Goal: Feedback & Contribution: Contribute content

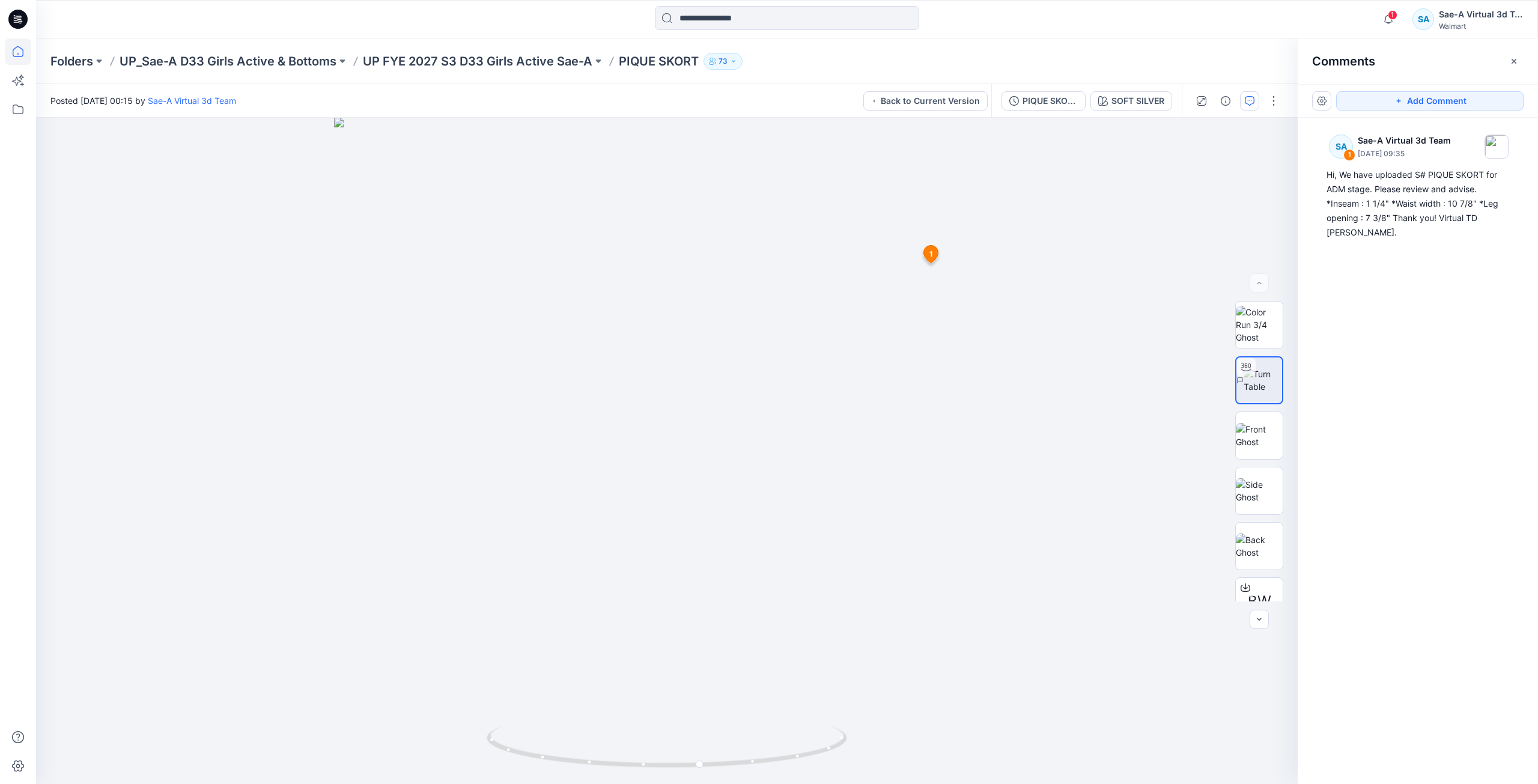
click at [22, 47] on icon at bounding box center [18, 52] width 27 height 27
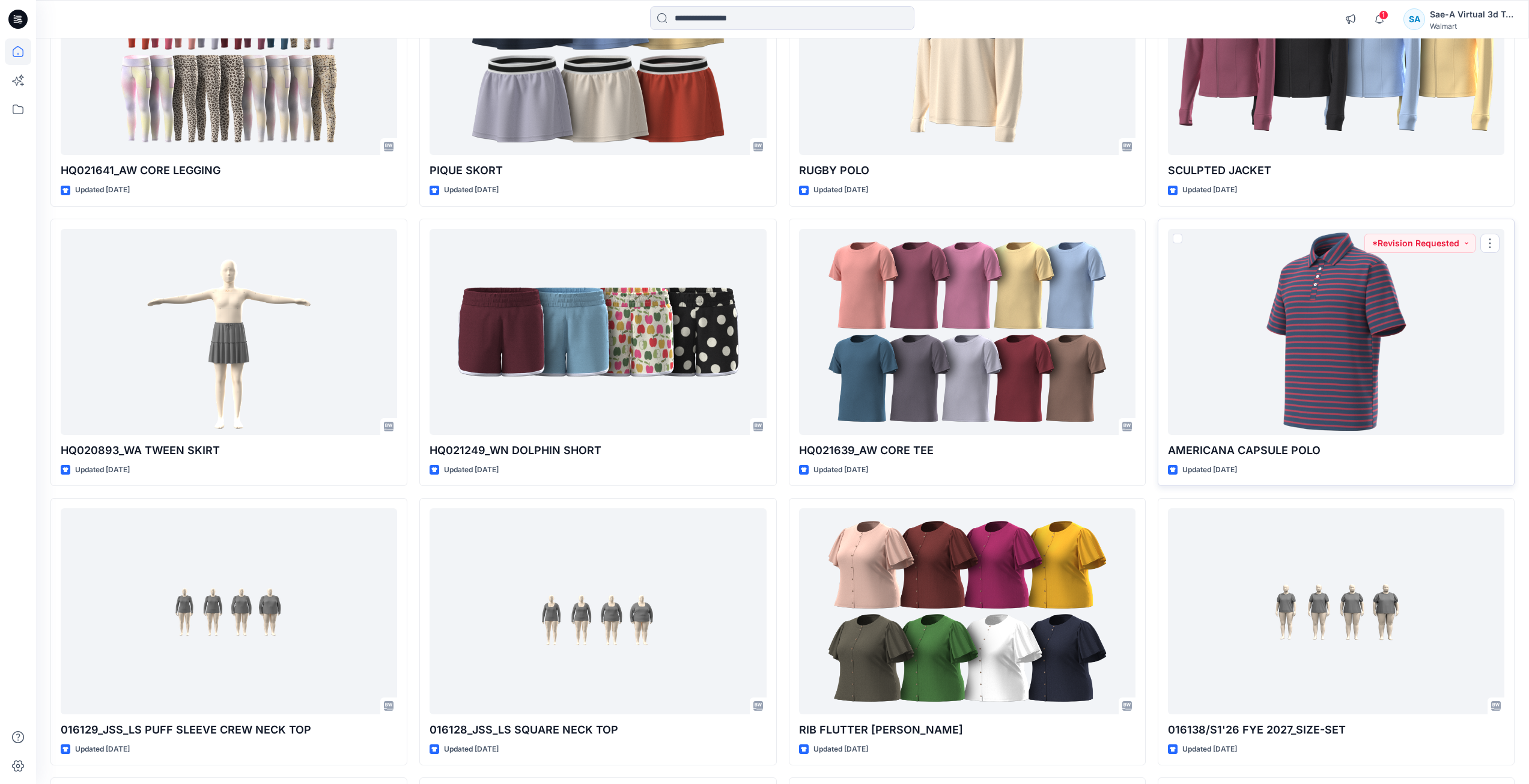
scroll to position [88, 0]
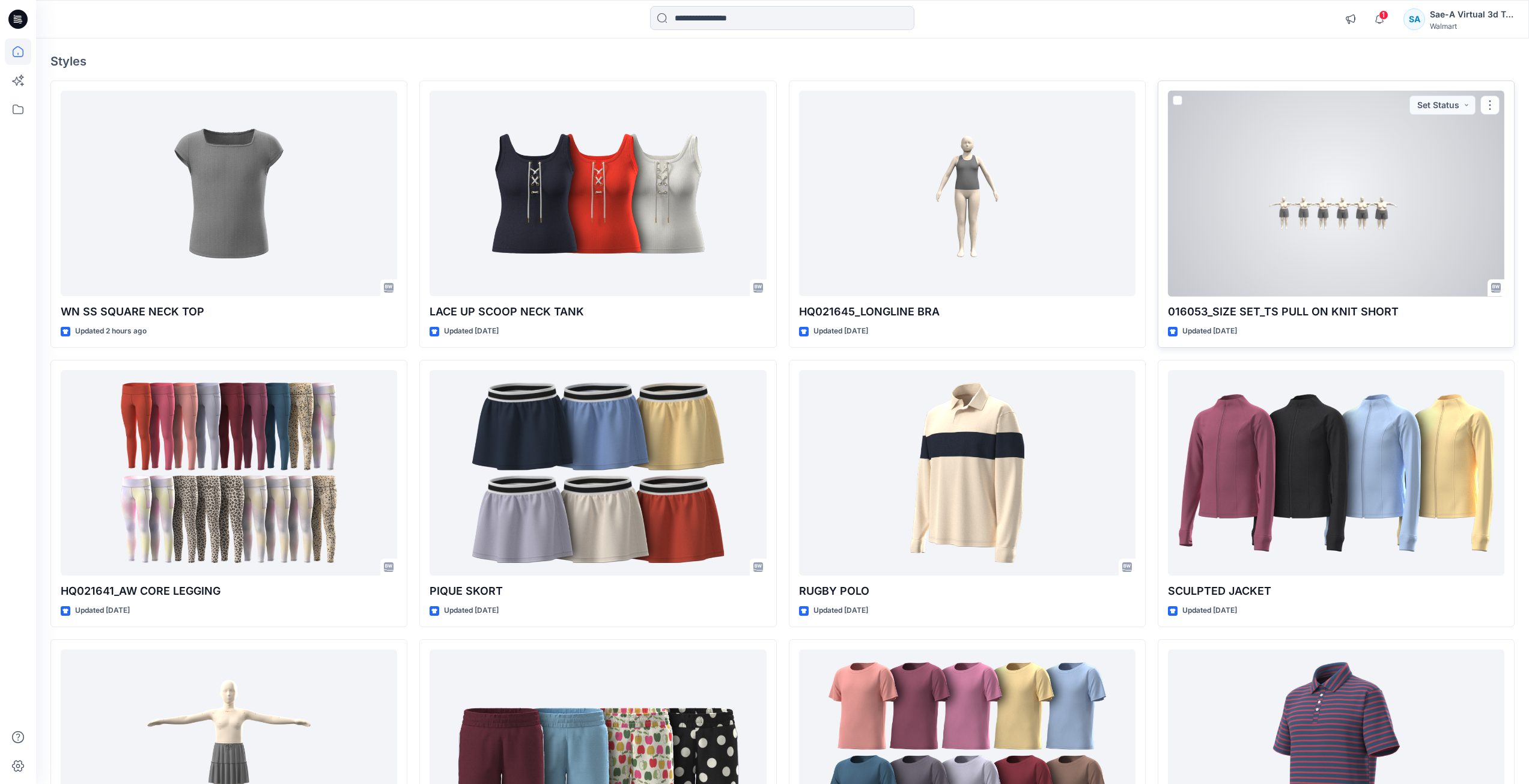
click at [1292, 209] on div at bounding box center [1336, 194] width 337 height 206
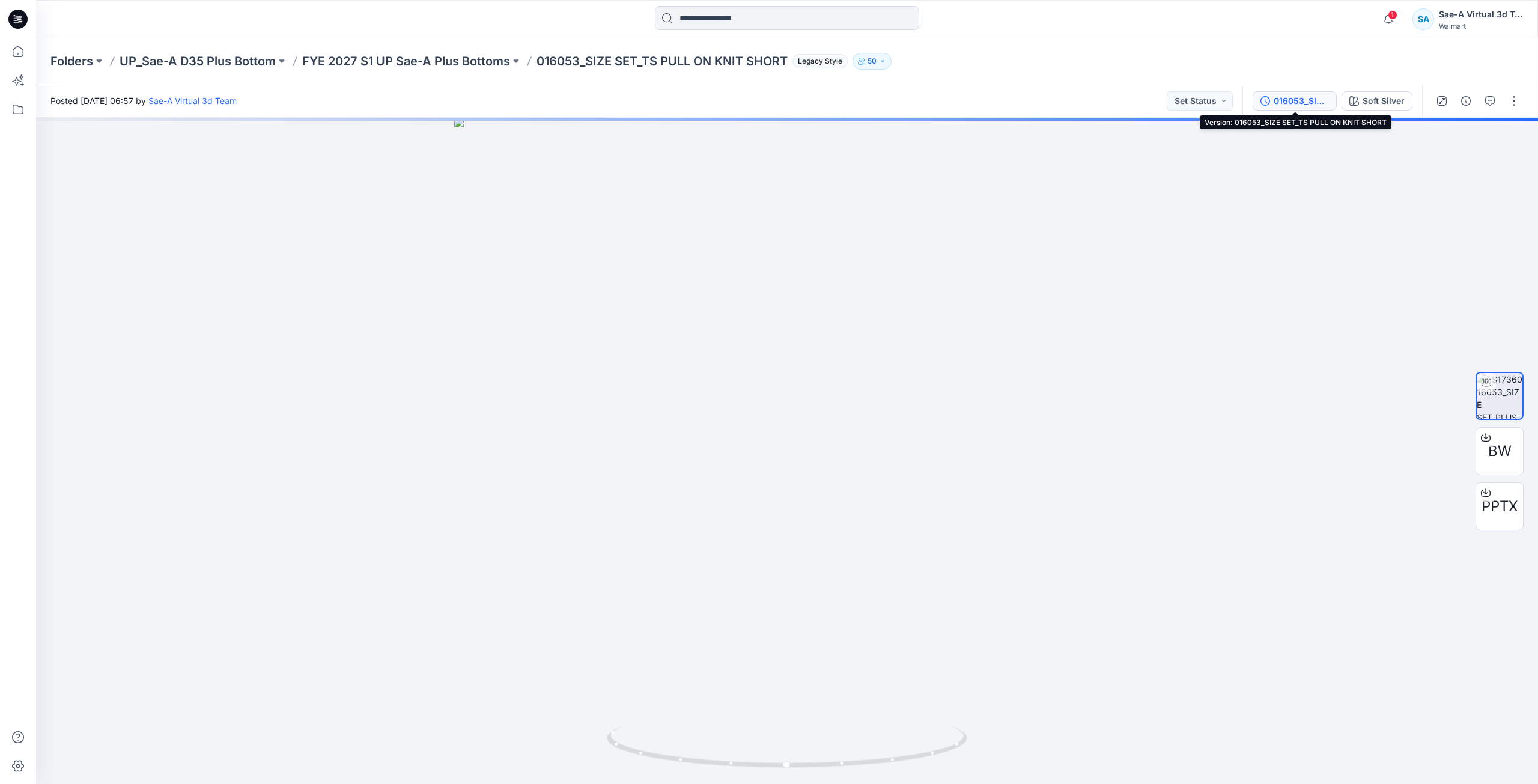
click at [1283, 102] on div "016053_SIZE SET_TS PULL ON KNIT SHORT" at bounding box center [1301, 100] width 55 height 13
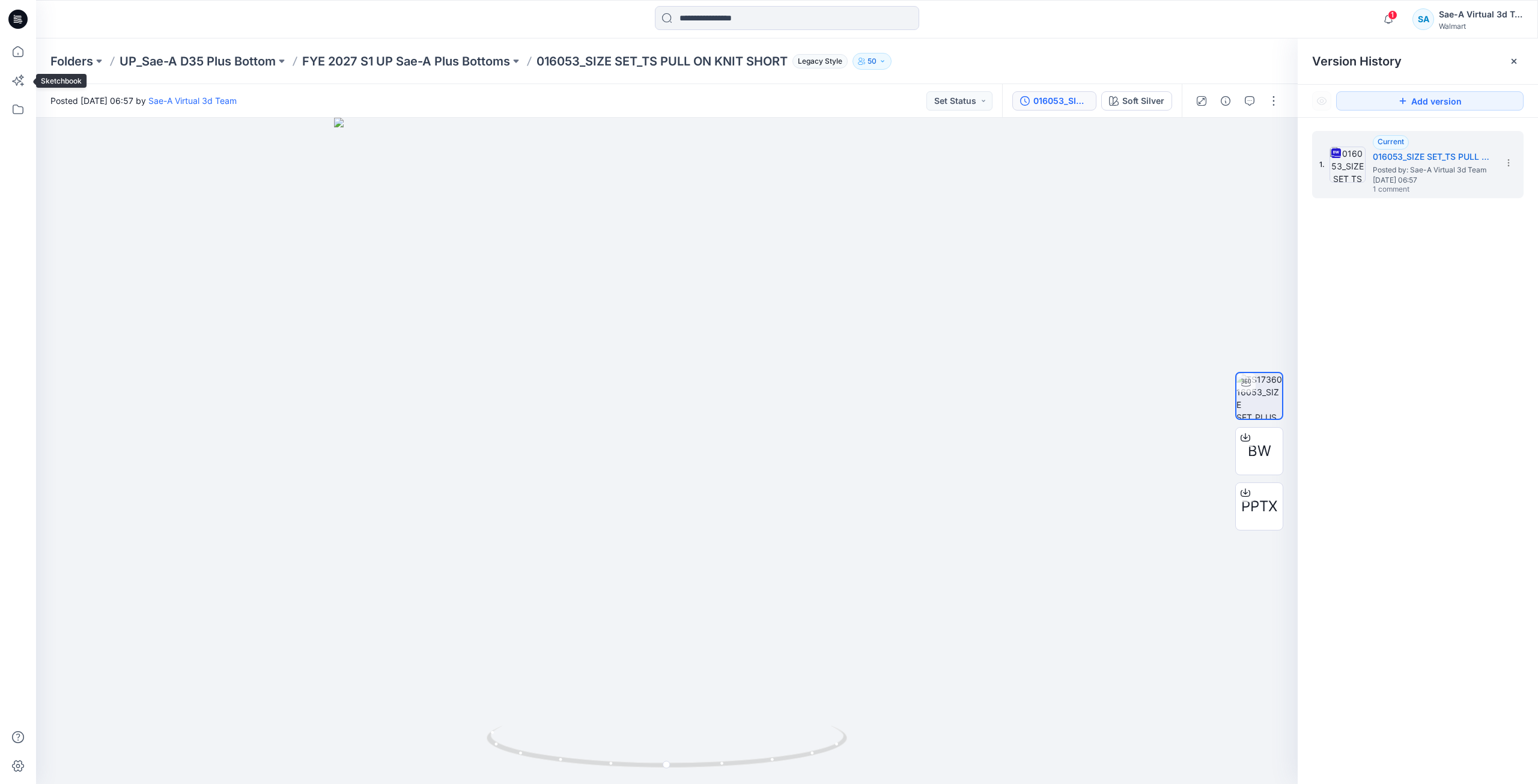
click at [18, 65] on div at bounding box center [18, 411] width 27 height 745
click at [18, 44] on icon at bounding box center [18, 52] width 27 height 27
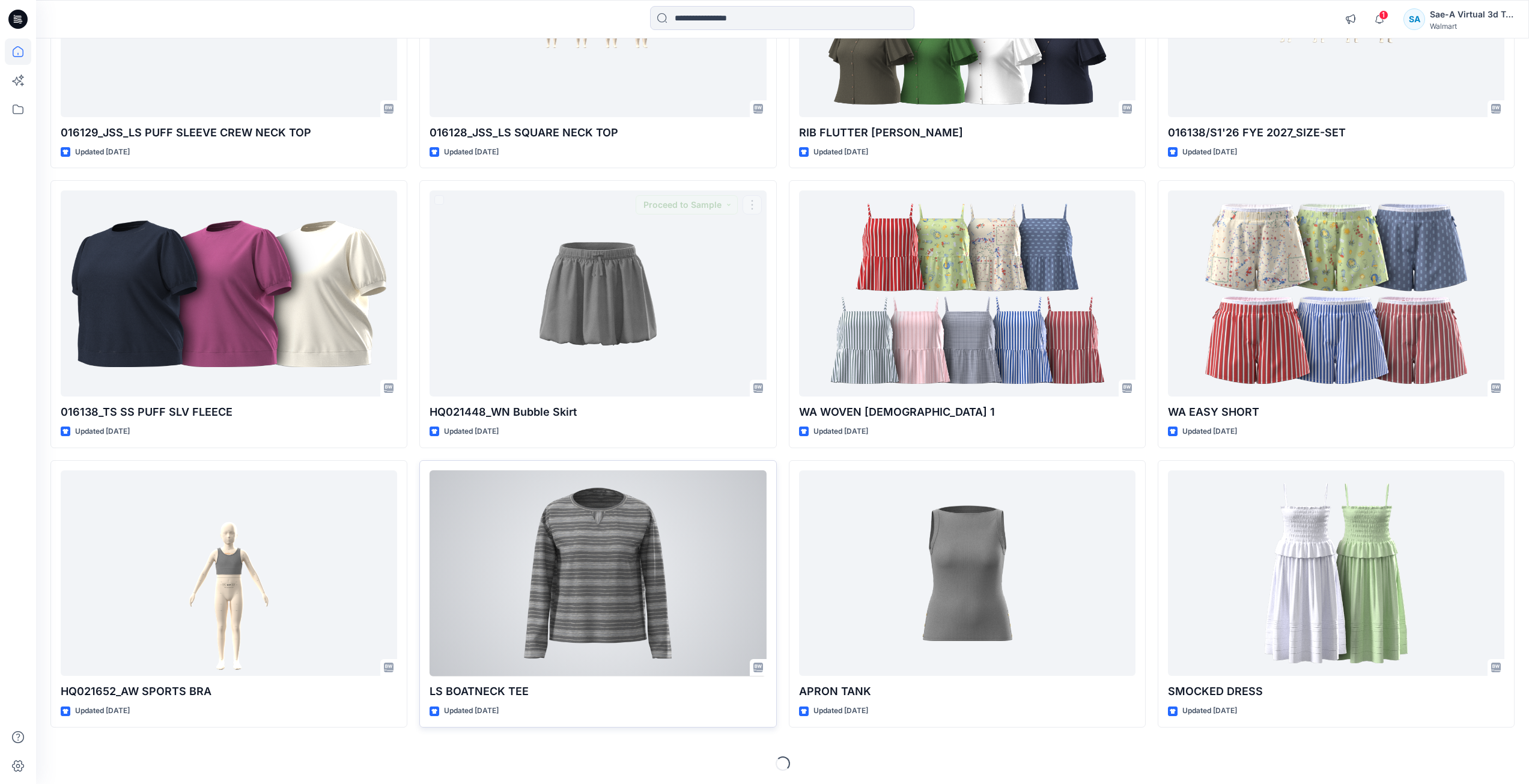
scroll to position [1107, 0]
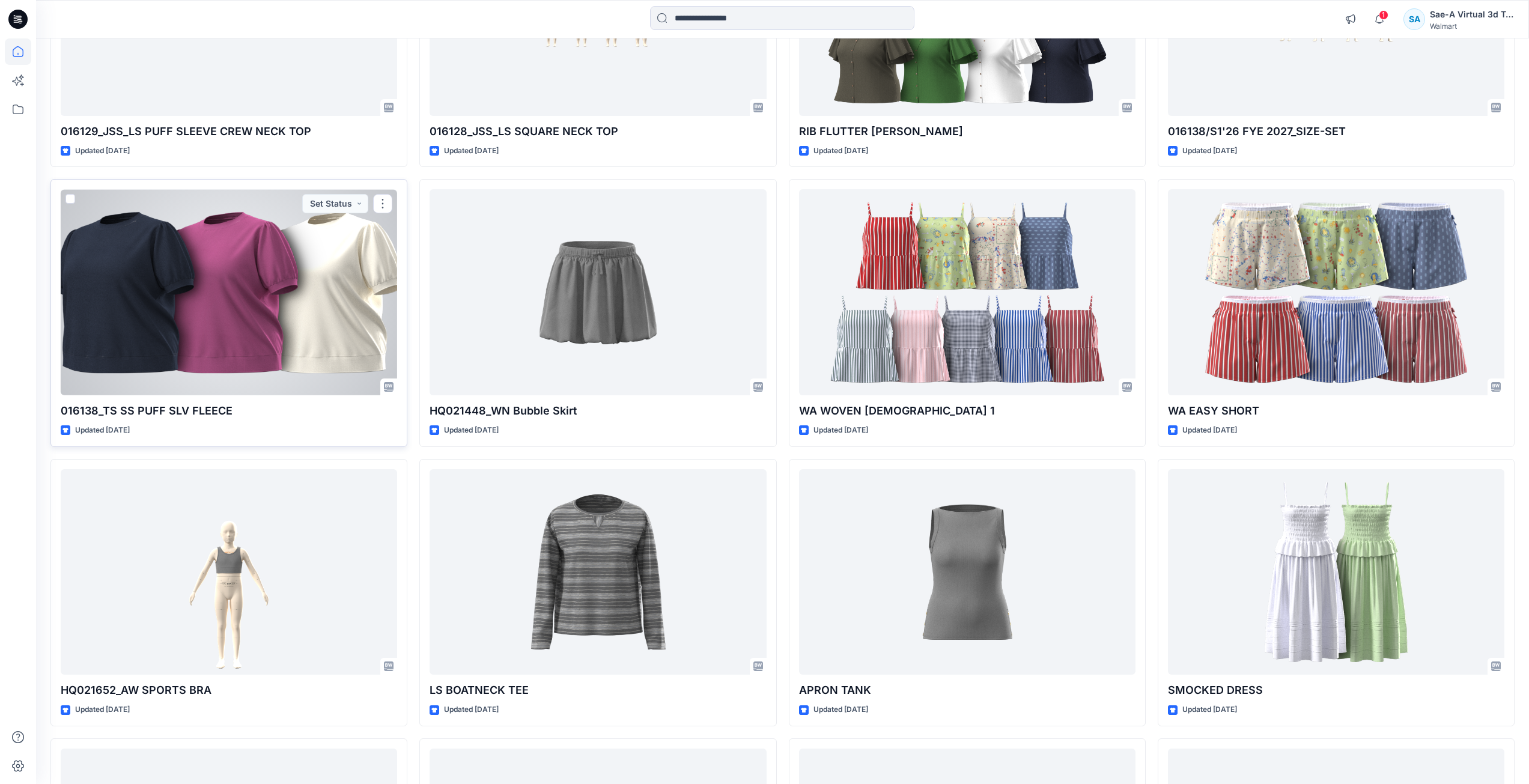
click at [246, 341] on div at bounding box center [229, 292] width 337 height 206
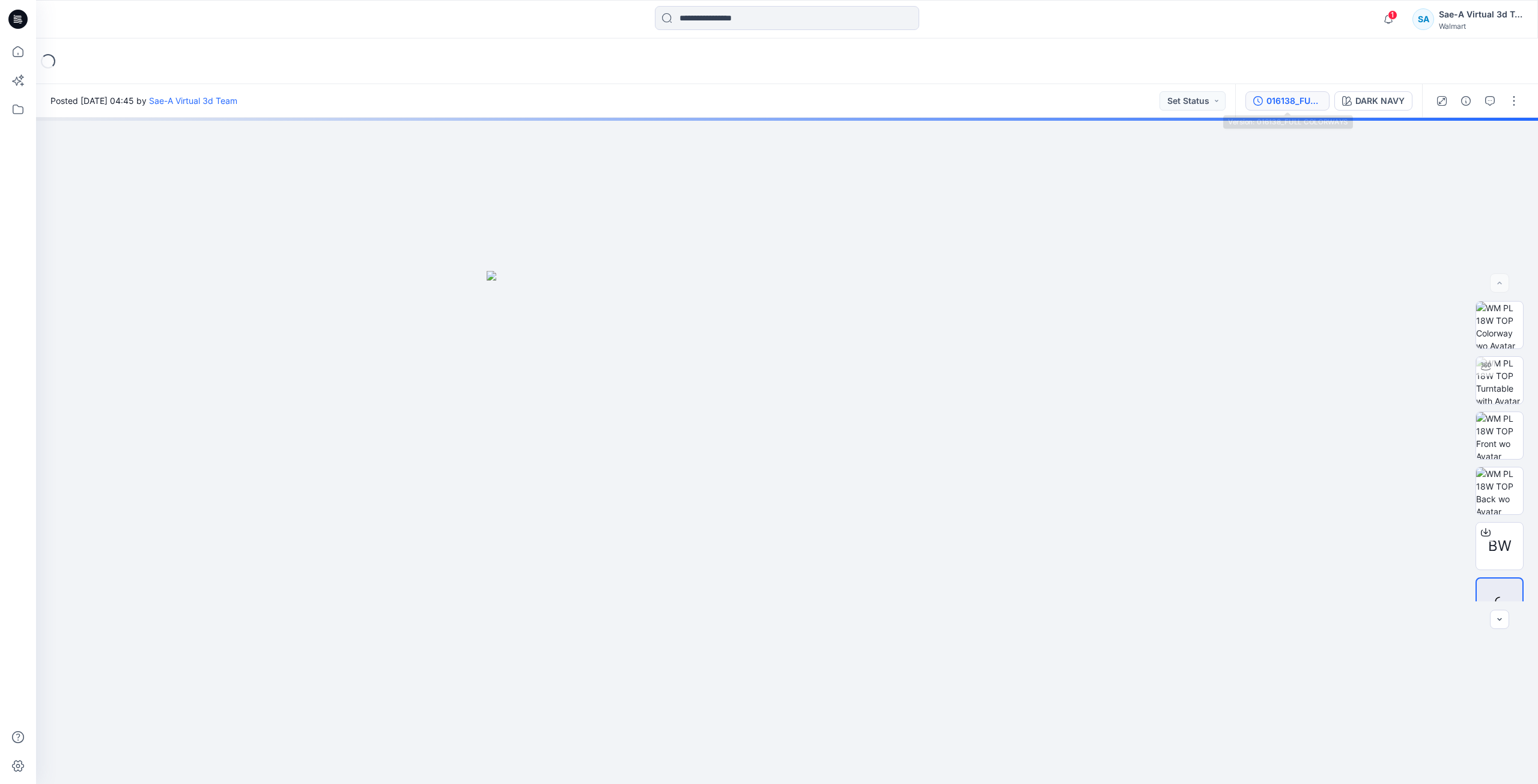
click at [1248, 97] on button "016138_FULL COLORWAYS" at bounding box center [1288, 100] width 84 height 19
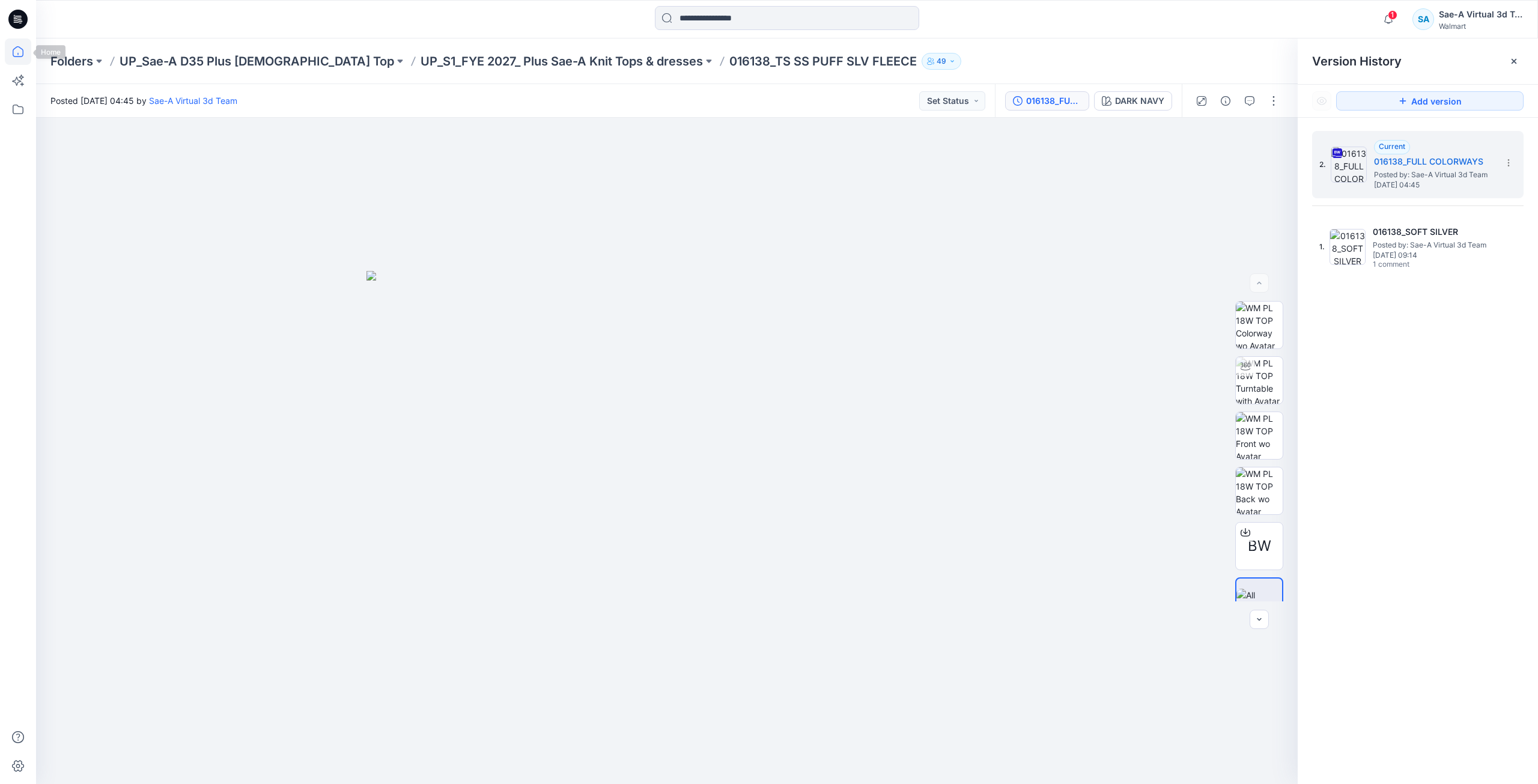
click at [21, 58] on icon at bounding box center [18, 52] width 27 height 27
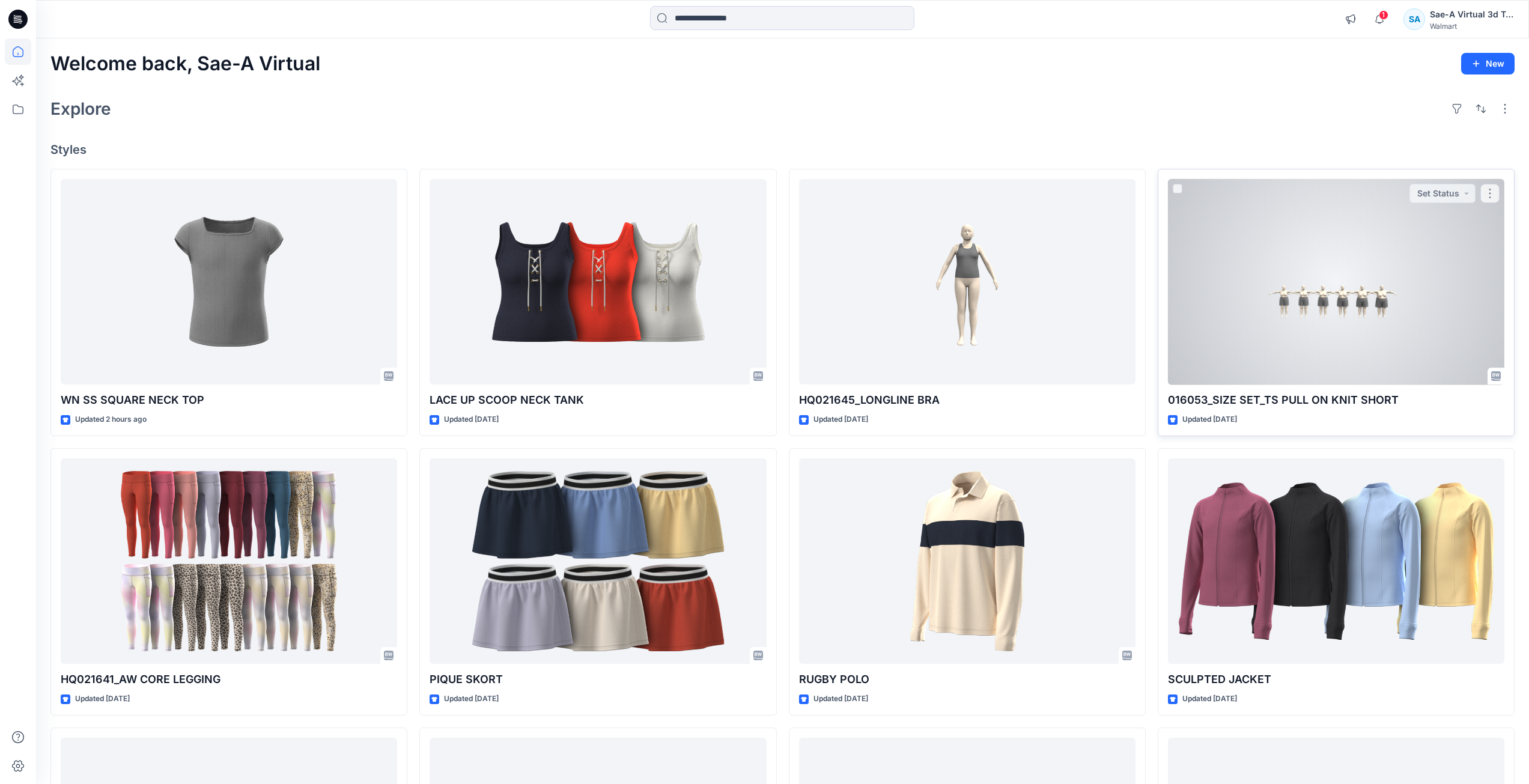
click at [1237, 219] on div at bounding box center [1336, 282] width 337 height 206
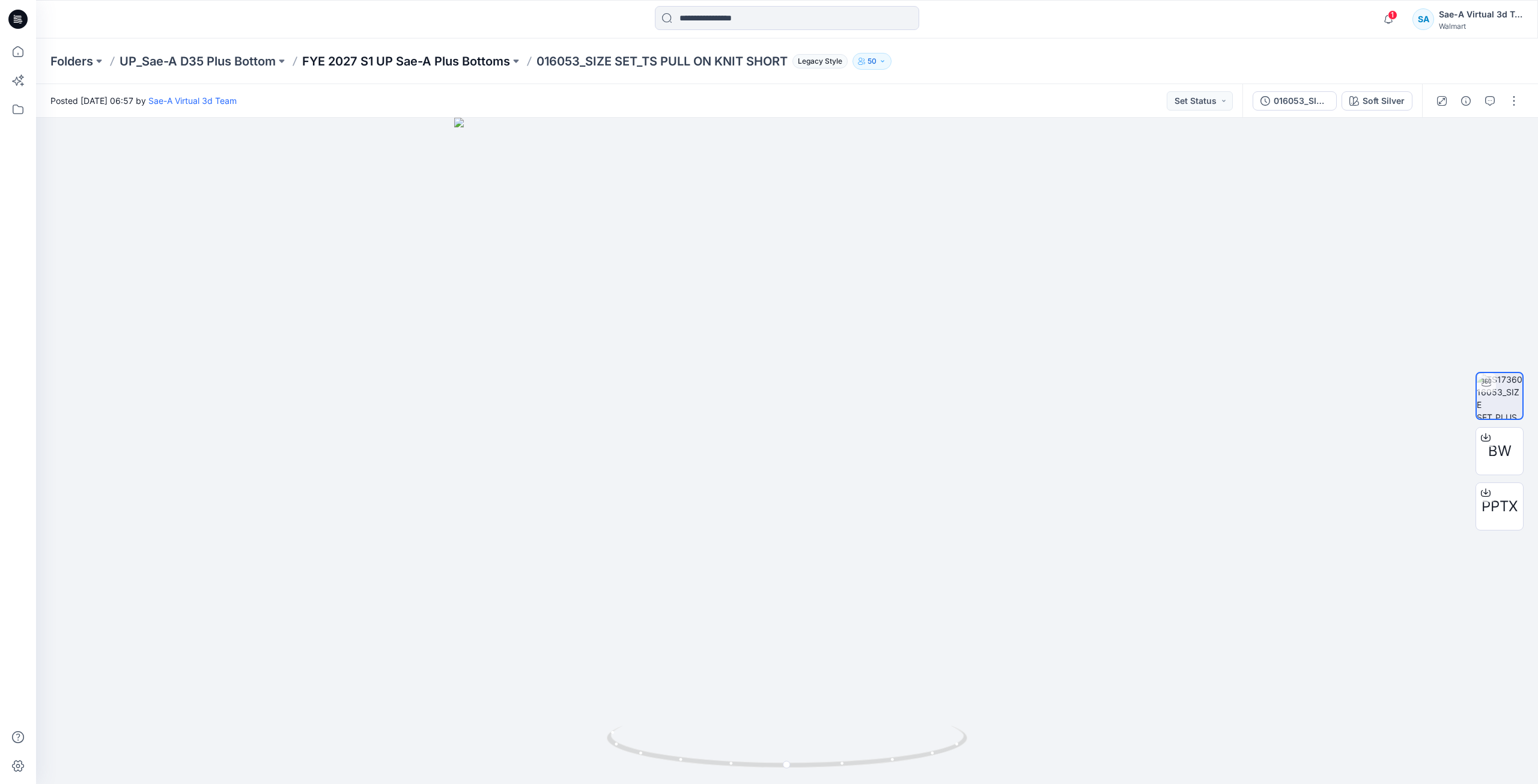
click at [455, 58] on p "FYE 2027 S1 UP Sae-A Plus Bottoms" at bounding box center [406, 61] width 208 height 17
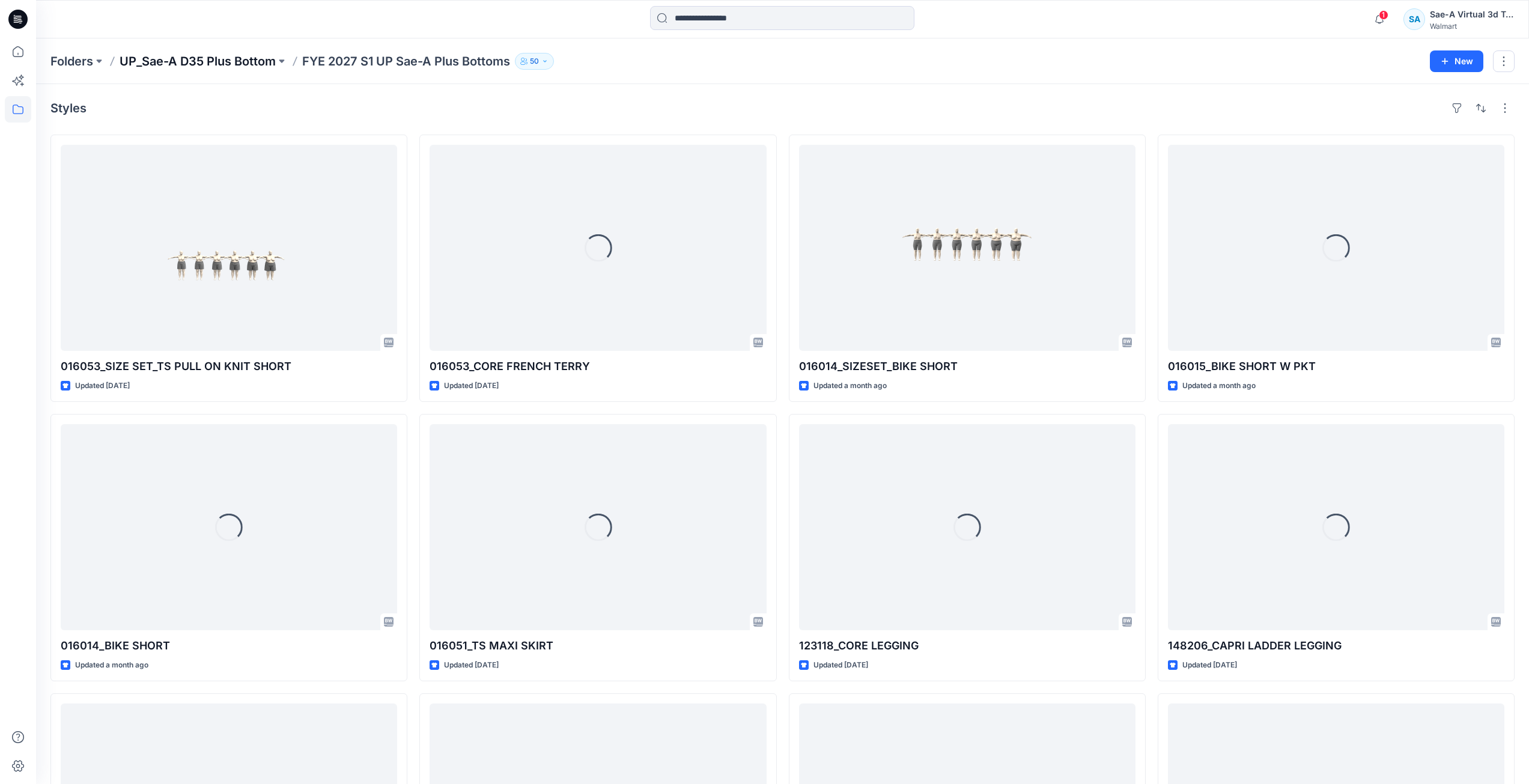
click at [232, 65] on p "UP_Sae-A D35 Plus Bottom" at bounding box center [197, 61] width 156 height 17
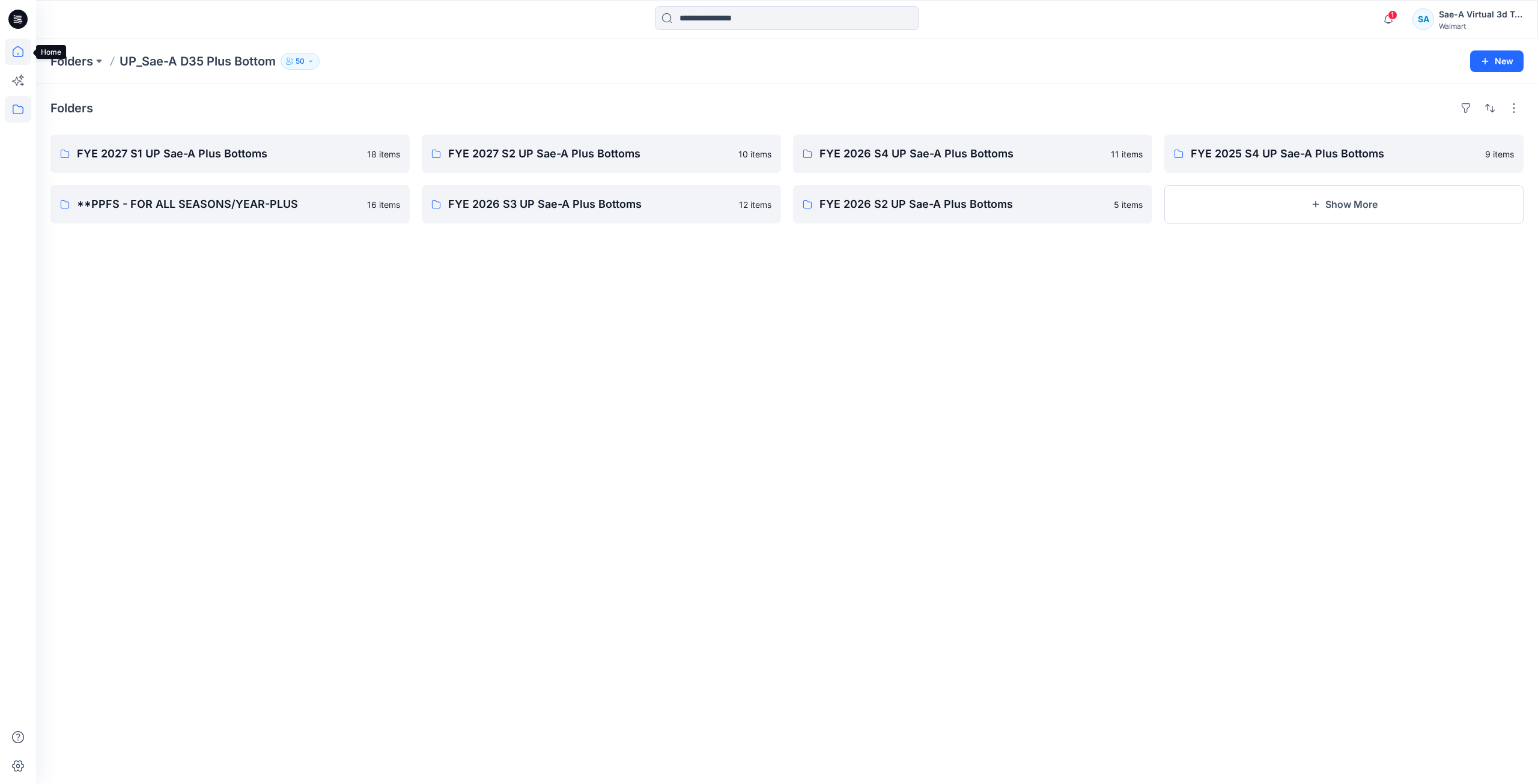
click at [23, 53] on icon at bounding box center [18, 51] width 11 height 11
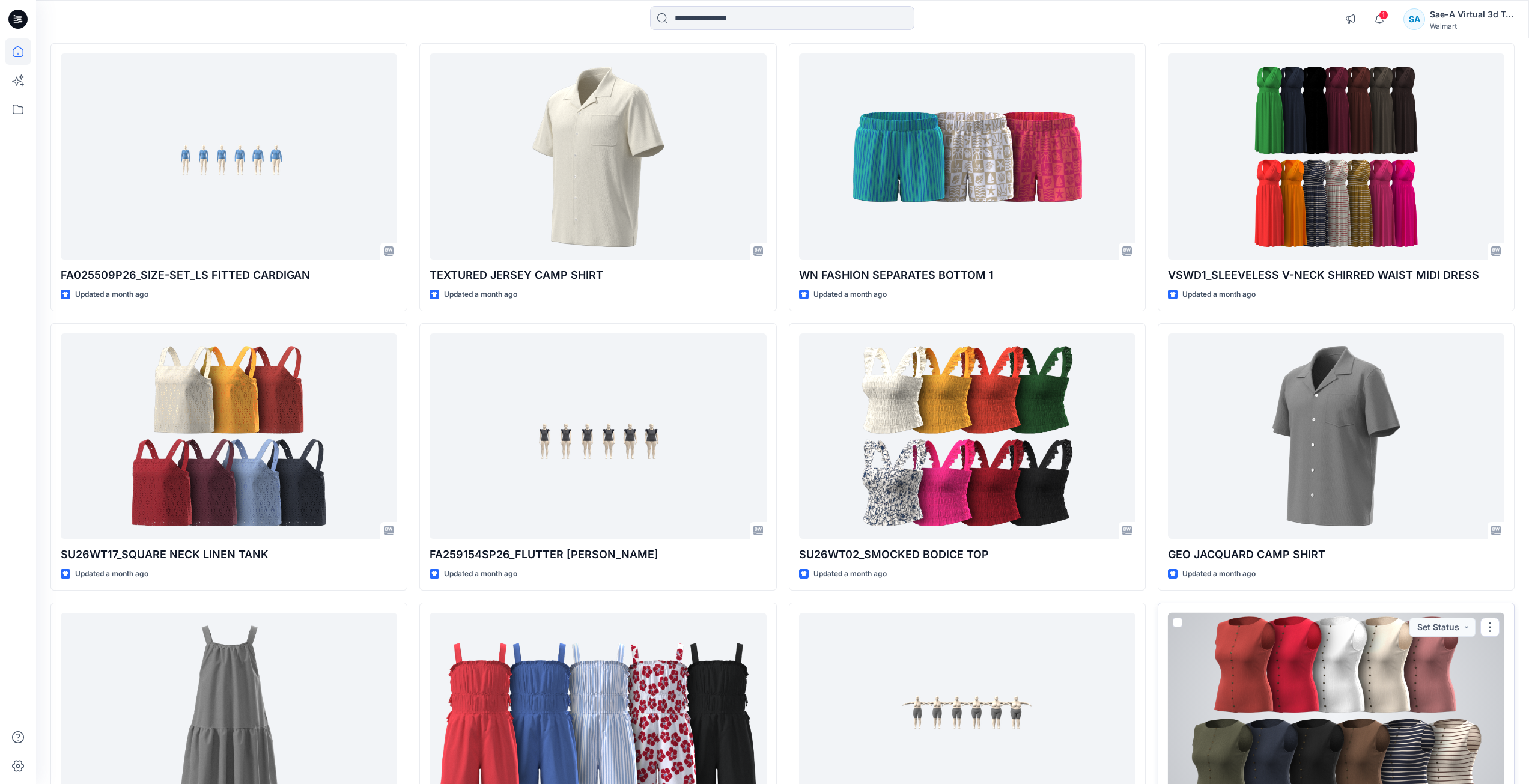
scroll to position [4935, 0]
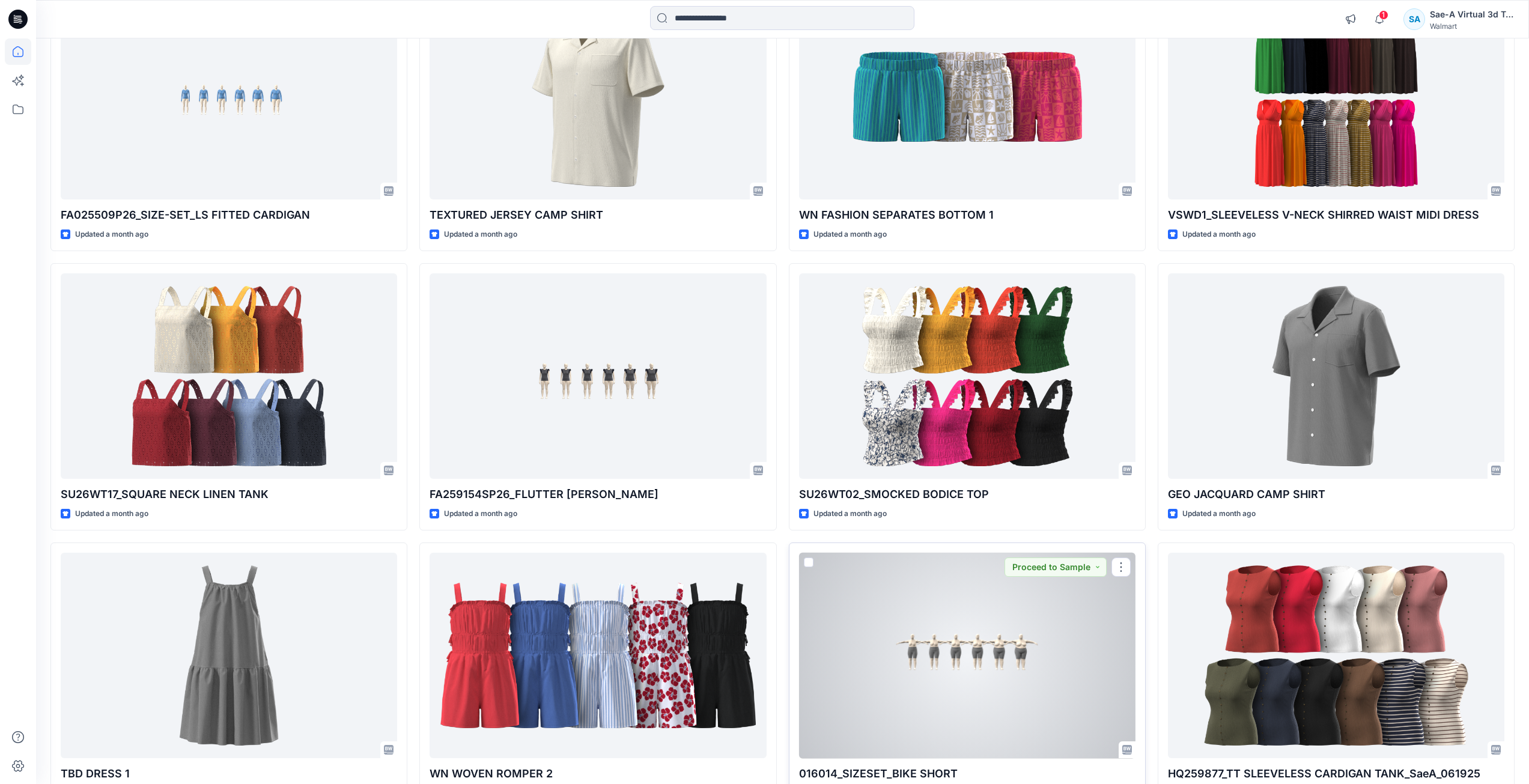
click at [907, 669] on div at bounding box center [967, 656] width 337 height 206
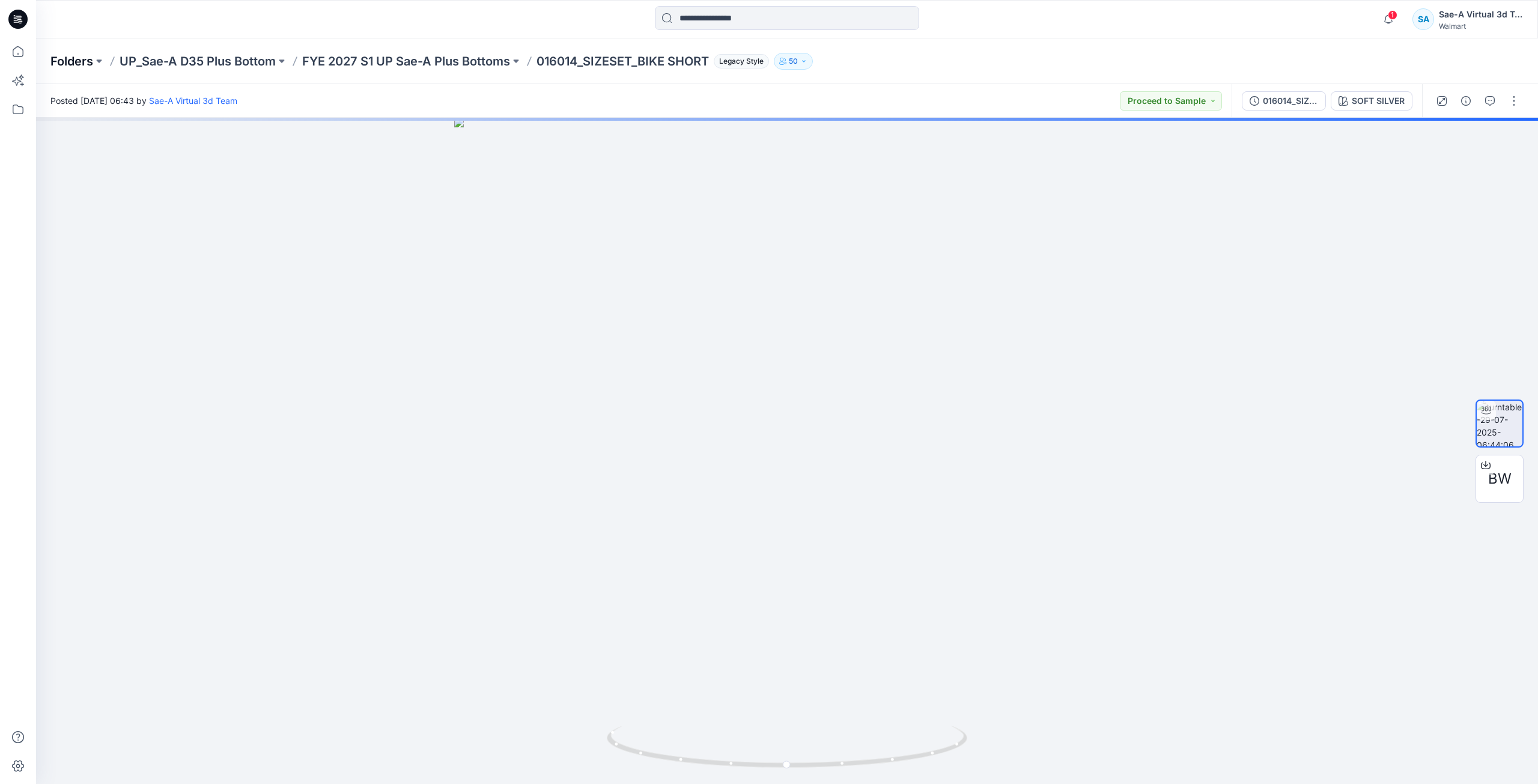
click at [81, 68] on p "Folders" at bounding box center [72, 61] width 43 height 17
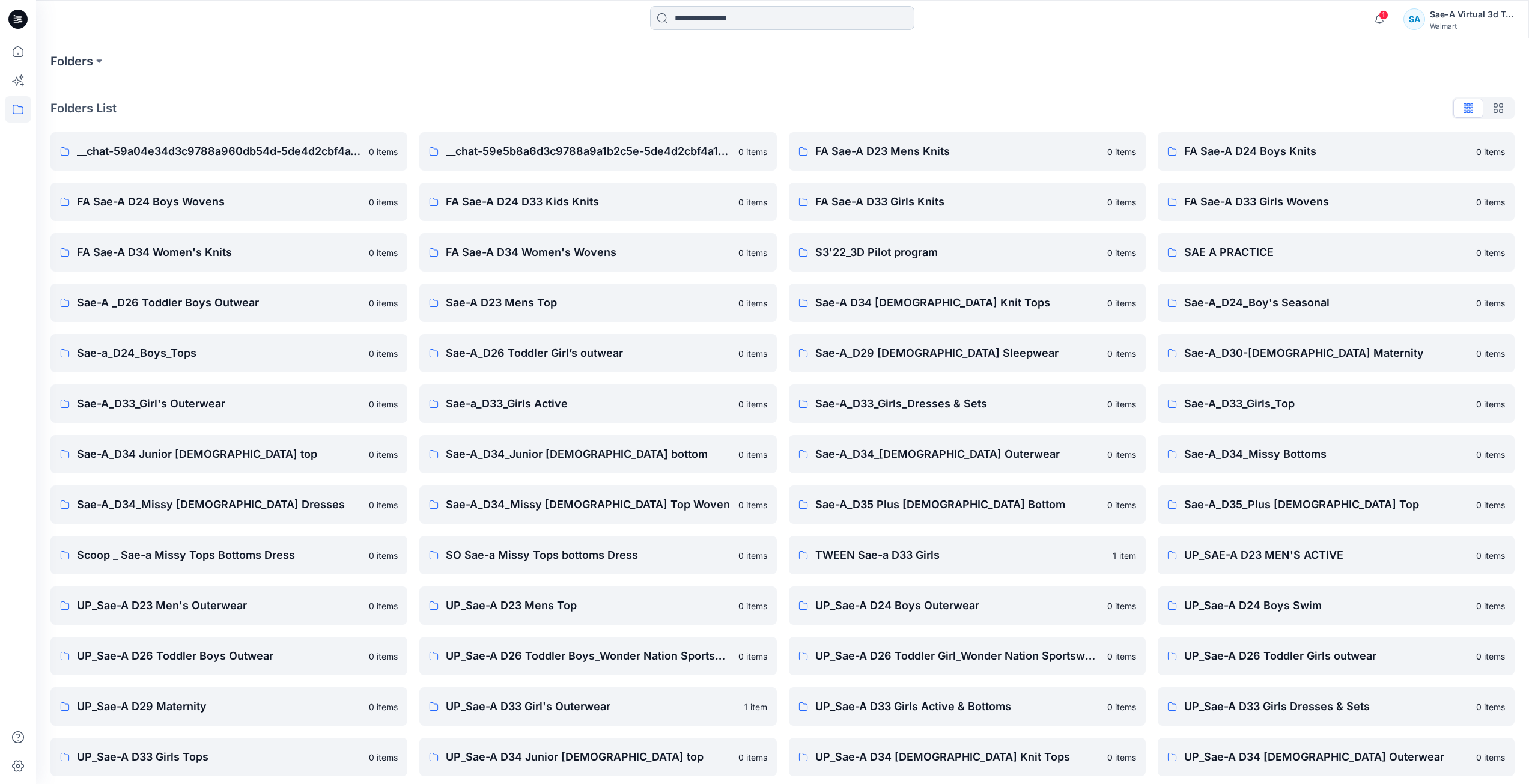
click at [725, 27] on input at bounding box center [782, 18] width 264 height 24
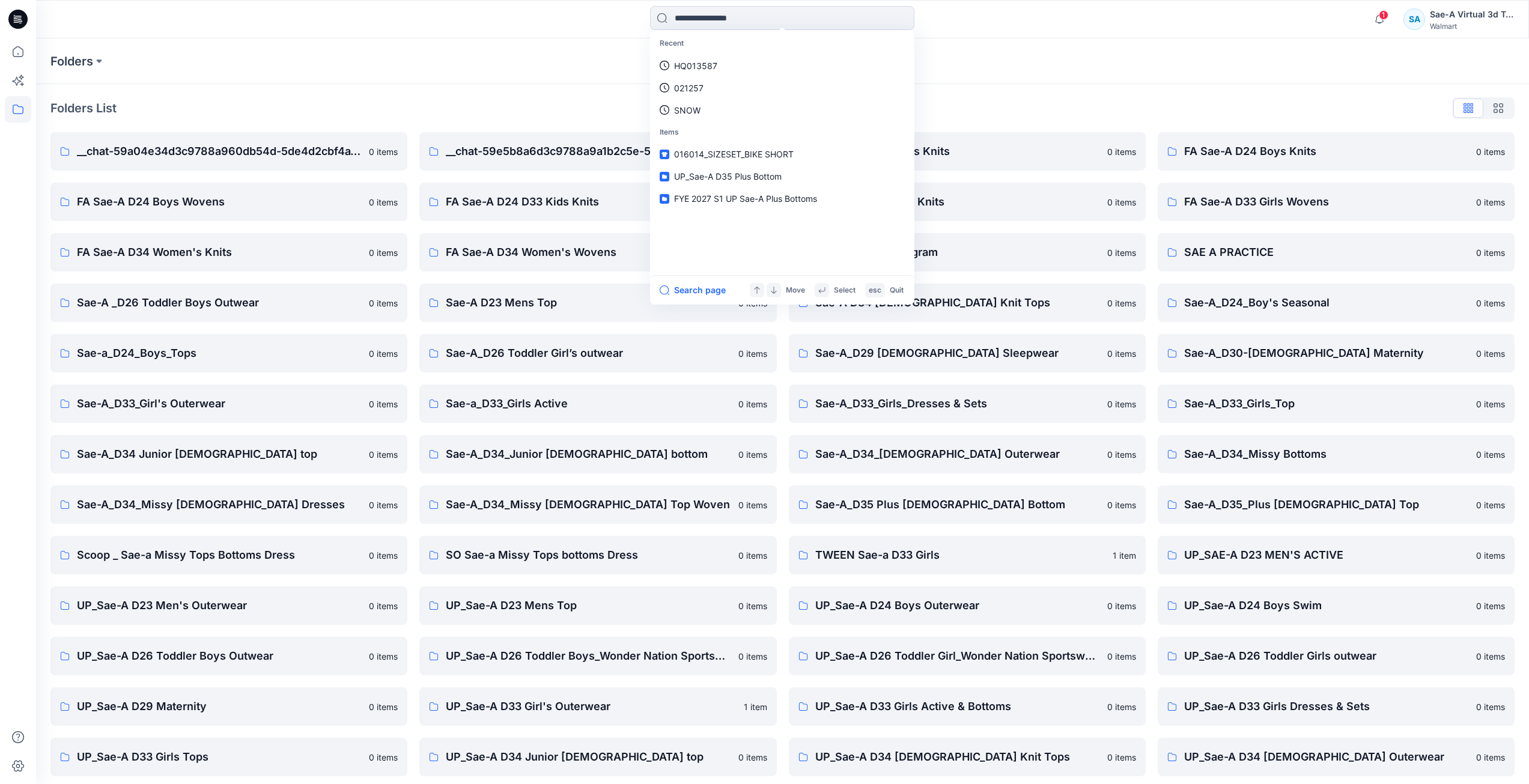
click at [1013, 41] on div "Folders" at bounding box center [782, 61] width 1493 height 46
click at [743, 14] on input at bounding box center [782, 18] width 264 height 24
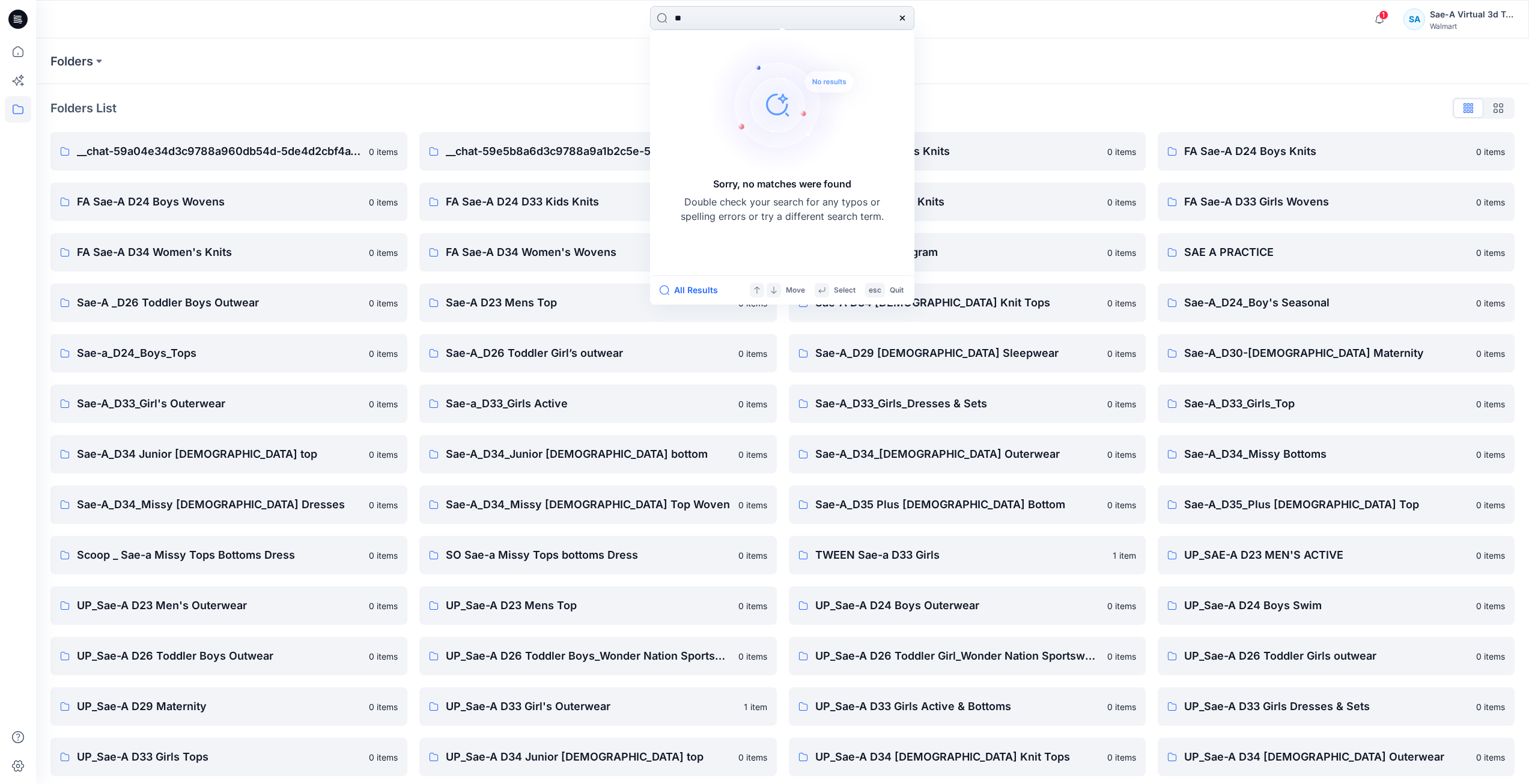
type input "*"
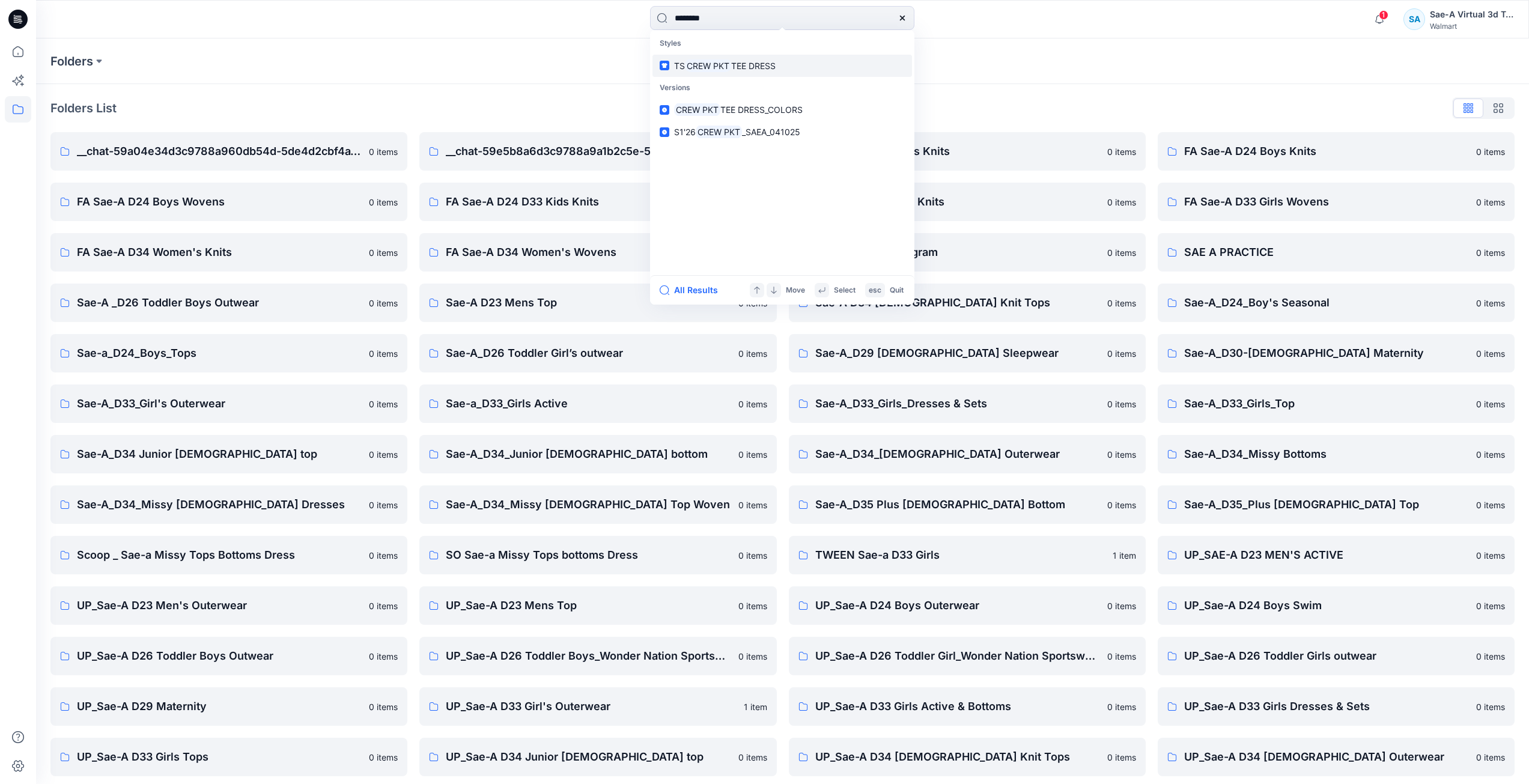
type input "********"
click at [760, 61] on span "TEE DRESS" at bounding box center [753, 66] width 44 height 11
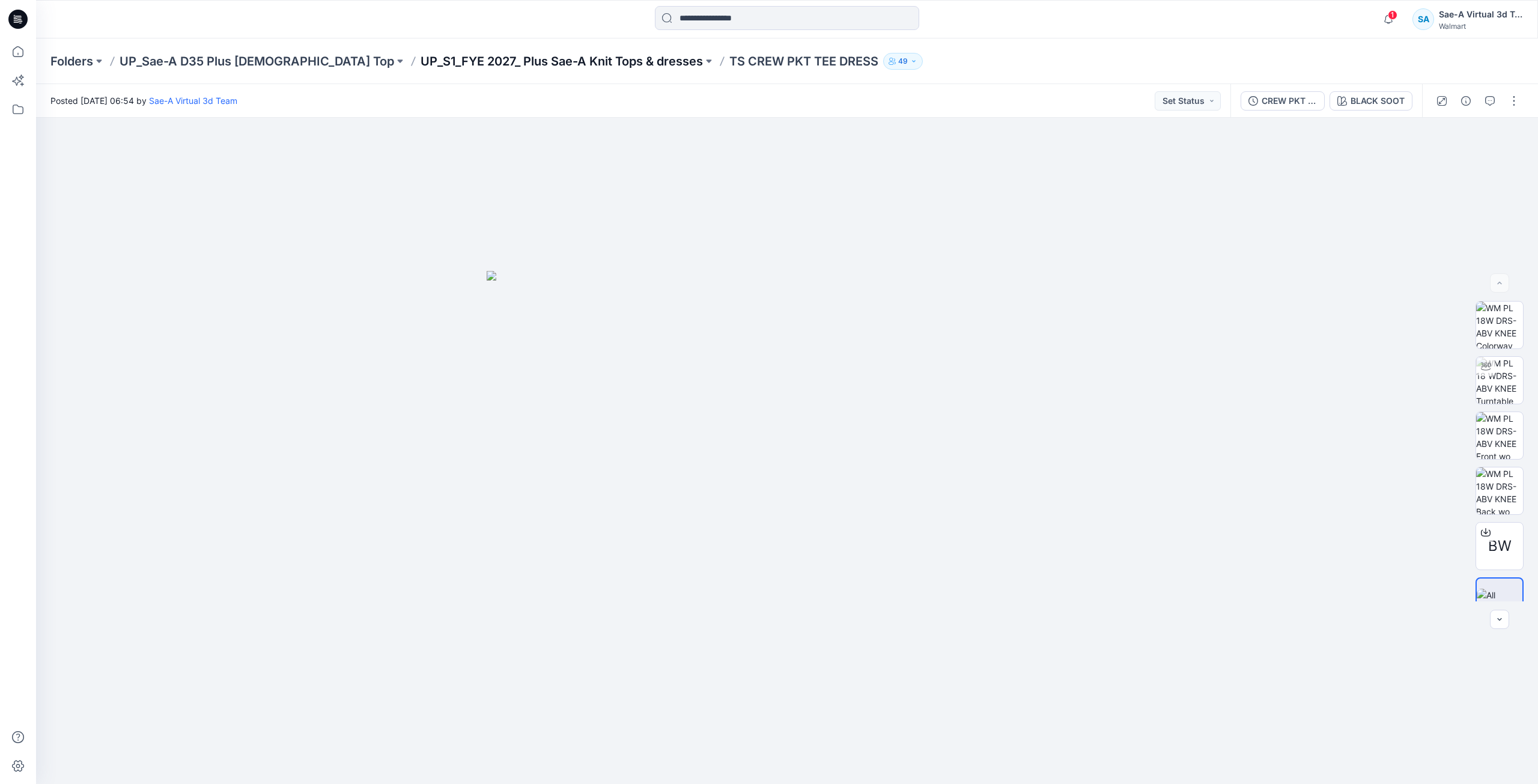
click at [484, 64] on p "UP_S1_FYE 2027_ Plus Sae-A Knit Tops & dresses" at bounding box center [562, 61] width 283 height 17
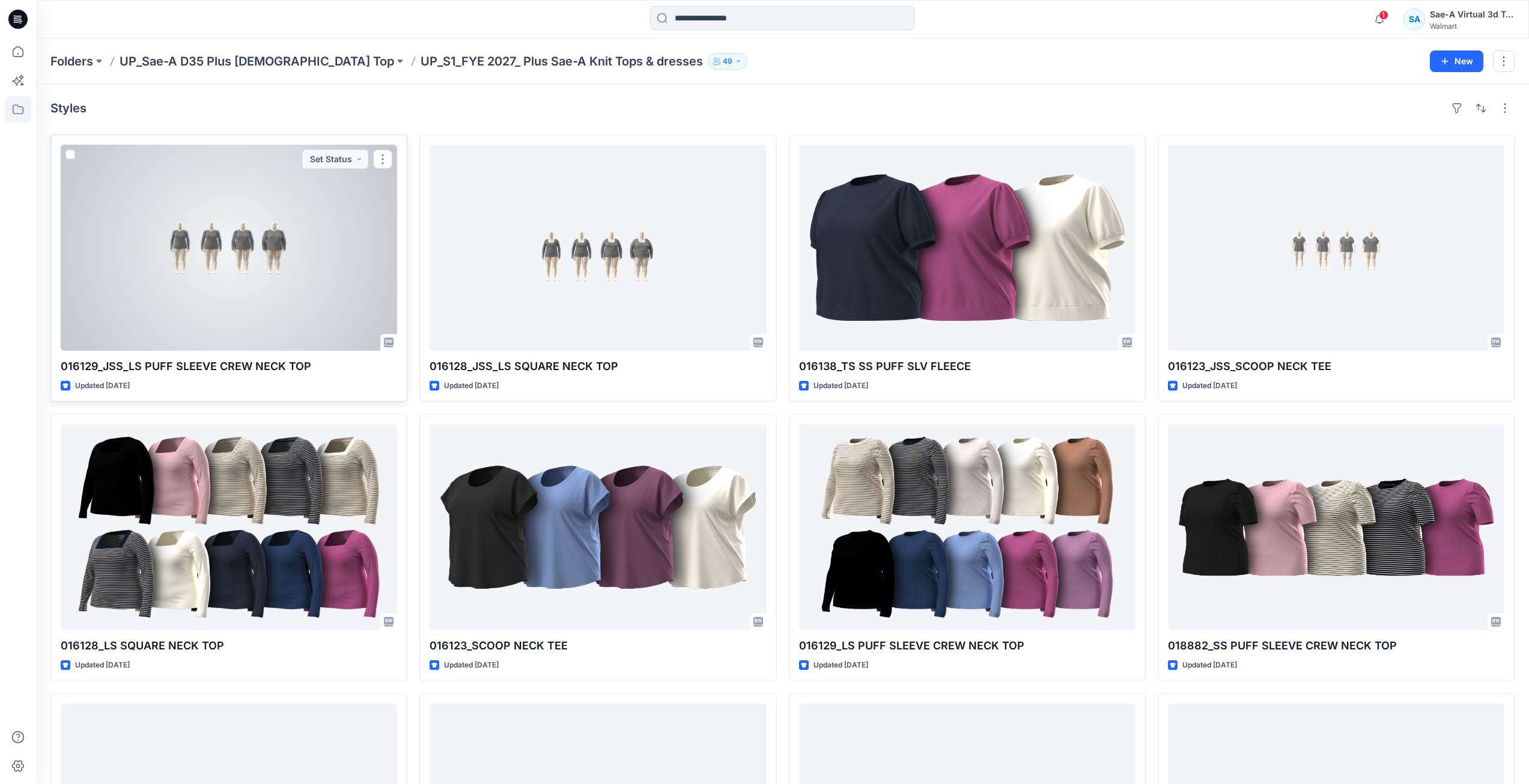
click at [218, 257] on div at bounding box center [229, 248] width 337 height 206
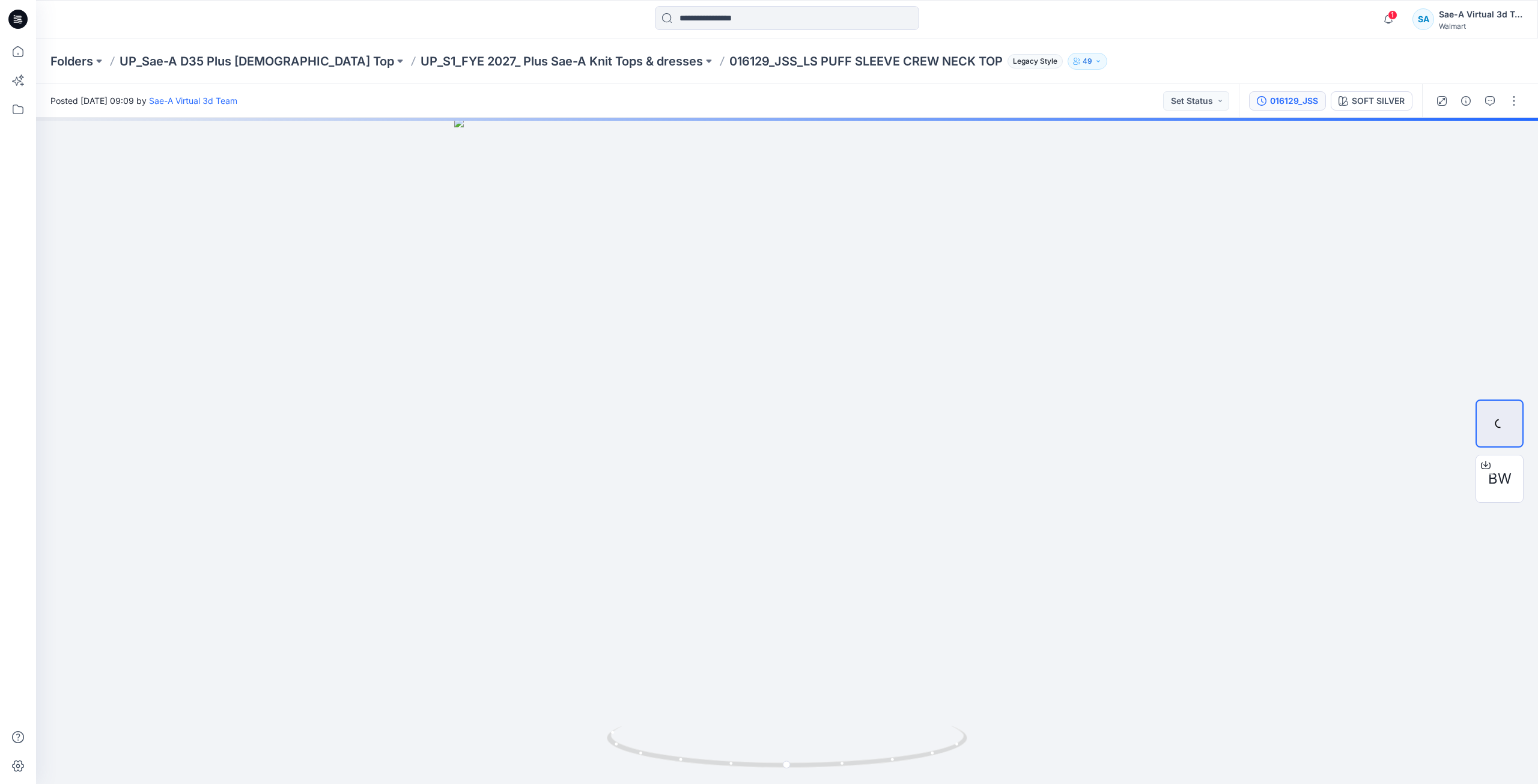
click at [1304, 103] on div "016129_JSS" at bounding box center [1294, 100] width 48 height 13
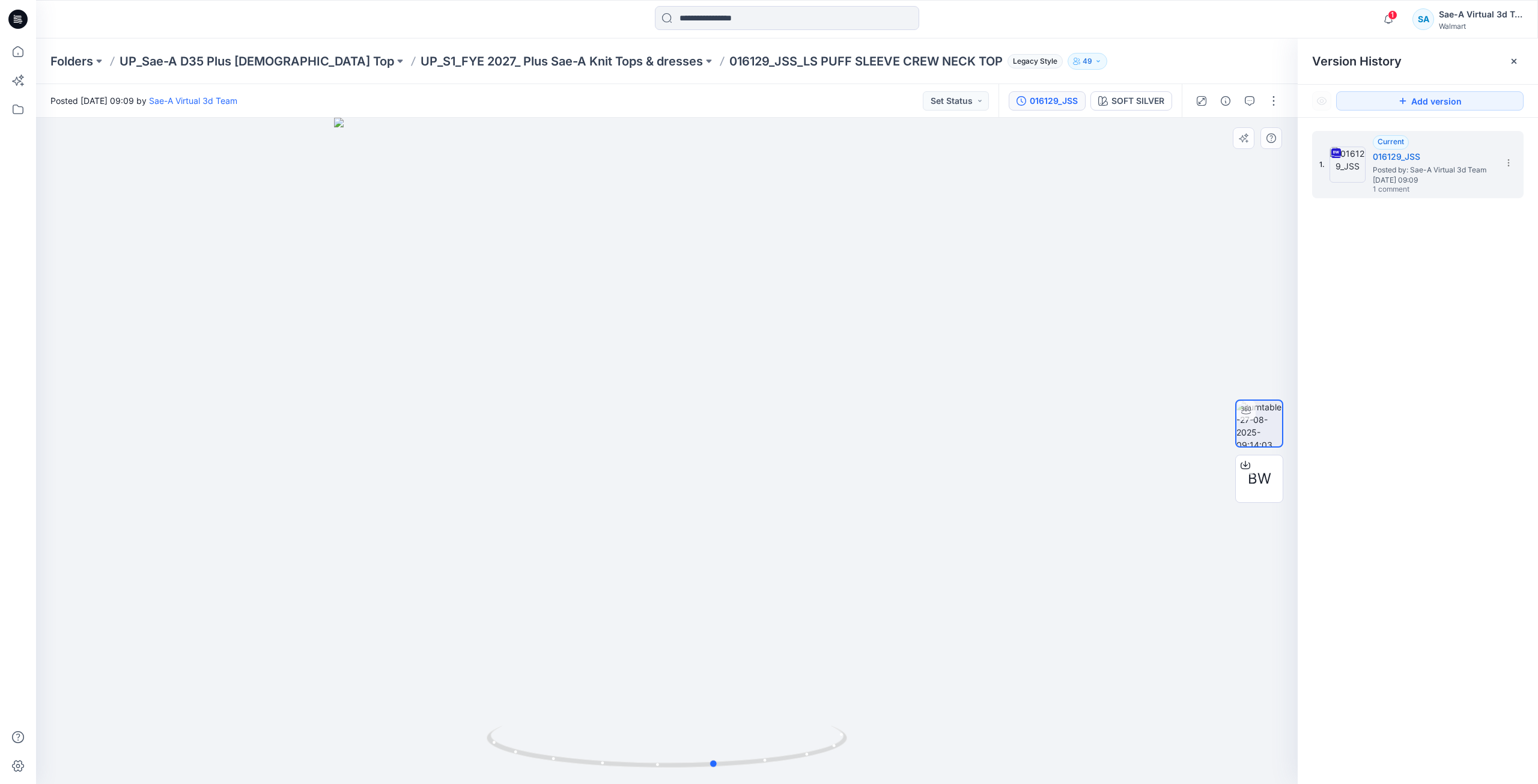
drag, startPoint x: 681, startPoint y: 762, endPoint x: 1091, endPoint y: 738, distance: 410.7
click at [1091, 738] on div at bounding box center [666, 451] width 1262 height 666
click at [553, 61] on p "UP_S1_FYE 2027_ Plus Sae-A Knit Tops & dresses" at bounding box center [562, 61] width 283 height 17
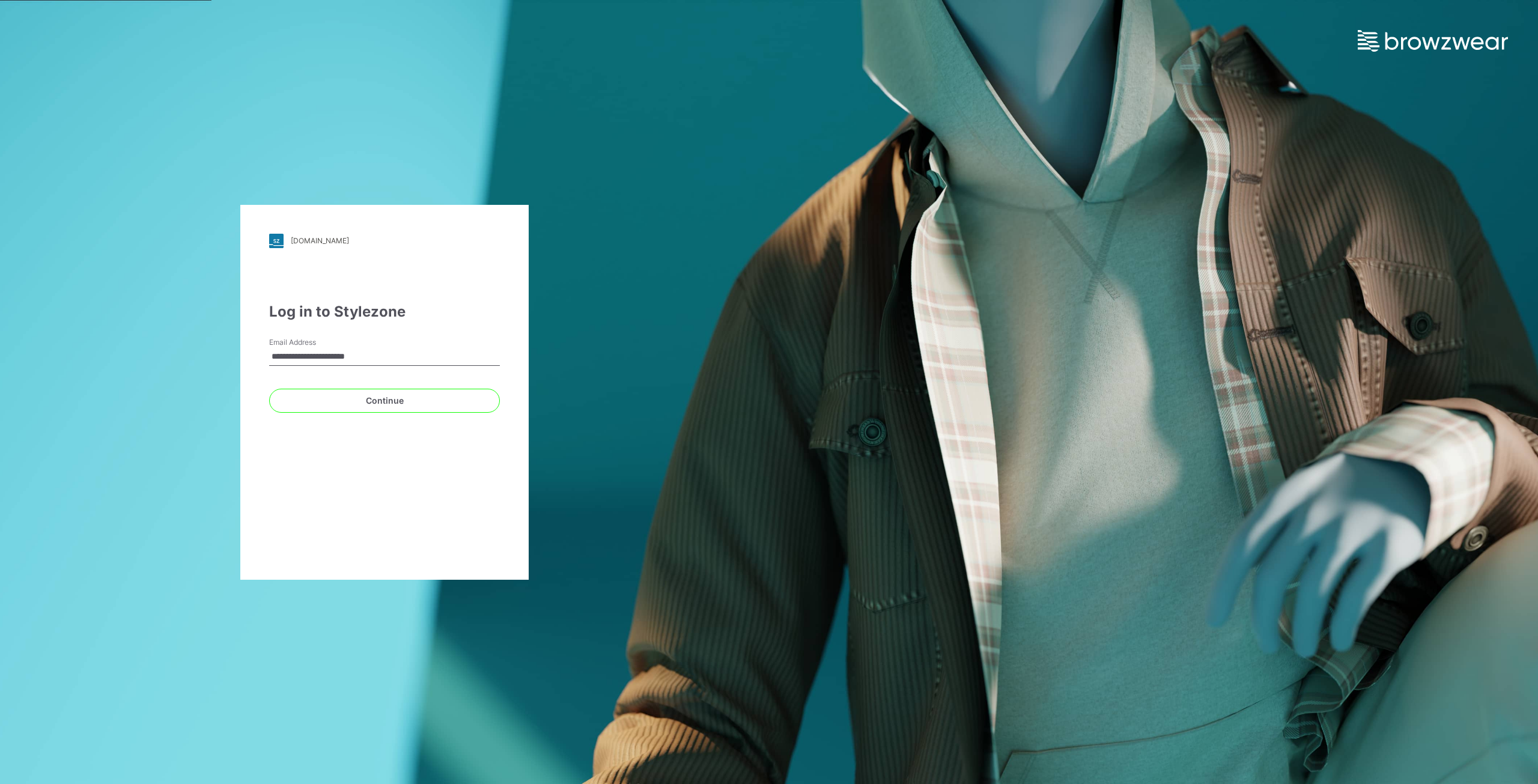
click at [259, 382] on div "**********" at bounding box center [384, 392] width 288 height 374
click at [331, 403] on button "Continue" at bounding box center [384, 400] width 231 height 24
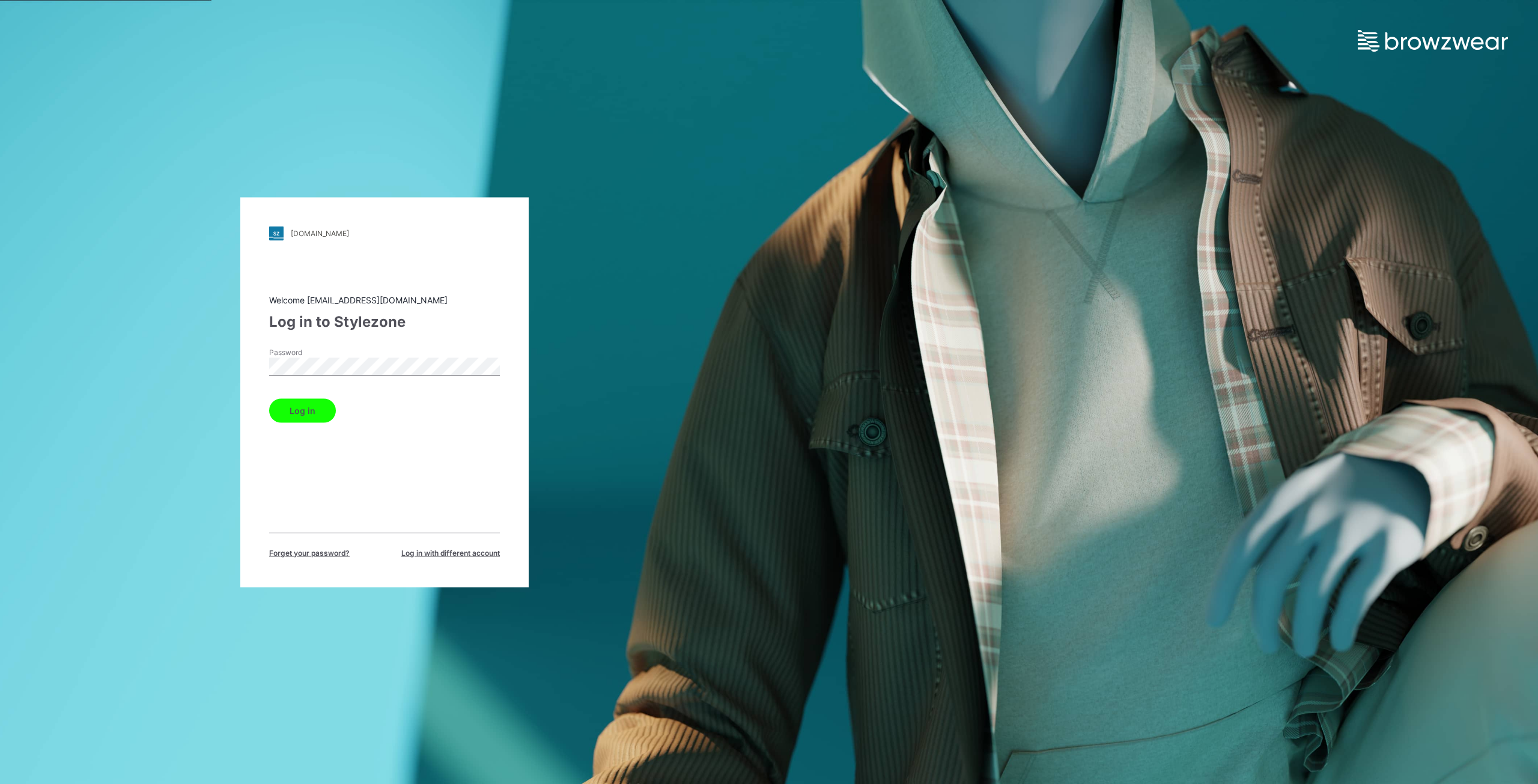
click at [311, 412] on button "Log in" at bounding box center [302, 410] width 67 height 24
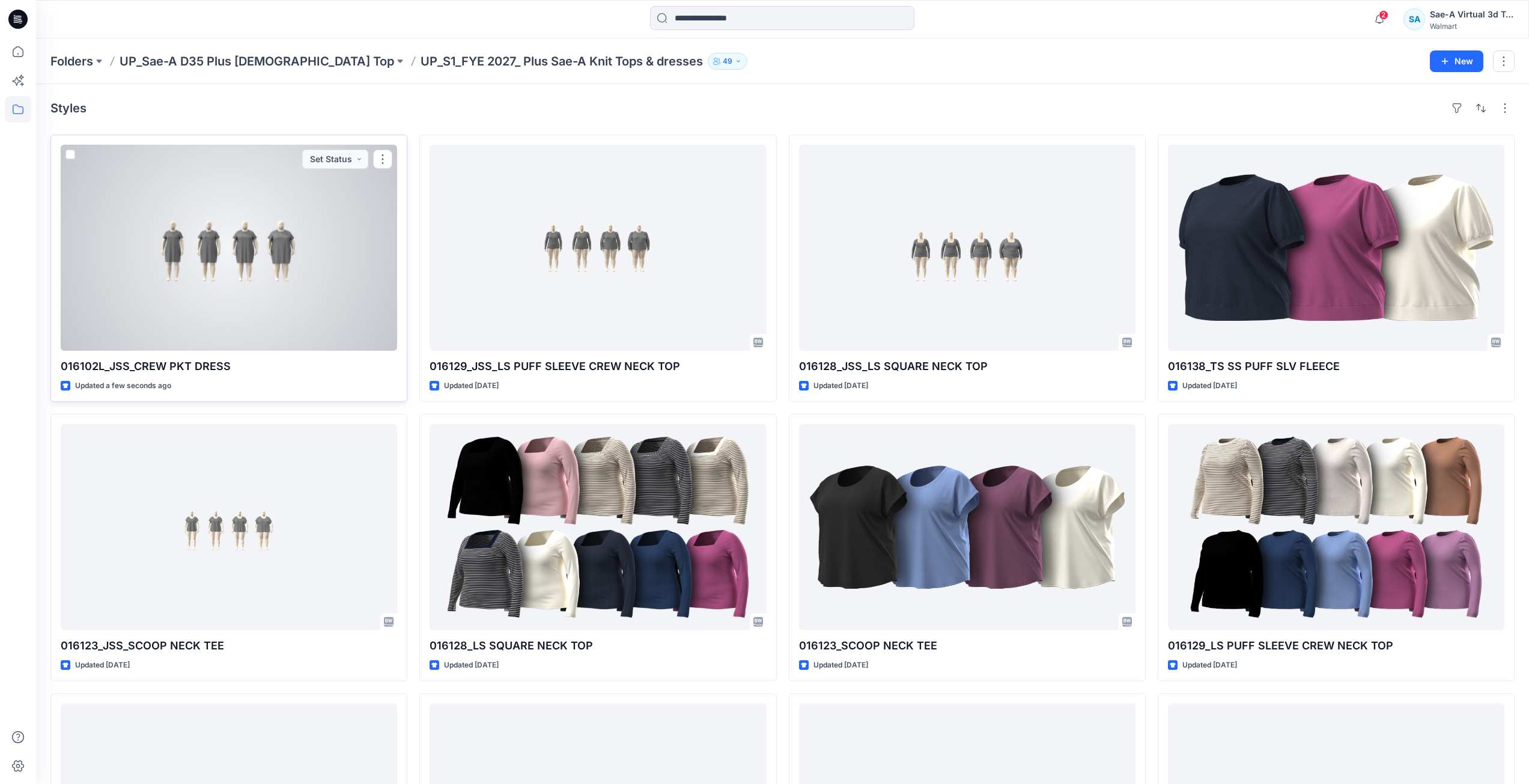
click at [243, 240] on div at bounding box center [229, 248] width 337 height 206
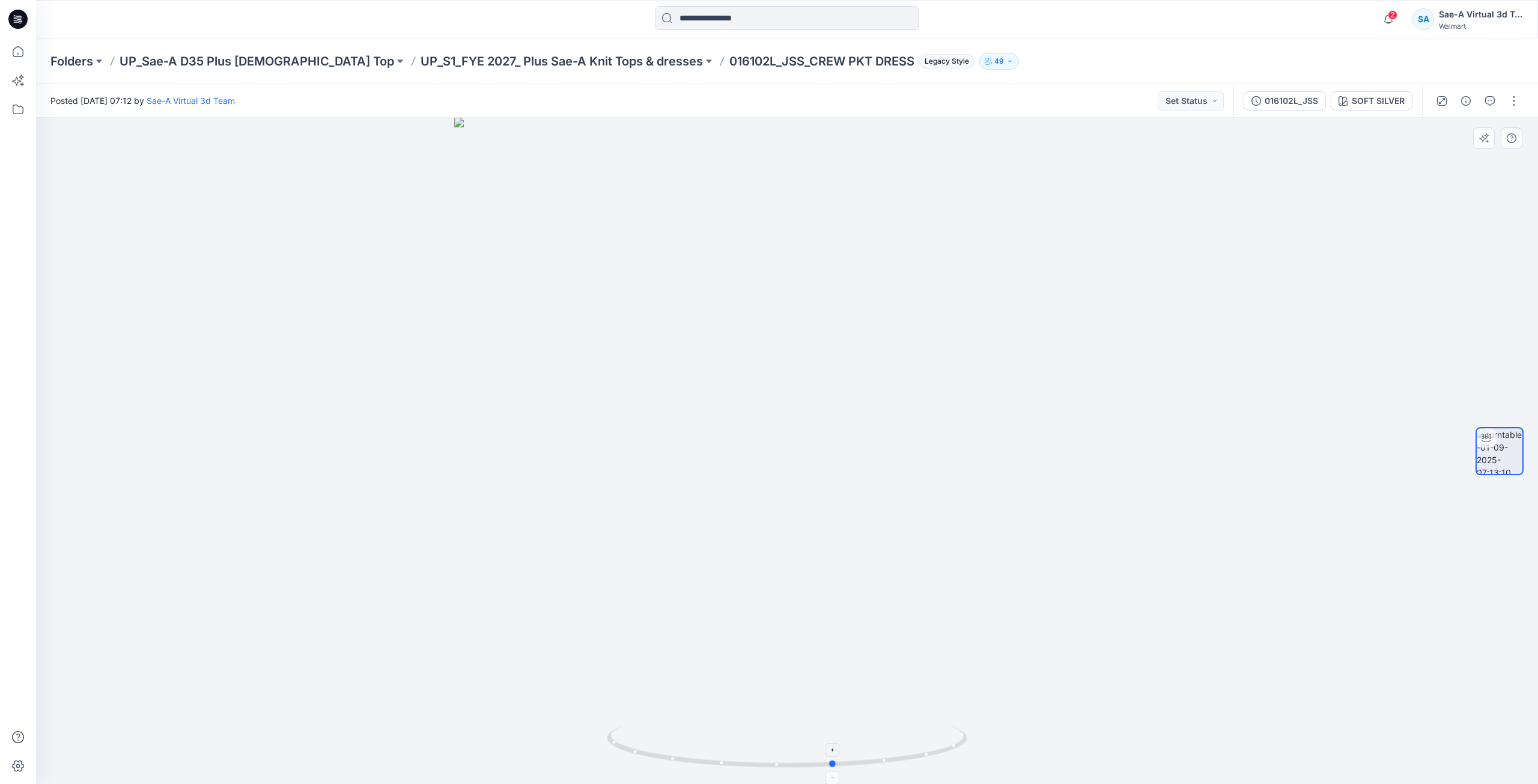
drag, startPoint x: 824, startPoint y: 764, endPoint x: 872, endPoint y: 769, distance: 48.3
click at [872, 769] on icon at bounding box center [788, 748] width 363 height 45
drag, startPoint x: 823, startPoint y: 62, endPoint x: 640, endPoint y: 67, distance: 183.1
click at [729, 67] on p "016102L_JSS_CREW PKT DRESS" at bounding box center [822, 61] width 185 height 17
copy p "016102L_JSS_CREW PKT DRESS"
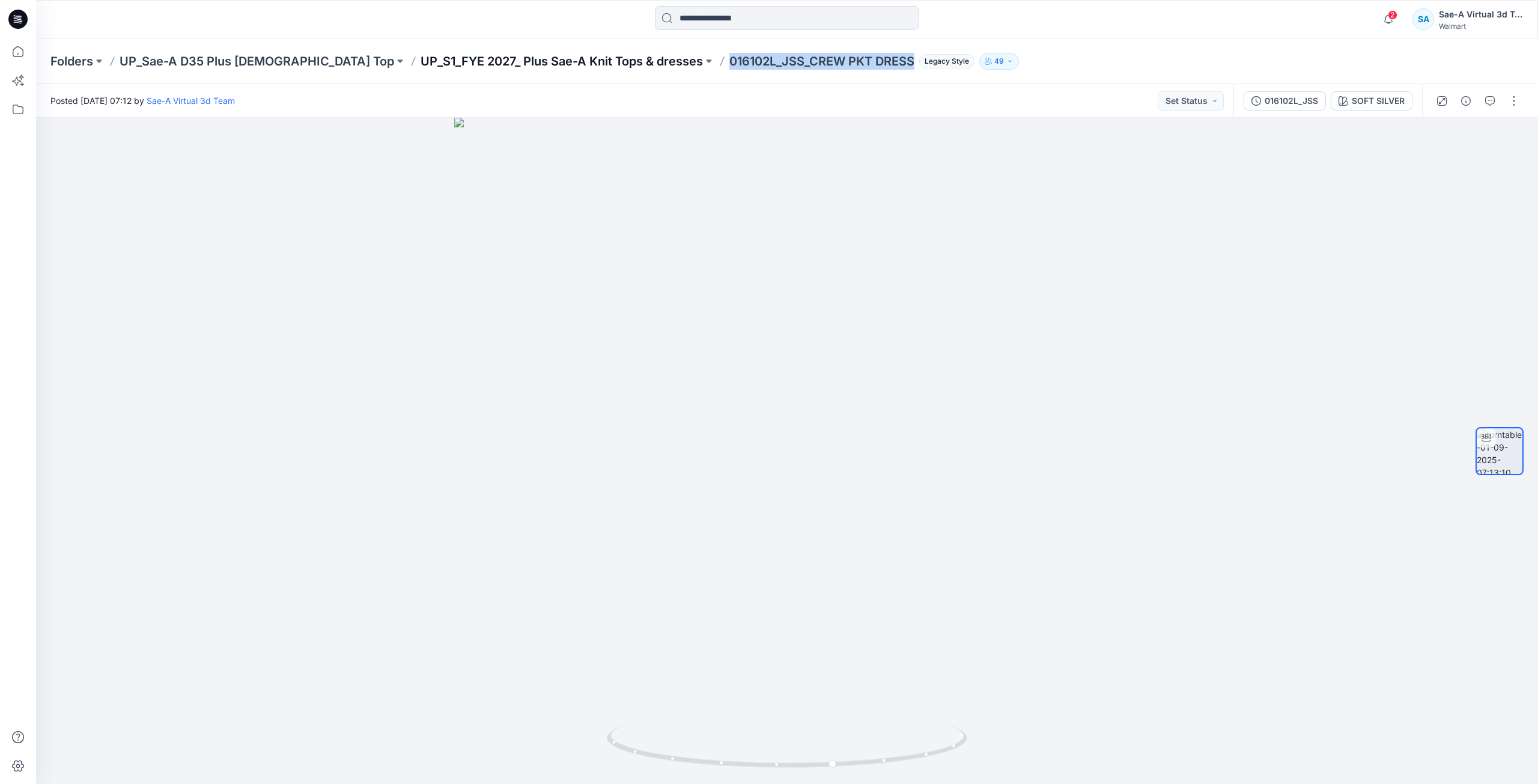
click at [591, 66] on p "UP_S1_FYE 2027_ Plus Sae-A Knit Tops & dresses" at bounding box center [562, 61] width 283 height 17
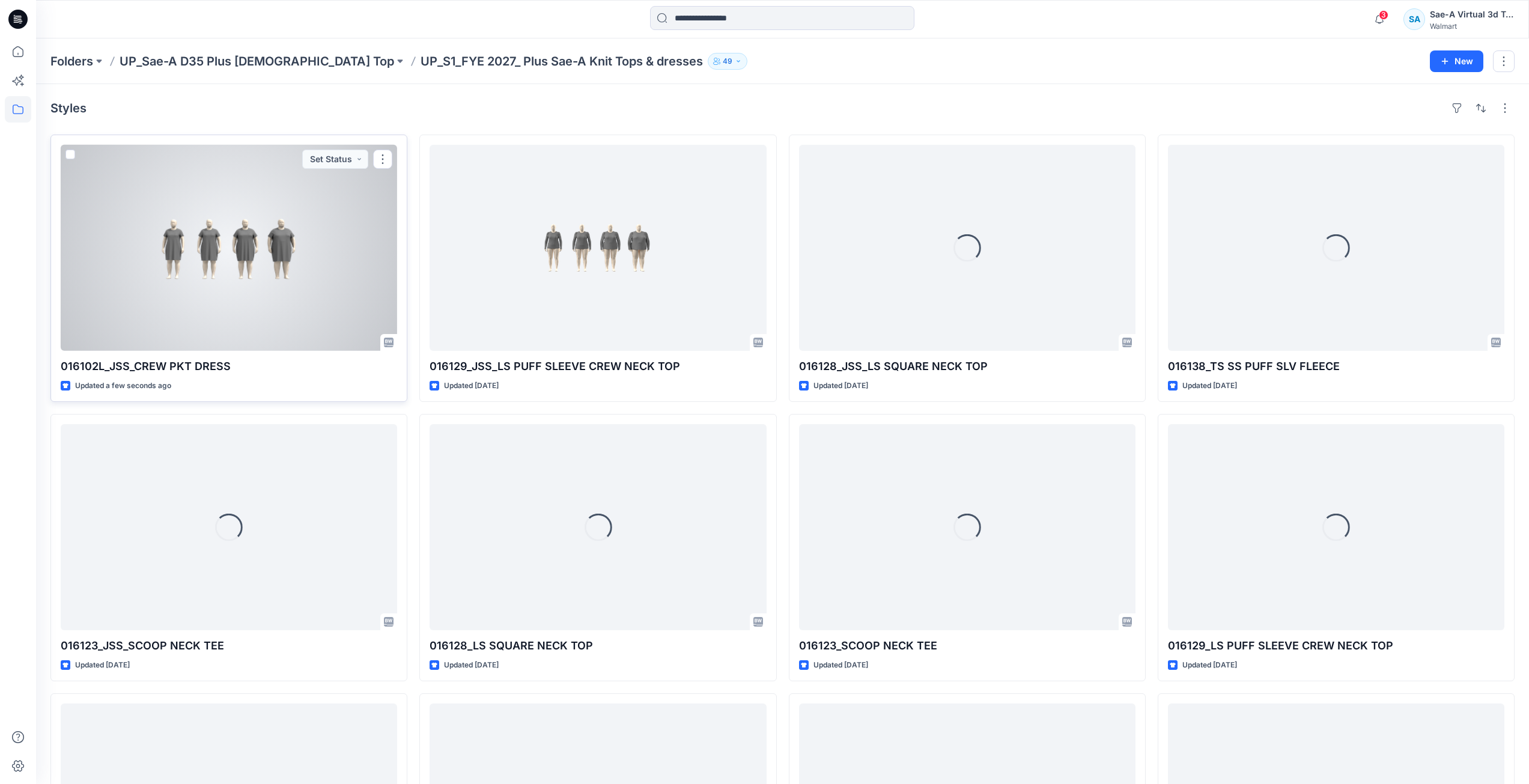
click at [267, 253] on div at bounding box center [229, 248] width 337 height 206
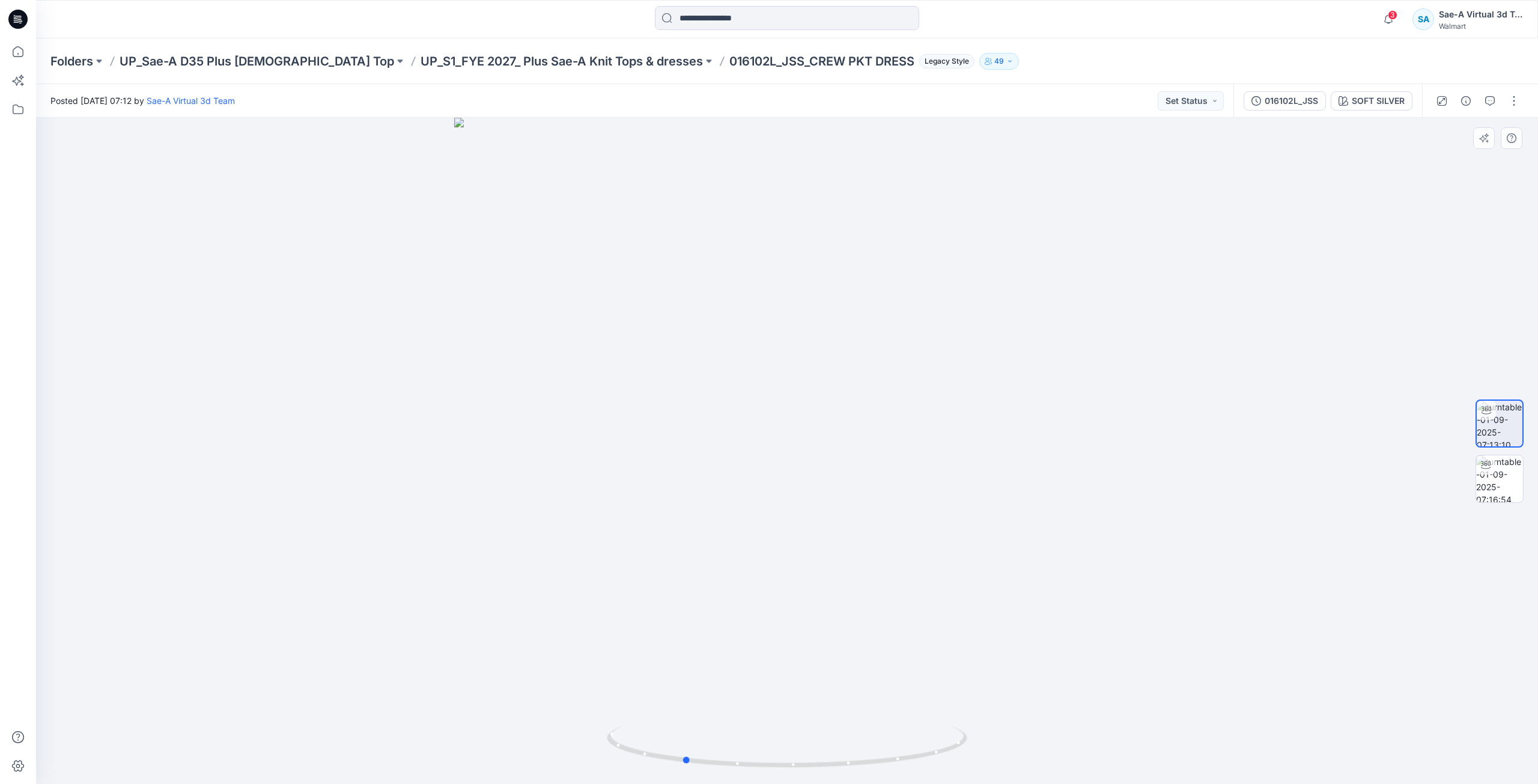
drag, startPoint x: 872, startPoint y: 766, endPoint x: 830, endPoint y: 724, distance: 59.4
click at [771, 757] on icon at bounding box center [788, 748] width 363 height 45
click at [1499, 481] on img at bounding box center [1499, 478] width 47 height 47
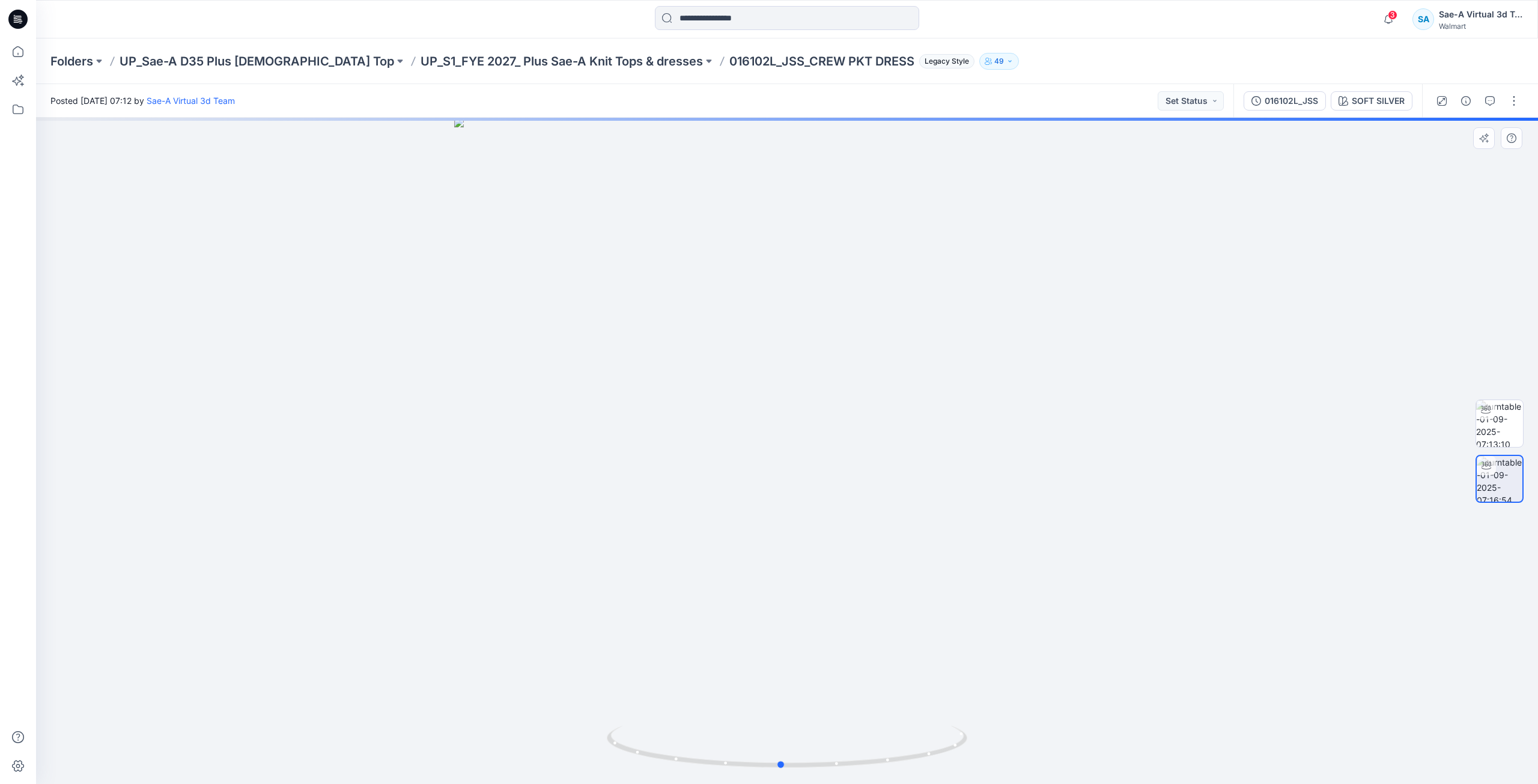
drag, startPoint x: 809, startPoint y: 769, endPoint x: 1163, endPoint y: 735, distance: 355.6
click at [1163, 735] on div at bounding box center [786, 451] width 1502 height 666
click at [1527, 424] on div at bounding box center [1499, 451] width 77 height 300
click at [1511, 426] on img at bounding box center [1499, 423] width 47 height 47
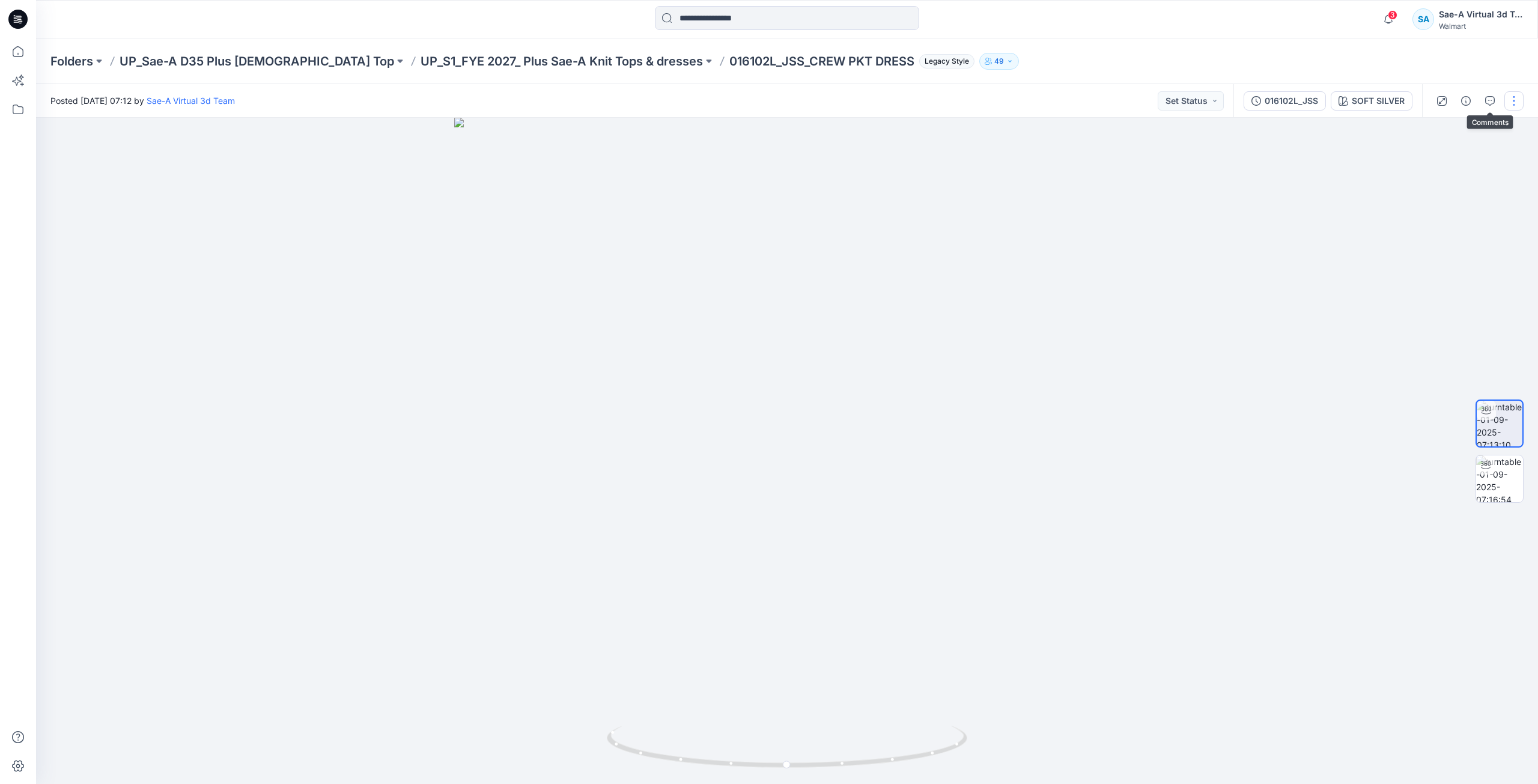
click at [1516, 102] on button "button" at bounding box center [1513, 100] width 19 height 19
click at [1457, 126] on button "Edit" at bounding box center [1464, 129] width 111 height 22
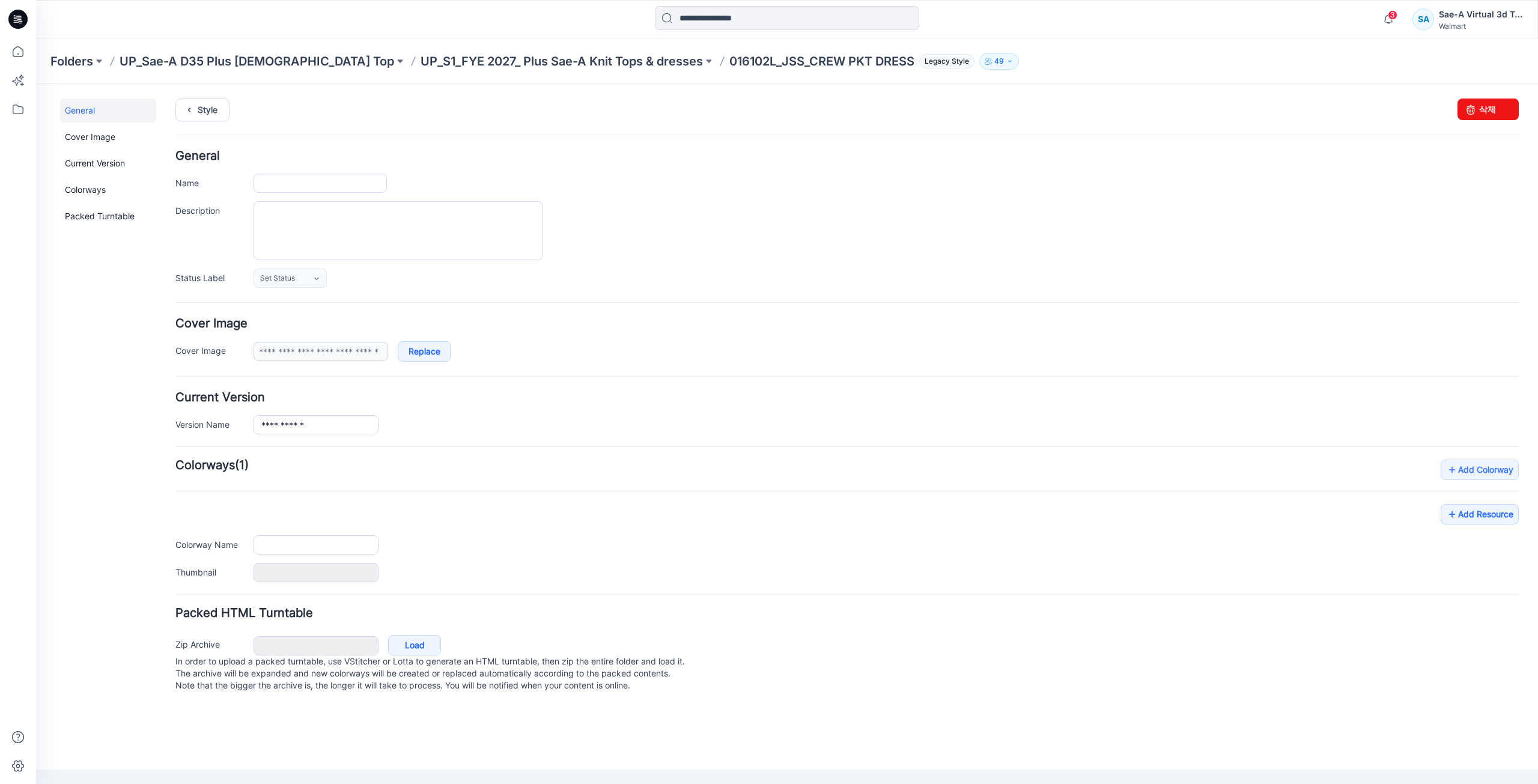
type input "**********"
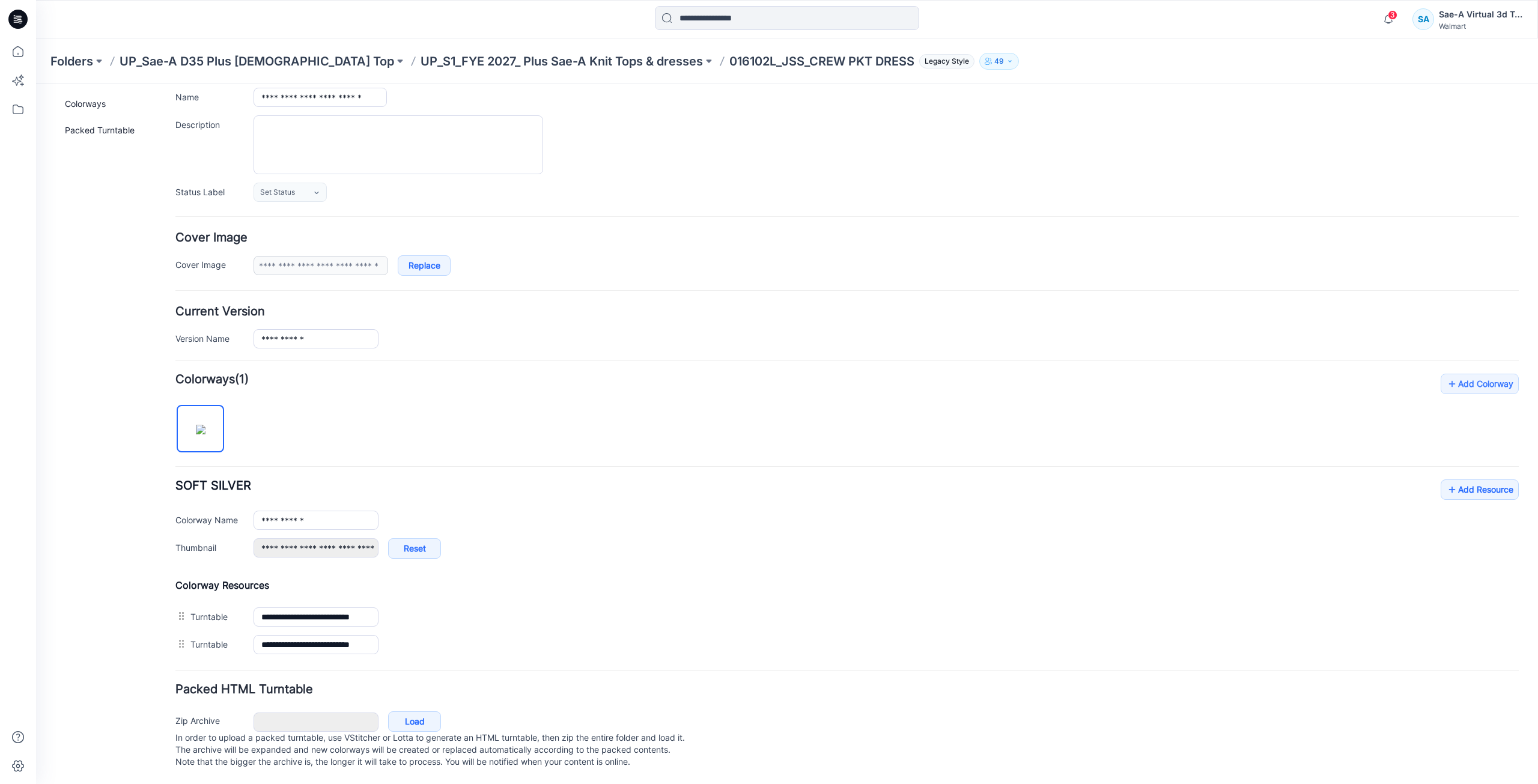
scroll to position [98, 0]
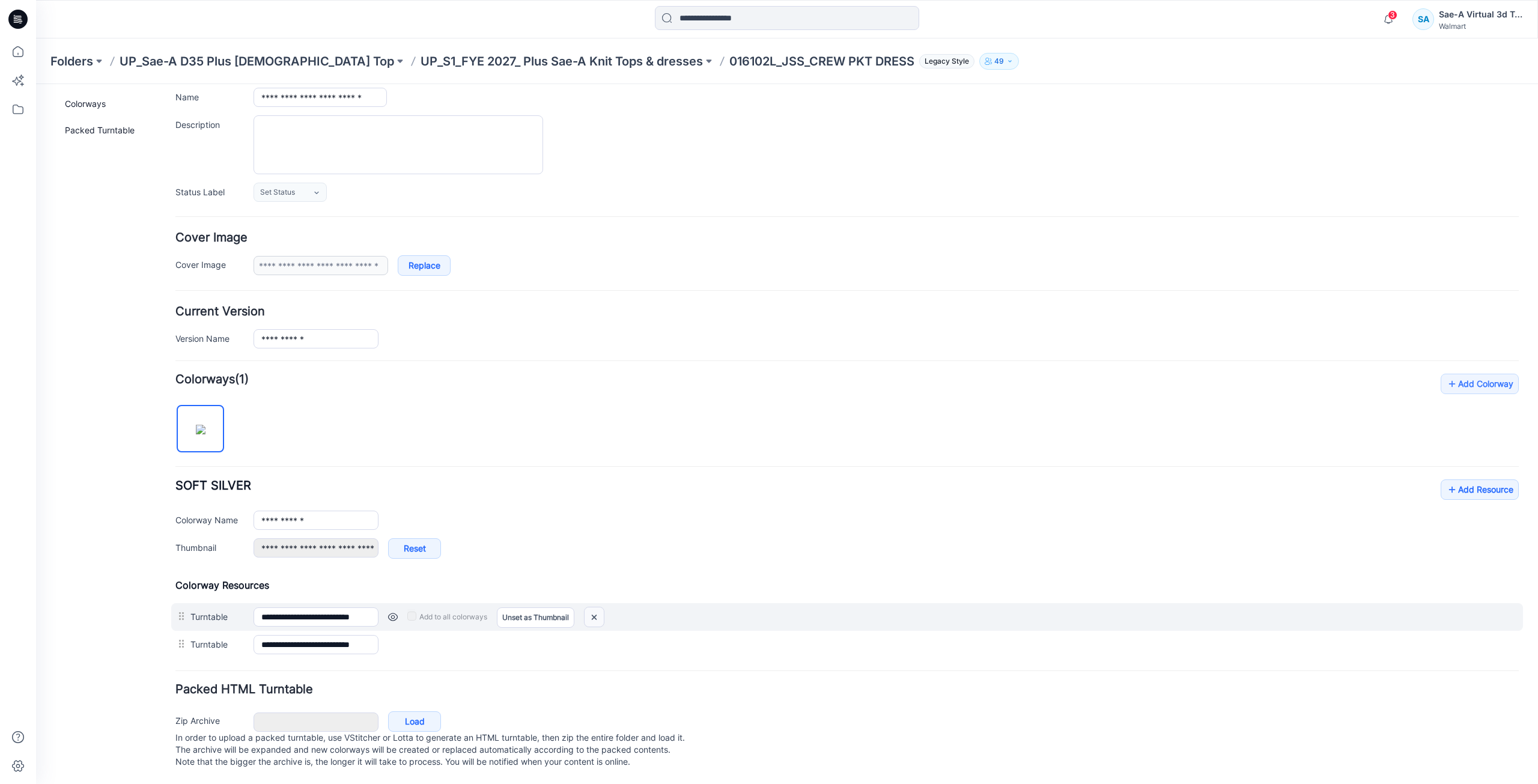
click at [593, 607] on img at bounding box center [593, 617] width 19 height 20
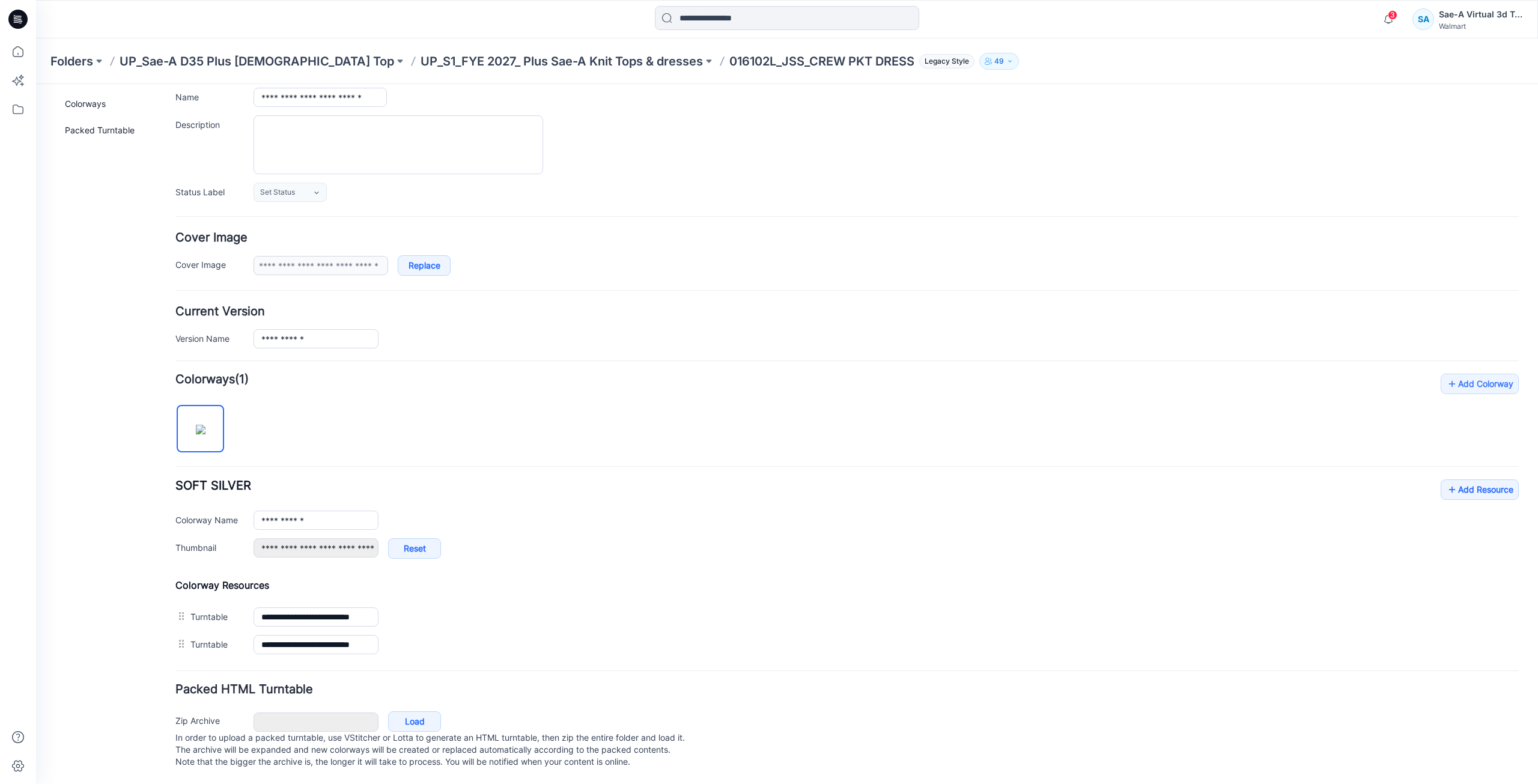
type input "**********"
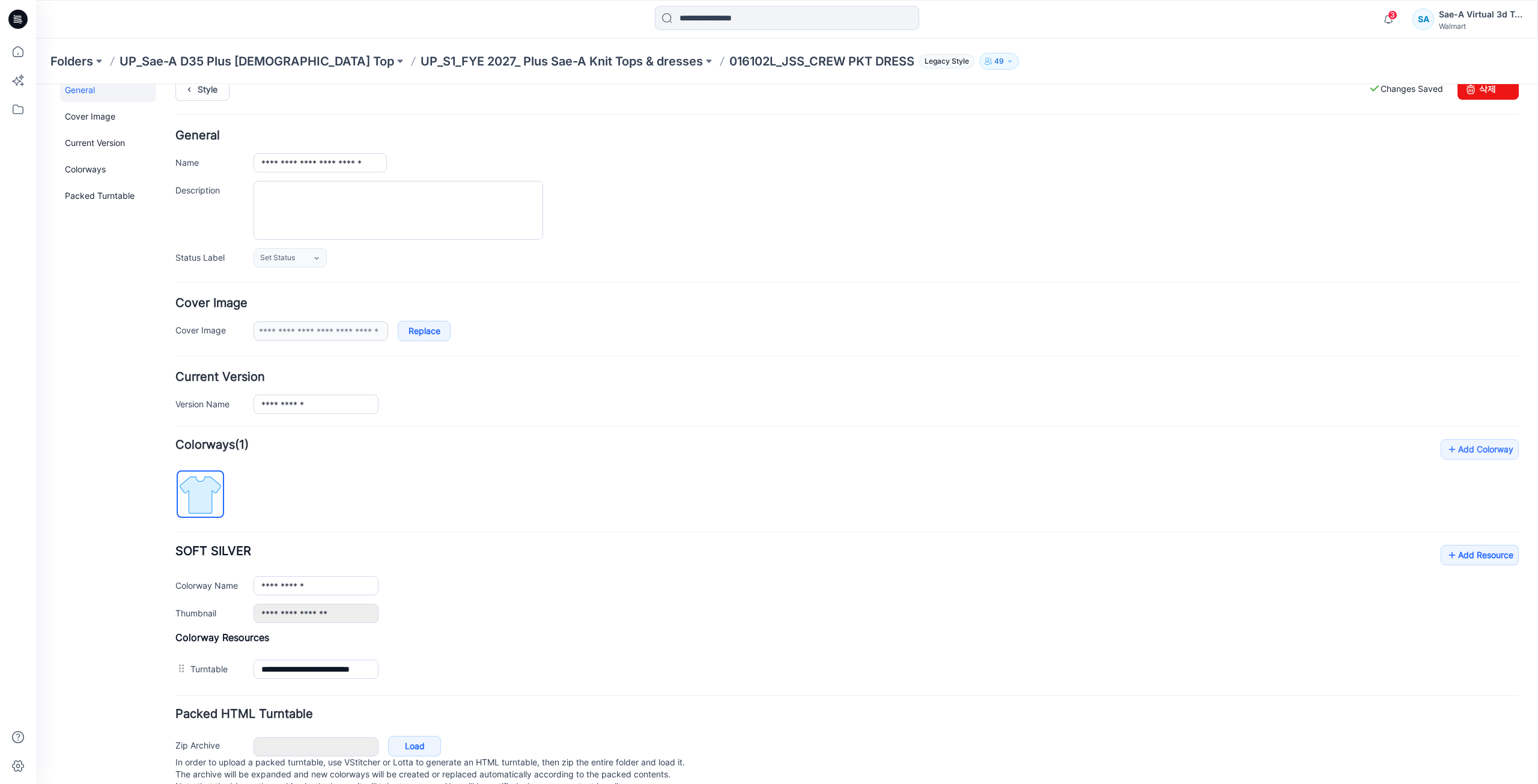
scroll to position [0, 0]
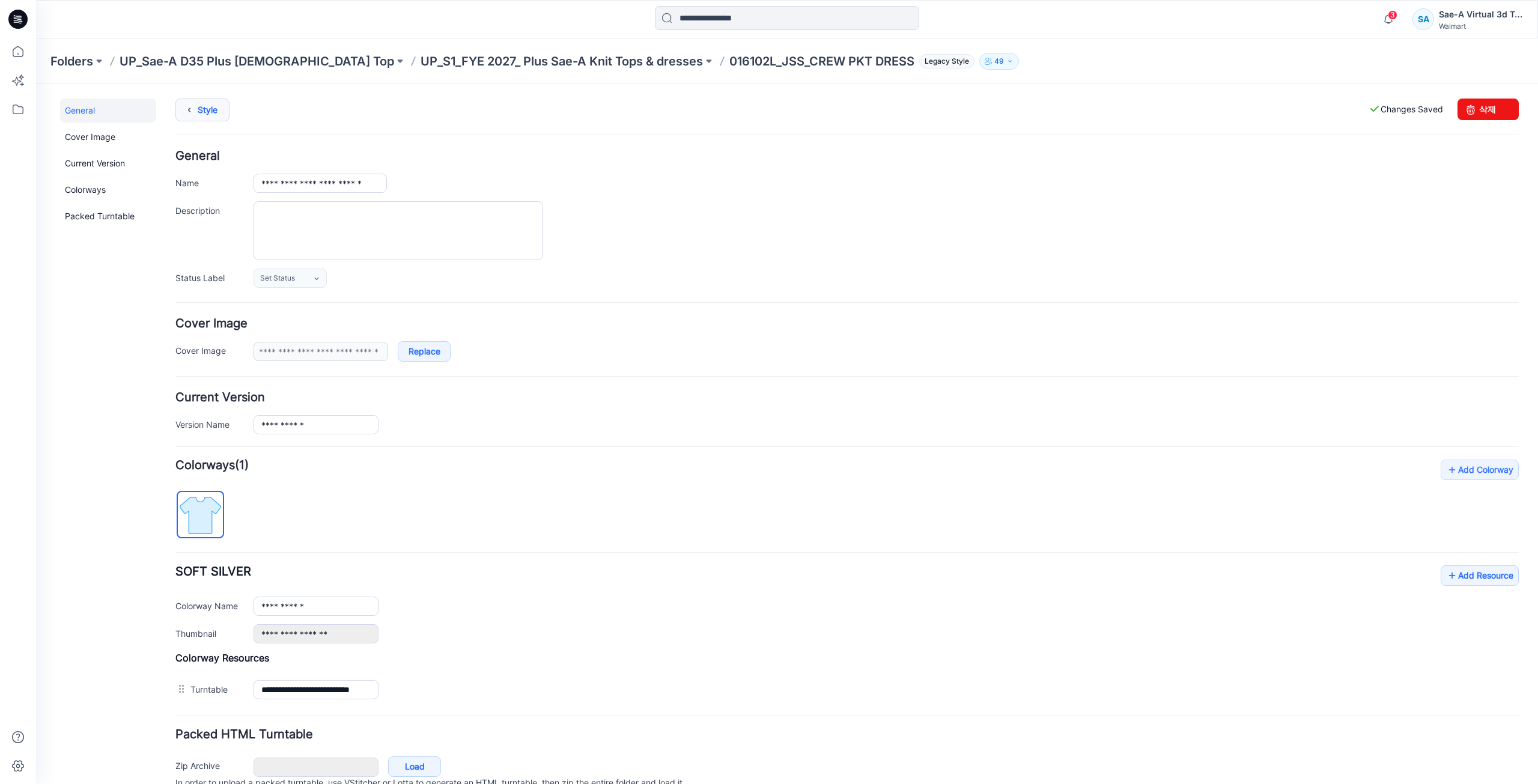
click at [215, 117] on link "Style" at bounding box center [202, 109] width 54 height 23
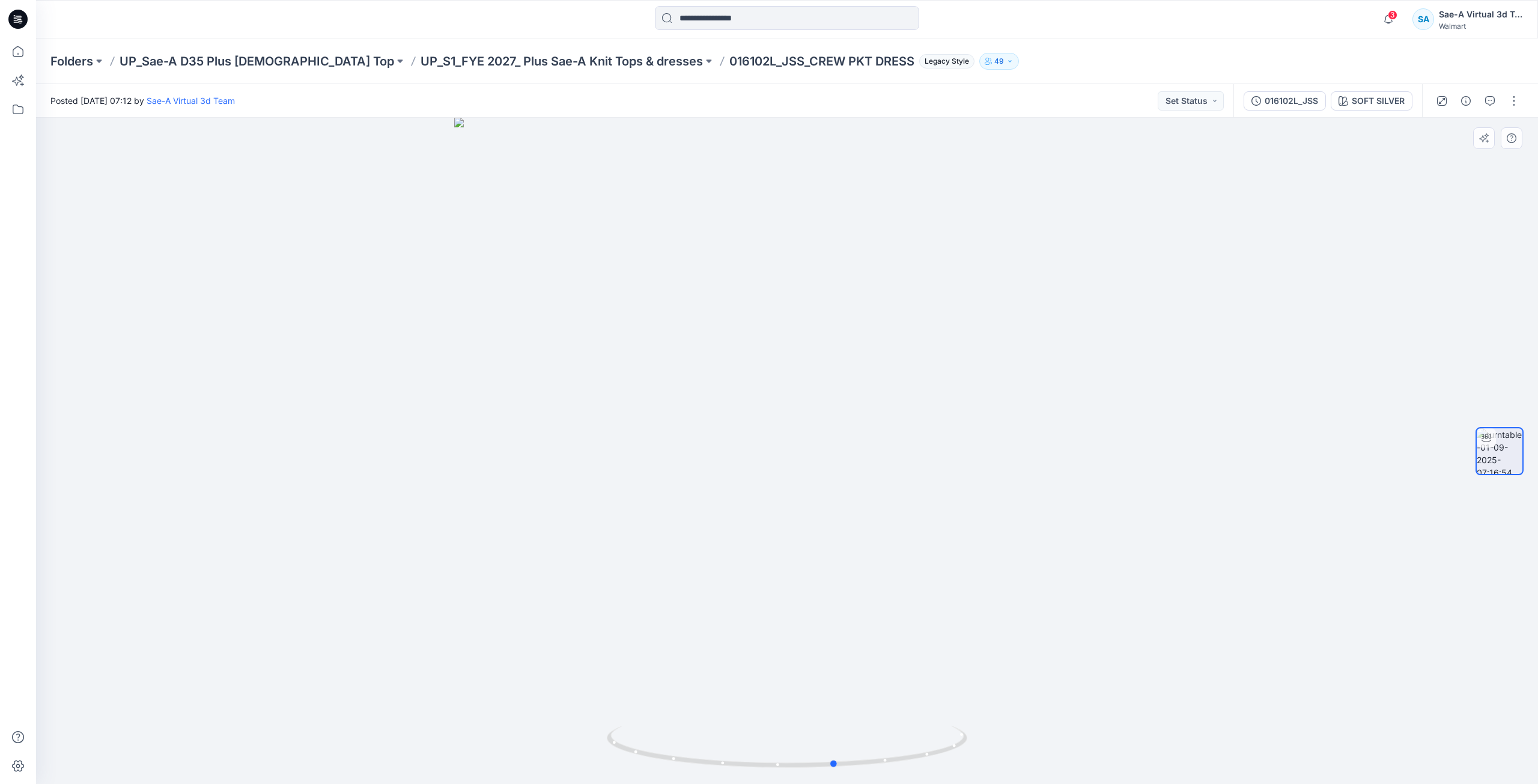
drag, startPoint x: 807, startPoint y: 766, endPoint x: 1212, endPoint y: 748, distance: 405.4
click at [1212, 748] on div at bounding box center [786, 451] width 1502 height 666
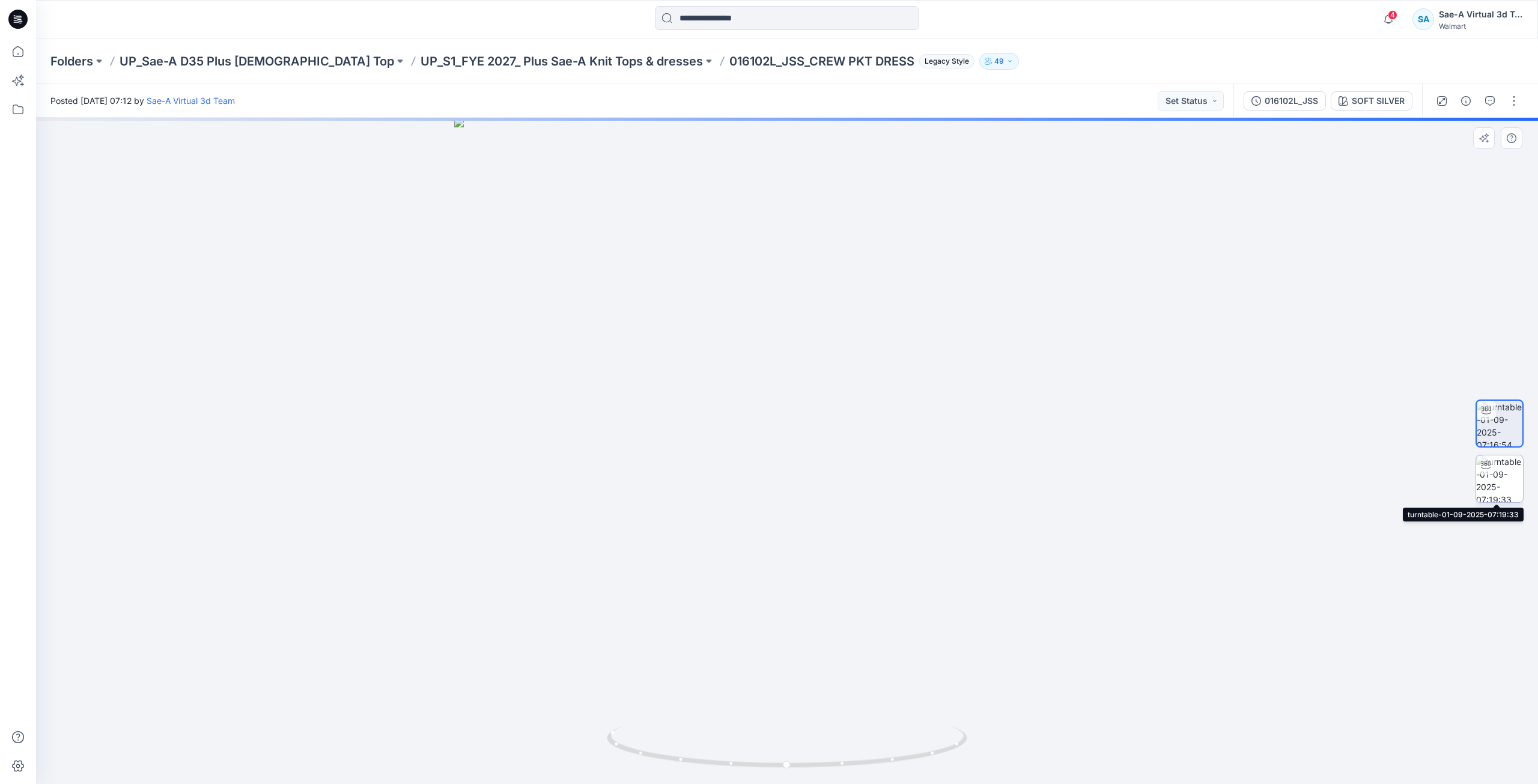
click at [1491, 475] on img at bounding box center [1499, 478] width 47 height 47
drag, startPoint x: 784, startPoint y: 770, endPoint x: 910, endPoint y: 764, distance: 126.1
click at [910, 764] on icon at bounding box center [788, 748] width 363 height 45
click at [1513, 435] on img at bounding box center [1499, 423] width 47 height 47
drag, startPoint x: 806, startPoint y: 759, endPoint x: 844, endPoint y: 762, distance: 38.1
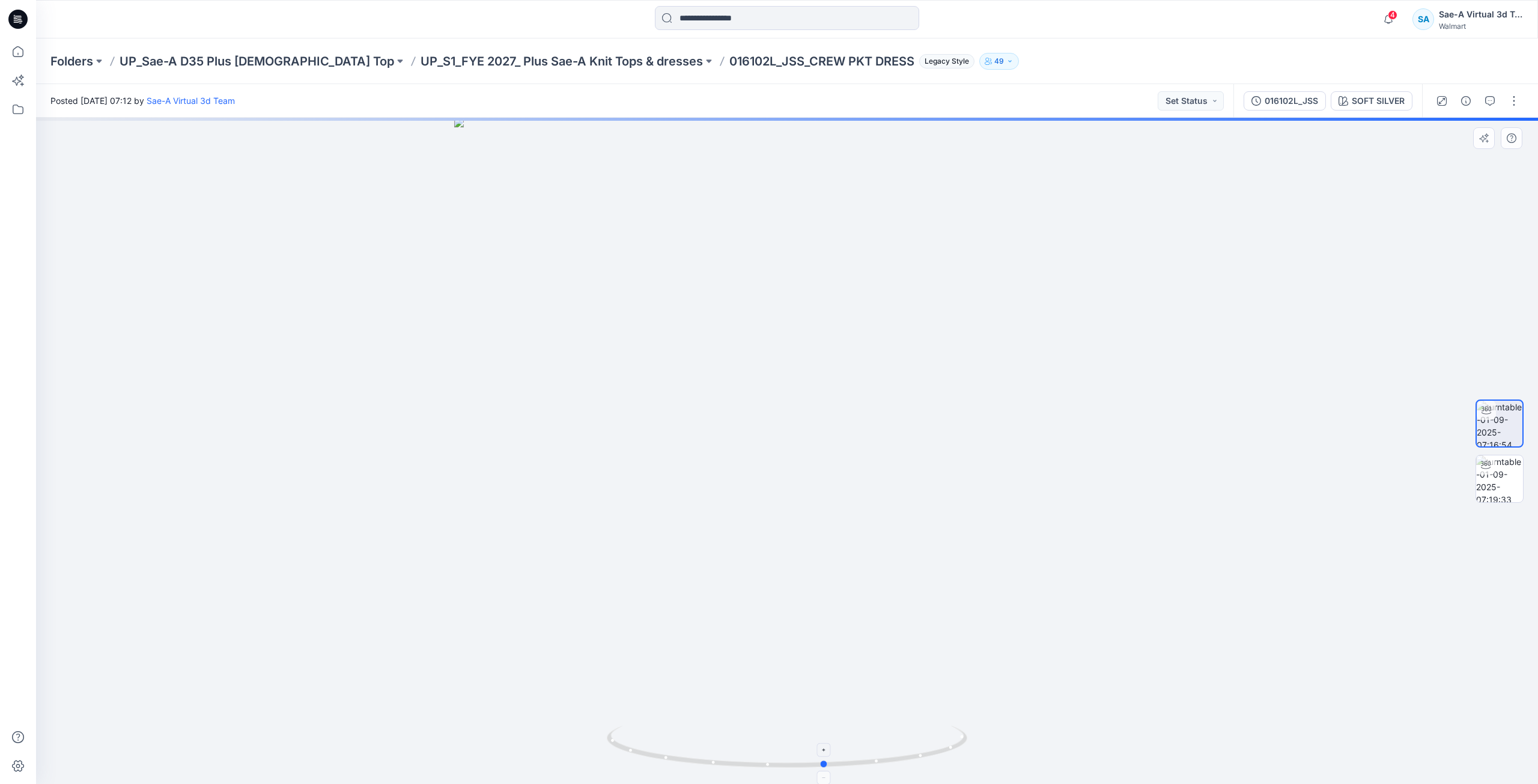
click at [844, 762] on icon at bounding box center [788, 748] width 363 height 45
drag, startPoint x: 922, startPoint y: 755, endPoint x: 994, endPoint y: 752, distance: 72.1
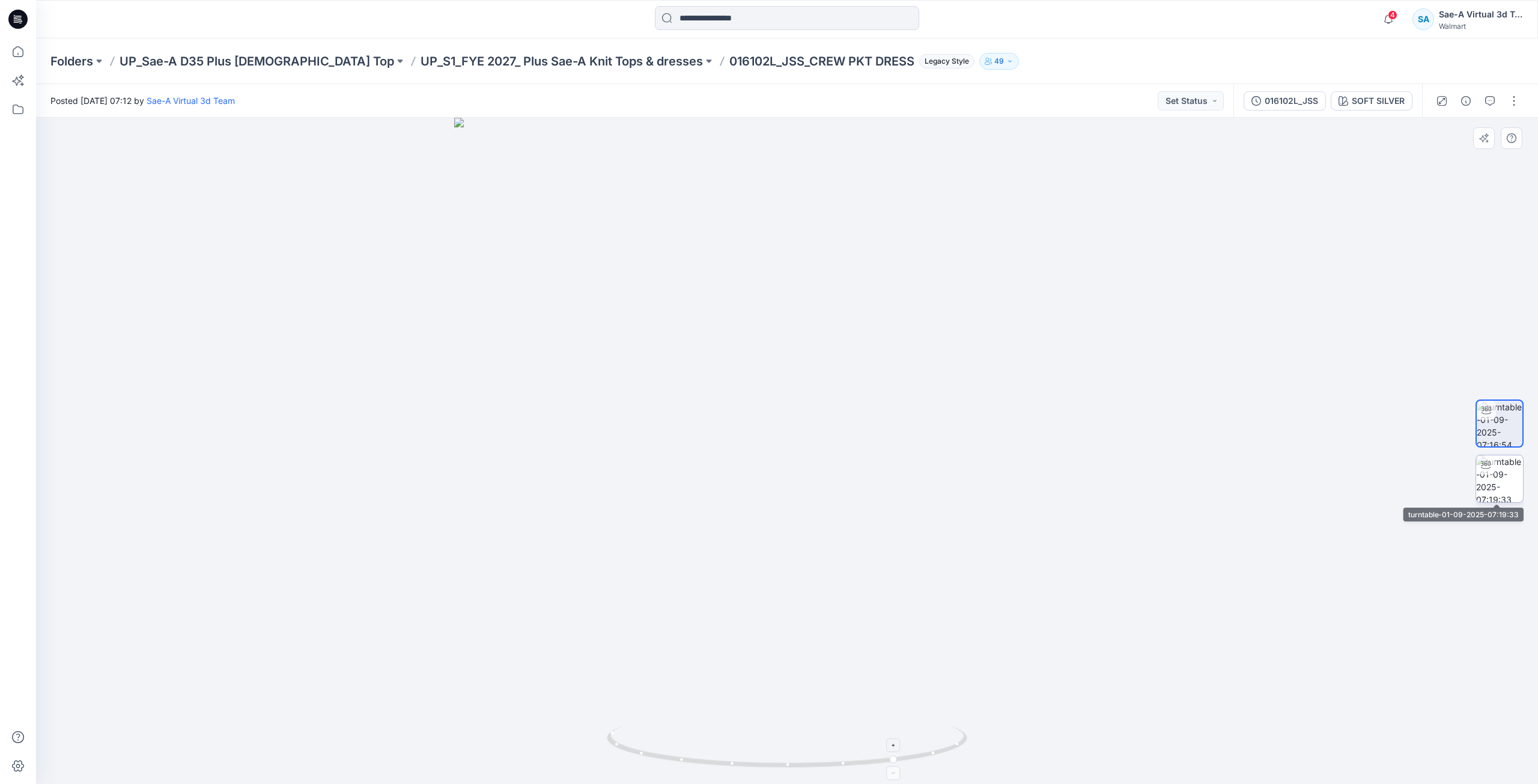
click at [1493, 472] on div at bounding box center [1485, 464] width 19 height 19
drag, startPoint x: 795, startPoint y: 763, endPoint x: 910, endPoint y: 762, distance: 115.0
click at [910, 762] on icon at bounding box center [788, 748] width 363 height 45
click at [421, 60] on p "UP_S1_FYE 2027_ Plus Sae-A Knit Tops & dresses" at bounding box center [562, 61] width 283 height 17
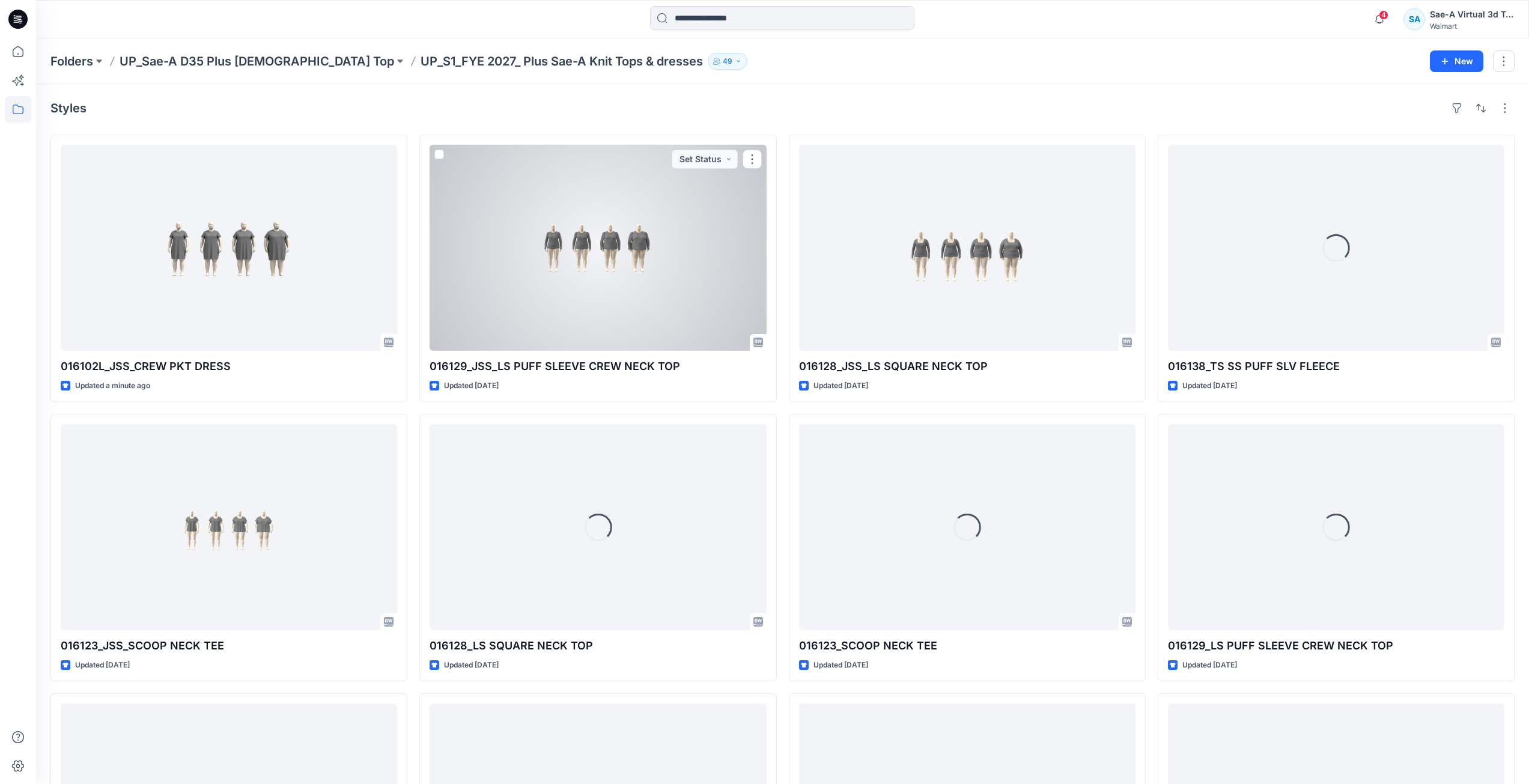
click at [645, 237] on div at bounding box center [598, 248] width 337 height 206
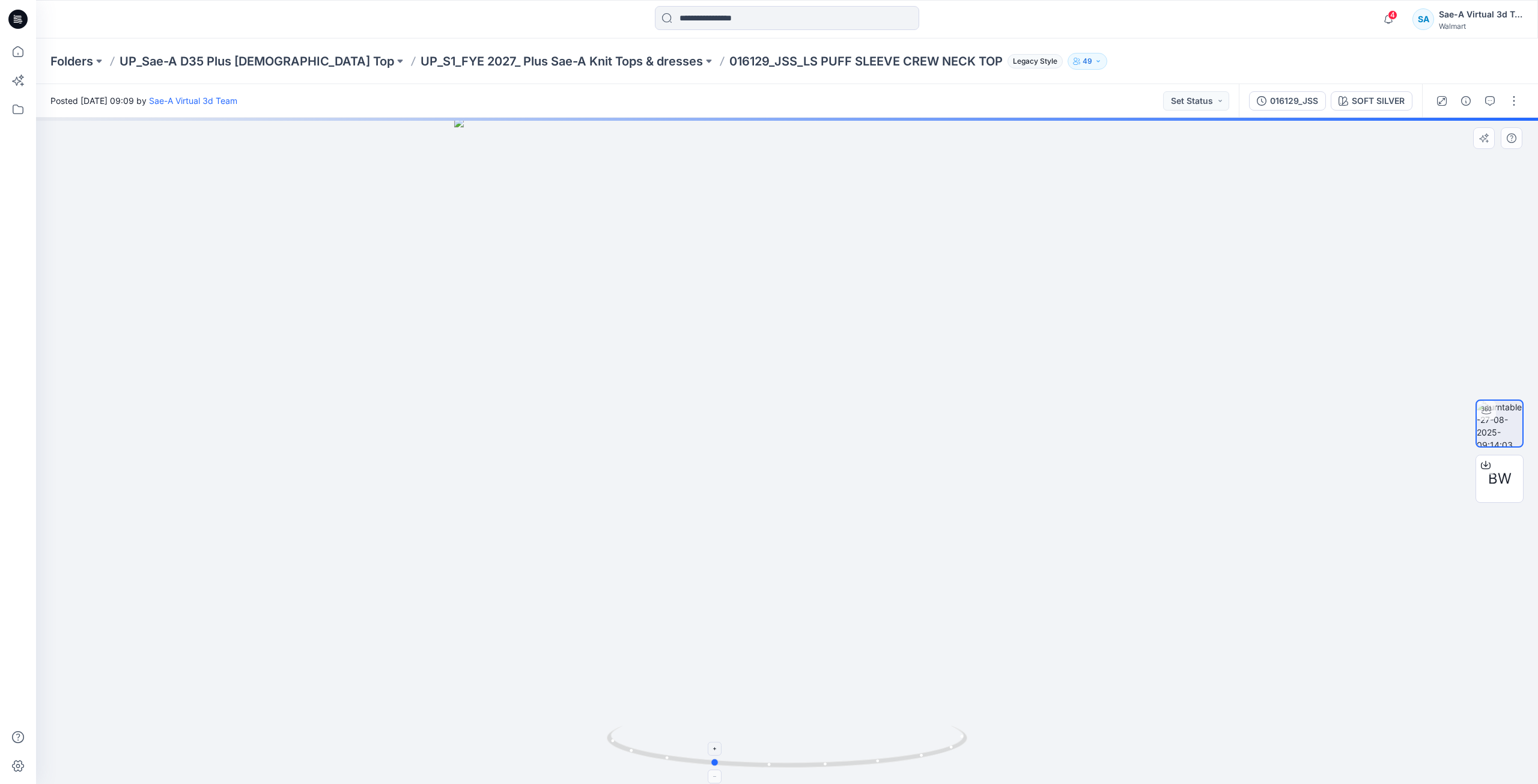
drag, startPoint x: 828, startPoint y: 766, endPoint x: 754, endPoint y: 768, distance: 74.0
click at [754, 768] on icon at bounding box center [788, 748] width 363 height 45
click at [555, 53] on p "UP_S1_FYE 2027_ Plus Sae-A Knit Tops & dresses" at bounding box center [562, 61] width 283 height 17
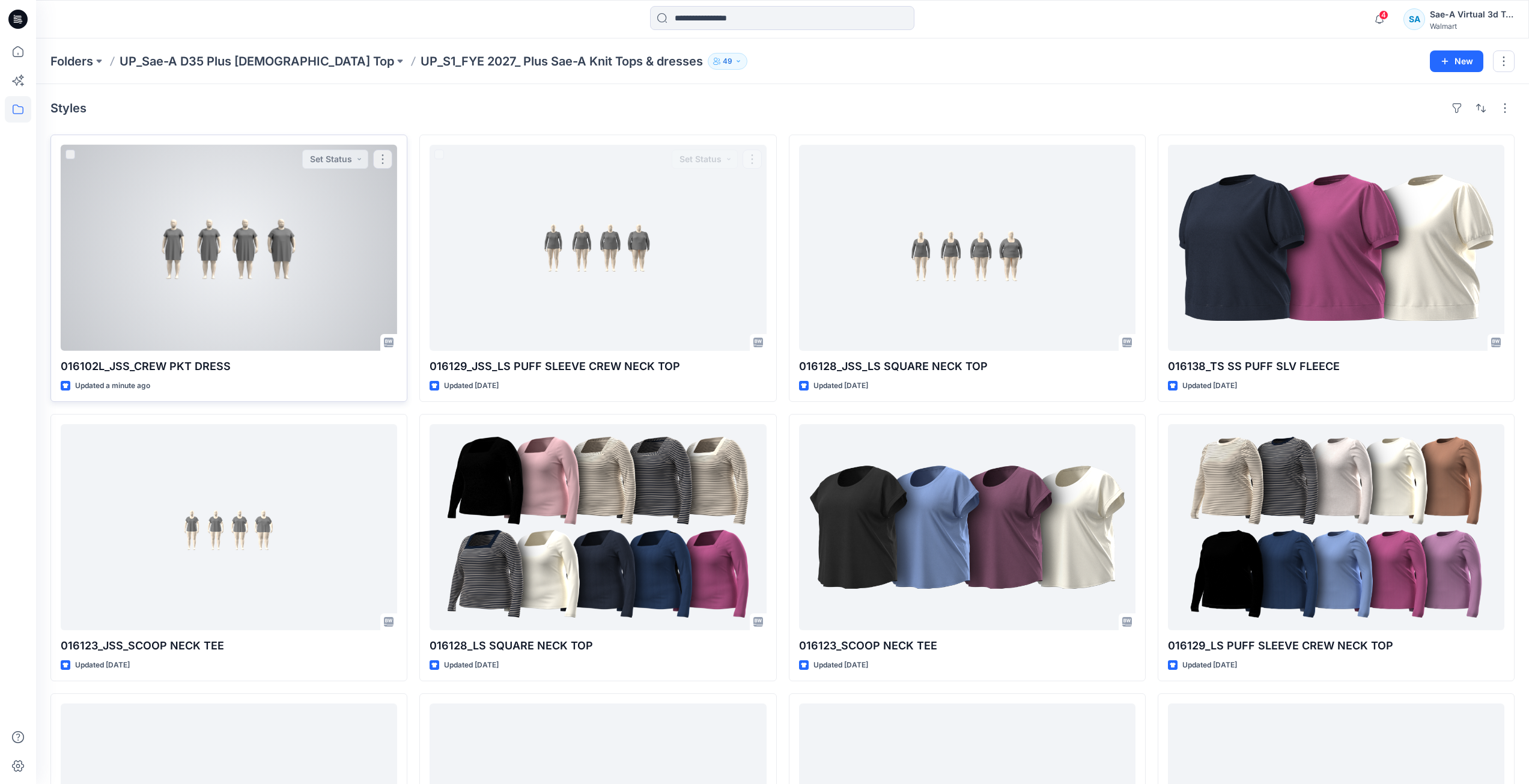
click at [260, 257] on div at bounding box center [229, 248] width 337 height 206
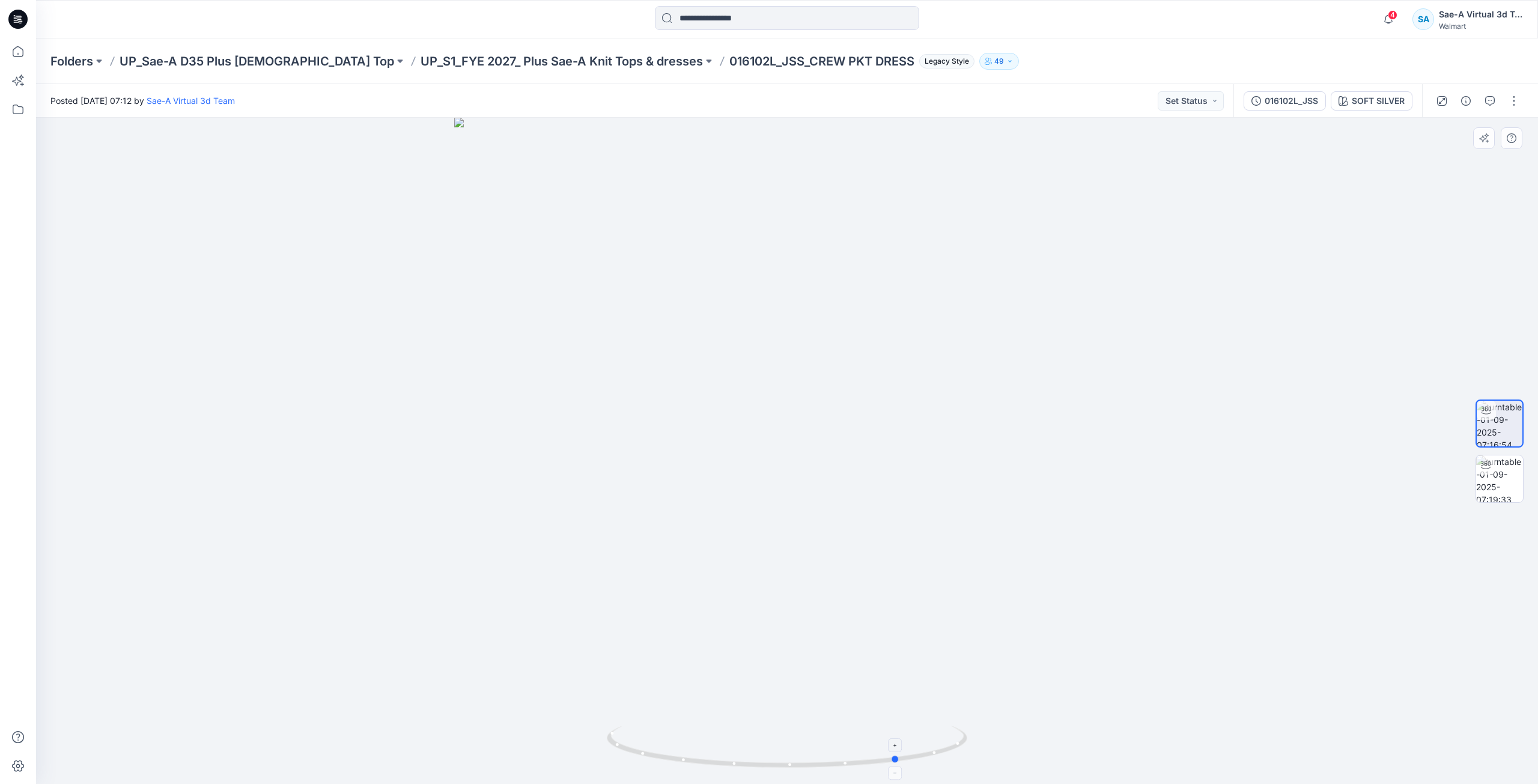
drag, startPoint x: 821, startPoint y: 766, endPoint x: 933, endPoint y: 760, distance: 112.2
click at [933, 760] on icon at bounding box center [788, 748] width 363 height 45
click at [565, 67] on p "UP_S1_FYE 2027_ Plus Sae-A Knit Tops & dresses" at bounding box center [562, 61] width 283 height 17
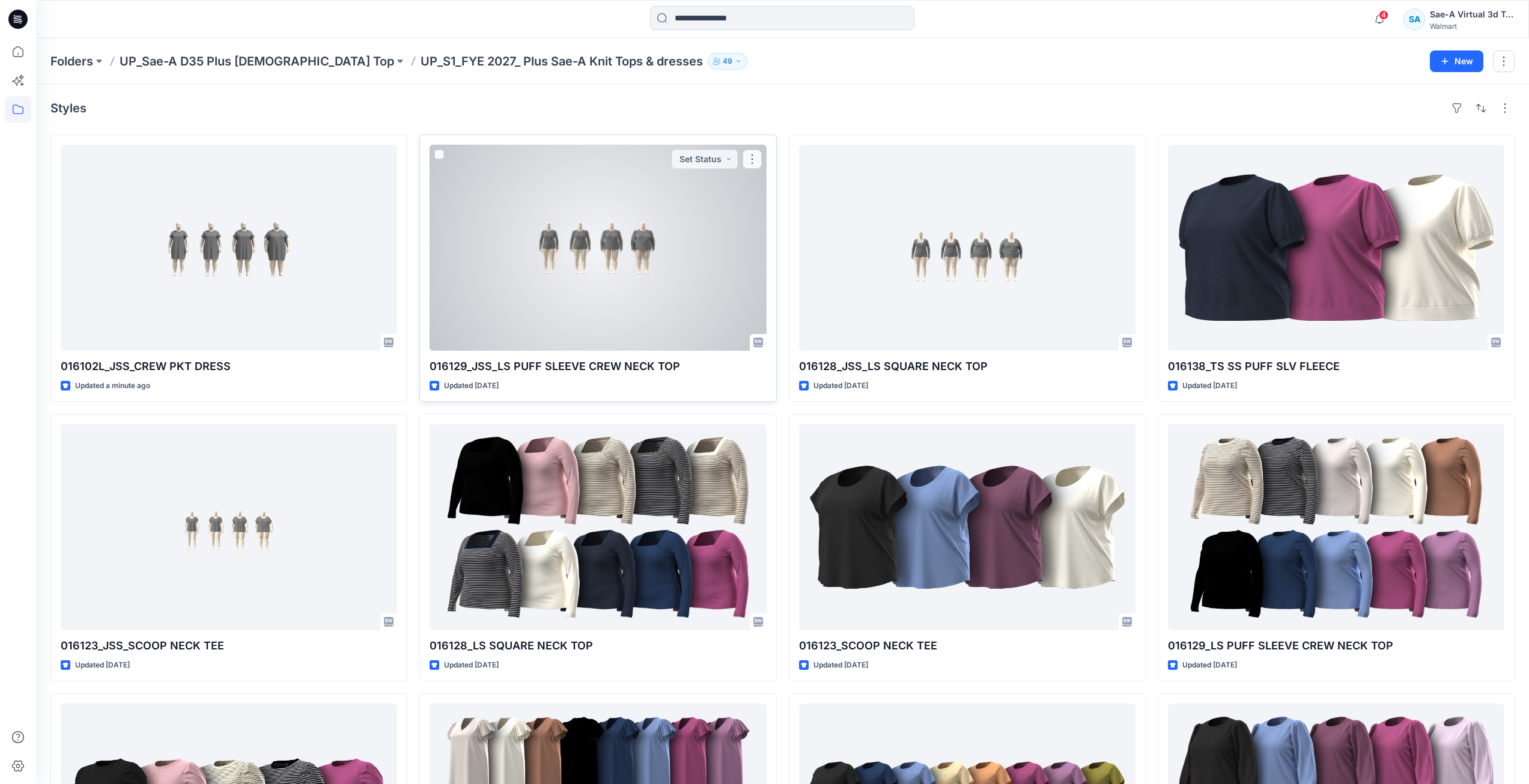
click at [580, 224] on div at bounding box center [598, 248] width 337 height 206
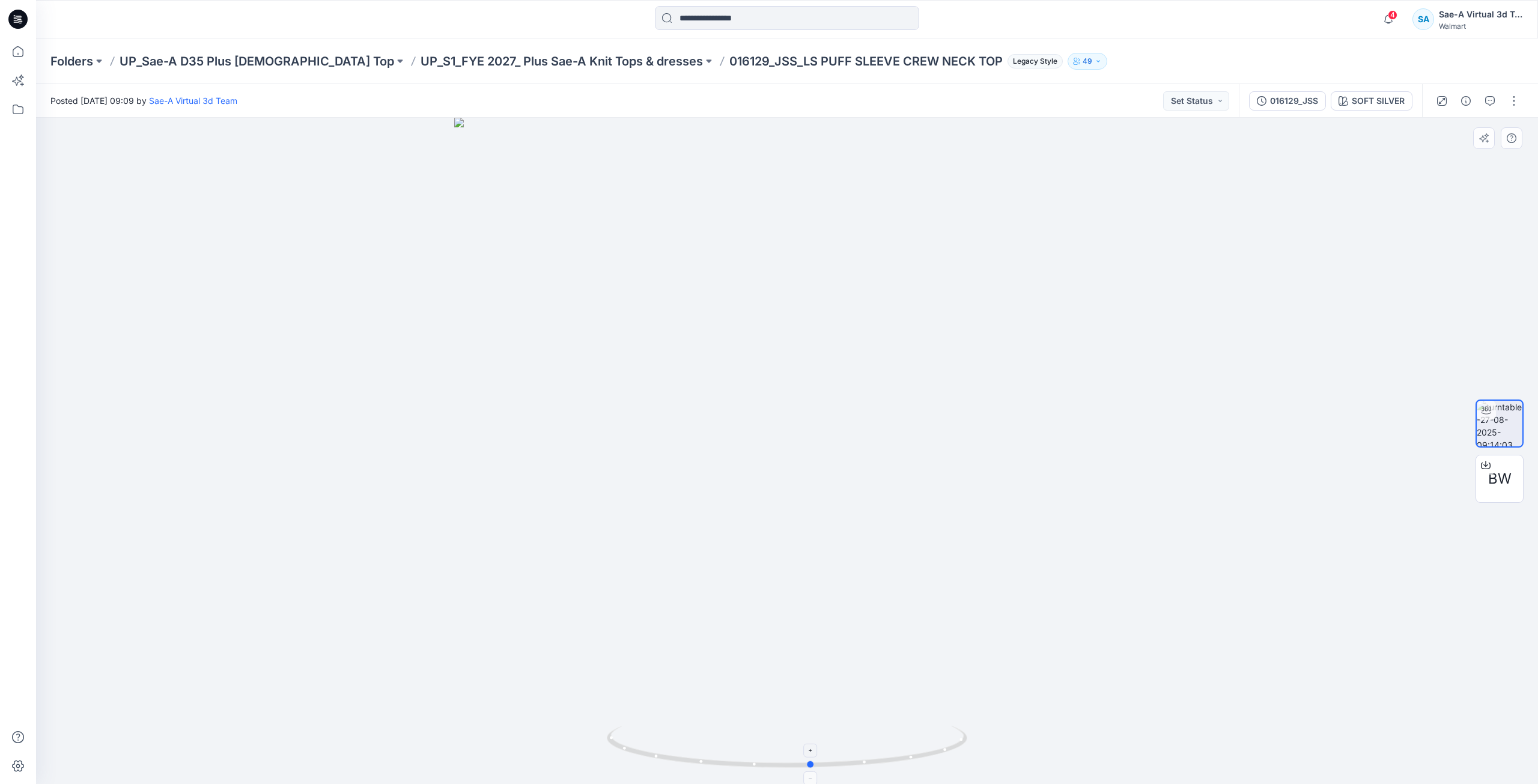
drag, startPoint x: 835, startPoint y: 764, endPoint x: 860, endPoint y: 757, distance: 26.0
click at [860, 757] on icon at bounding box center [788, 748] width 363 height 45
click at [544, 53] on p "UP_S1_FYE 2027_ Plus Sae-A Knit Tops & dresses" at bounding box center [562, 61] width 283 height 17
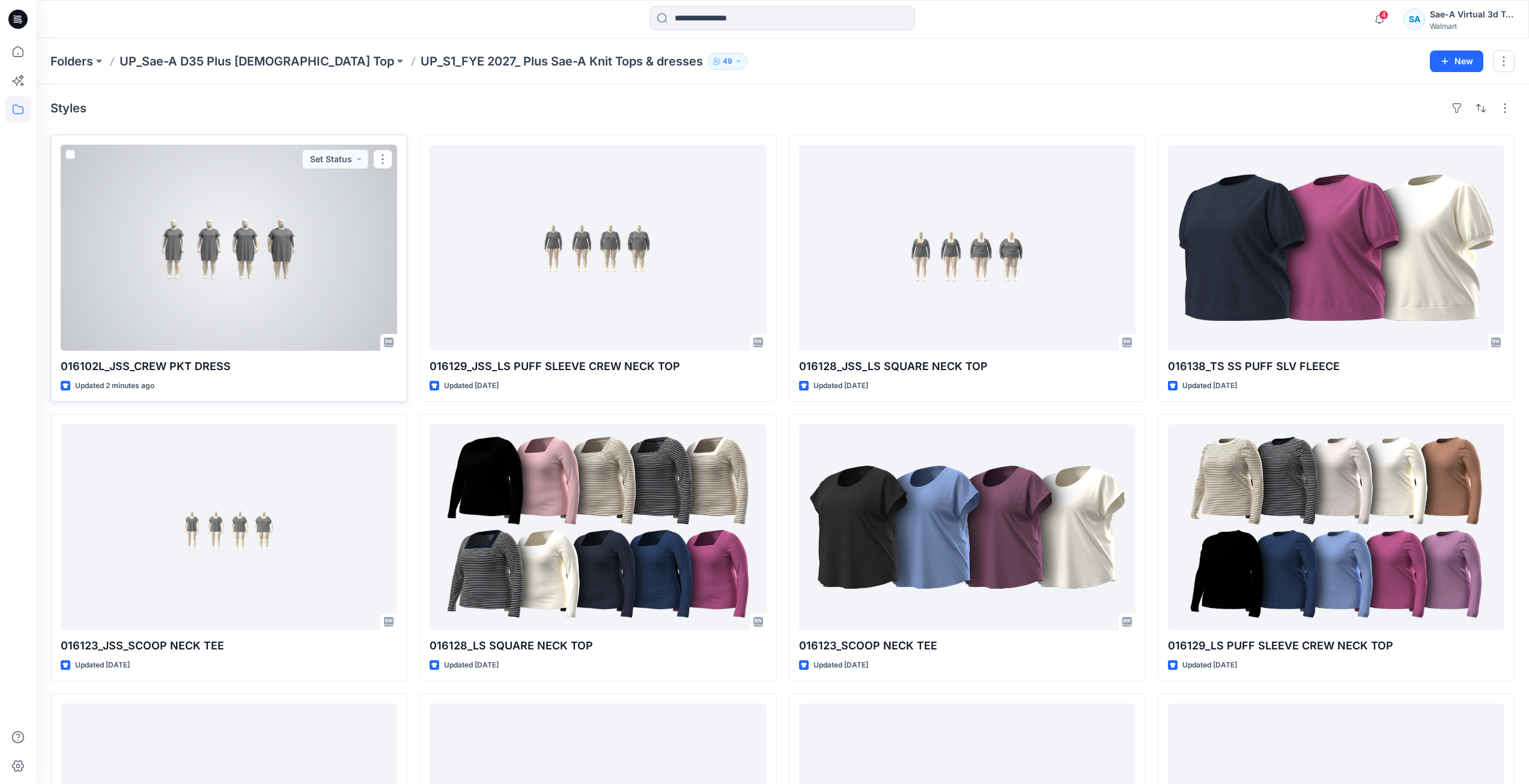
click at [257, 233] on div at bounding box center [229, 248] width 337 height 206
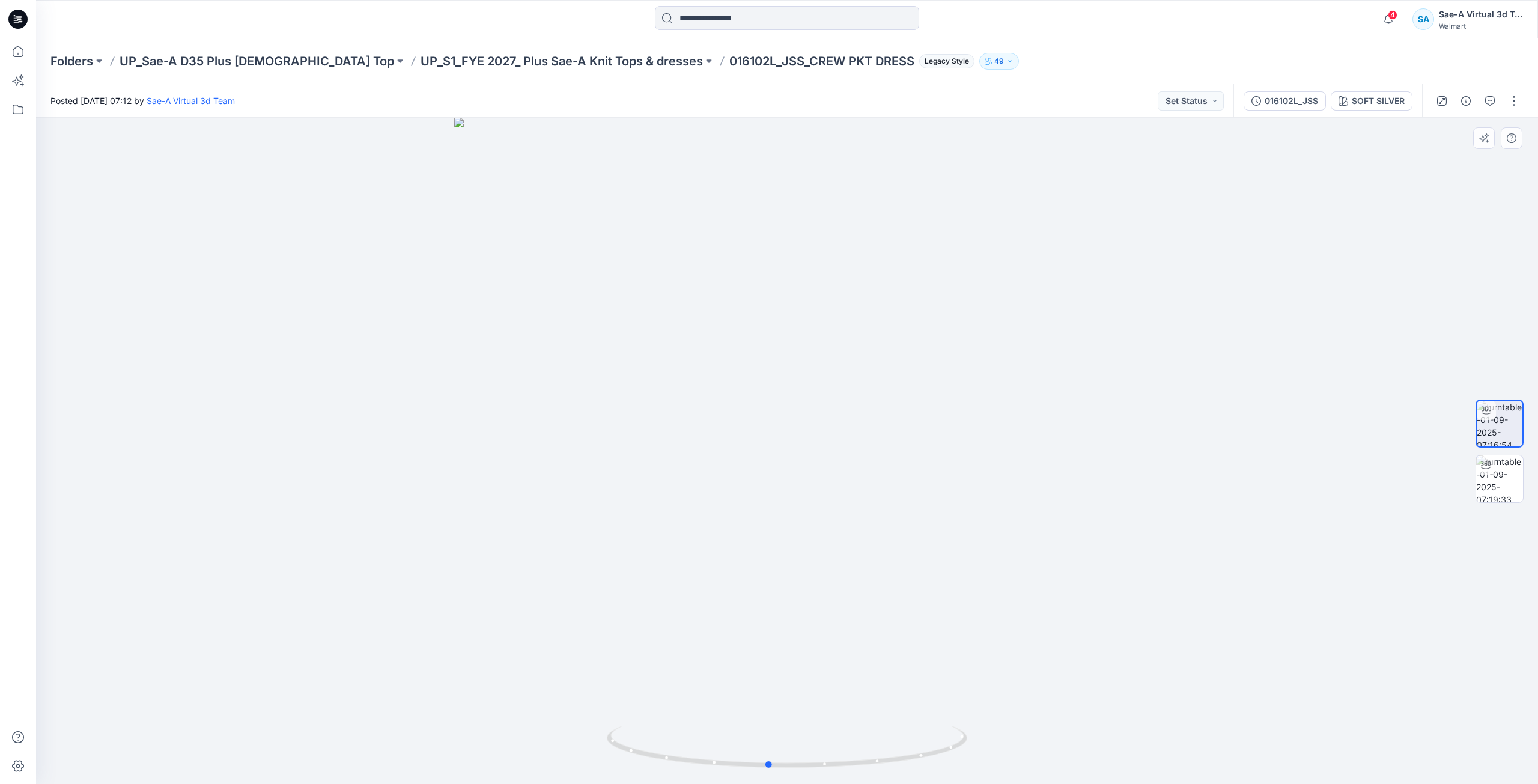
drag, startPoint x: 858, startPoint y: 764, endPoint x: 1200, endPoint y: 739, distance: 342.9
click at [1200, 739] on div at bounding box center [786, 451] width 1502 height 666
click at [576, 65] on p "UP_S1_FYE 2027_ Plus Sae-A Knit Tops & dresses" at bounding box center [562, 61] width 283 height 17
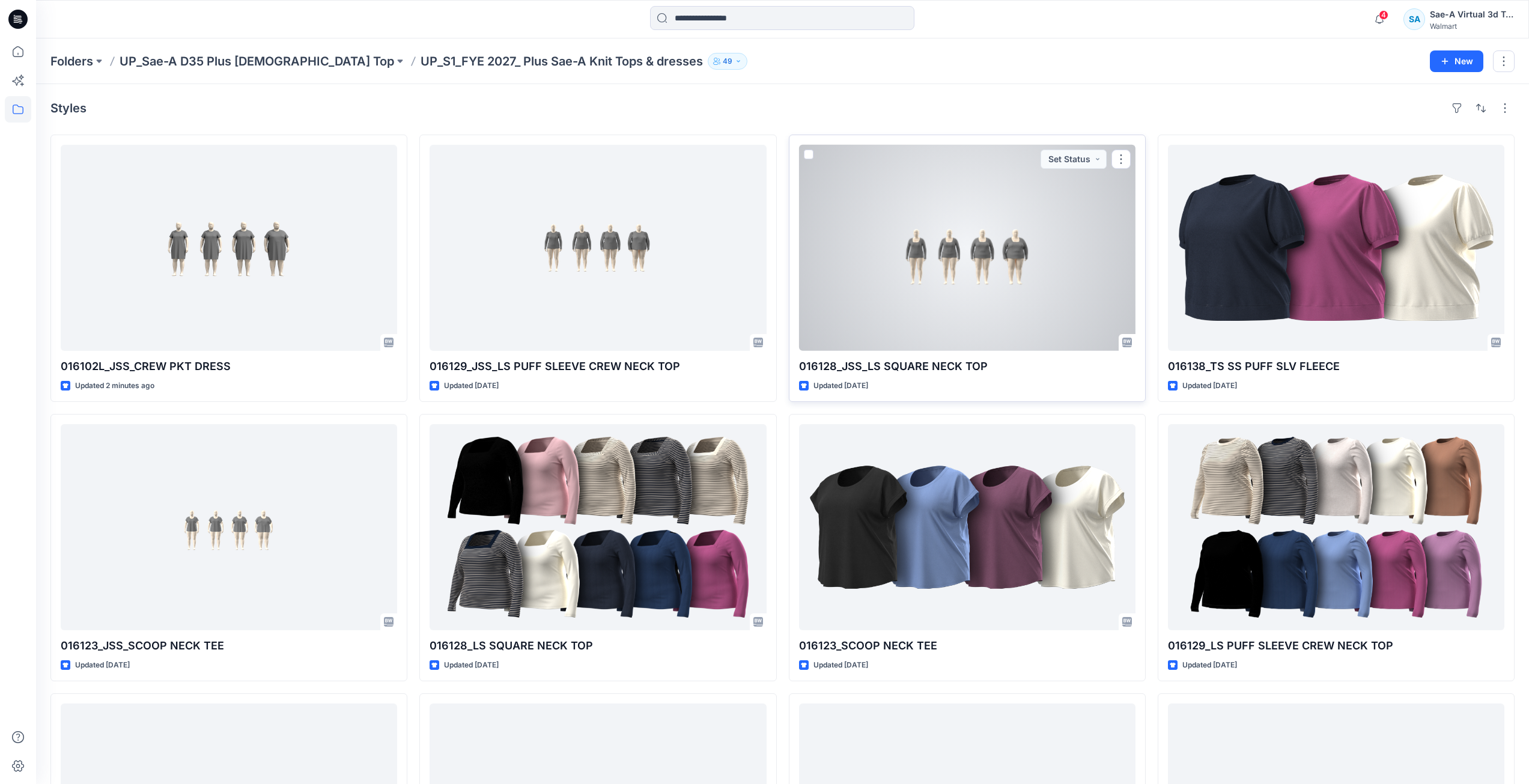
click at [978, 266] on div at bounding box center [967, 248] width 337 height 206
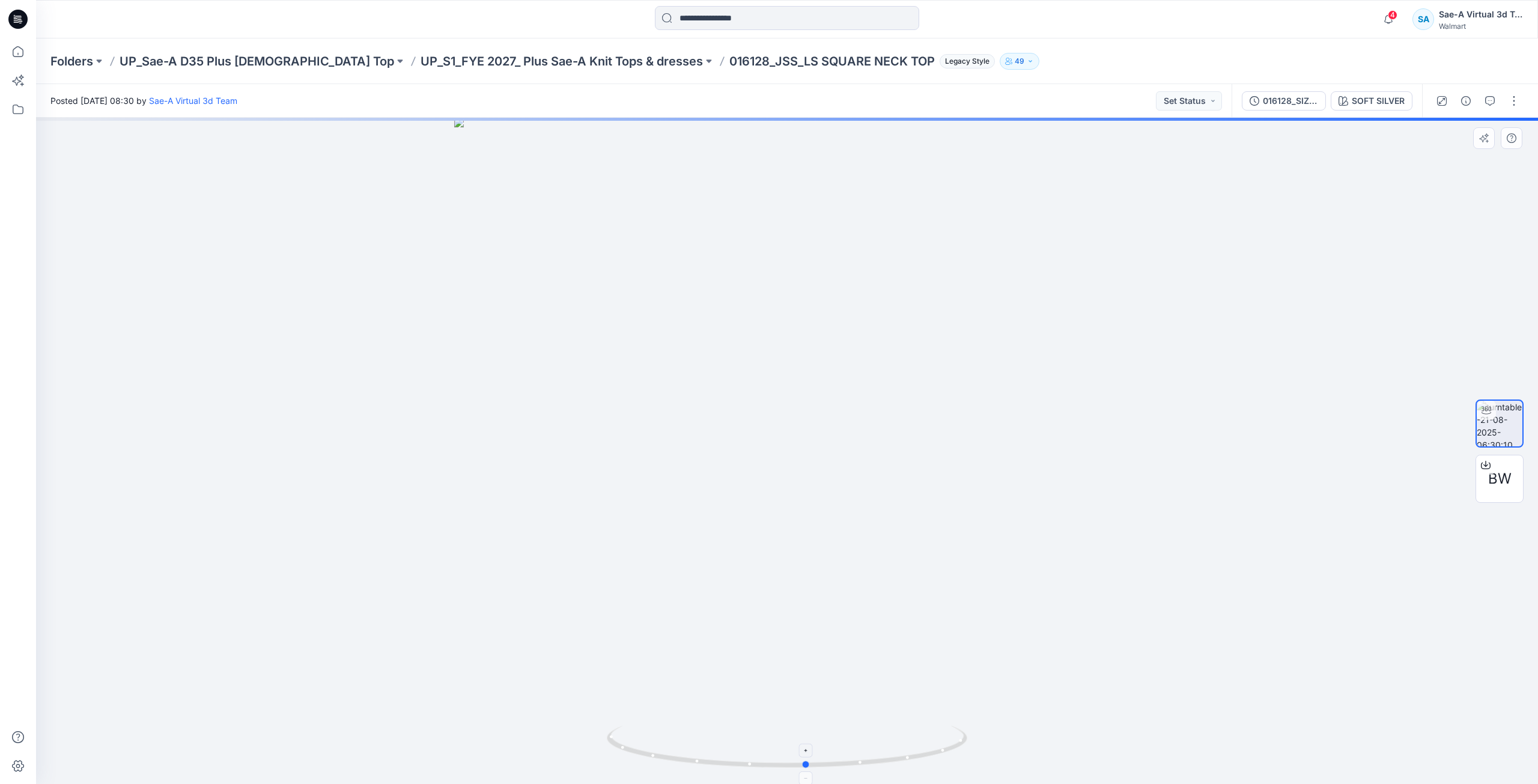
drag, startPoint x: 807, startPoint y: 767, endPoint x: 827, endPoint y: 749, distance: 26.9
click at [827, 749] on icon at bounding box center [788, 748] width 363 height 45
click at [546, 65] on p "UP_S1_FYE 2027_ Plus Sae-A Knit Tops & dresses" at bounding box center [562, 61] width 283 height 17
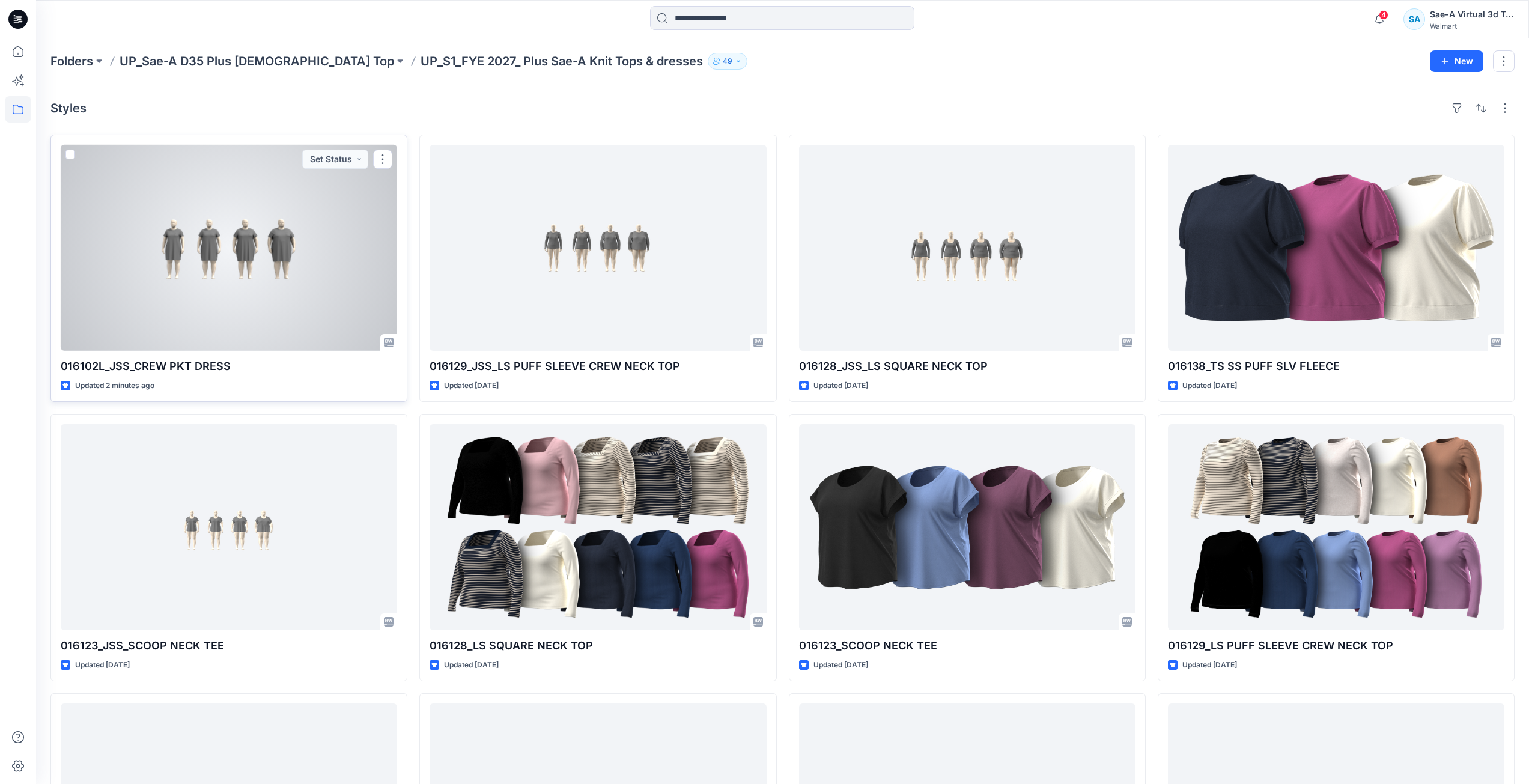
click at [199, 229] on div at bounding box center [229, 248] width 337 height 206
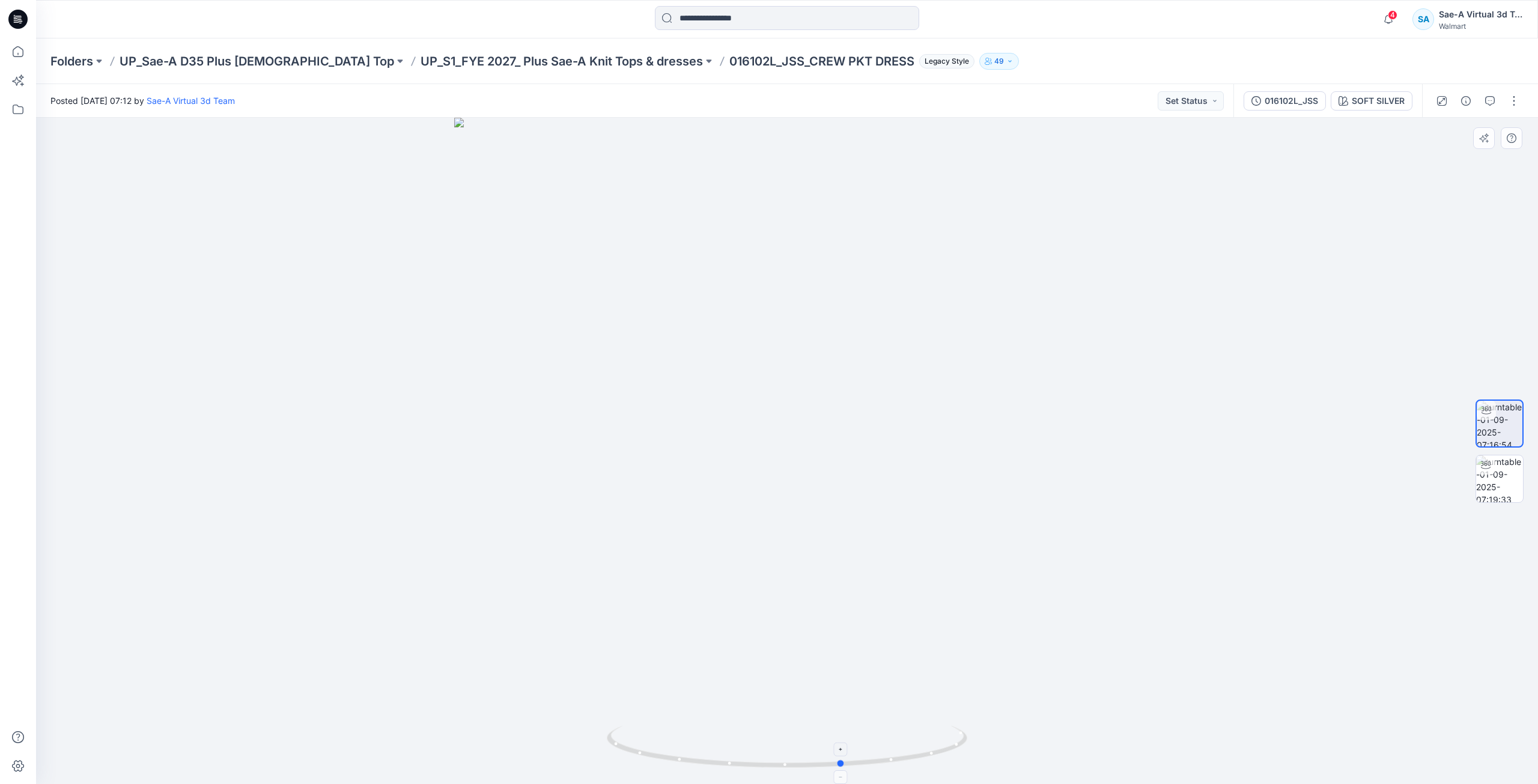
drag, startPoint x: 790, startPoint y: 763, endPoint x: 846, endPoint y: 757, distance: 56.3
click at [846, 757] on icon at bounding box center [788, 748] width 363 height 45
click at [529, 61] on p "UP_S1_FYE 2027_ Plus Sae-A Knit Tops & dresses" at bounding box center [562, 61] width 283 height 17
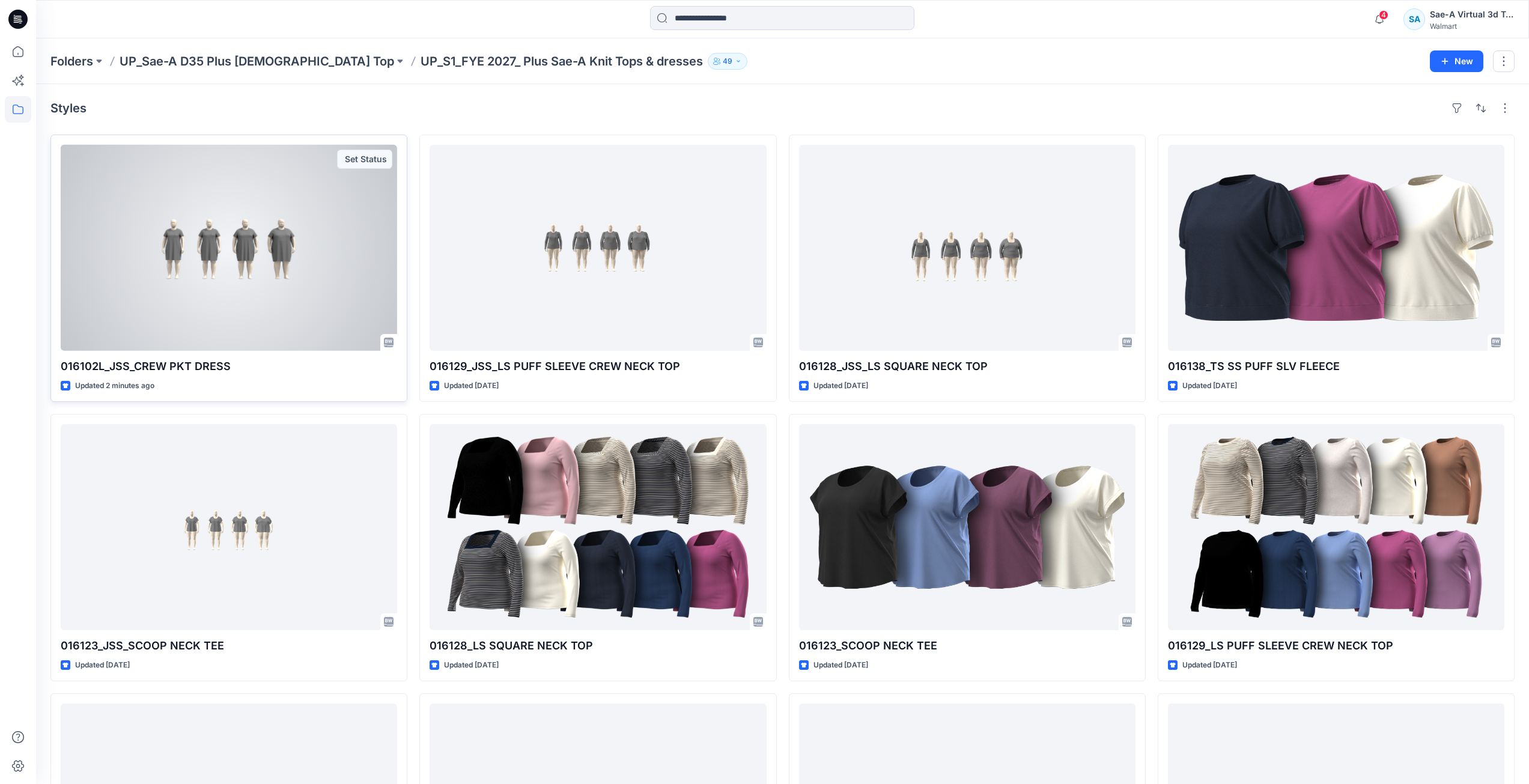
click at [166, 247] on div at bounding box center [229, 248] width 337 height 206
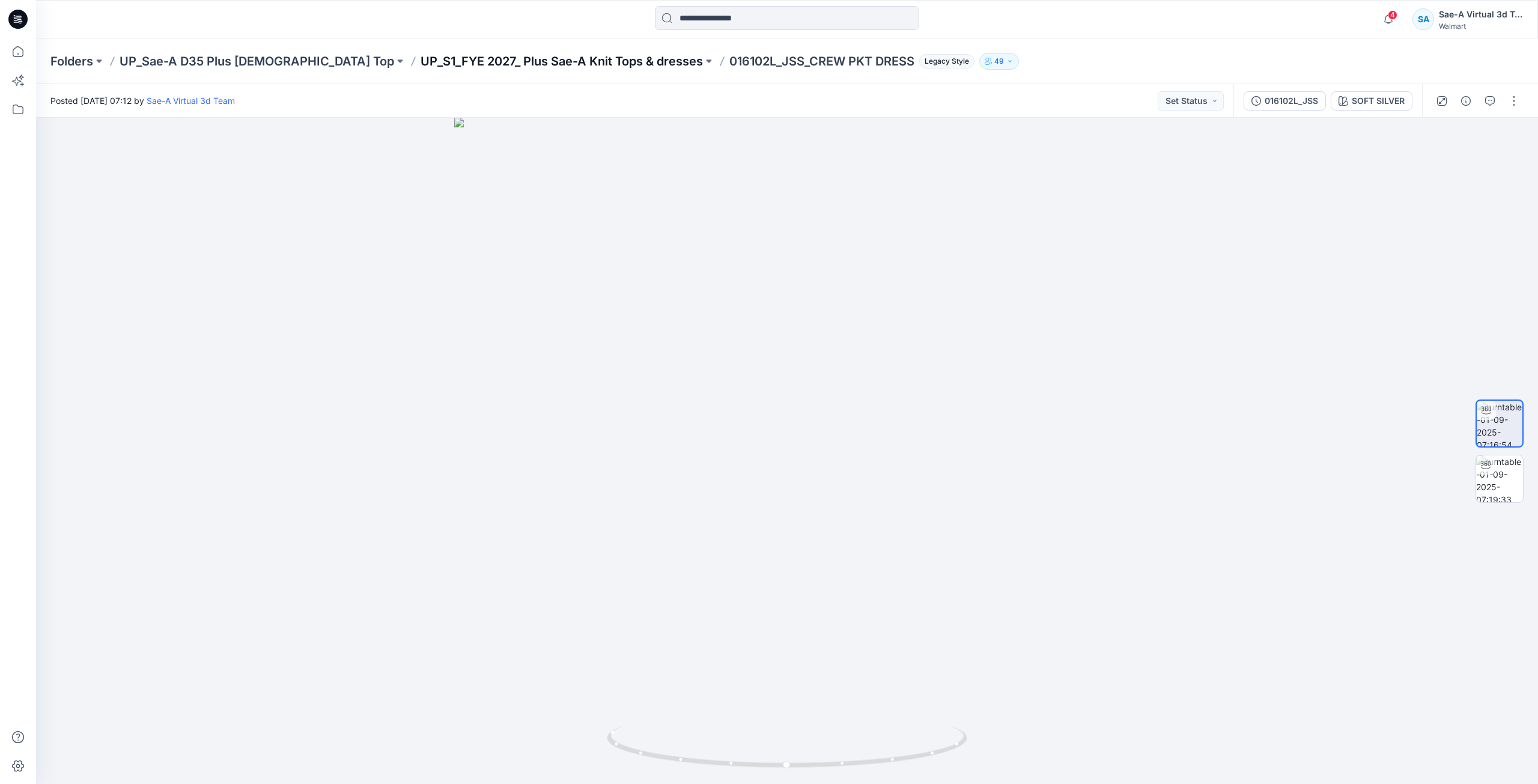
click at [559, 58] on p "UP_S1_FYE 2027_ Plus Sae-A Knit Tops & dresses" at bounding box center [562, 61] width 283 height 17
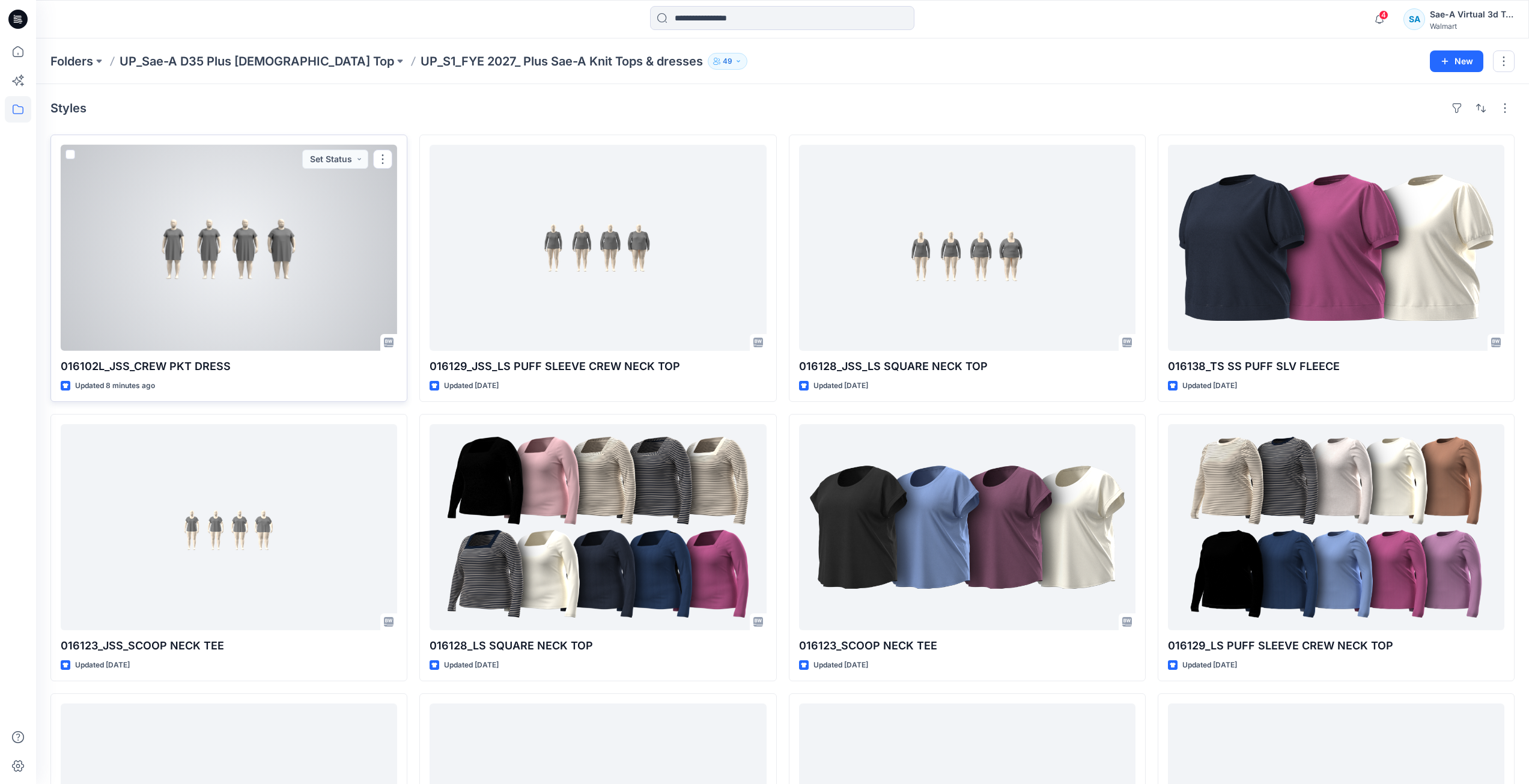
click at [262, 264] on div at bounding box center [229, 248] width 337 height 206
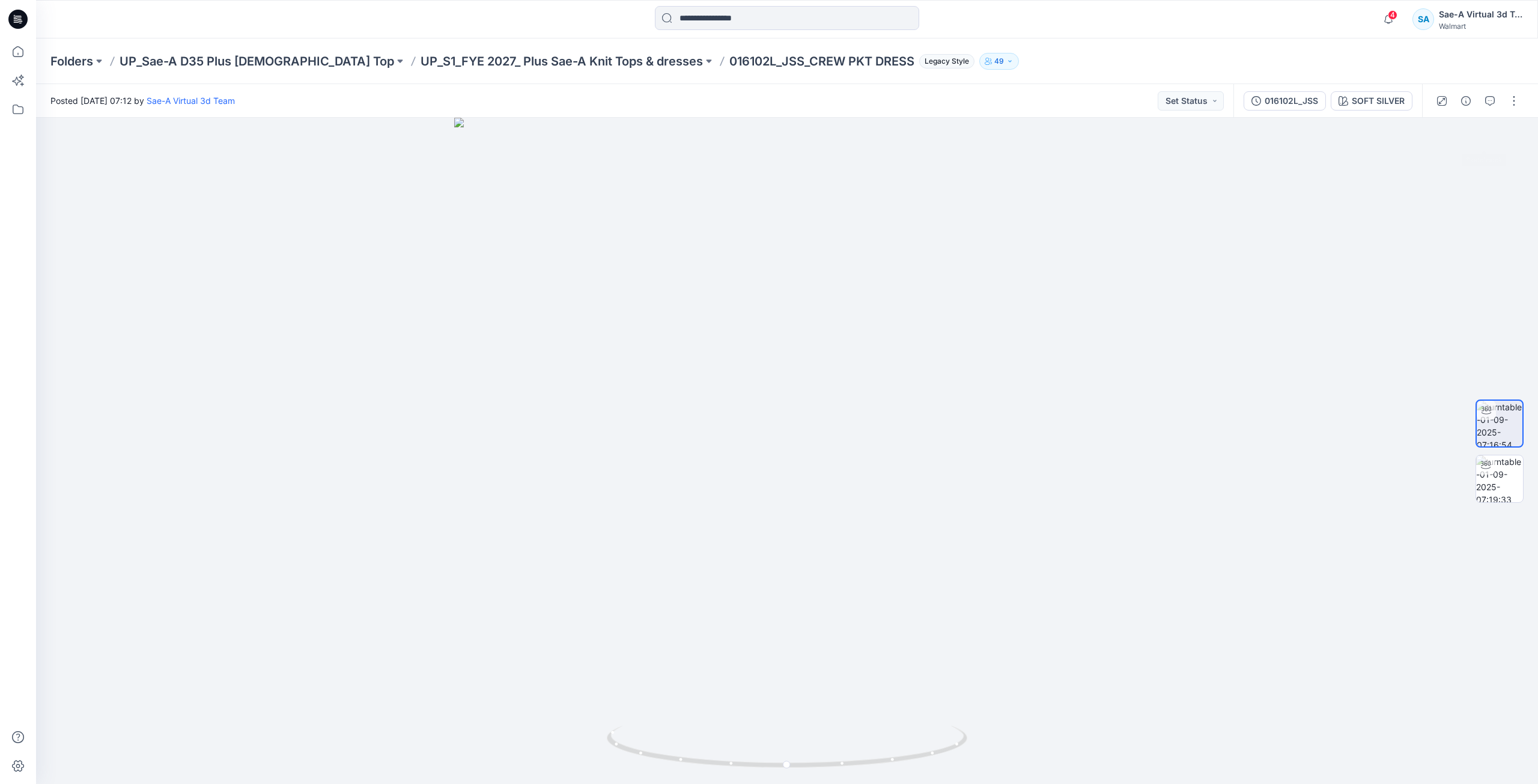
click at [1515, 114] on div at bounding box center [1477, 101] width 111 height 34
click at [1516, 107] on button "button" at bounding box center [1513, 100] width 19 height 19
click at [1457, 133] on button "Edit" at bounding box center [1464, 129] width 111 height 22
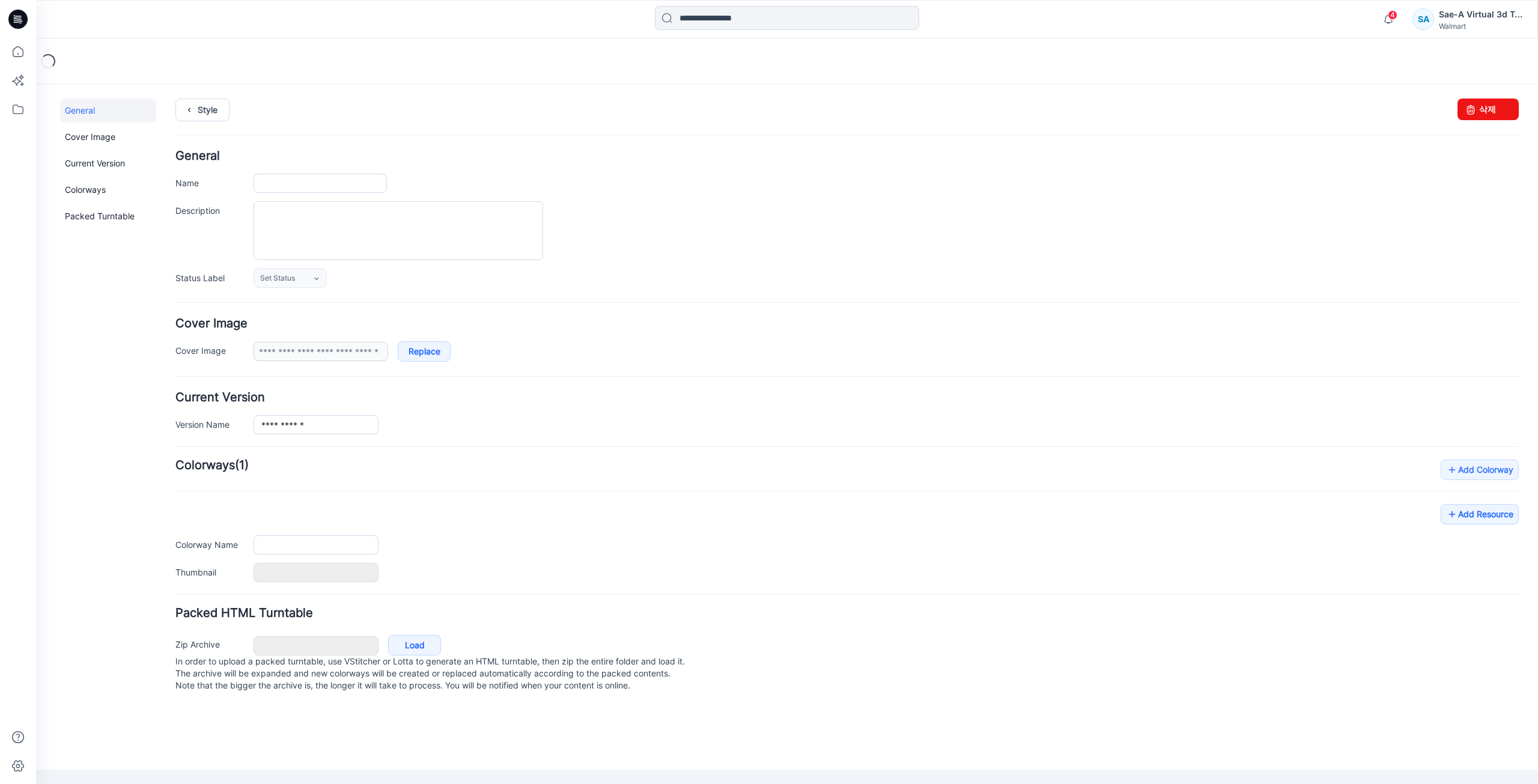
type input "**********"
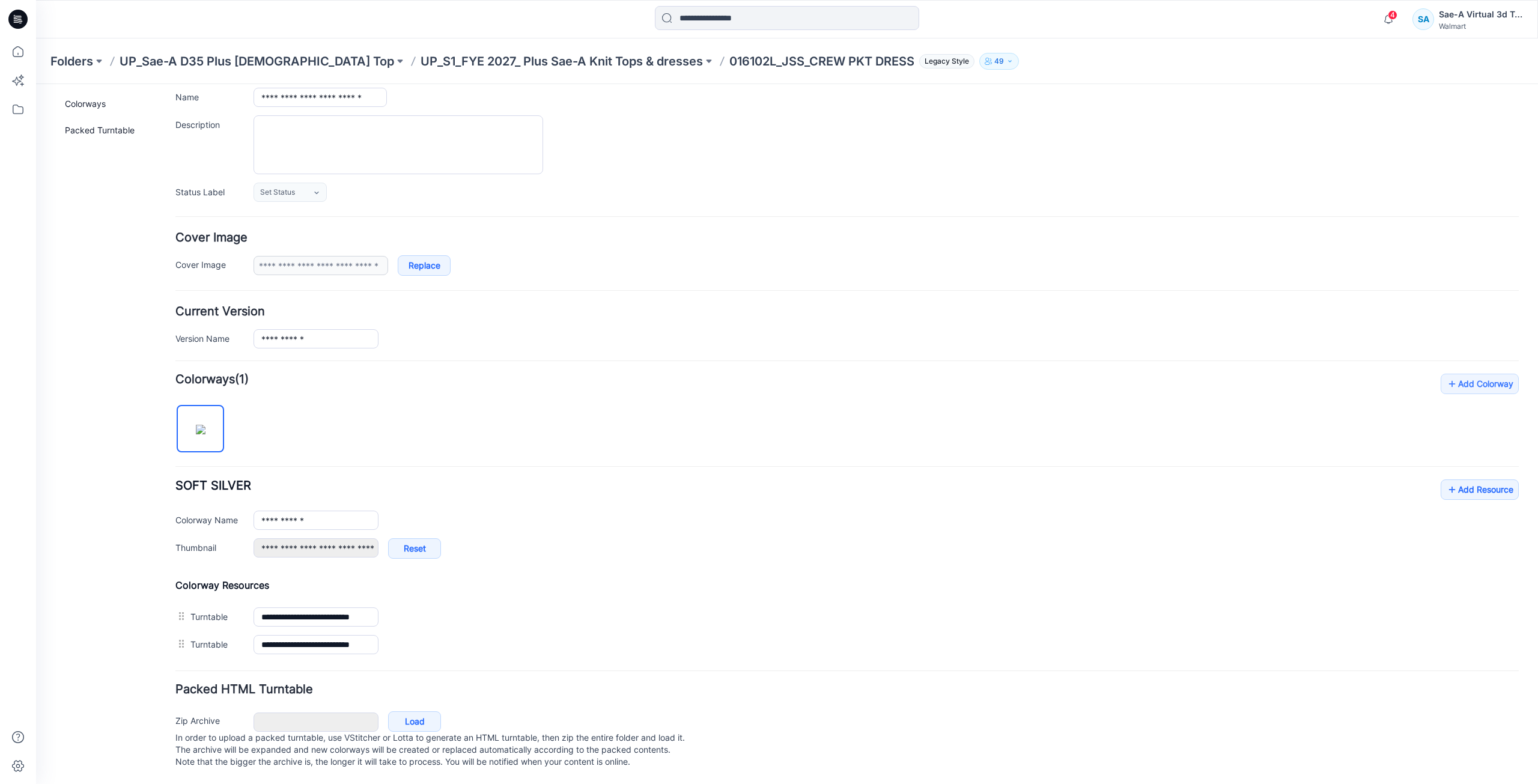
scroll to position [98, 0]
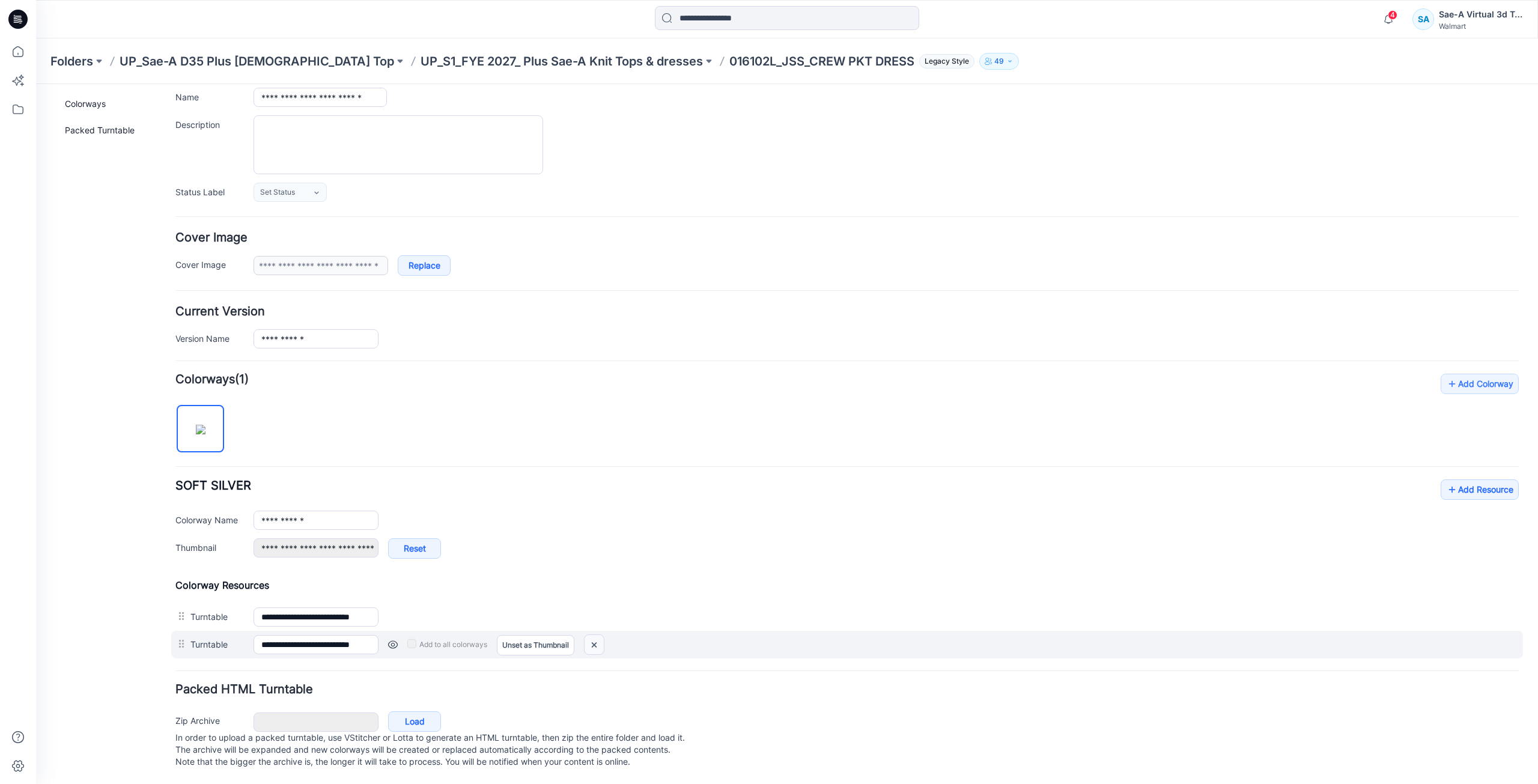
drag, startPoint x: 595, startPoint y: 626, endPoint x: 855, endPoint y: 165, distance: 529.3
click at [595, 635] on img at bounding box center [593, 644] width 19 height 20
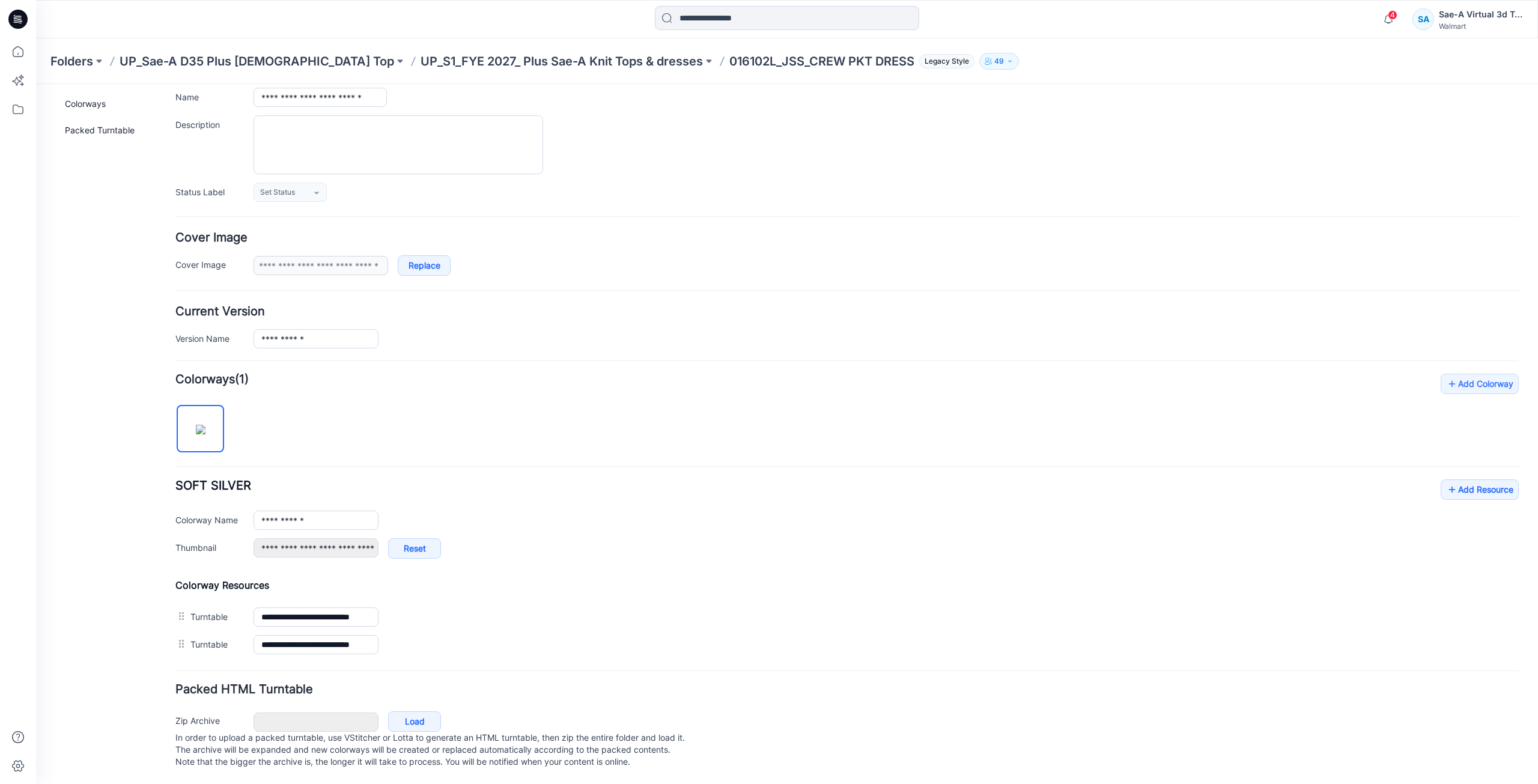
type input "**********"
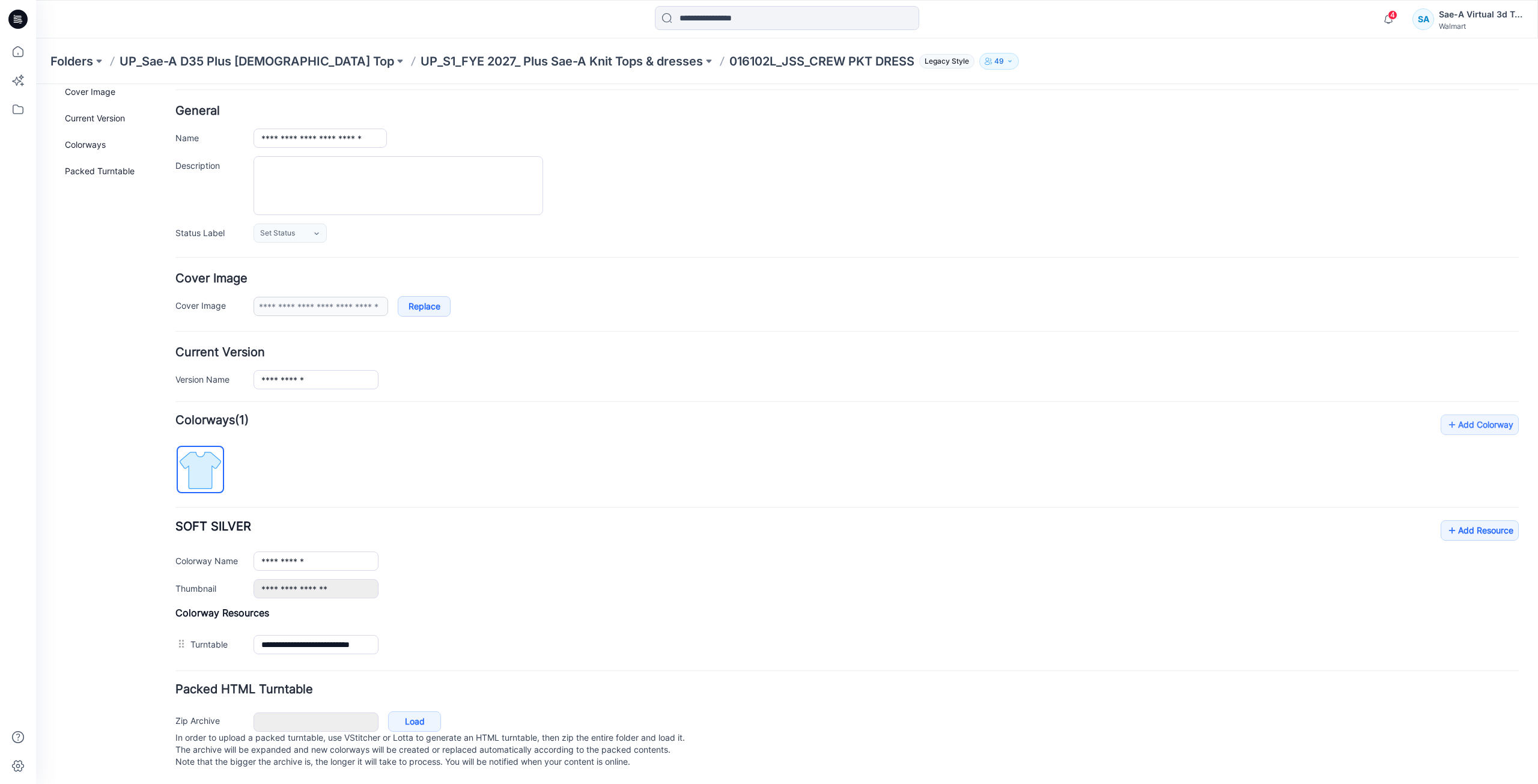
scroll to position [57, 0]
click at [1457, 520] on link "Add Resource" at bounding box center [1479, 530] width 78 height 20
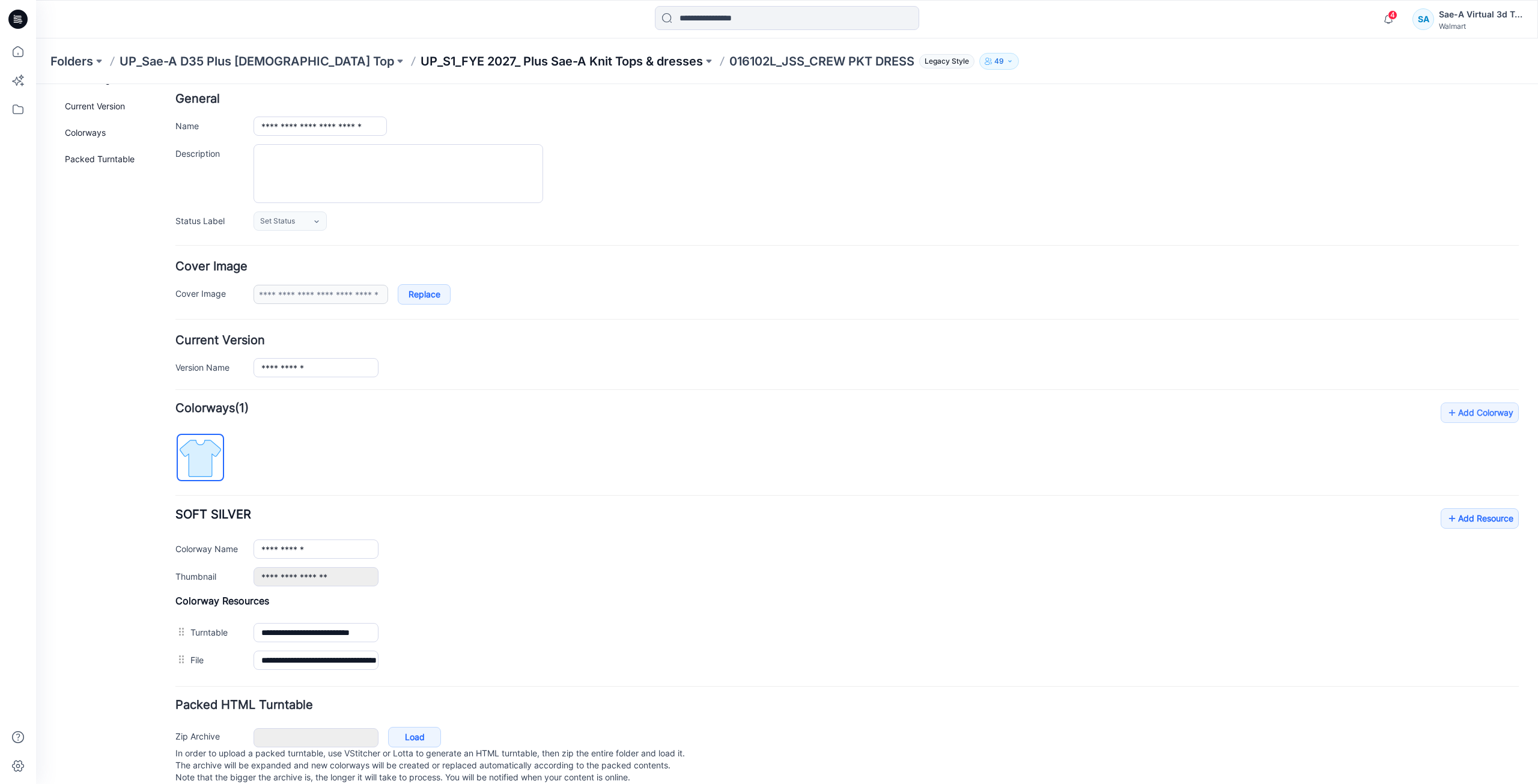
click at [525, 65] on p "UP_S1_FYE 2027_ Plus Sae-A Knit Tops & dresses" at bounding box center [562, 61] width 283 height 17
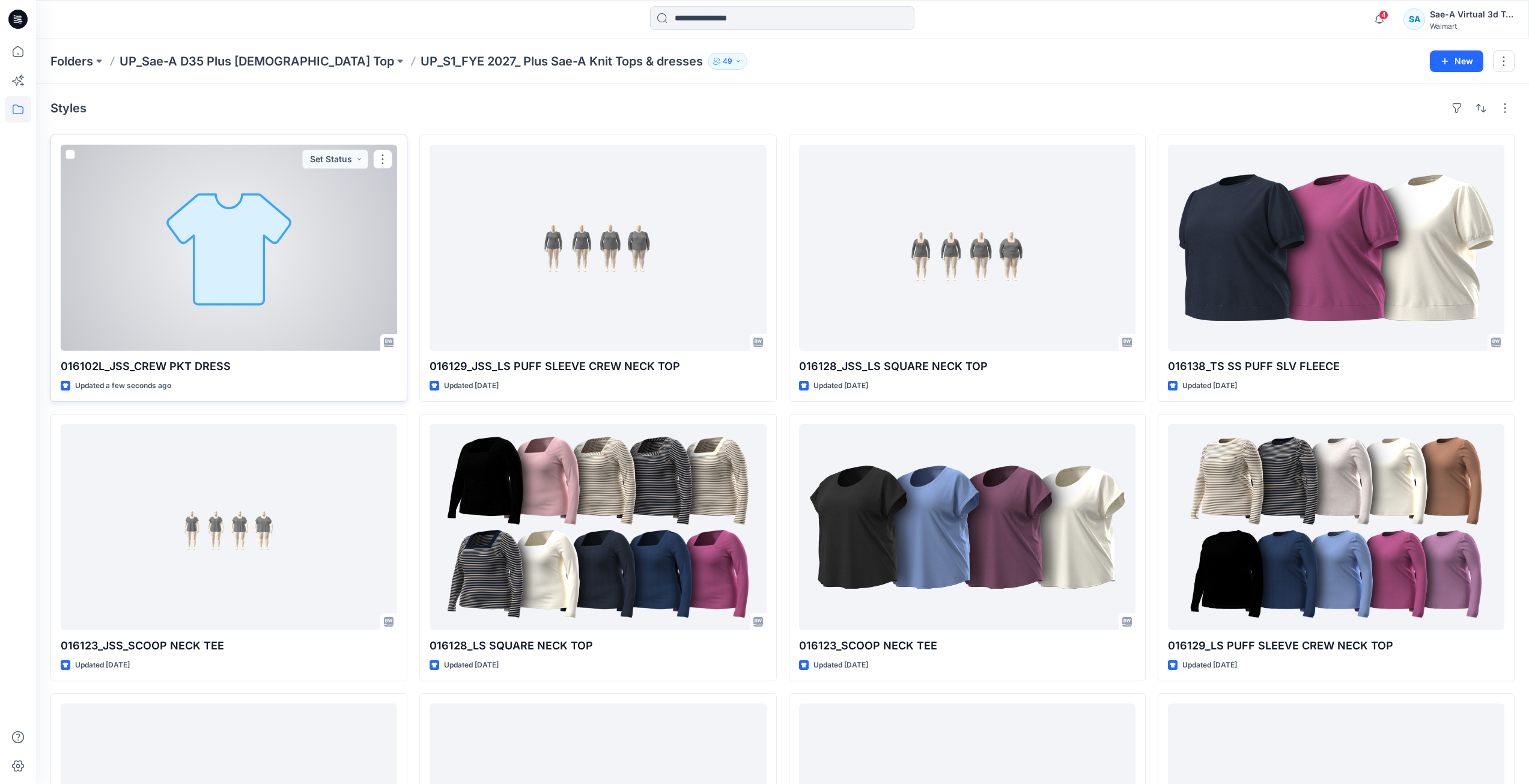
click at [270, 278] on div at bounding box center [229, 248] width 337 height 206
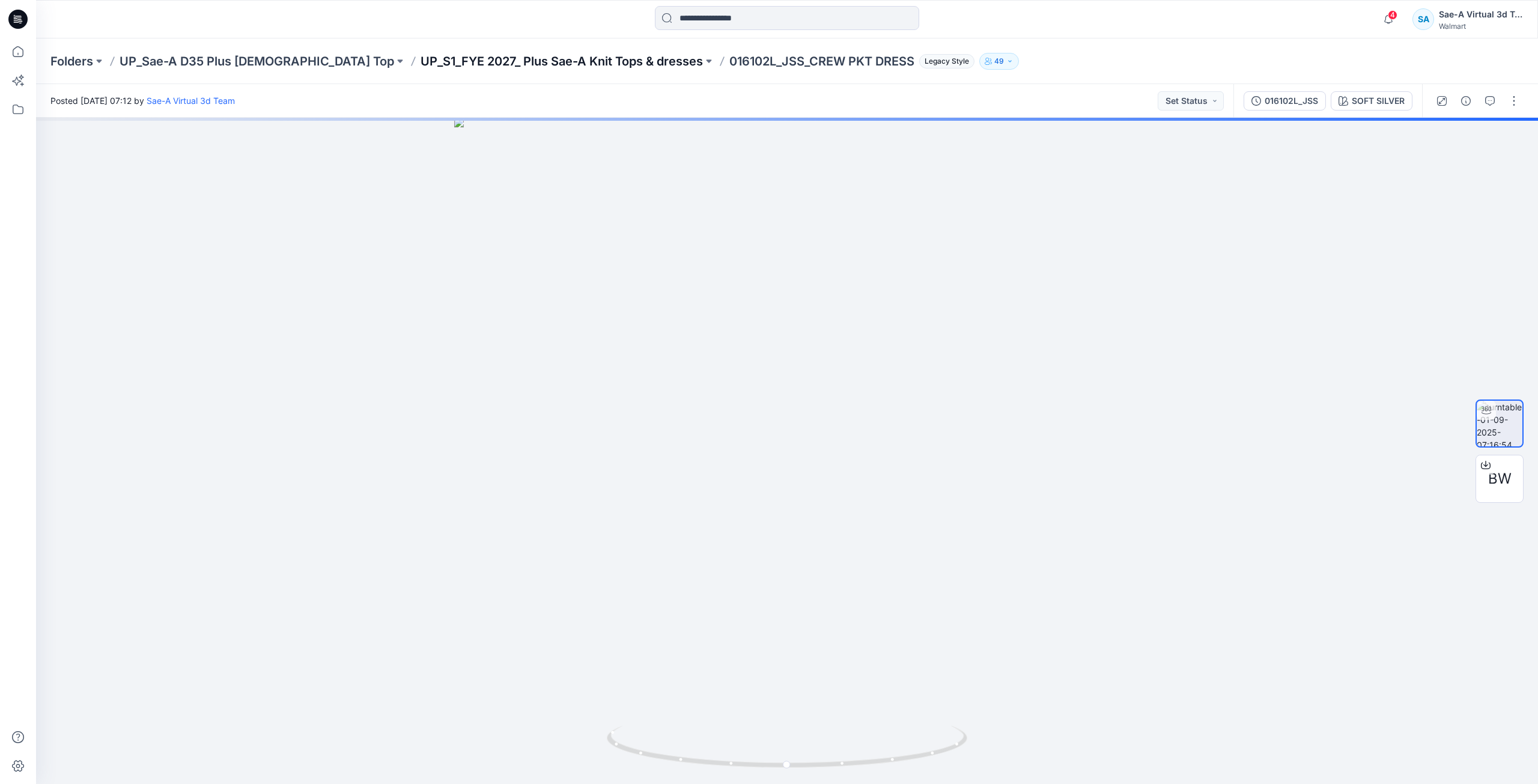
click at [525, 58] on p "UP_S1_FYE 2027_ Plus Sae-A Knit Tops & dresses" at bounding box center [562, 61] width 283 height 17
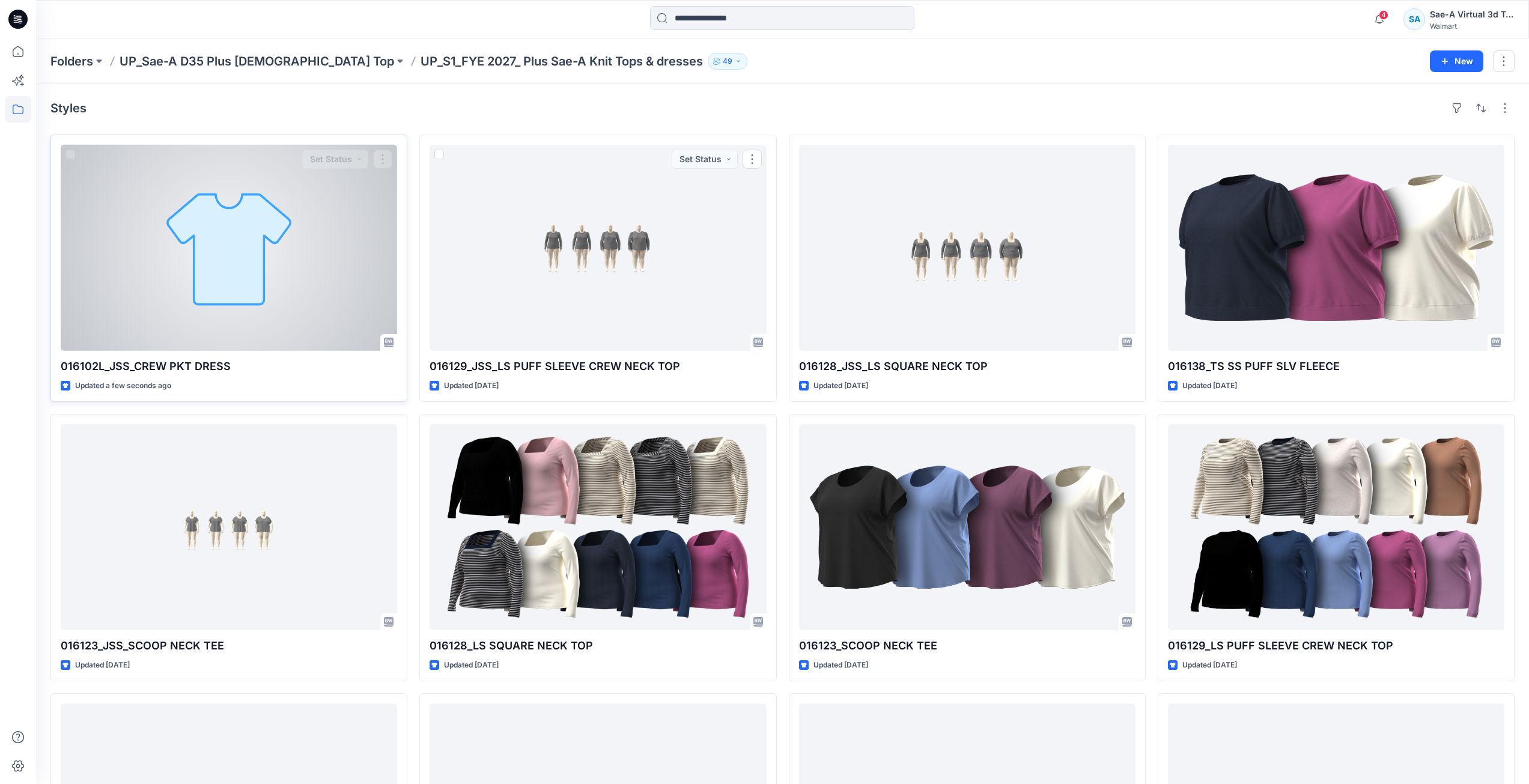
click at [274, 258] on div at bounding box center [229, 248] width 337 height 206
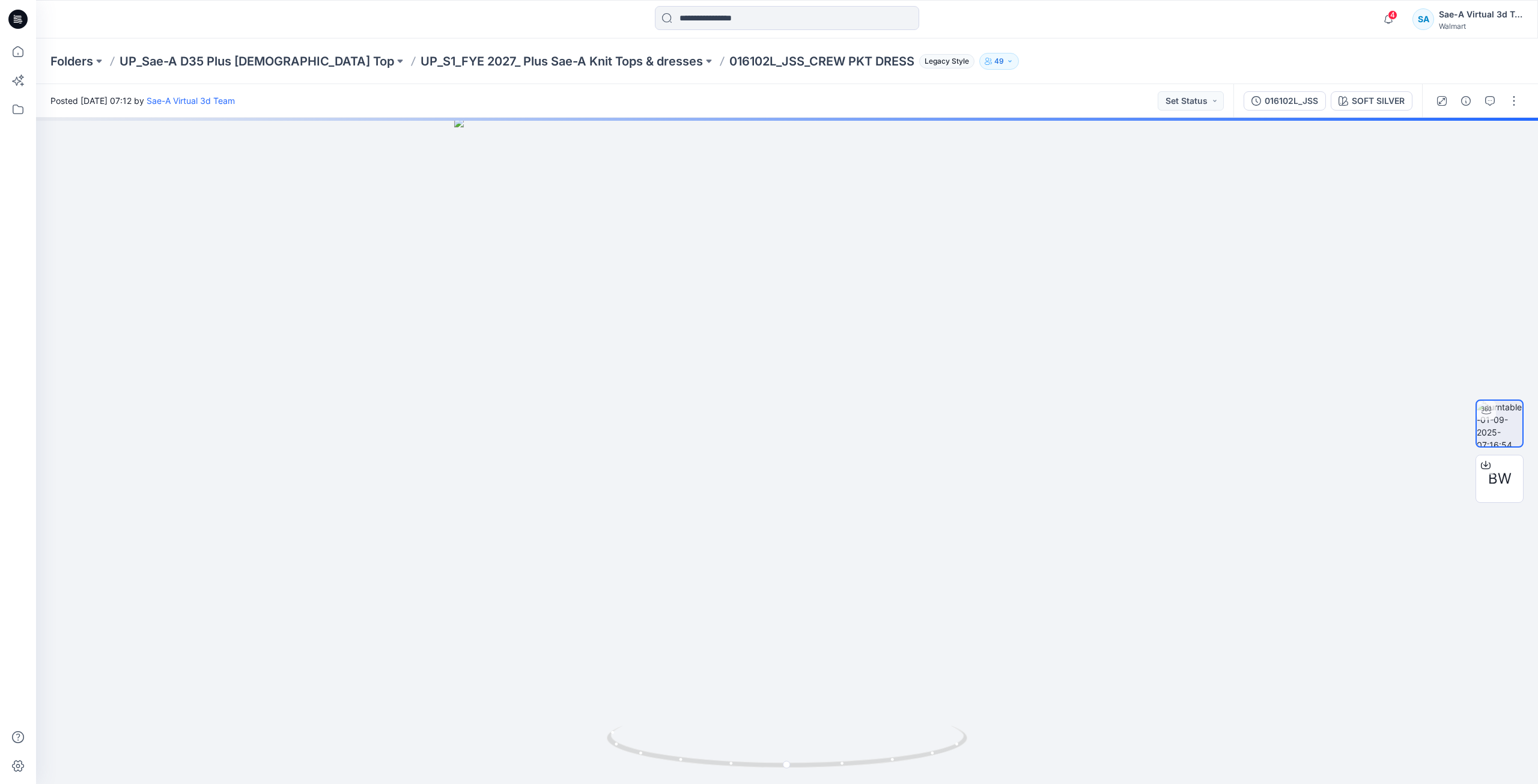
click at [1274, 111] on div "016102L_JSS SOFT SILVER" at bounding box center [1327, 101] width 189 height 34
click at [1276, 105] on div "016102L_JSS" at bounding box center [1291, 100] width 53 height 13
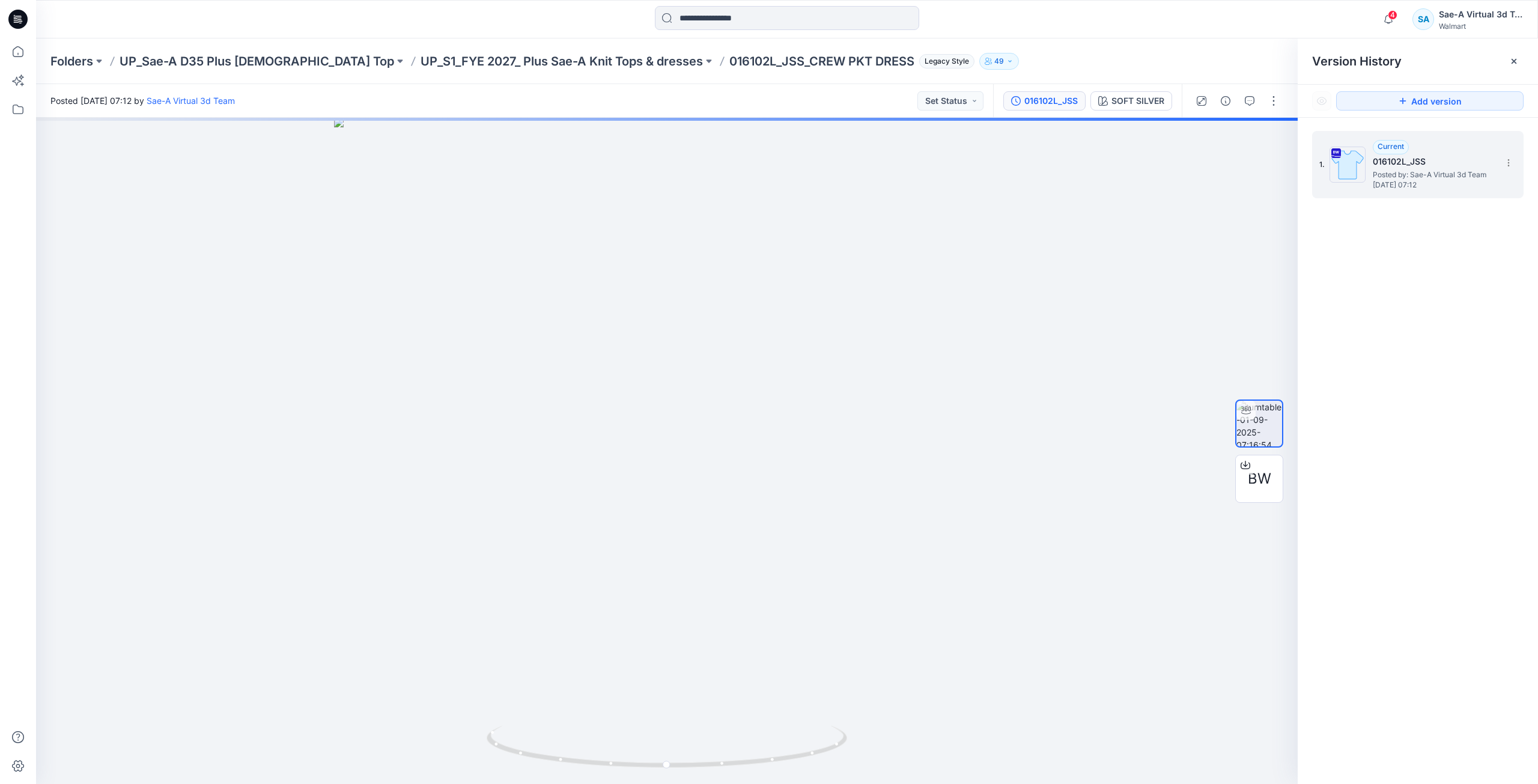
click at [1419, 178] on span "Posted by: Sae-A Virtual 3d Team" at bounding box center [1432, 175] width 120 height 12
drag, startPoint x: 1252, startPoint y: 435, endPoint x: 1257, endPoint y: 421, distance: 14.9
click at [1257, 421] on img at bounding box center [1259, 423] width 46 height 46
click at [1266, 103] on button "button" at bounding box center [1273, 100] width 19 height 19
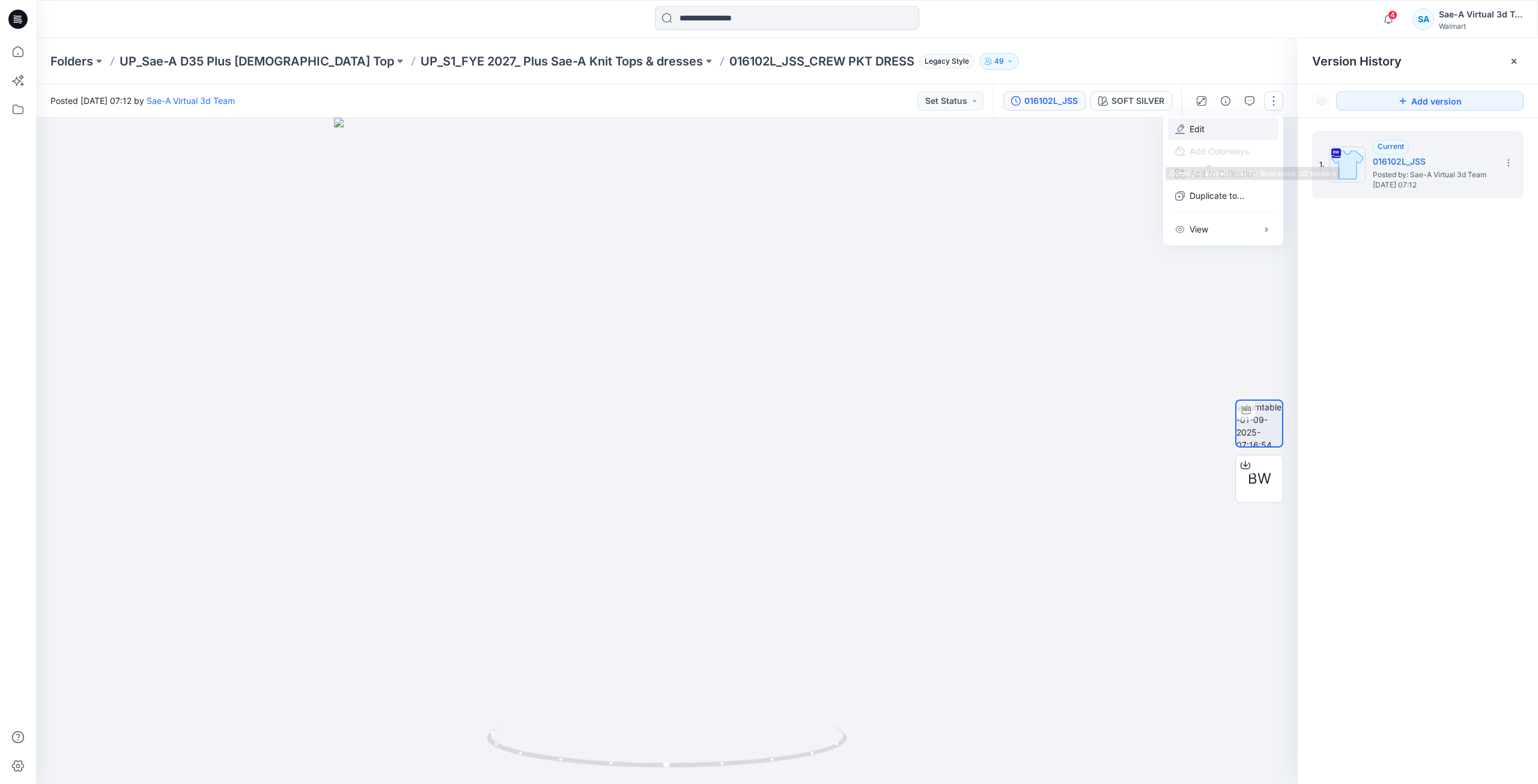
click at [1207, 131] on button "Edit" at bounding box center [1223, 129] width 111 height 22
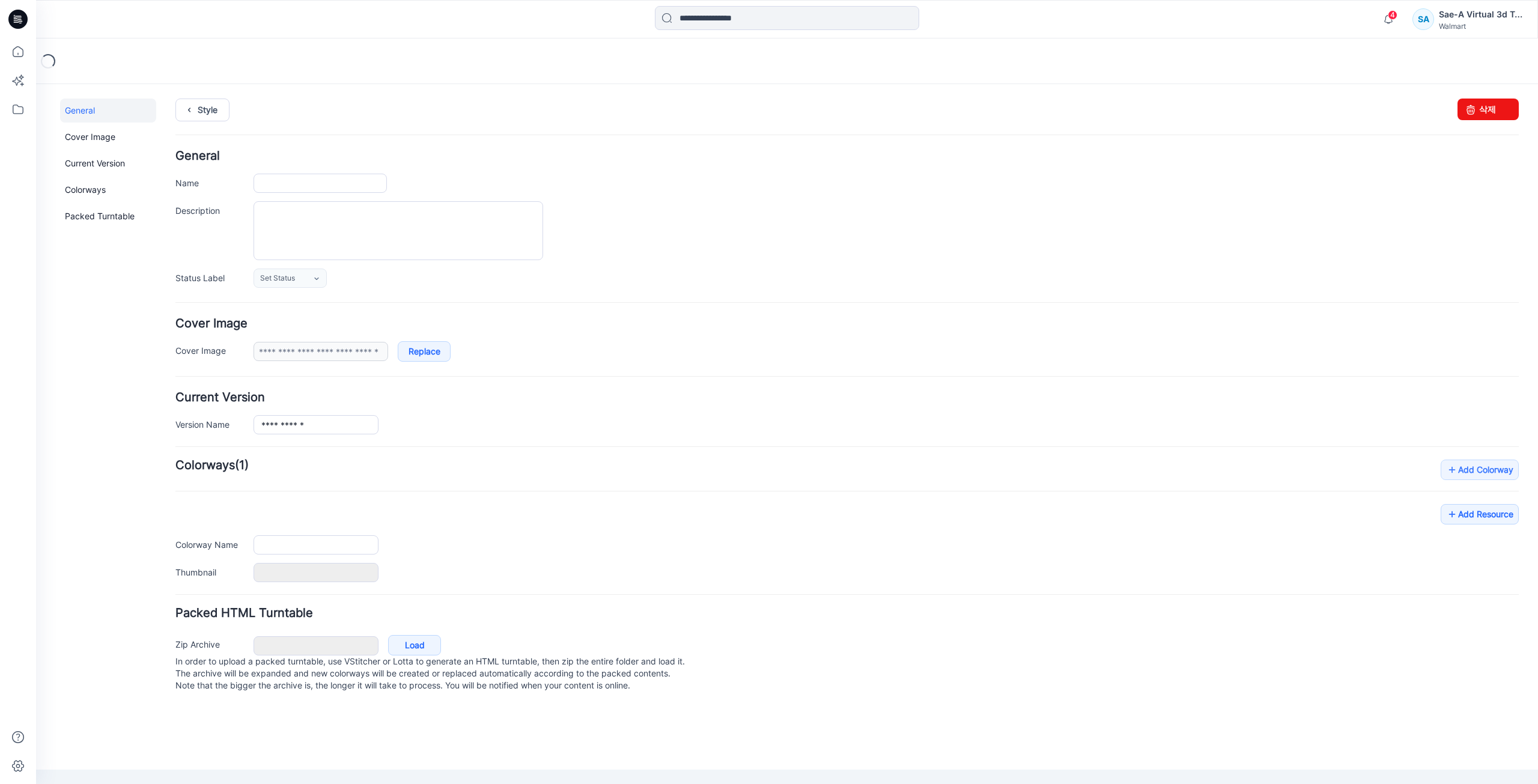
type input "**********"
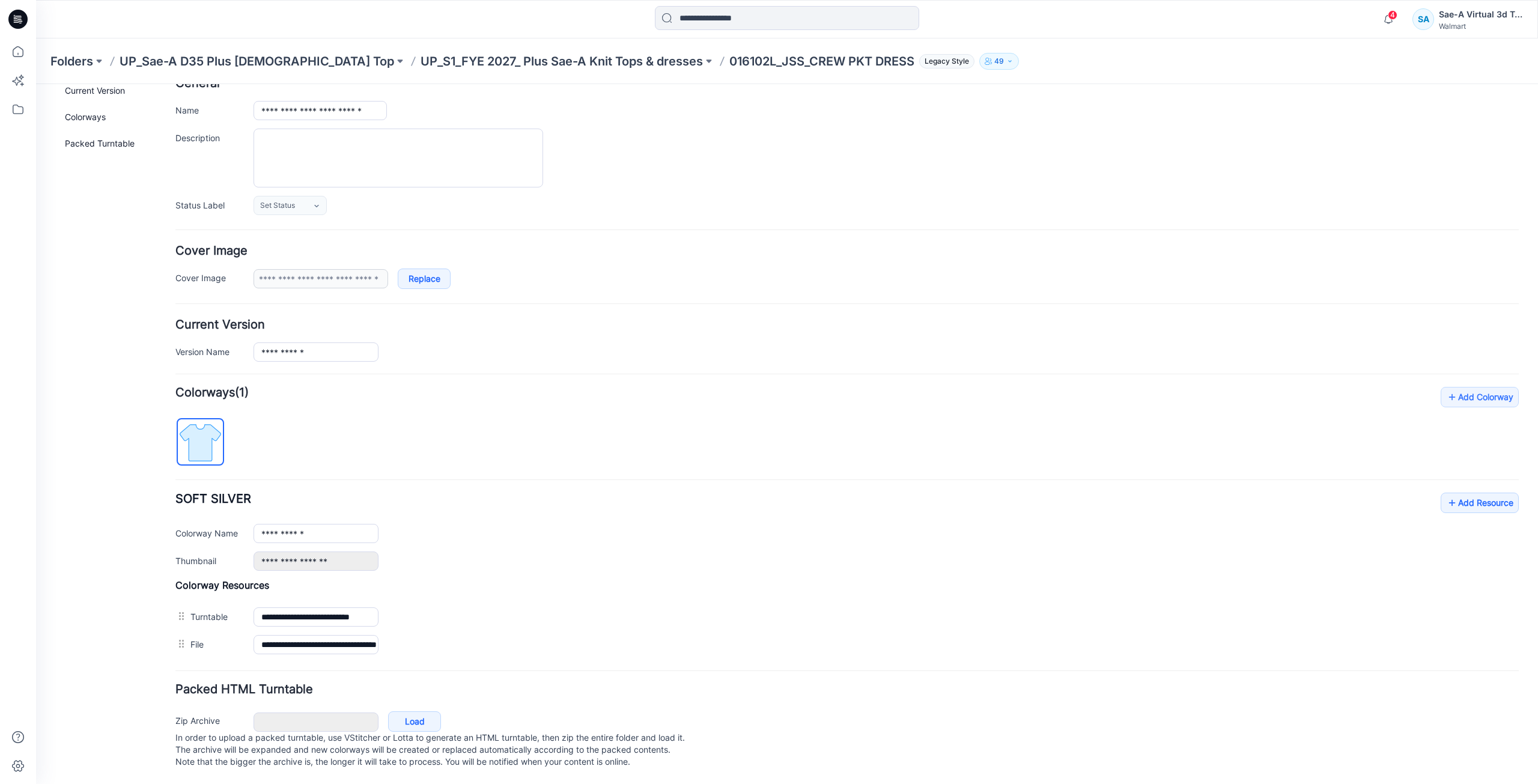
scroll to position [85, 0]
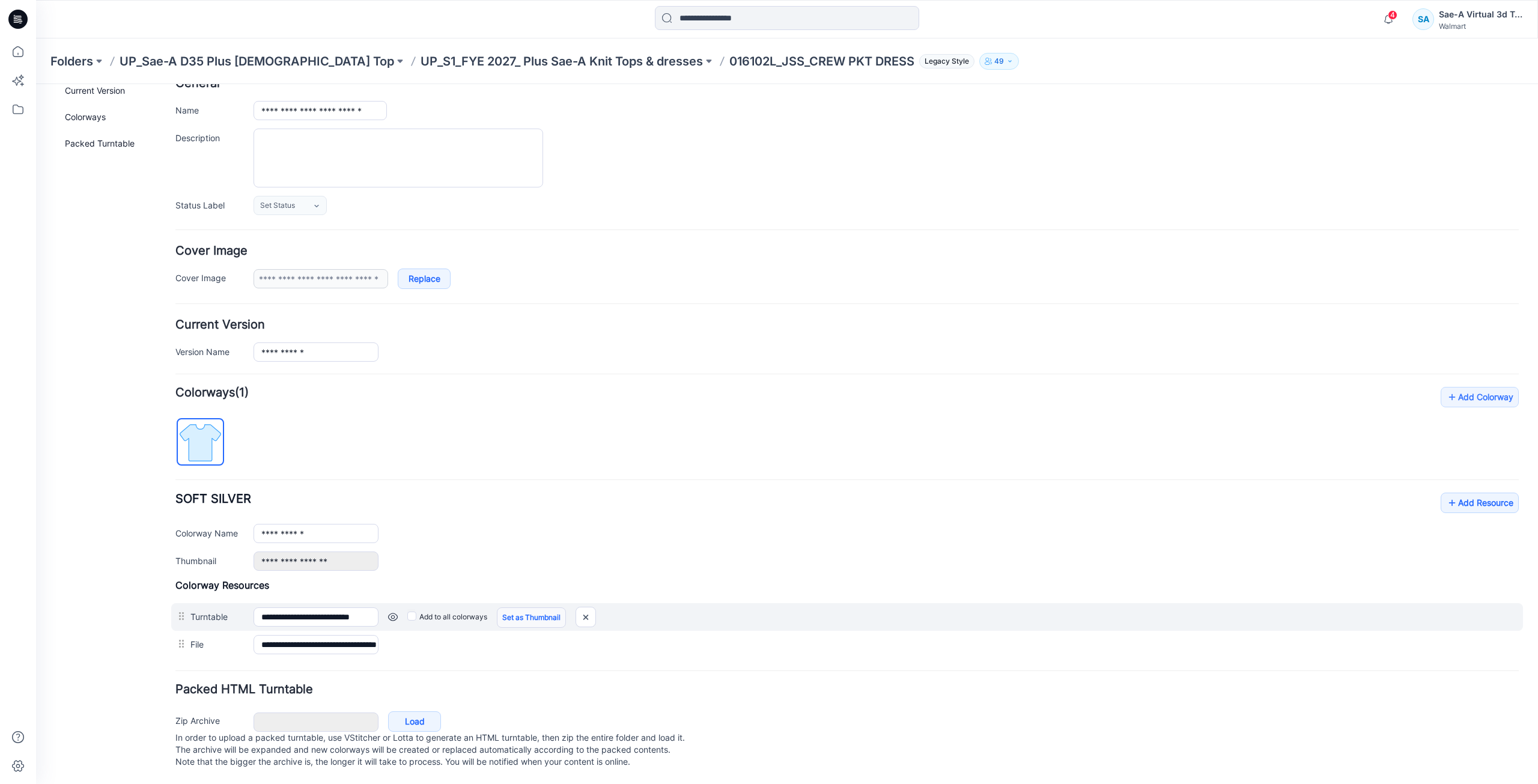
click at [533, 607] on link "Set as Thumbnail" at bounding box center [531, 617] width 69 height 20
type input "**********"
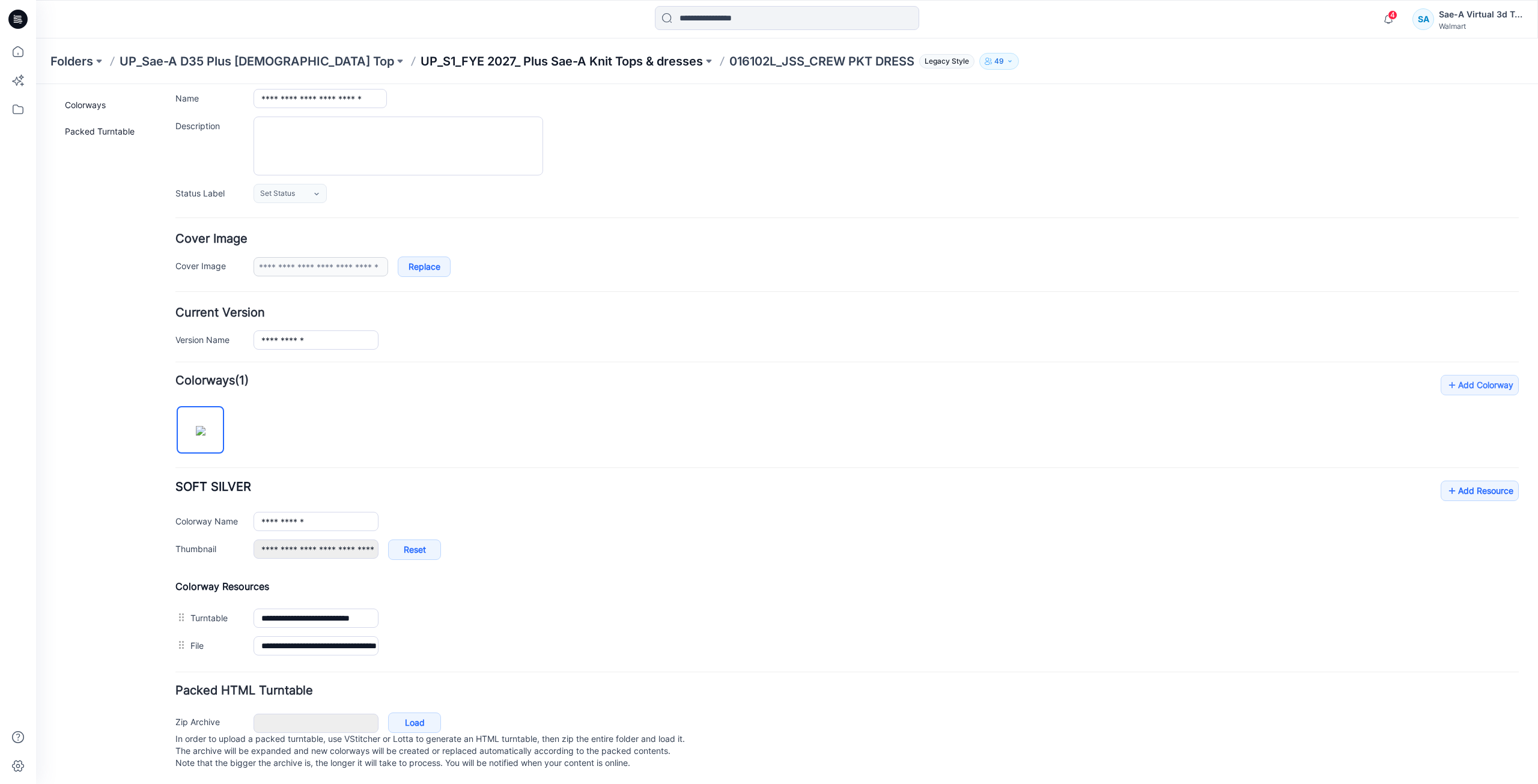
click at [421, 57] on p "UP_S1_FYE 2027_ Plus Sae-A Knit Tops & dresses" at bounding box center [562, 61] width 283 height 17
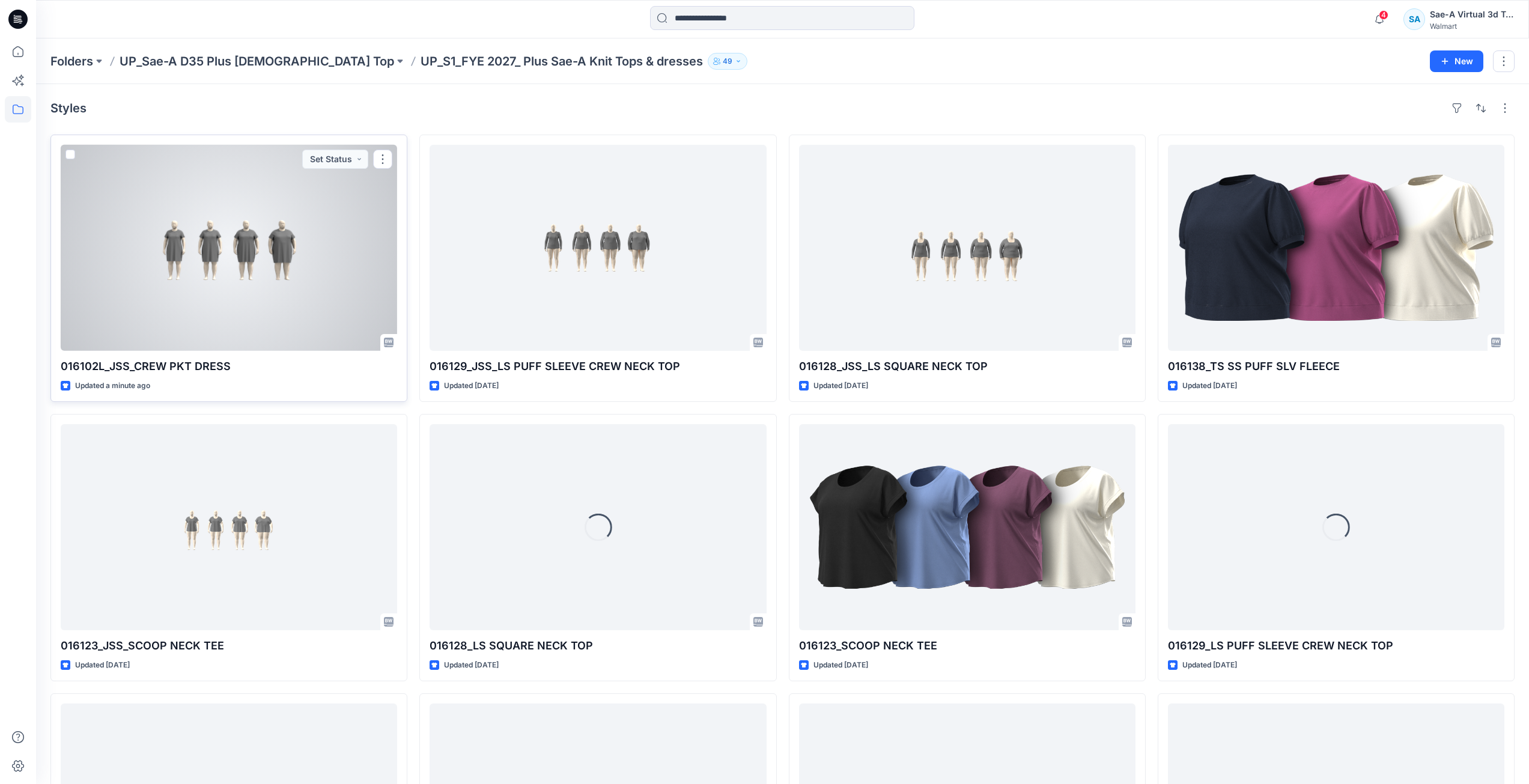
click at [265, 252] on div at bounding box center [229, 248] width 337 height 206
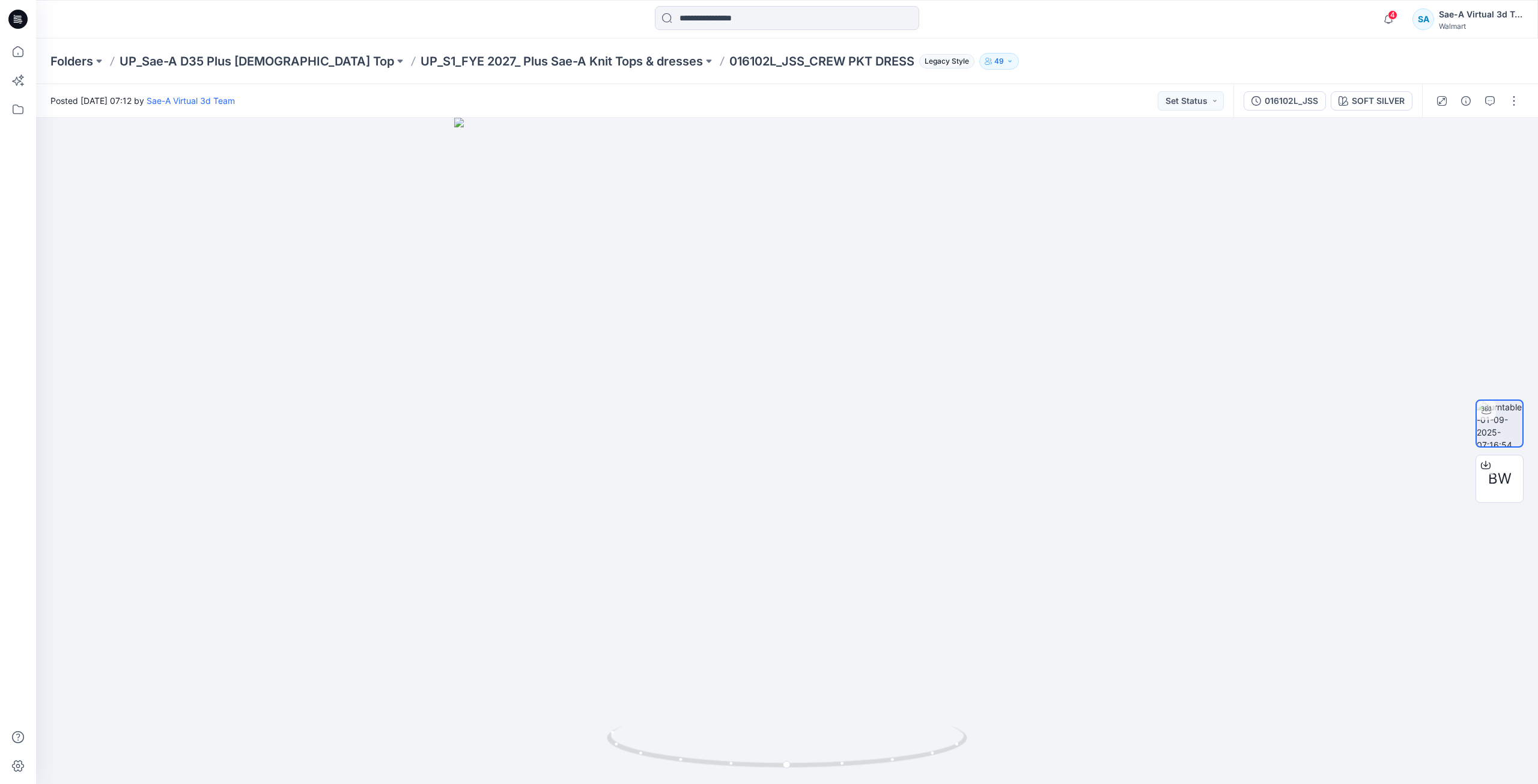
click at [551, 73] on div "Folders UP_Sae-A D35 Plus [DEMOGRAPHIC_DATA] Top UP_S1_FYE 2027_ Plus Sae-A Kni…" at bounding box center [786, 61] width 1502 height 46
click at [553, 69] on p "UP_S1_FYE 2027_ Plus Sae-A Knit Tops & dresses" at bounding box center [562, 61] width 283 height 17
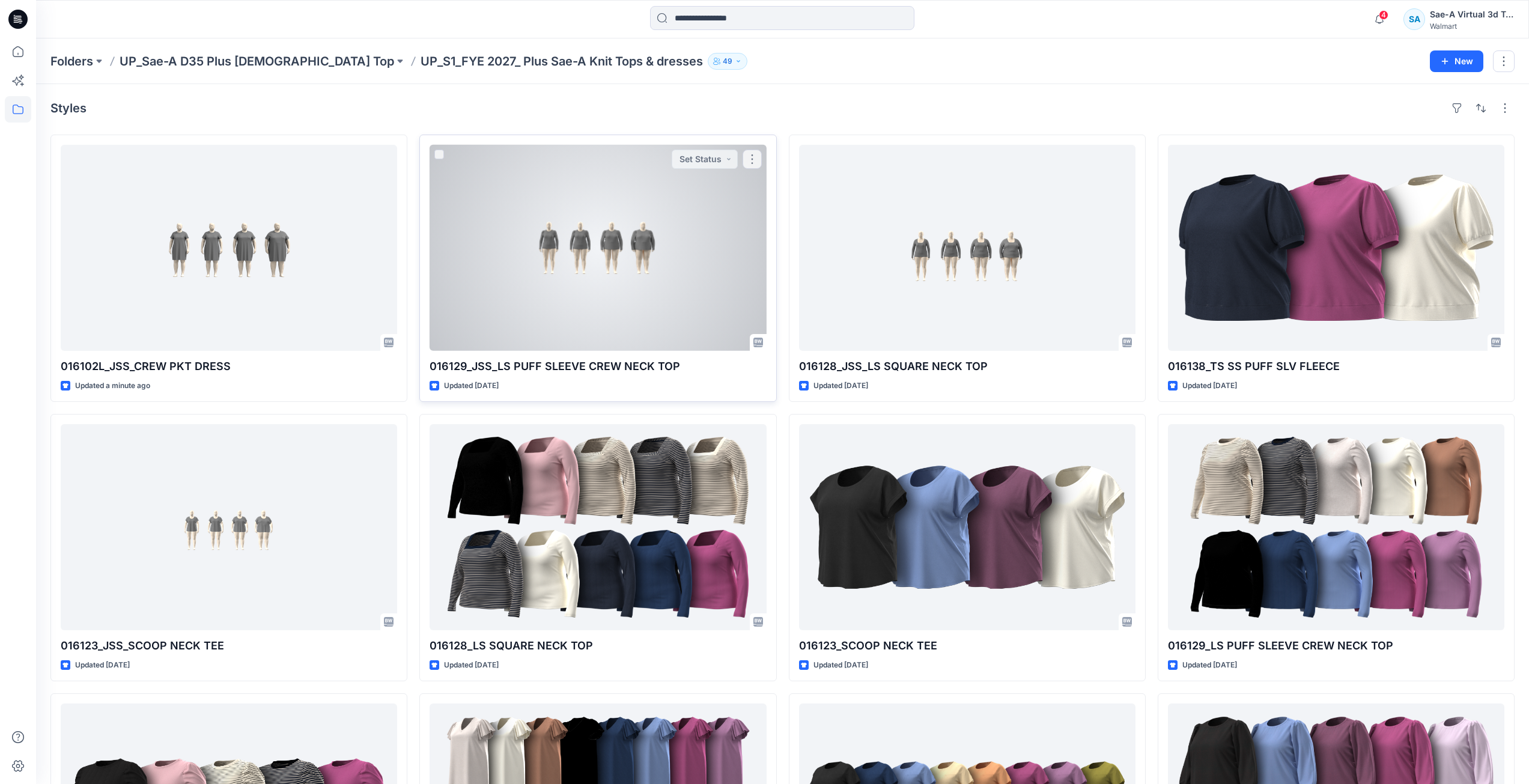
click at [559, 244] on div at bounding box center [598, 248] width 337 height 206
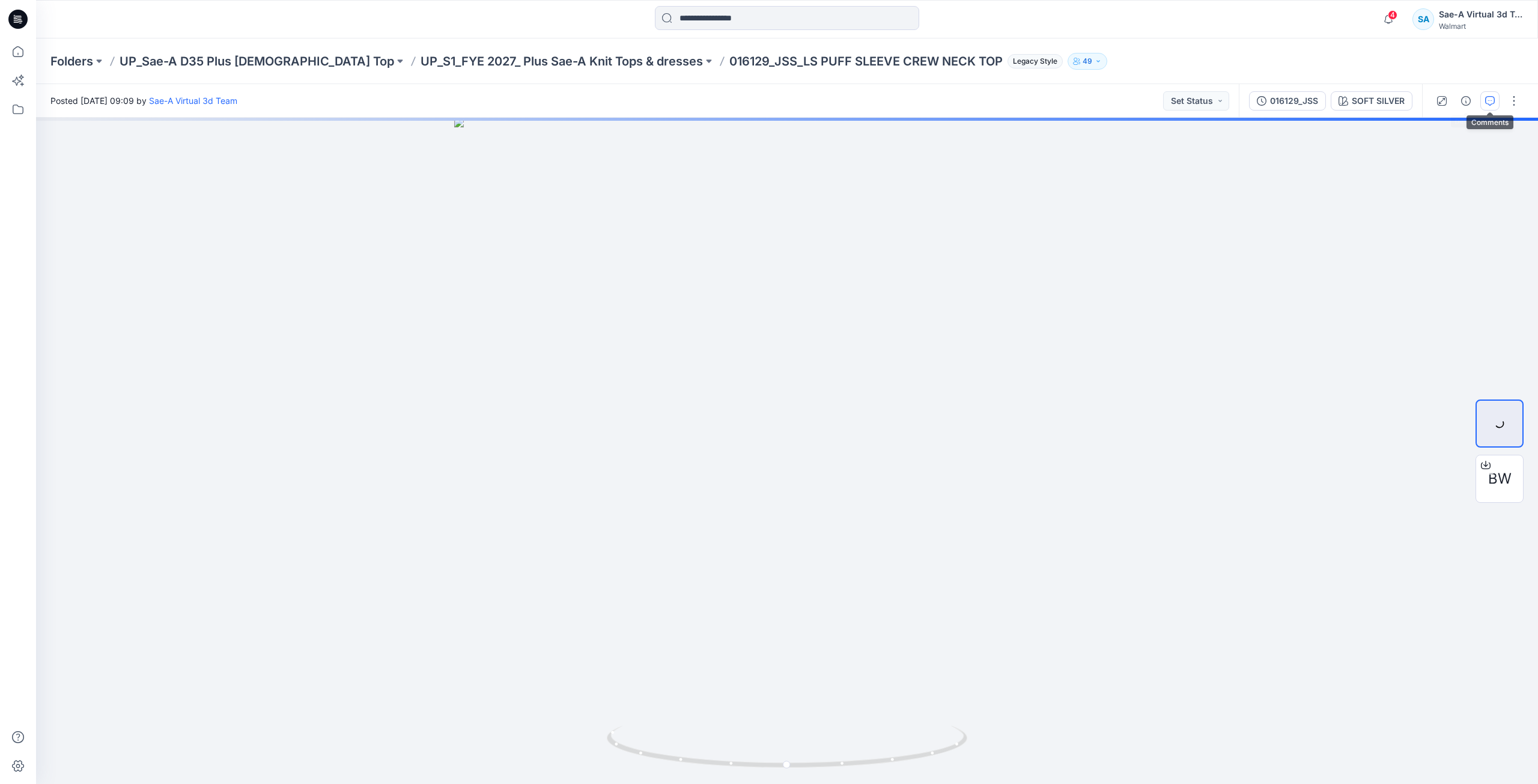
click at [1485, 98] on icon "button" at bounding box center [1490, 101] width 10 height 10
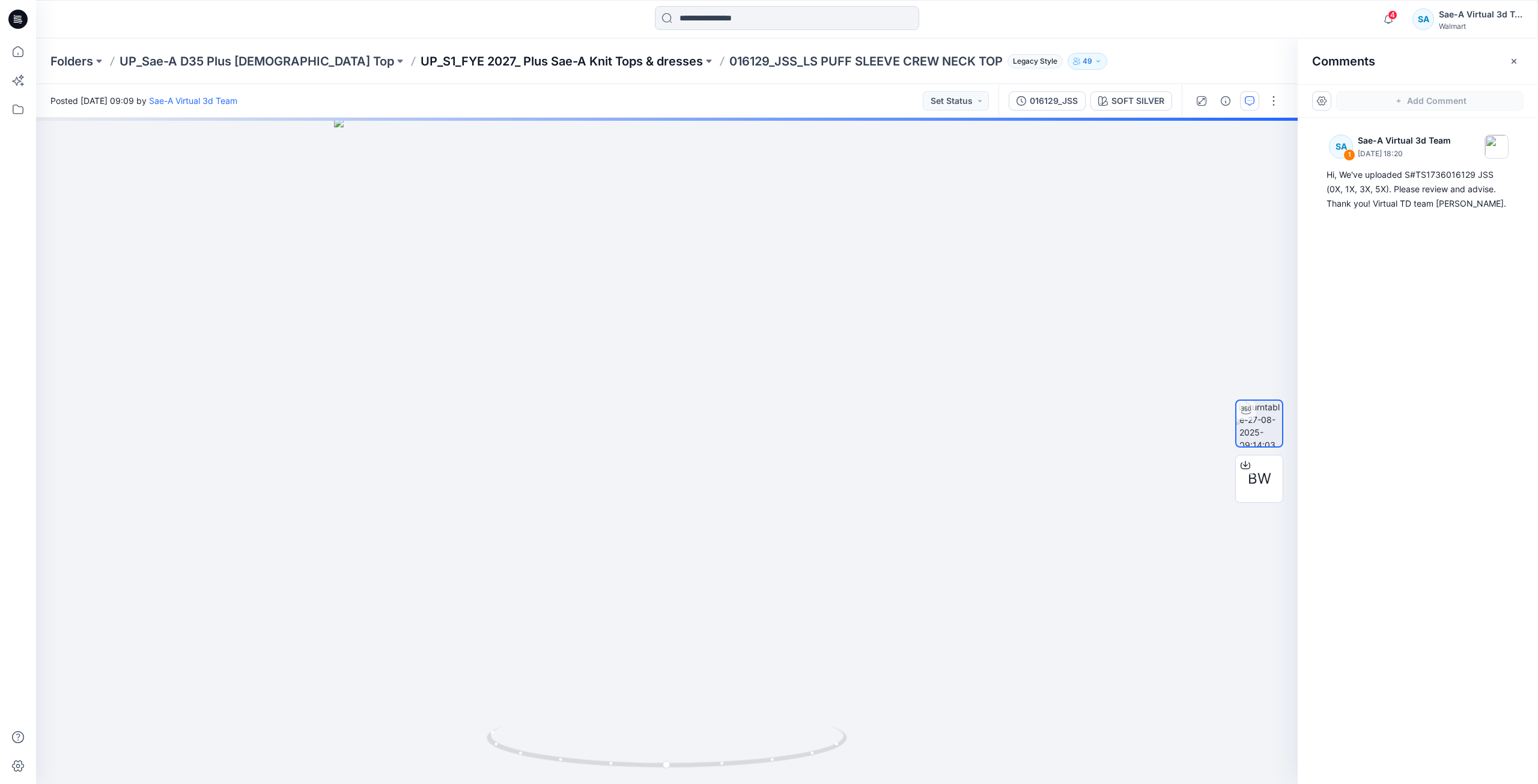
click at [513, 60] on p "UP_S1_FYE 2027_ Plus Sae-A Knit Tops & dresses" at bounding box center [562, 61] width 283 height 17
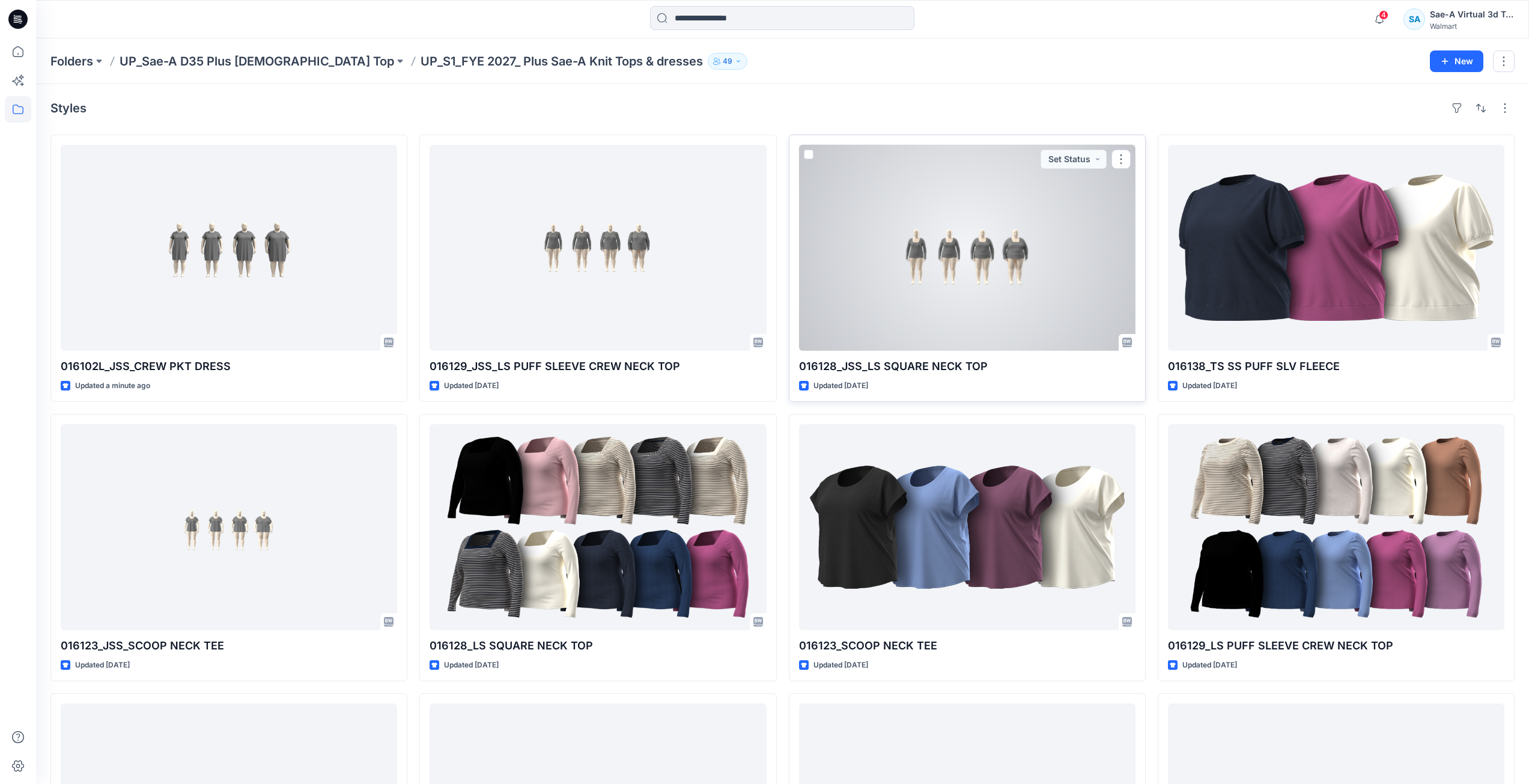
click at [931, 220] on div at bounding box center [967, 248] width 337 height 206
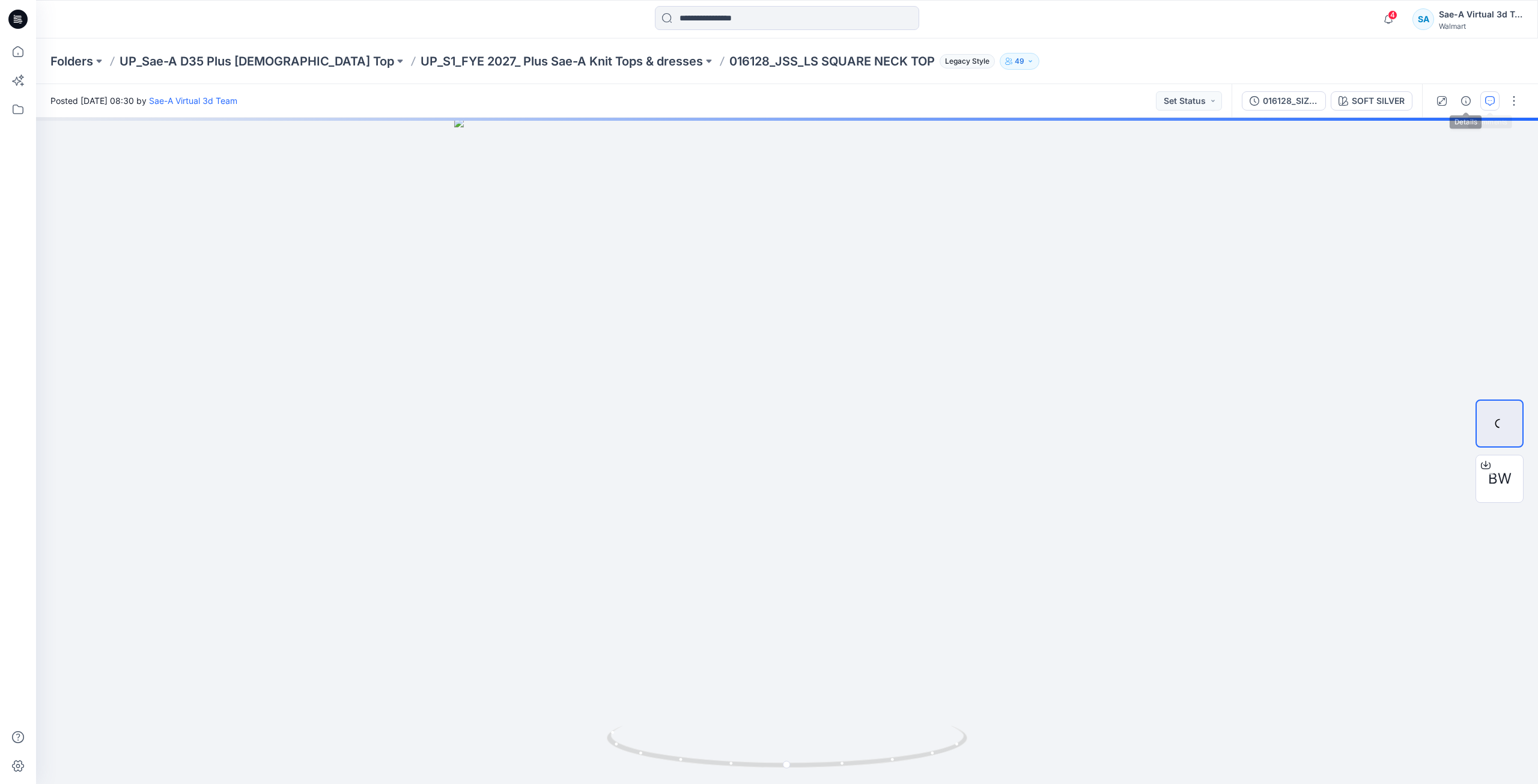
click at [1485, 100] on icon "button" at bounding box center [1490, 101] width 10 height 10
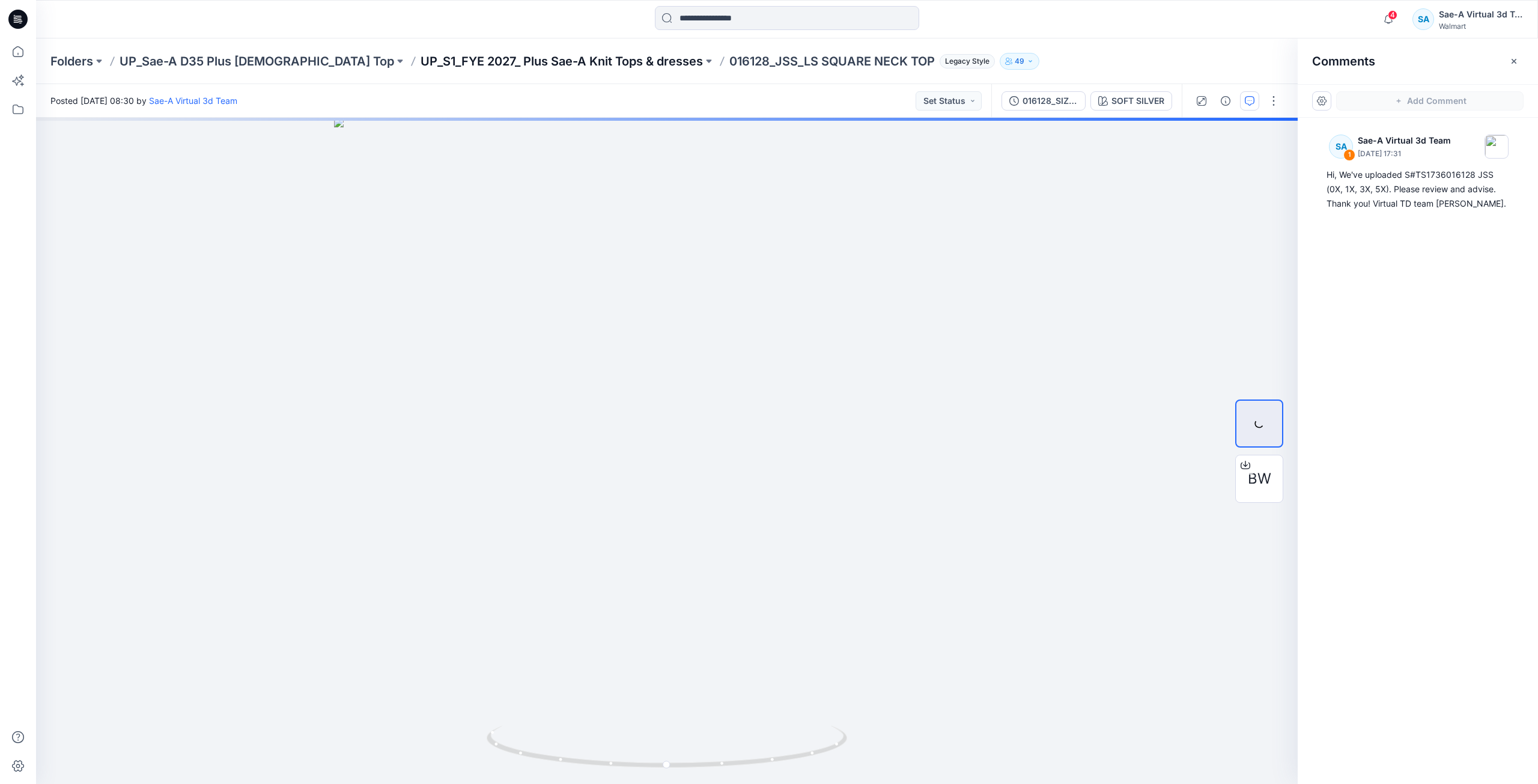
click at [578, 61] on p "UP_S1_FYE 2027_ Plus Sae-A Knit Tops & dresses" at bounding box center [562, 61] width 283 height 17
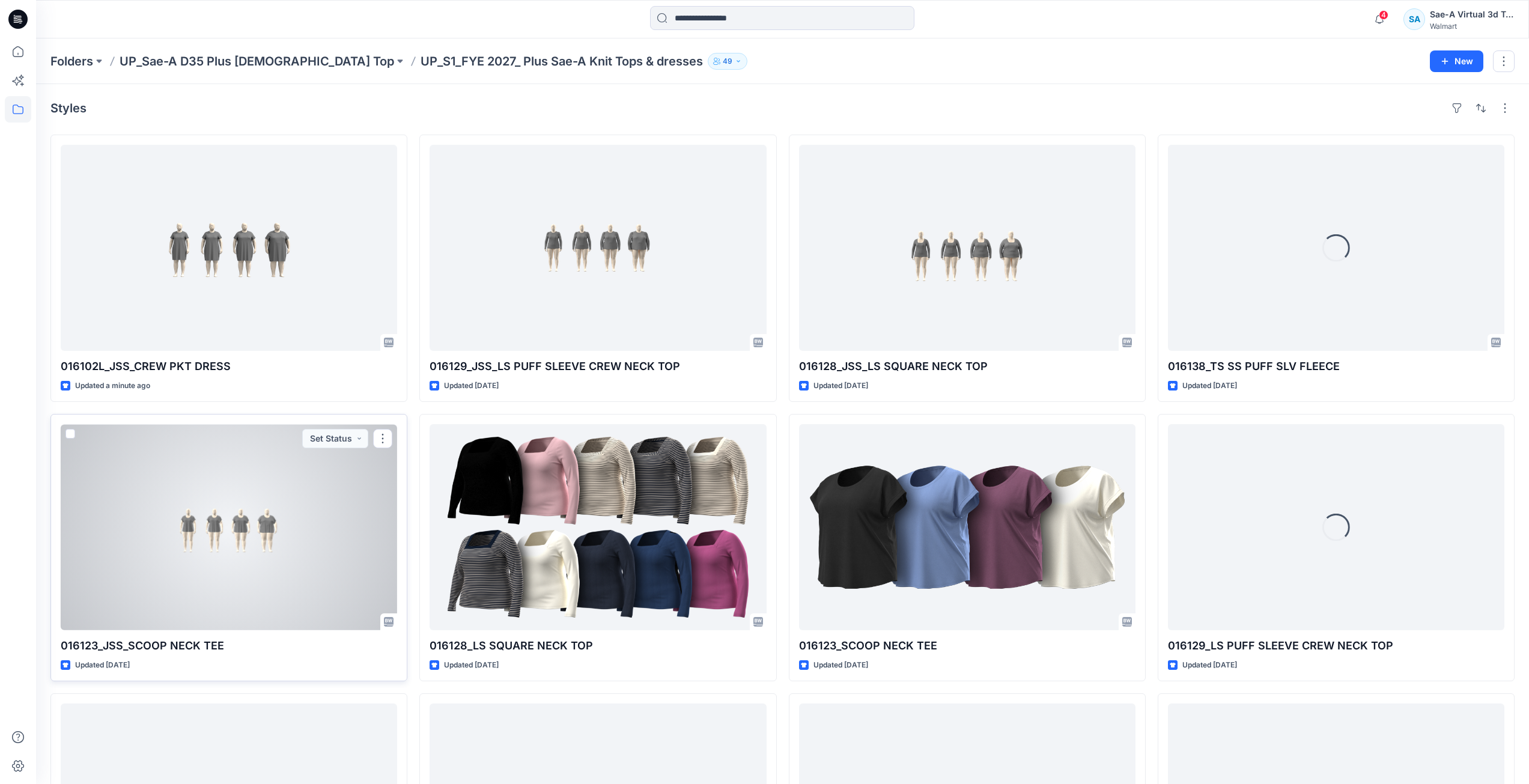
click at [241, 515] on div at bounding box center [229, 527] width 337 height 206
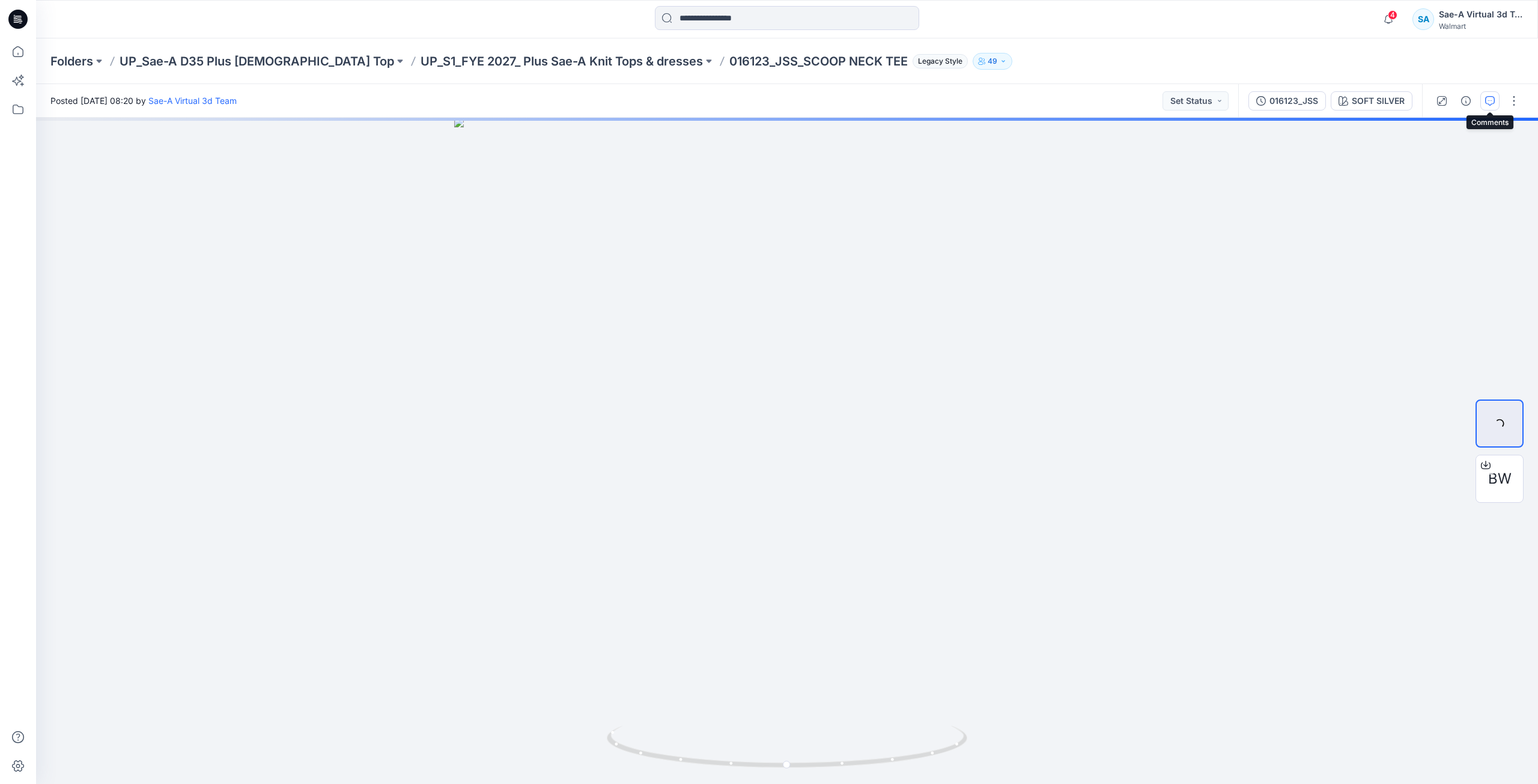
click at [1484, 106] on button "button" at bounding box center [1489, 100] width 19 height 19
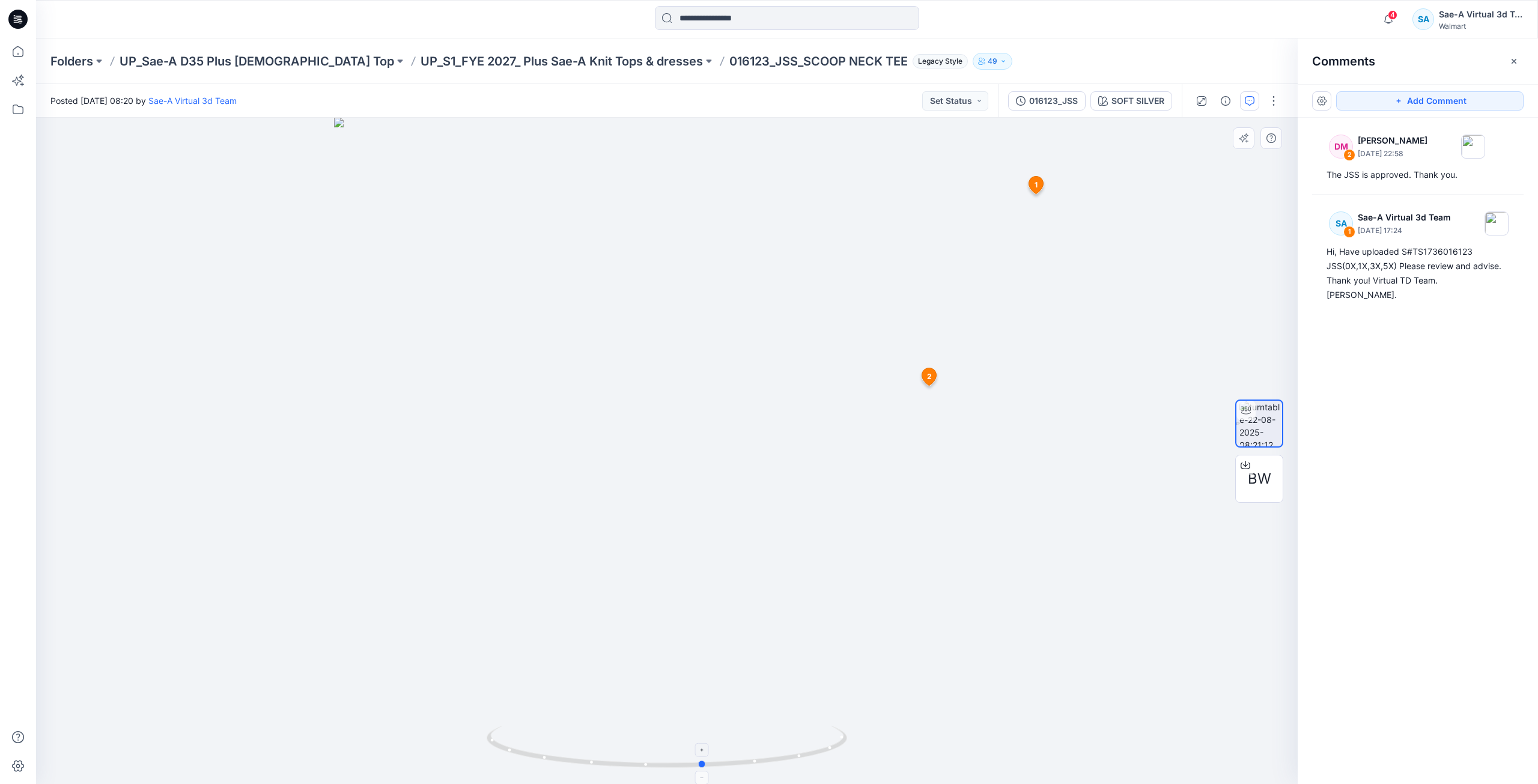
drag, startPoint x: 722, startPoint y: 766, endPoint x: 811, endPoint y: 748, distance: 90.8
click at [803, 753] on icon at bounding box center [668, 748] width 363 height 45
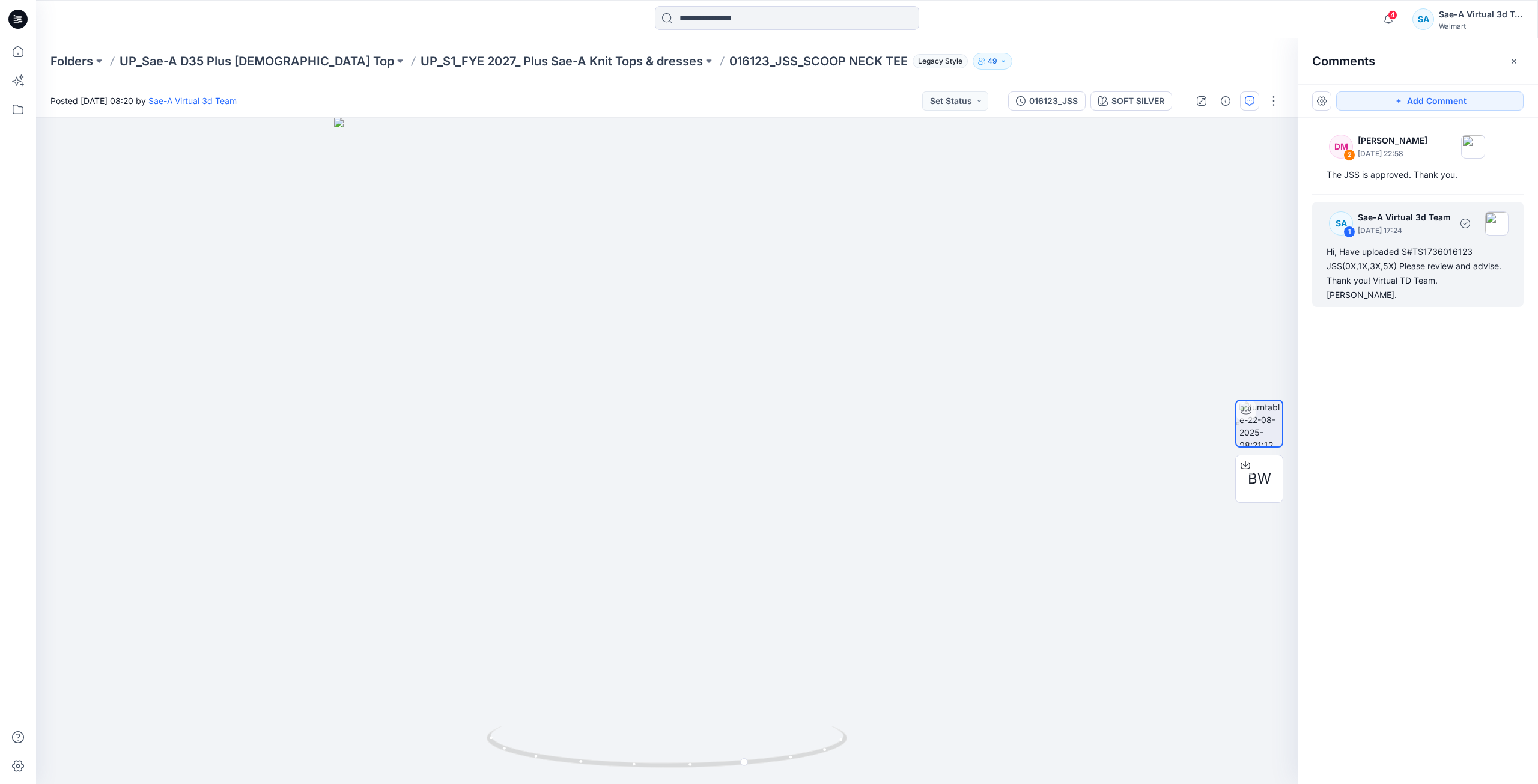
click at [1387, 271] on div "Hi, Have uploaded S#TS1736016123 JSS(0X,1X,3X,5X) Please review and advise. Tha…" at bounding box center [1417, 273] width 182 height 58
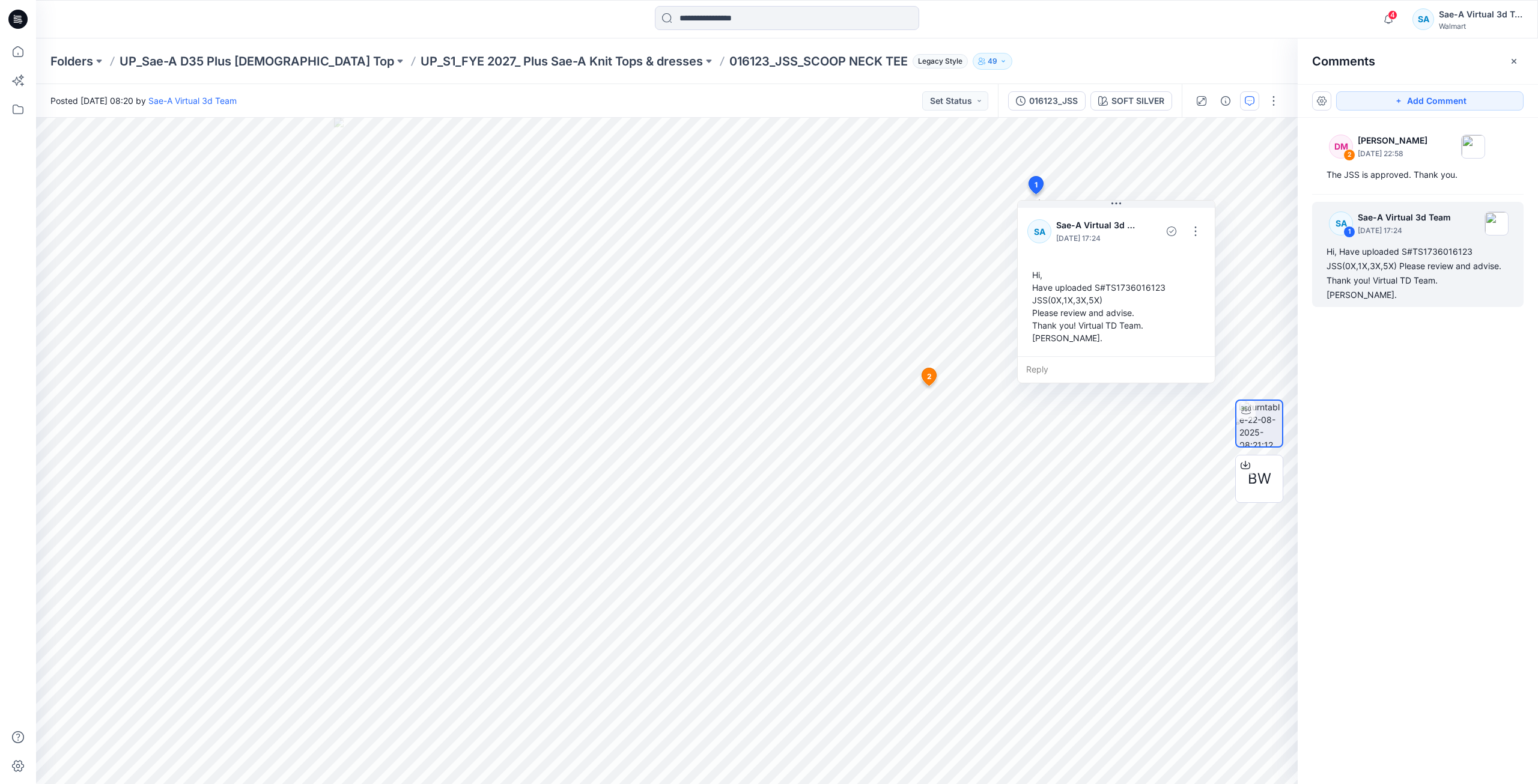
click at [1434, 388] on div "DM 2 Deborah Meade August 22, 2025 22:58 The JSS is approved. Thank you. SA 1 S…" at bounding box center [1417, 428] width 241 height 621
click at [556, 71] on div "Folders UP_Sae-A D35 Plus Ladies Top UP_S1_FYE 2027_ Plus Sae-A Knit Tops & dre…" at bounding box center [786, 61] width 1502 height 46
click at [562, 65] on p "UP_S1_FYE 2027_ Plus Sae-A Knit Tops & dresses" at bounding box center [562, 61] width 283 height 17
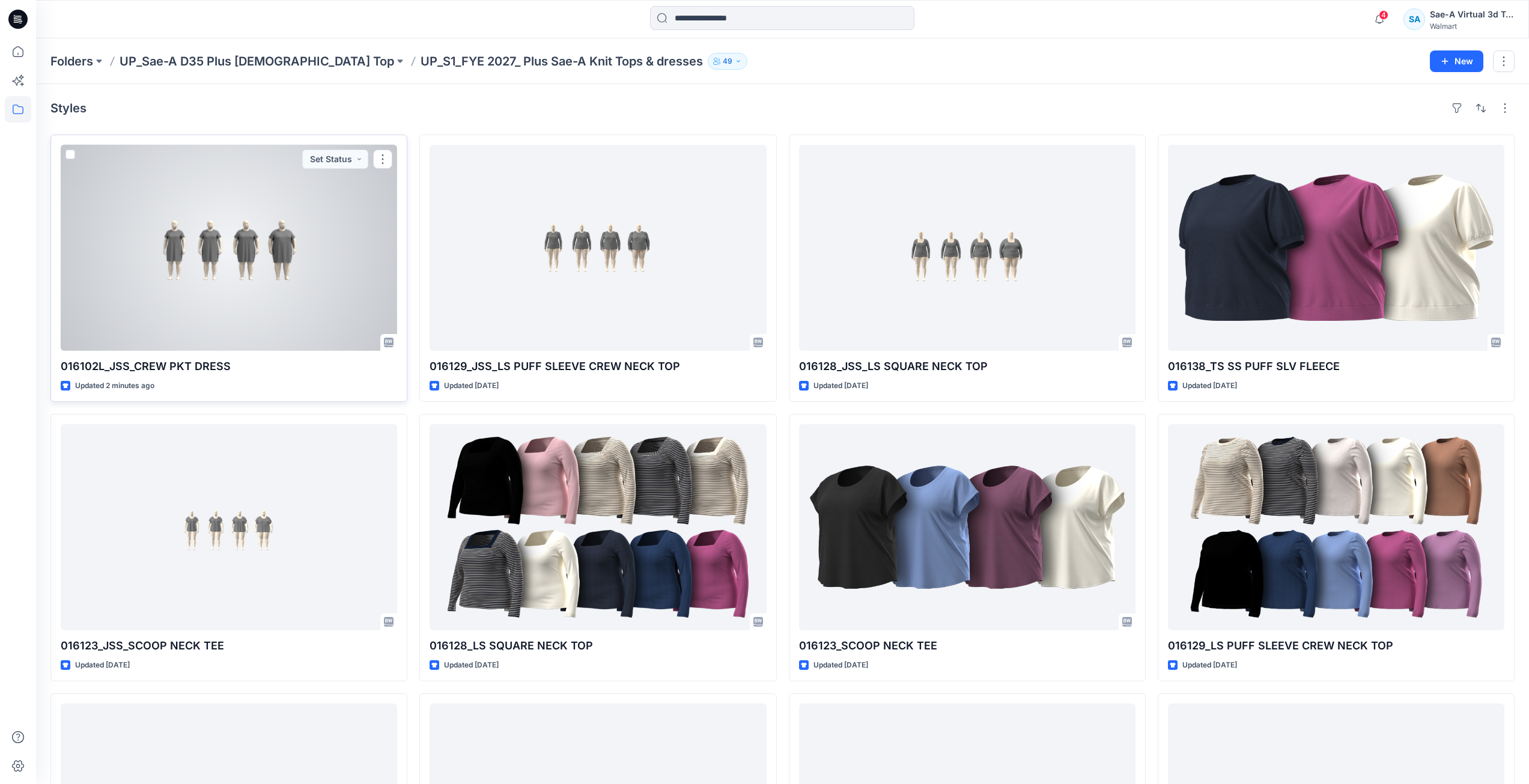
click at [306, 264] on div at bounding box center [229, 248] width 337 height 206
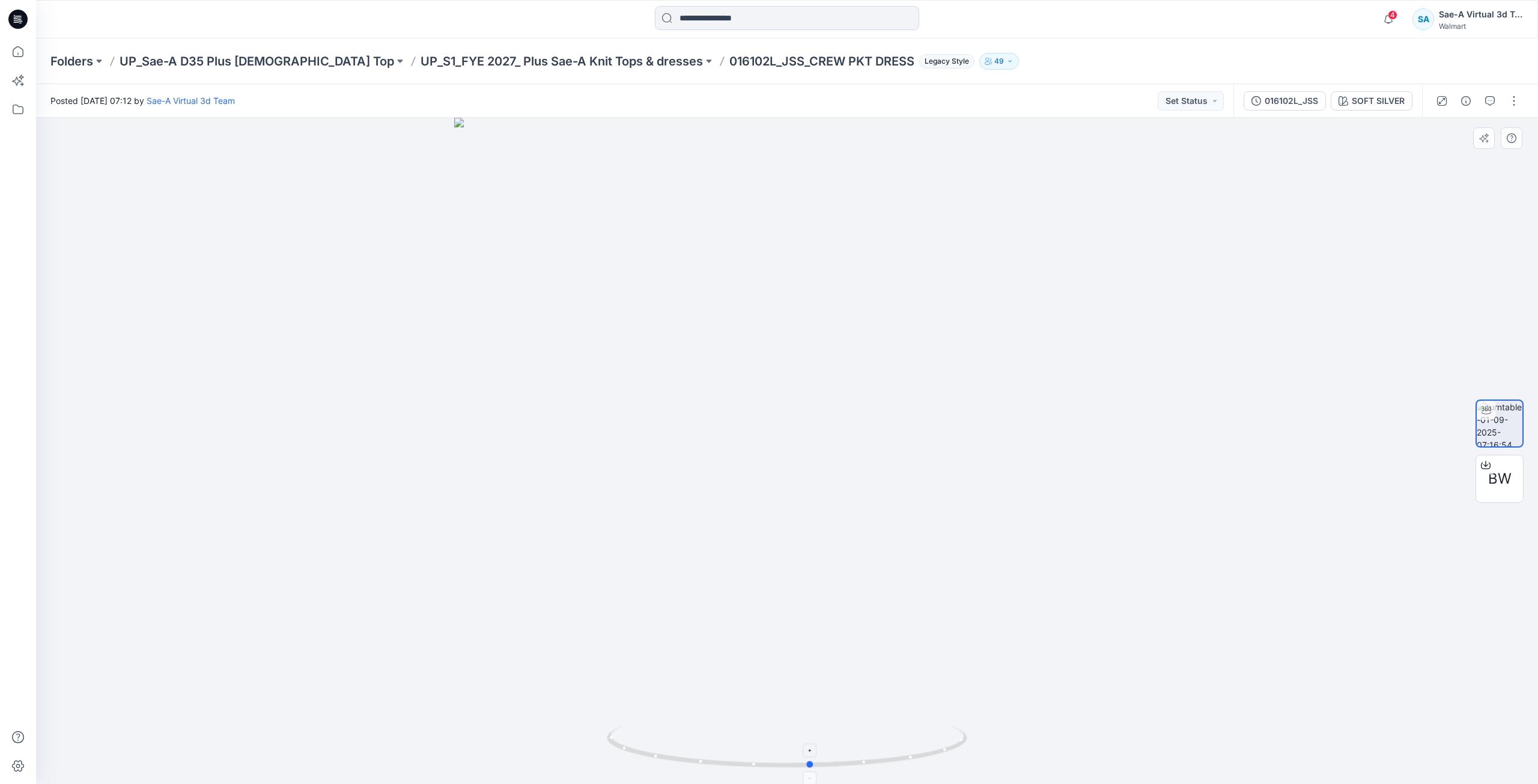
drag, startPoint x: 806, startPoint y: 766, endPoint x: 830, endPoint y: 762, distance: 24.3
click at [830, 762] on icon at bounding box center [788, 748] width 363 height 45
click at [519, 58] on p "UP_S1_FYE 2027_ Plus Sae-A Knit Tops & dresses" at bounding box center [562, 61] width 283 height 17
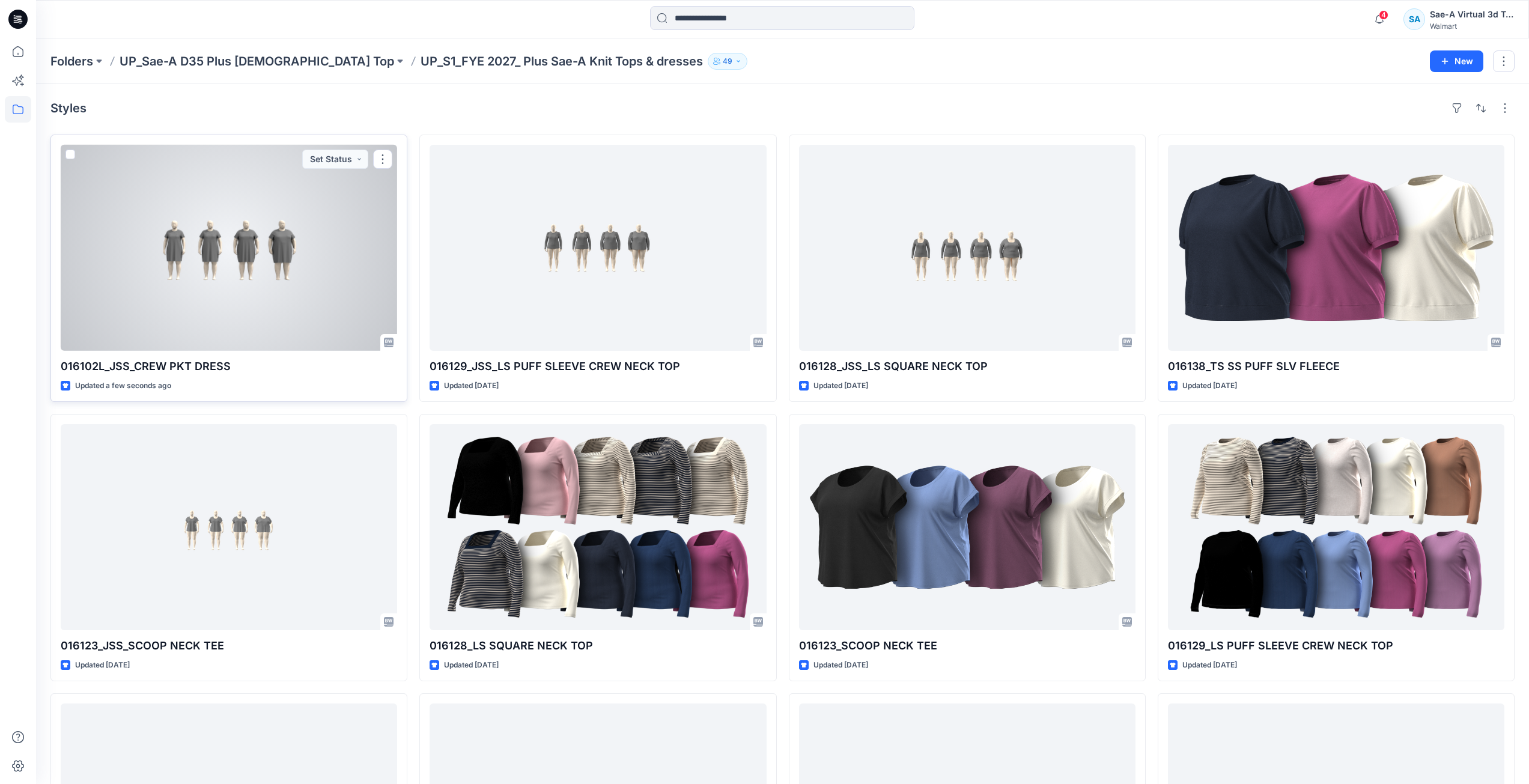
click at [234, 235] on div at bounding box center [229, 248] width 337 height 206
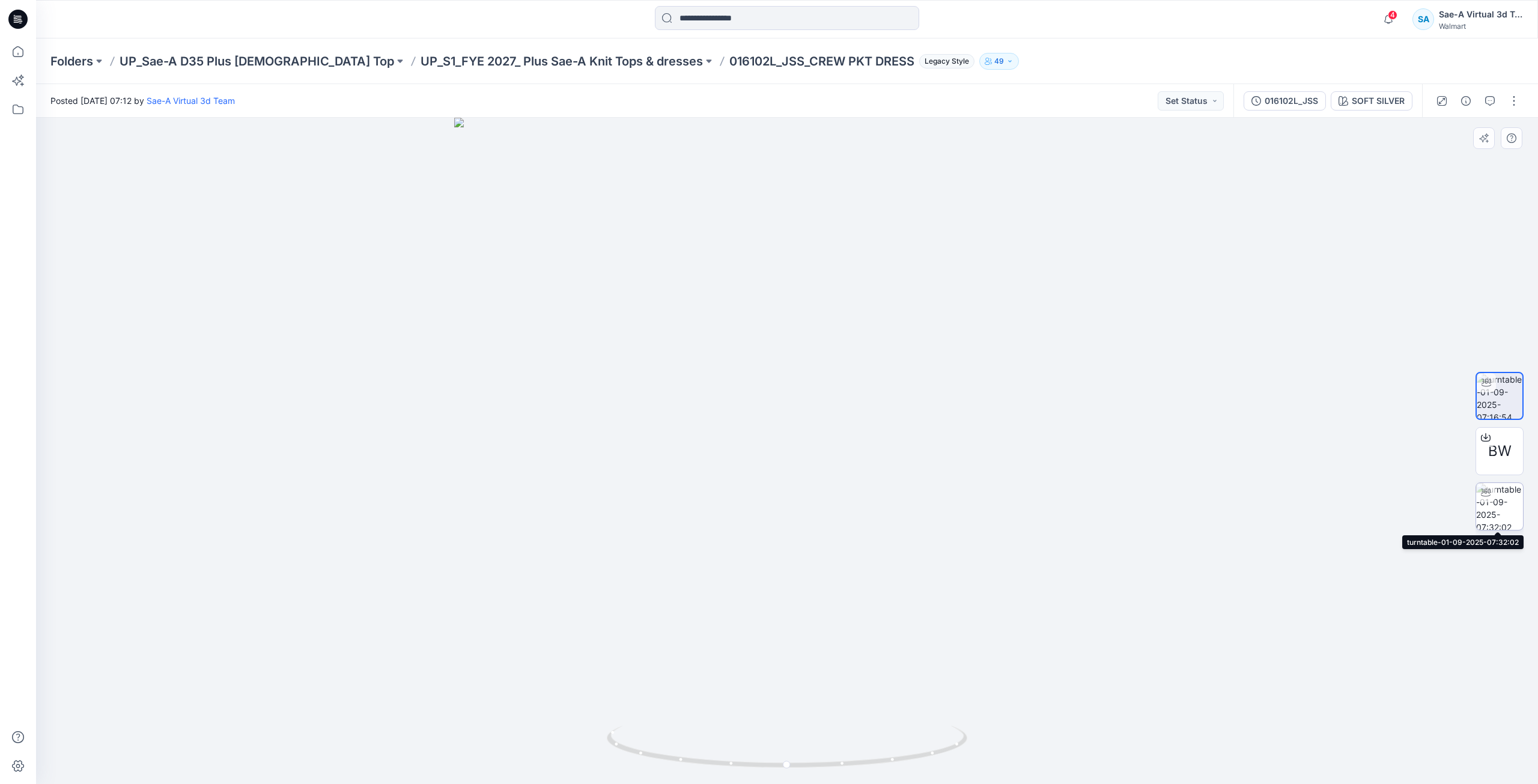
click at [1499, 513] on img at bounding box center [1499, 506] width 47 height 47
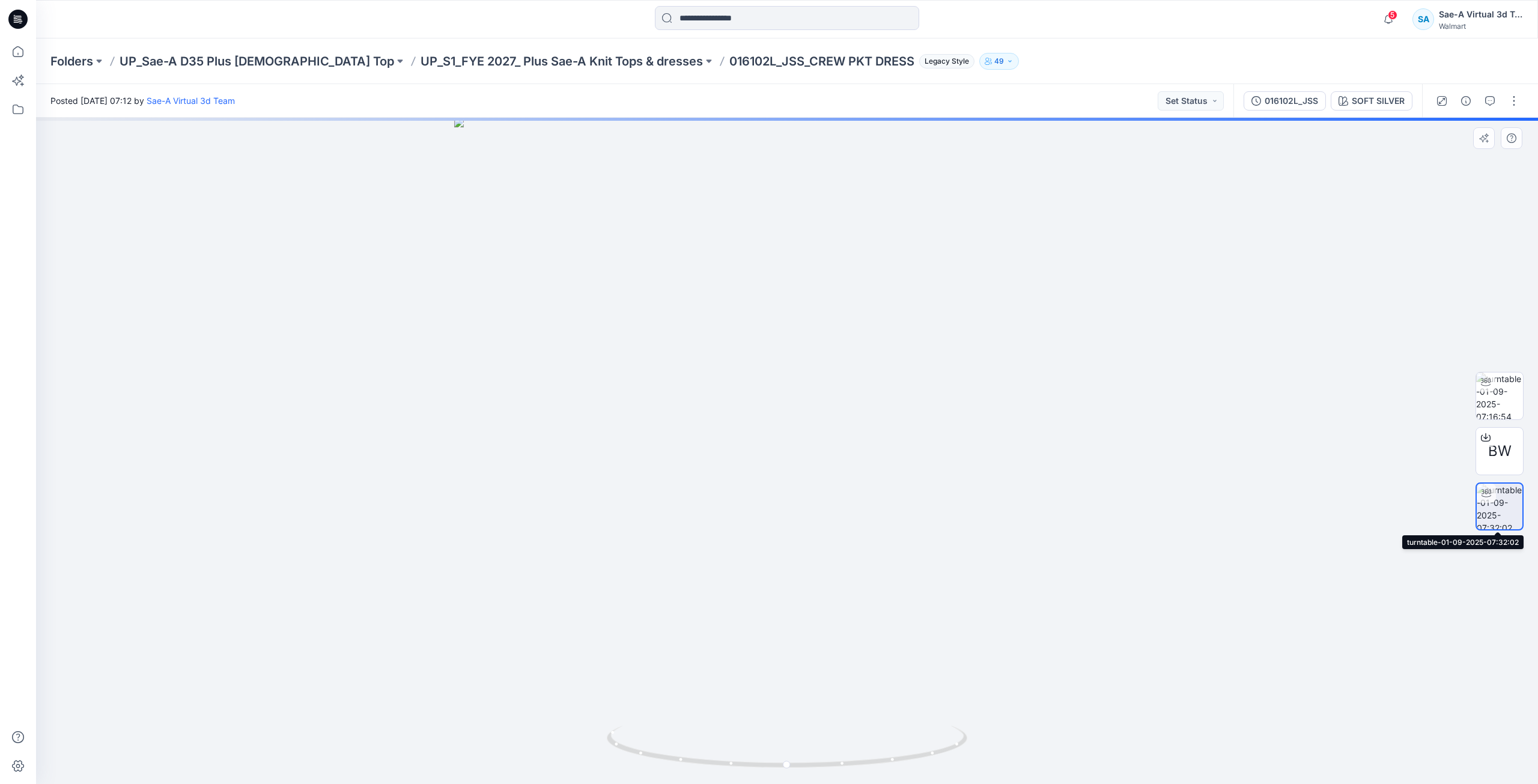
click at [1494, 508] on img at bounding box center [1499, 506] width 46 height 46
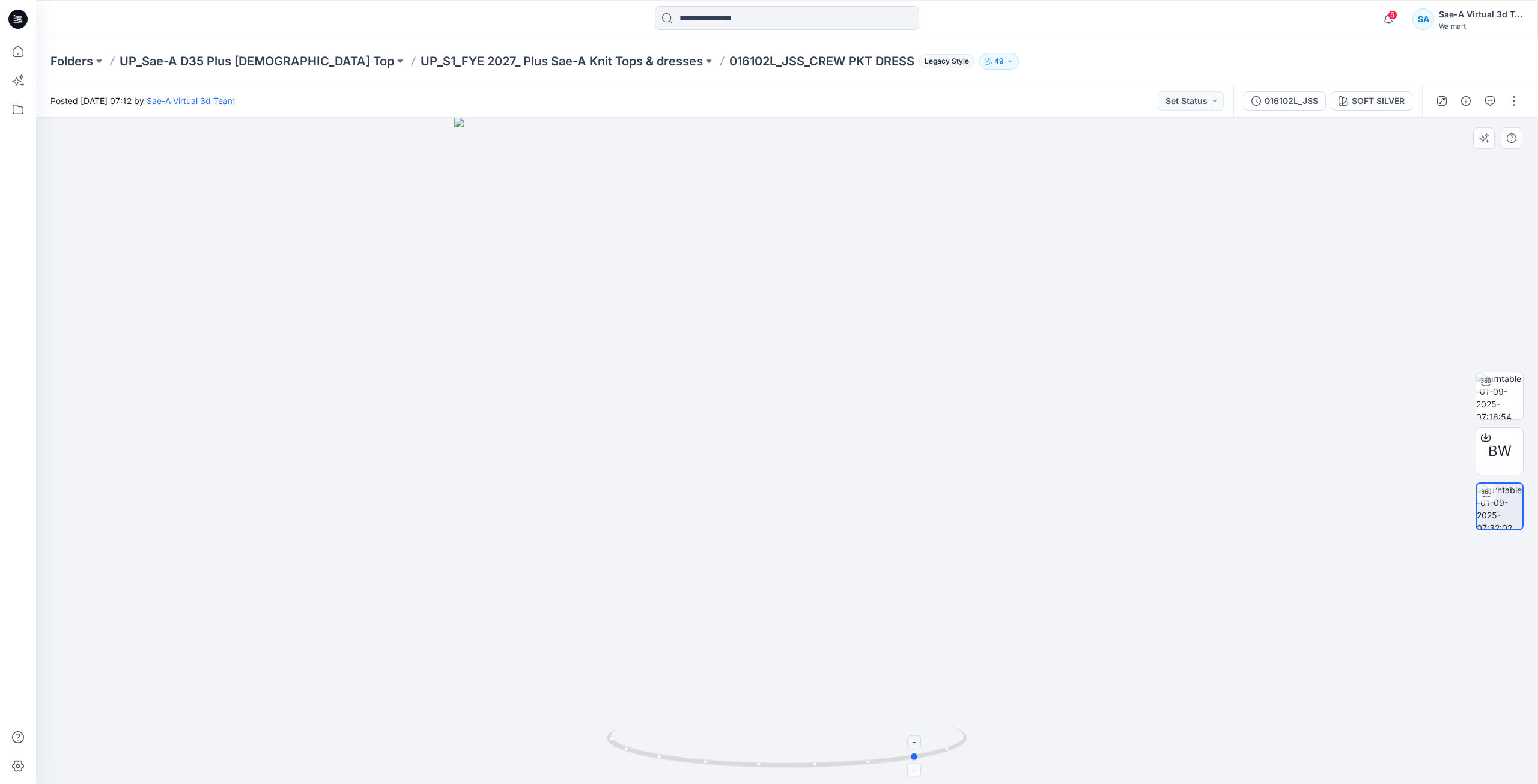
drag, startPoint x: 786, startPoint y: 761, endPoint x: 919, endPoint y: 764, distance: 133.0
click at [919, 764] on icon at bounding box center [788, 748] width 363 height 45
drag, startPoint x: 926, startPoint y: 762, endPoint x: 910, endPoint y: 762, distance: 16.0
click at [910, 762] on icon at bounding box center [788, 748] width 363 height 45
click at [1501, 403] on img at bounding box center [1499, 396] width 47 height 47
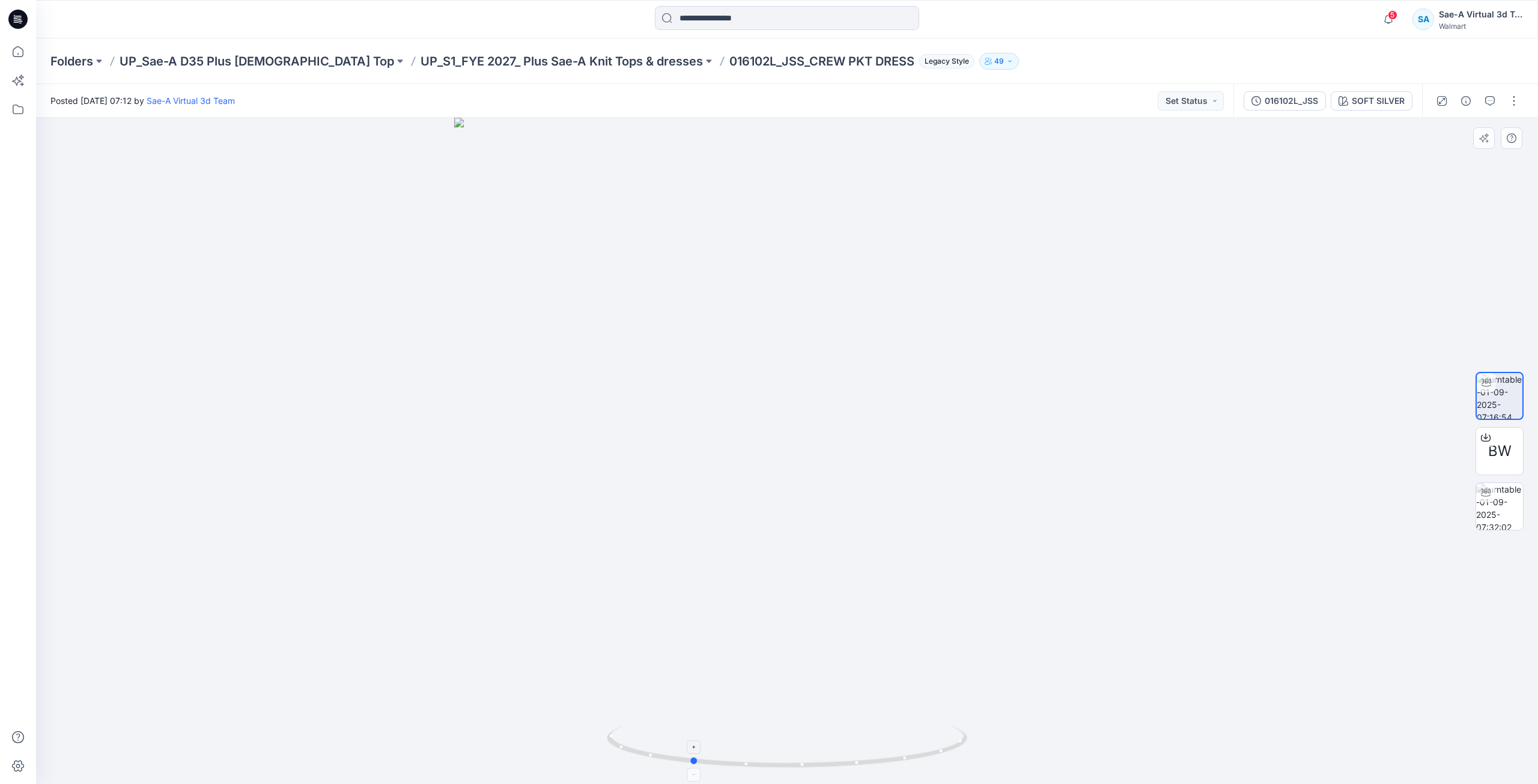
drag, startPoint x: 868, startPoint y: 766, endPoint x: 772, endPoint y: 762, distance: 96.1
click at [772, 762] on icon at bounding box center [788, 748] width 363 height 45
click at [1488, 518] on img at bounding box center [1499, 506] width 47 height 47
drag, startPoint x: 788, startPoint y: 763, endPoint x: 918, endPoint y: 763, distance: 130.0
click at [918, 763] on icon at bounding box center [788, 748] width 363 height 45
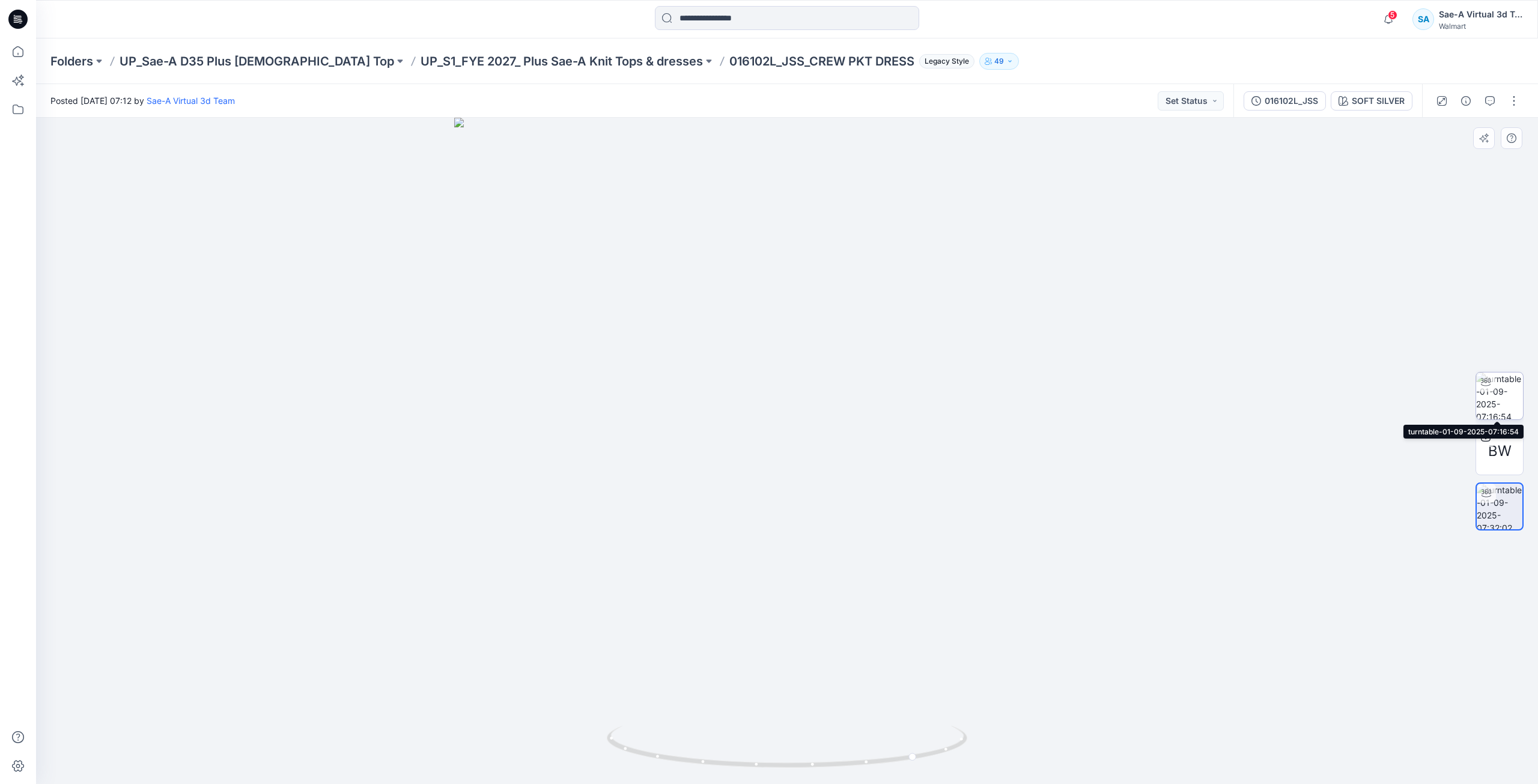
click at [1511, 409] on img at bounding box center [1499, 396] width 47 height 47
drag, startPoint x: 839, startPoint y: 763, endPoint x: 958, endPoint y: 760, distance: 119.0
click at [958, 760] on icon at bounding box center [788, 748] width 363 height 45
click at [1490, 508] on img at bounding box center [1499, 506] width 47 height 47
drag, startPoint x: 818, startPoint y: 765, endPoint x: 940, endPoint y: 765, distance: 122.0
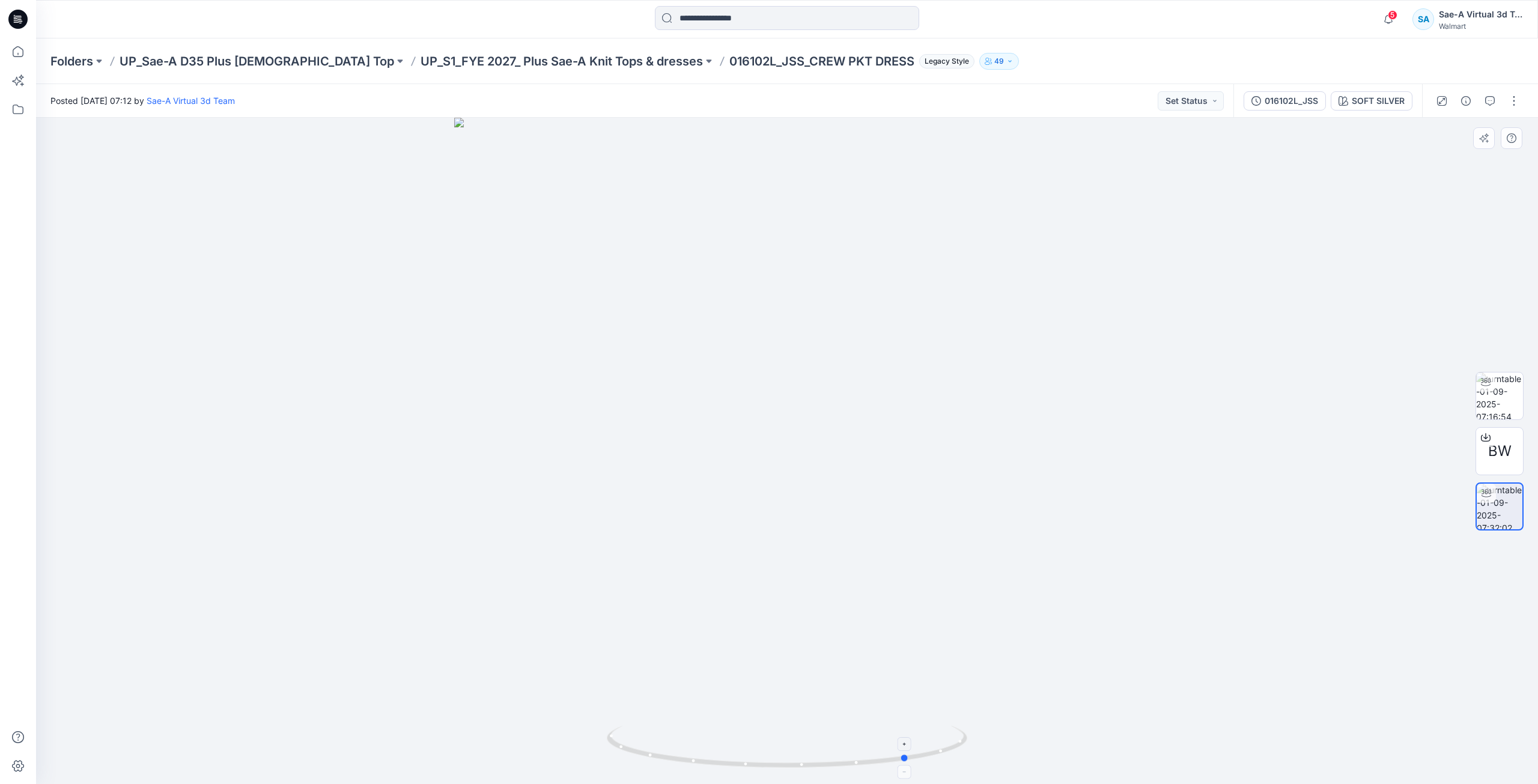
click at [940, 765] on icon at bounding box center [788, 748] width 363 height 45
click at [1530, 391] on div "BW" at bounding box center [1499, 451] width 77 height 300
click at [1504, 396] on img at bounding box center [1499, 396] width 47 height 47
drag, startPoint x: 826, startPoint y: 767, endPoint x: 1312, endPoint y: 550, distance: 532.2
click at [933, 758] on icon at bounding box center [788, 748] width 363 height 45
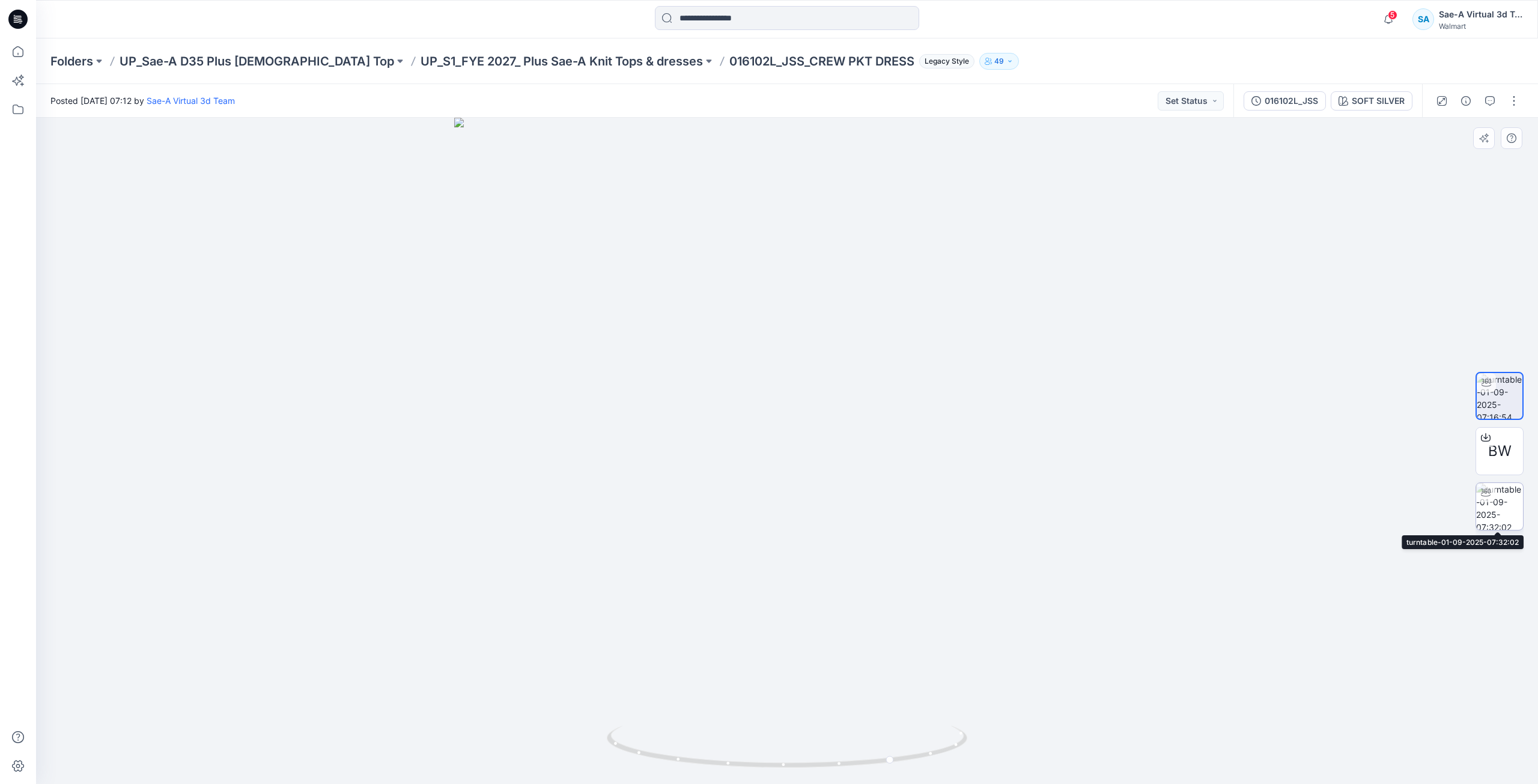
click at [1486, 508] on img at bounding box center [1499, 506] width 47 height 47
drag, startPoint x: 878, startPoint y: 765, endPoint x: 980, endPoint y: 757, distance: 102.3
click at [980, 757] on div at bounding box center [786, 451] width 1502 height 666
click at [1508, 98] on button "button" at bounding box center [1513, 100] width 19 height 19
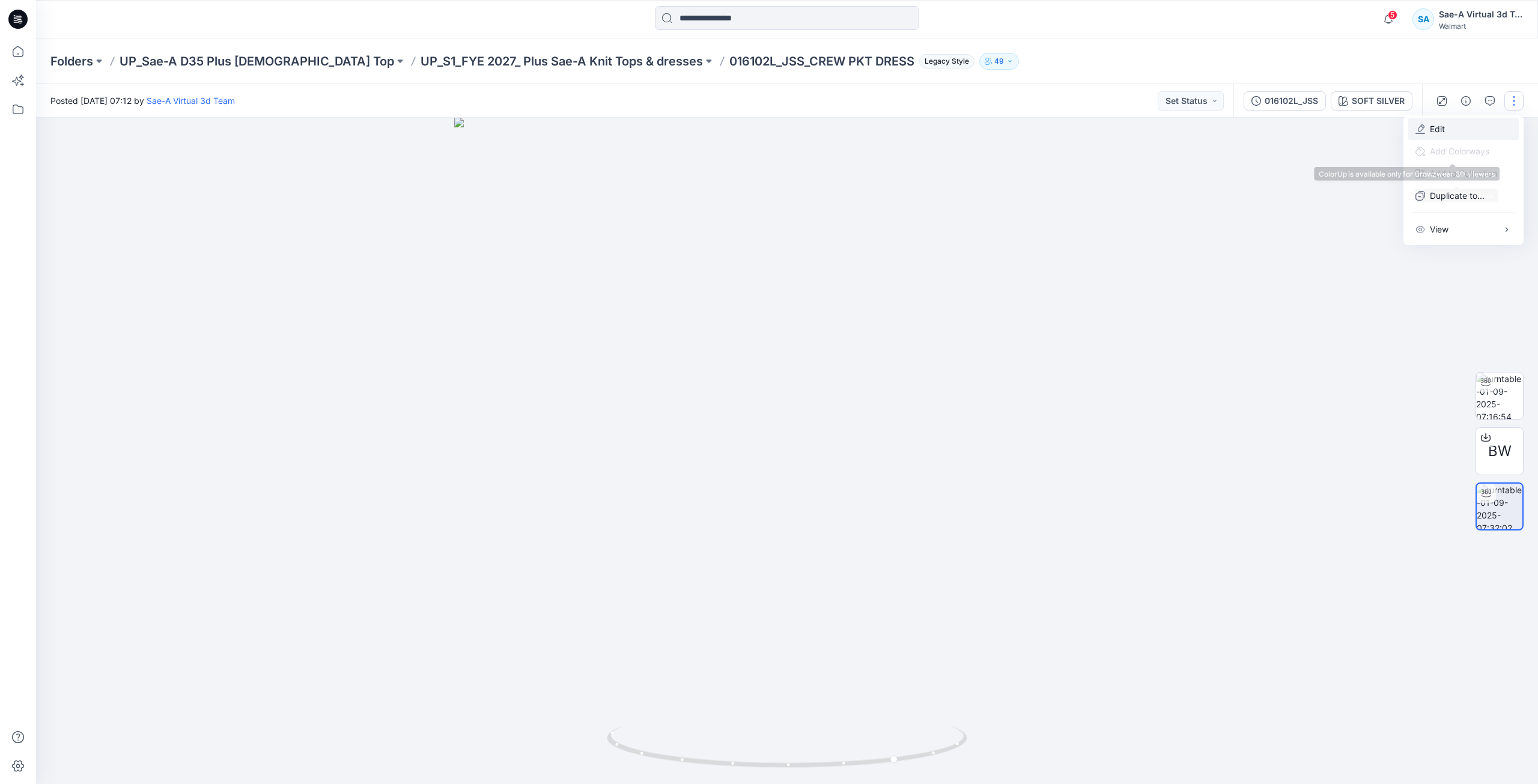
click at [1447, 129] on button "Edit" at bounding box center [1464, 129] width 111 height 22
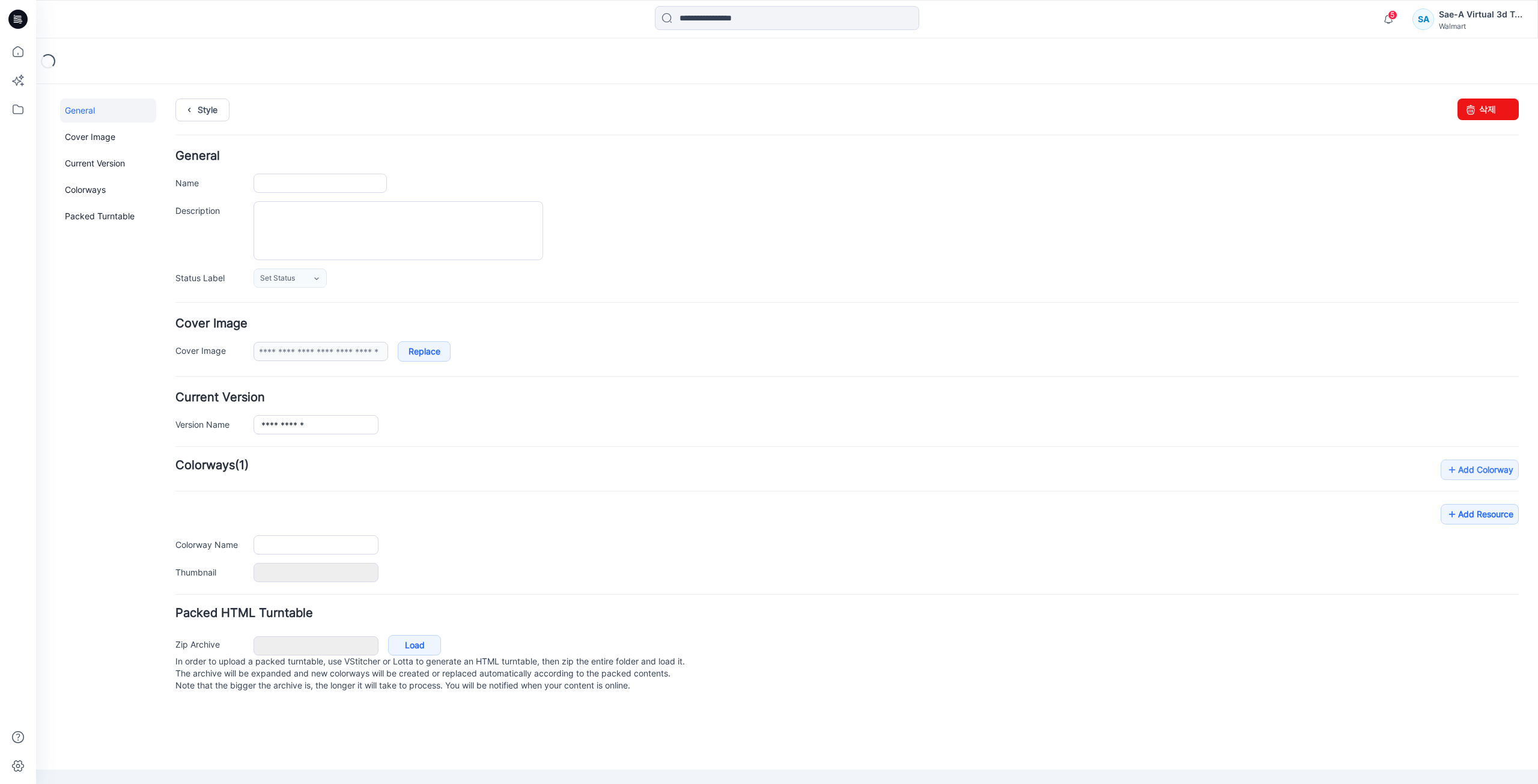
type input "**********"
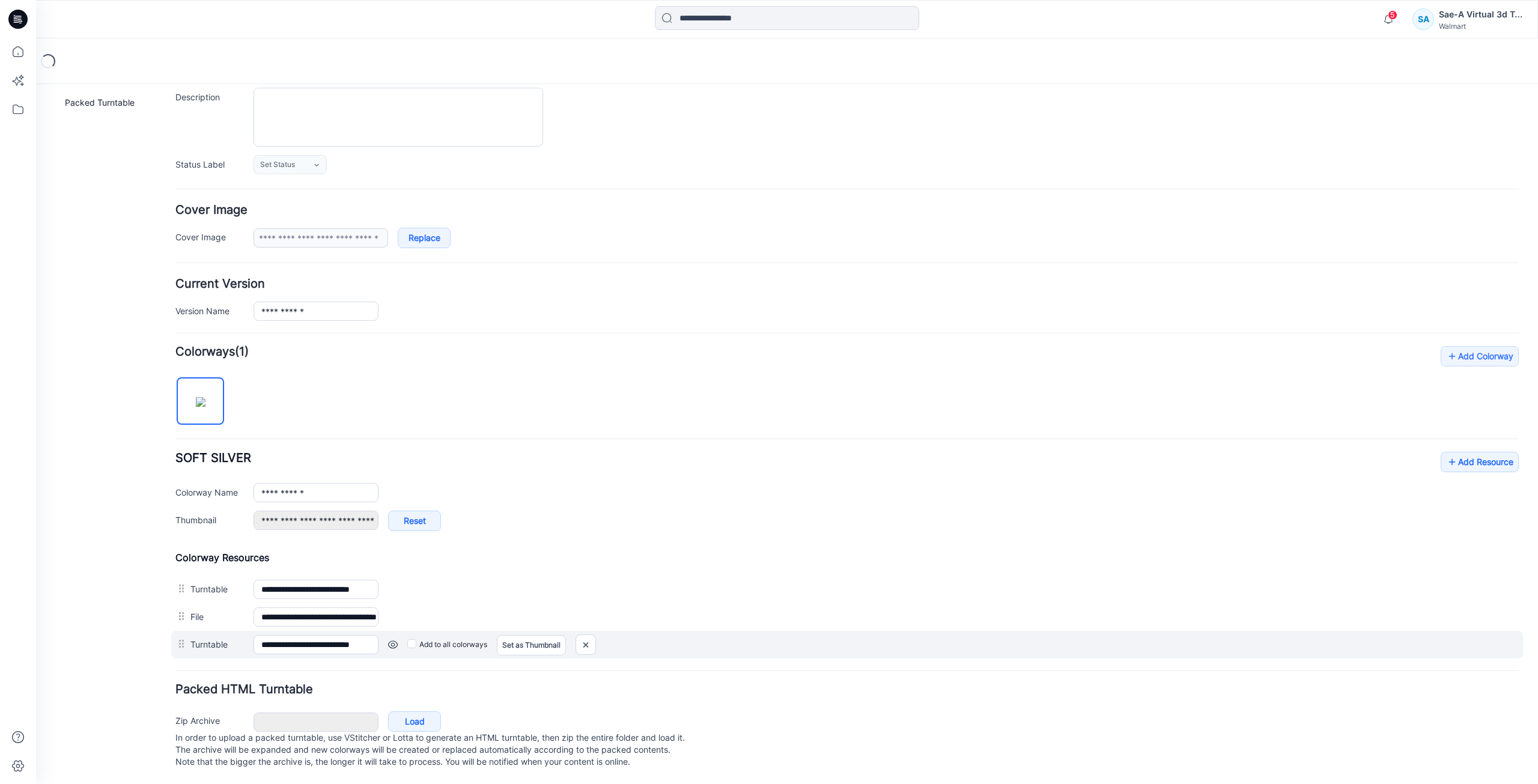
scroll to position [126, 0]
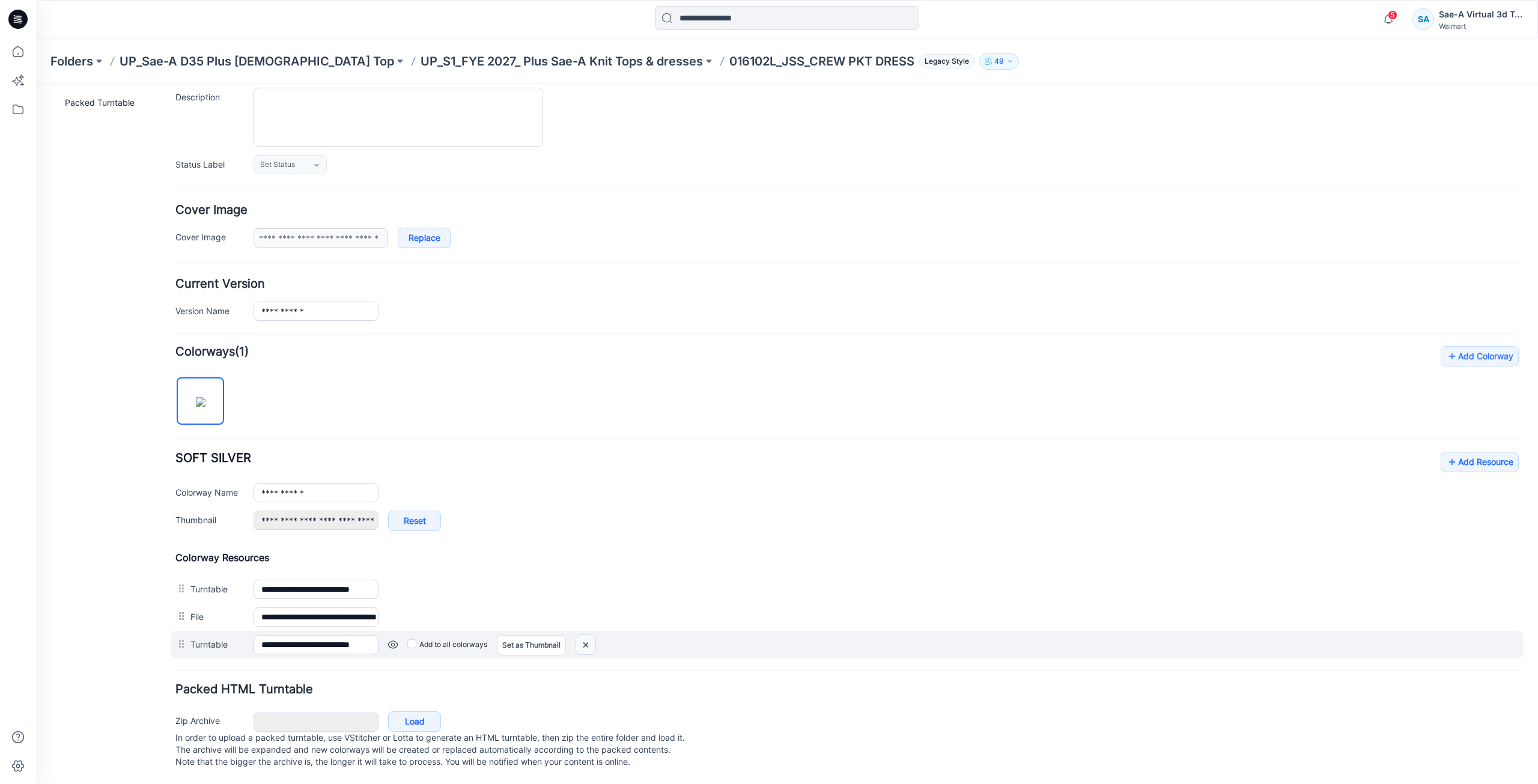
click at [36, 84] on img at bounding box center [36, 84] width 0 height 0
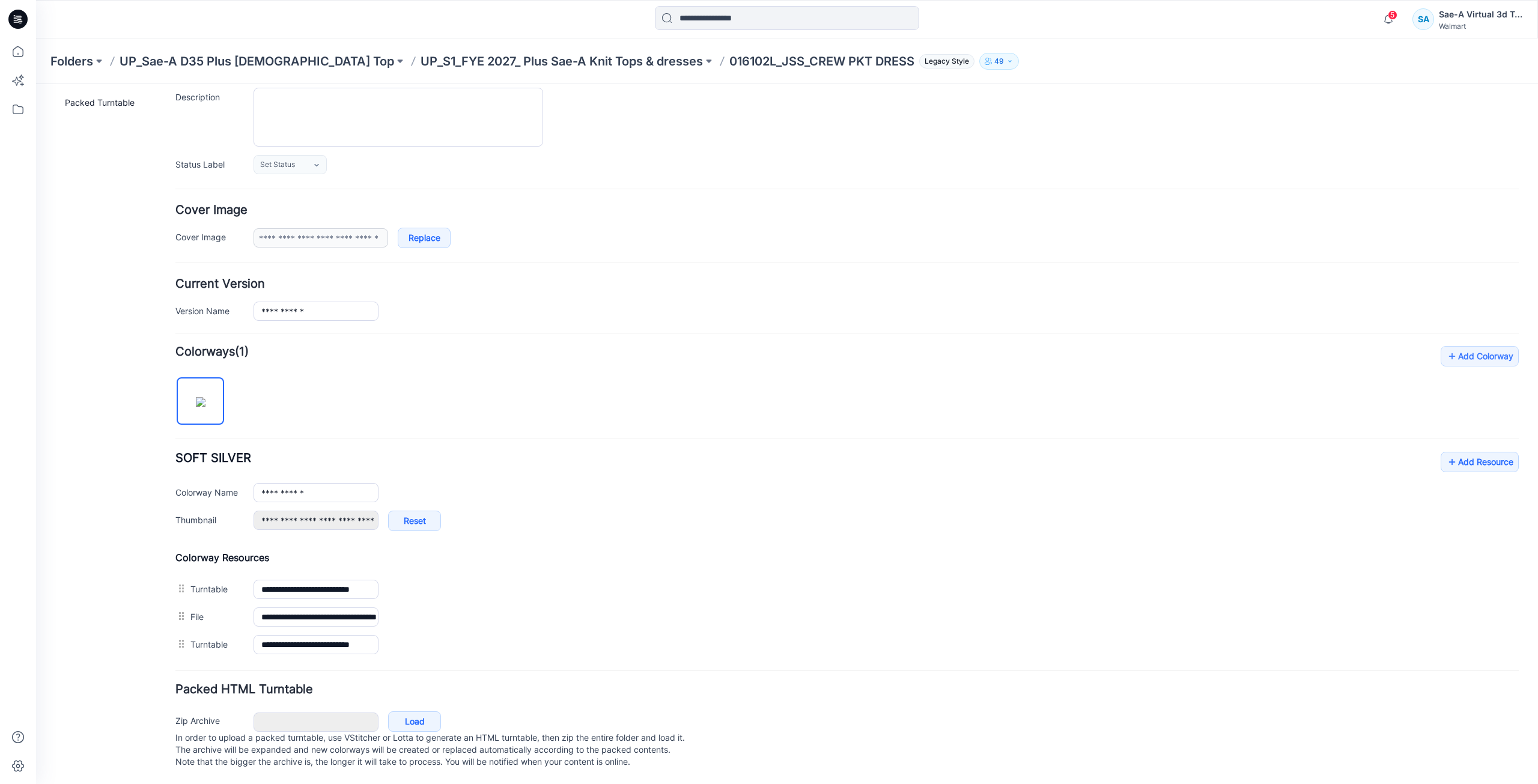
scroll to position [98, 0]
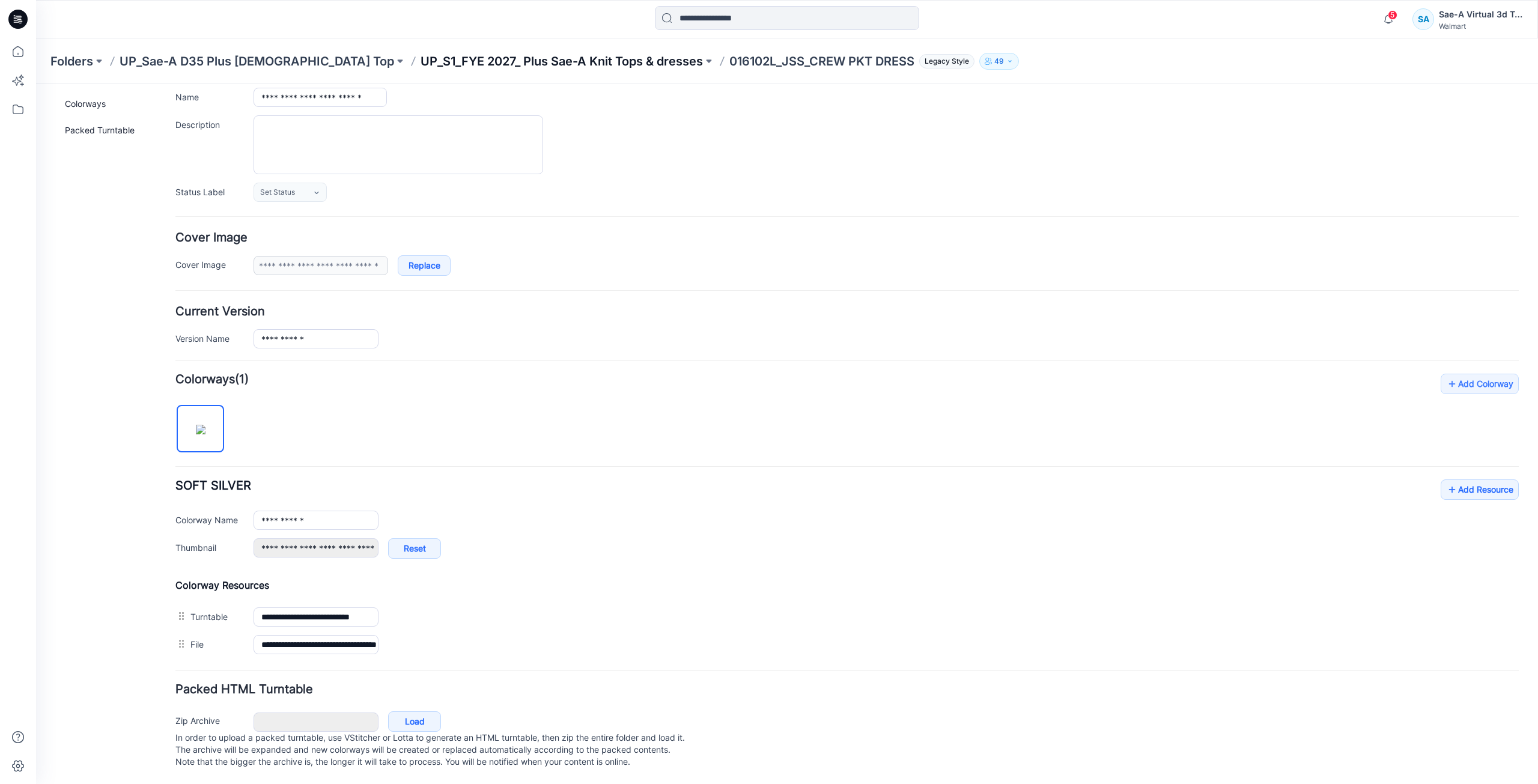
click at [445, 63] on p "UP_S1_FYE 2027_ Plus Sae-A Knit Tops & dresses" at bounding box center [562, 61] width 283 height 17
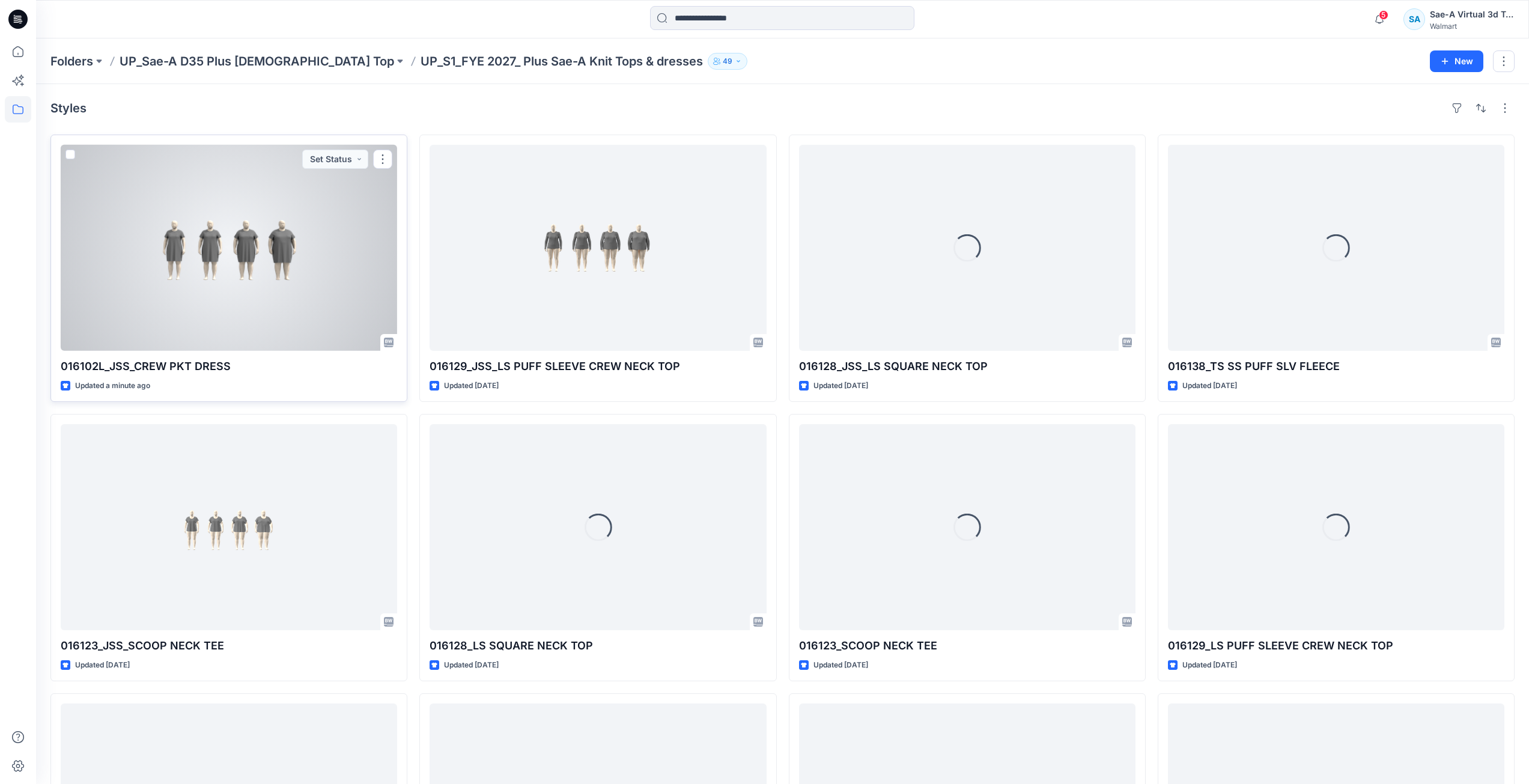
click at [269, 271] on div at bounding box center [229, 248] width 337 height 206
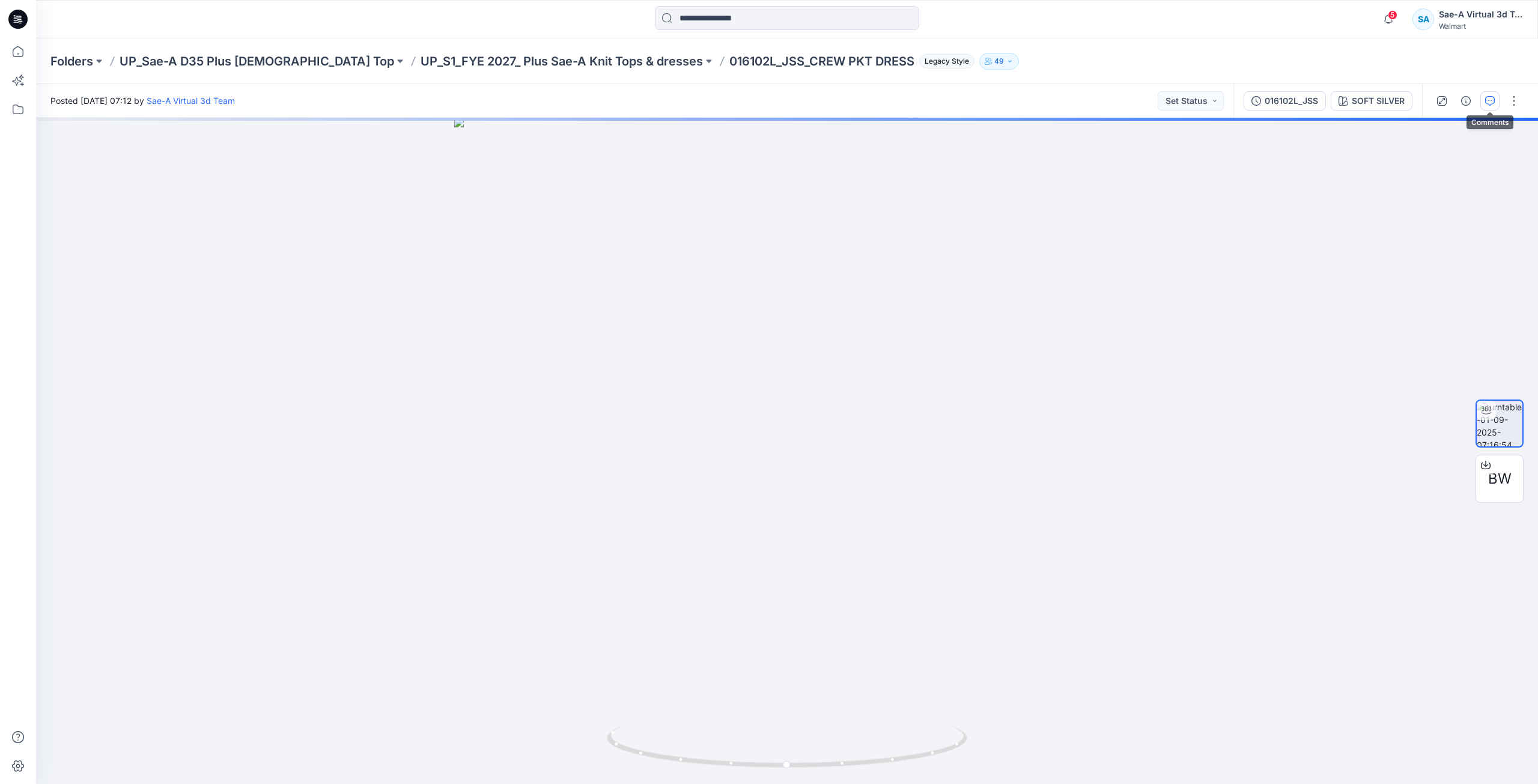
click at [1490, 107] on button "button" at bounding box center [1489, 100] width 19 height 19
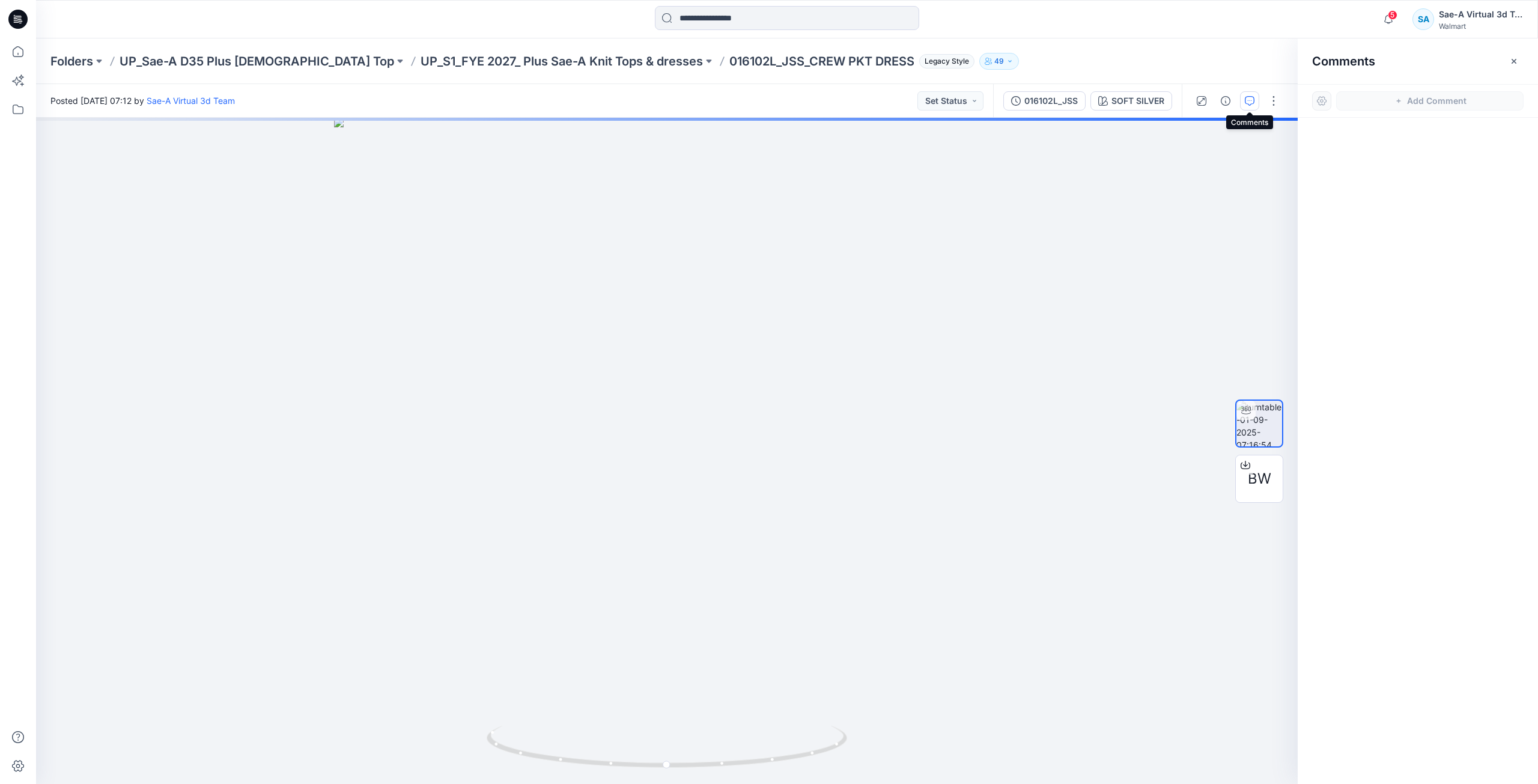
click at [1250, 95] on button "button" at bounding box center [1249, 100] width 19 height 19
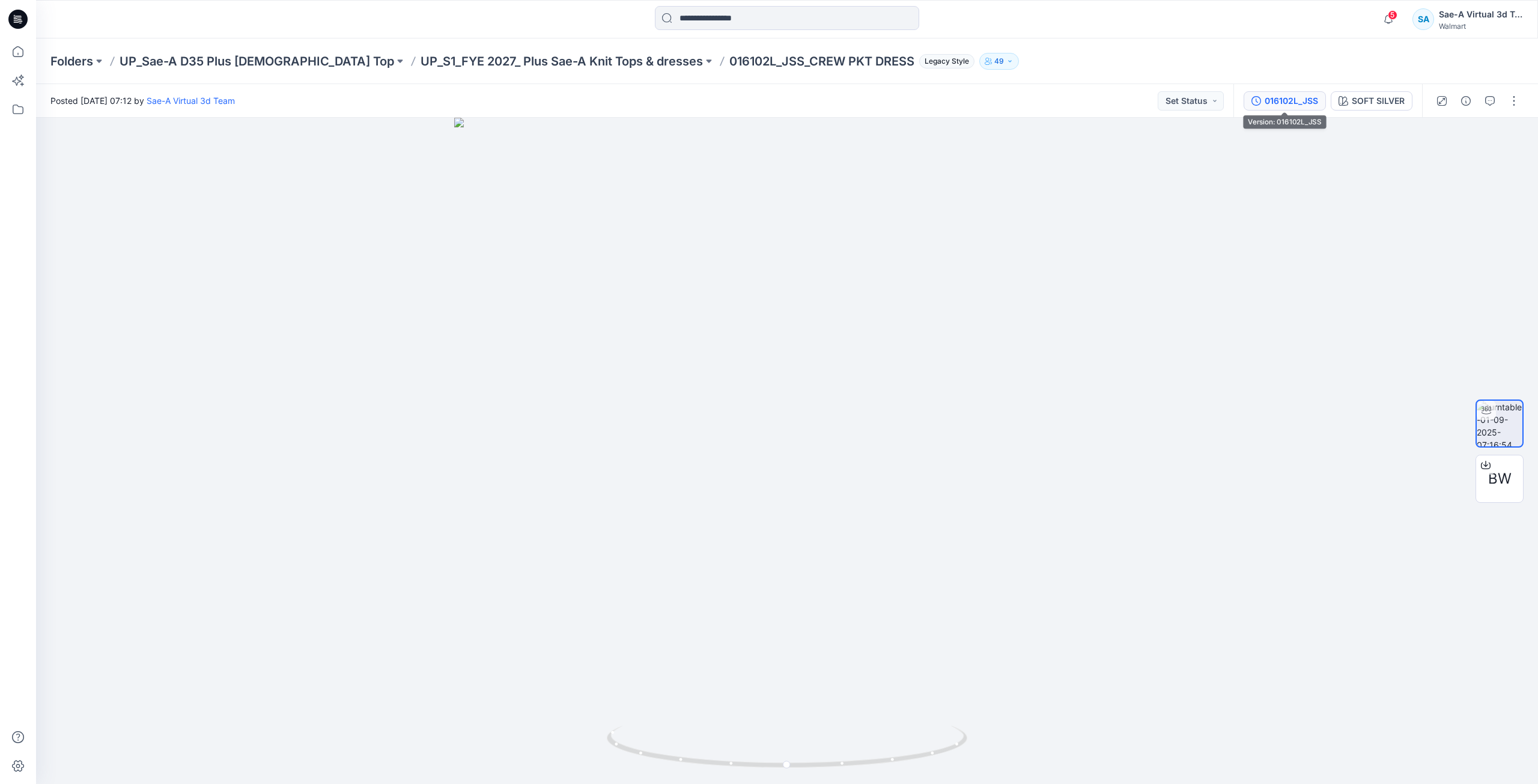
click at [1295, 102] on div "016102L_JSS" at bounding box center [1291, 100] width 53 height 13
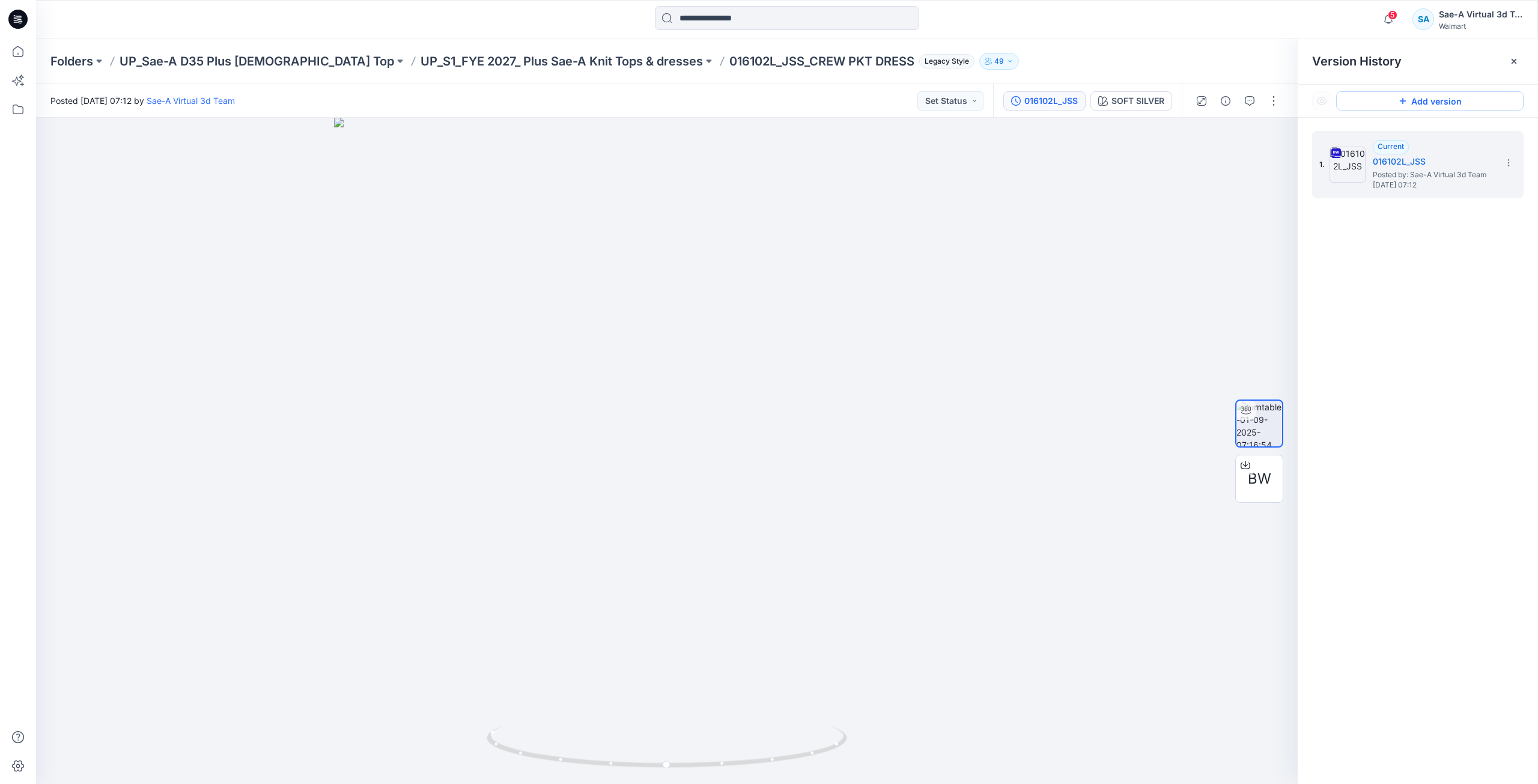
click at [1435, 99] on button "Add version" at bounding box center [1429, 100] width 187 height 19
click at [1246, 101] on icon "button" at bounding box center [1250, 101] width 10 height 10
click at [1401, 104] on icon "button" at bounding box center [1398, 101] width 10 height 10
click at [1060, 240] on div "1" at bounding box center [666, 451] width 1262 height 666
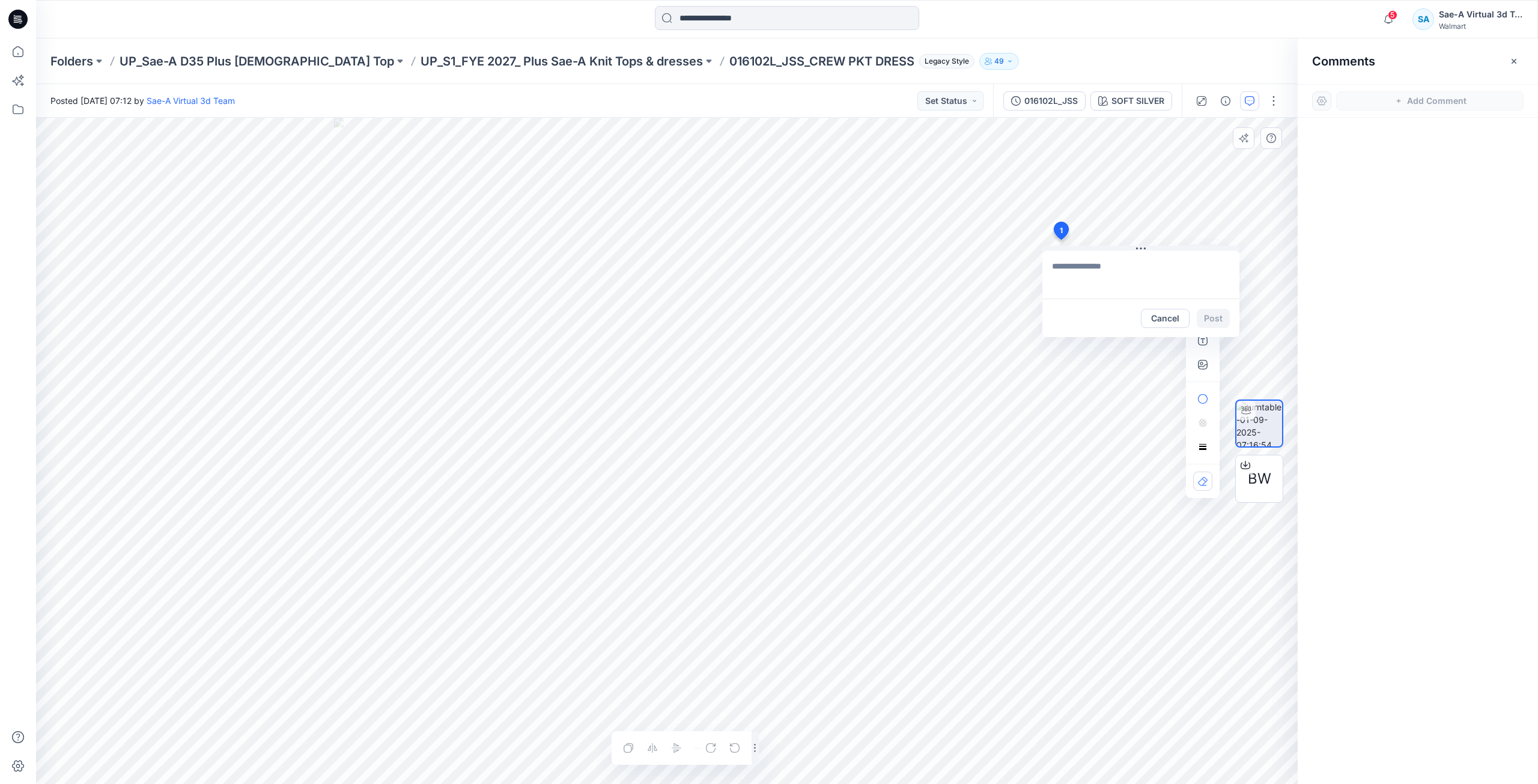
drag, startPoint x: 1079, startPoint y: 259, endPoint x: 1082, endPoint y: 270, distance: 11.4
click at [1082, 270] on textarea at bounding box center [1140, 274] width 197 height 48
drag, startPoint x: 1139, startPoint y: 272, endPoint x: 1080, endPoint y: 271, distance: 59.0
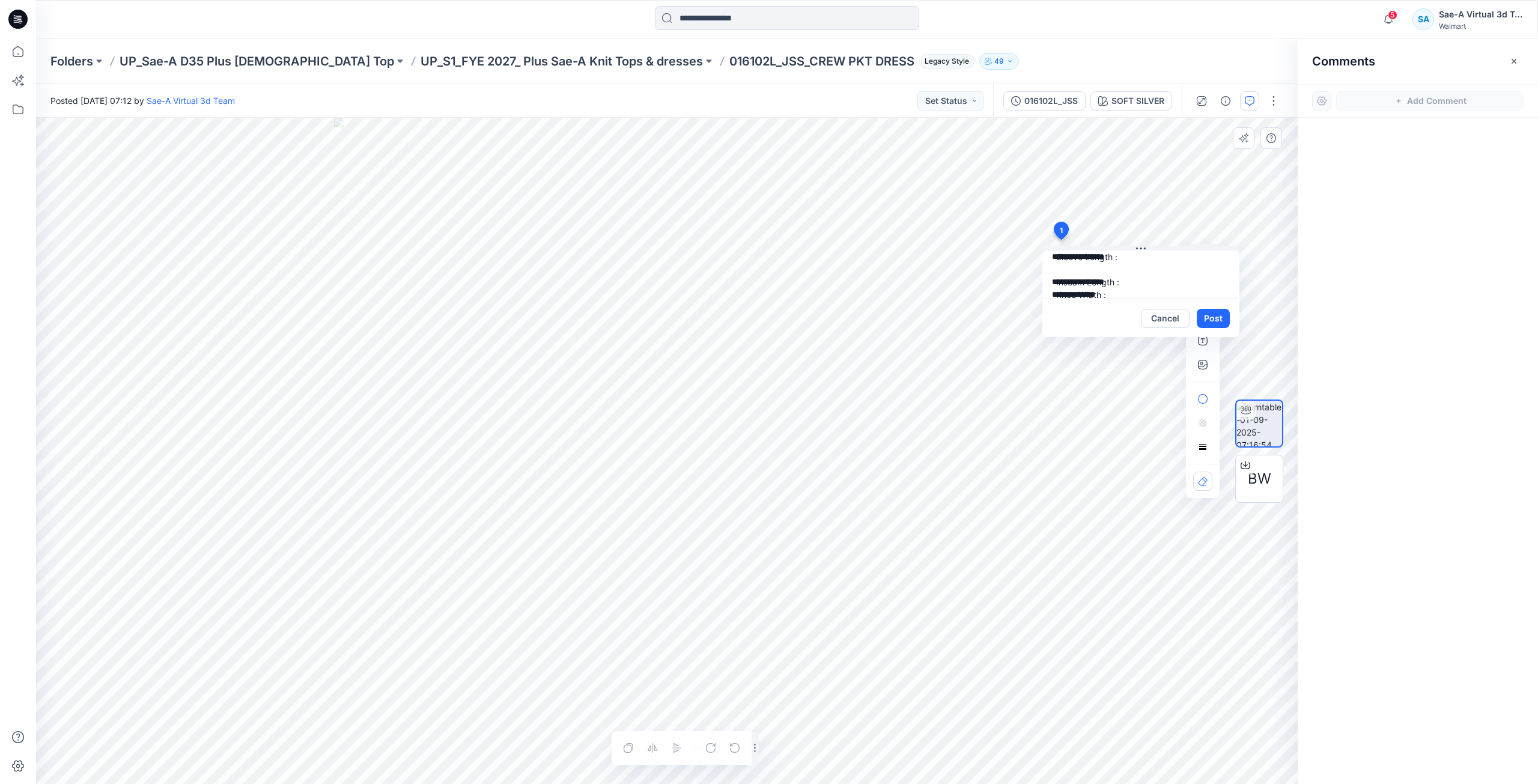
click at [1080, 271] on textarea "**********" at bounding box center [1140, 274] width 197 height 48
click at [1132, 288] on textarea "**********" at bounding box center [1140, 274] width 197 height 48
click at [1127, 270] on textarea "**********" at bounding box center [1140, 274] width 197 height 48
click at [1137, 274] on textarea "**********" at bounding box center [1140, 274] width 197 height 48
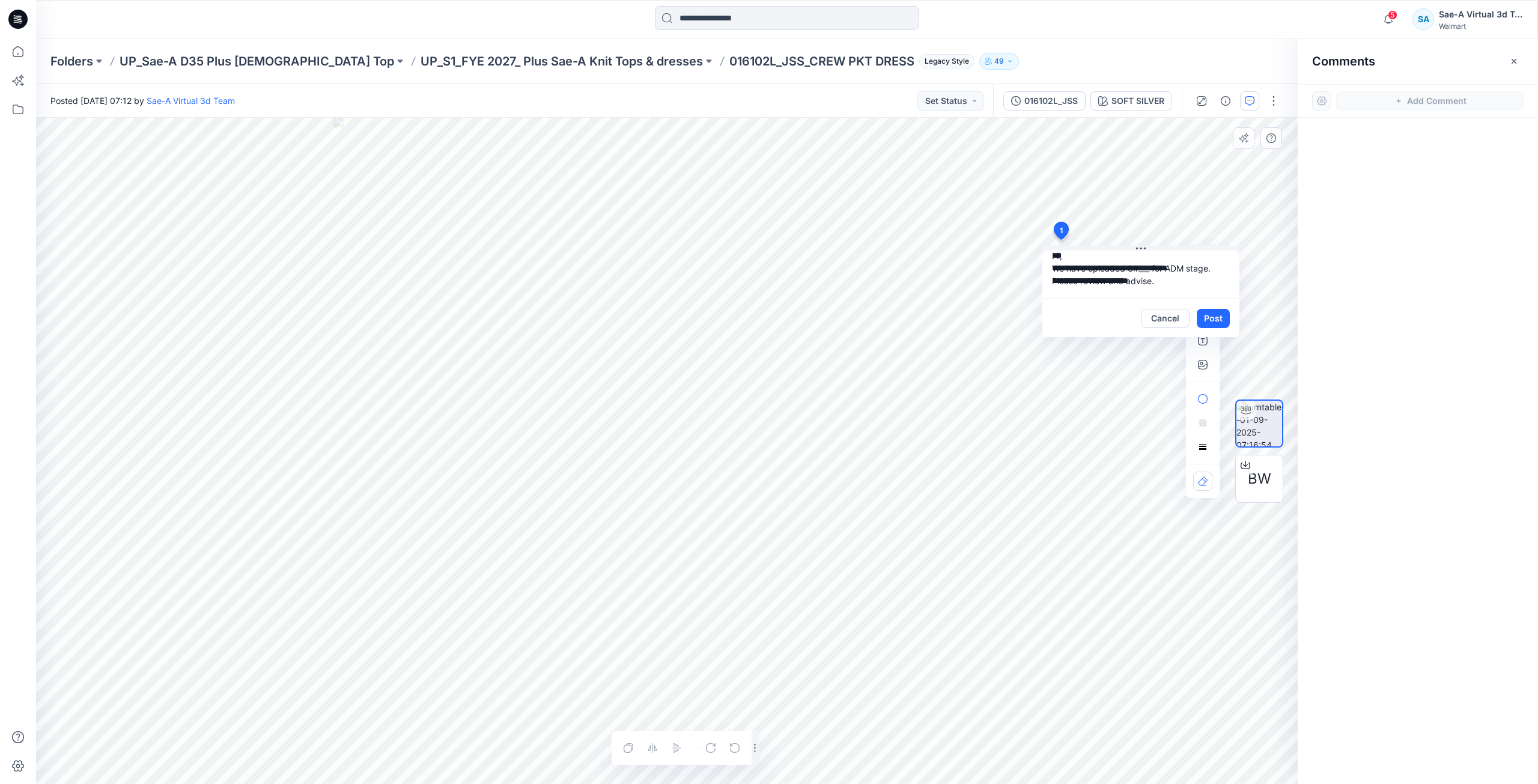
click at [1147, 267] on textarea "**********" at bounding box center [1140, 274] width 197 height 48
paste textarea "**********"
click at [1202, 287] on textarea "**********" at bounding box center [1140, 274] width 197 height 48
type textarea "**********"
click at [1205, 315] on button "Post" at bounding box center [1213, 318] width 33 height 19
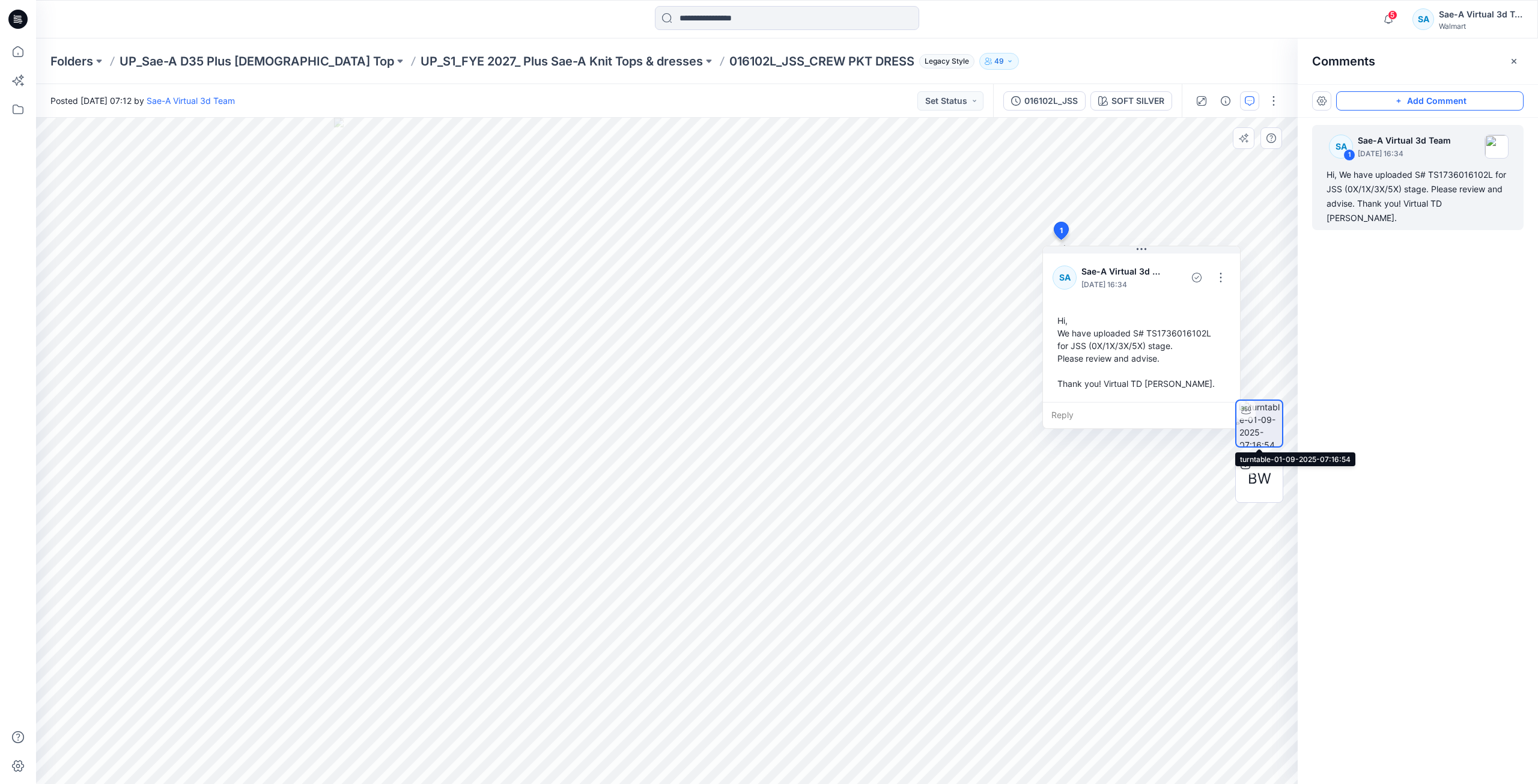
click at [1417, 370] on div "SA 1 Sae-A Virtual 3d Team [DATE] 16:34 Hi, We have uploaded S# TS1736016102L f…" at bounding box center [1417, 428] width 241 height 621
click at [1246, 421] on img at bounding box center [1260, 423] width 43 height 46
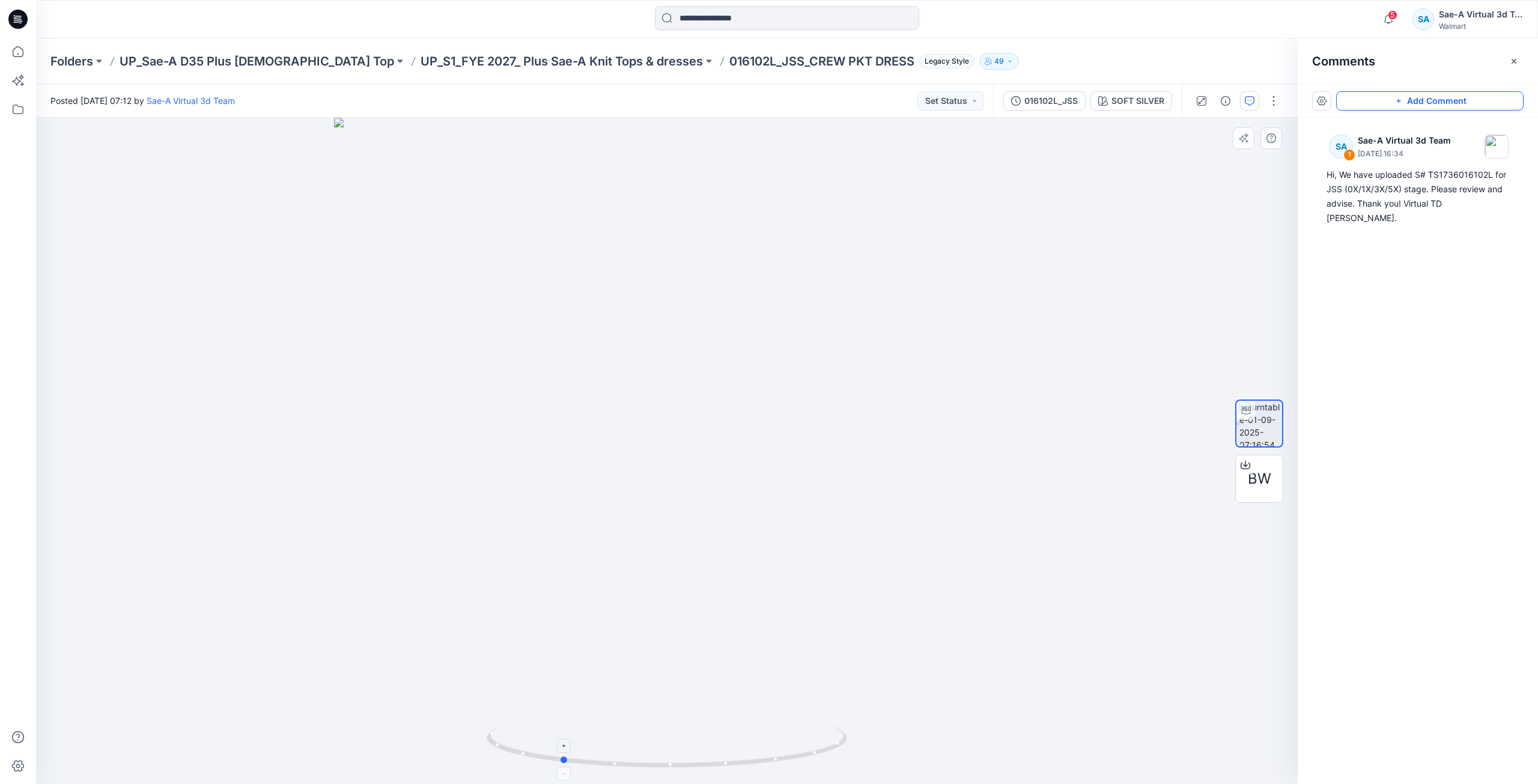
drag, startPoint x: 678, startPoint y: 769, endPoint x: 574, endPoint y: 761, distance: 104.3
click at [571, 767] on icon at bounding box center [668, 748] width 363 height 45
drag, startPoint x: 720, startPoint y: 772, endPoint x: 659, endPoint y: 772, distance: 61.0
click at [659, 772] on img at bounding box center [667, 755] width 360 height 58
drag, startPoint x: 775, startPoint y: 764, endPoint x: 783, endPoint y: 758, distance: 10.0
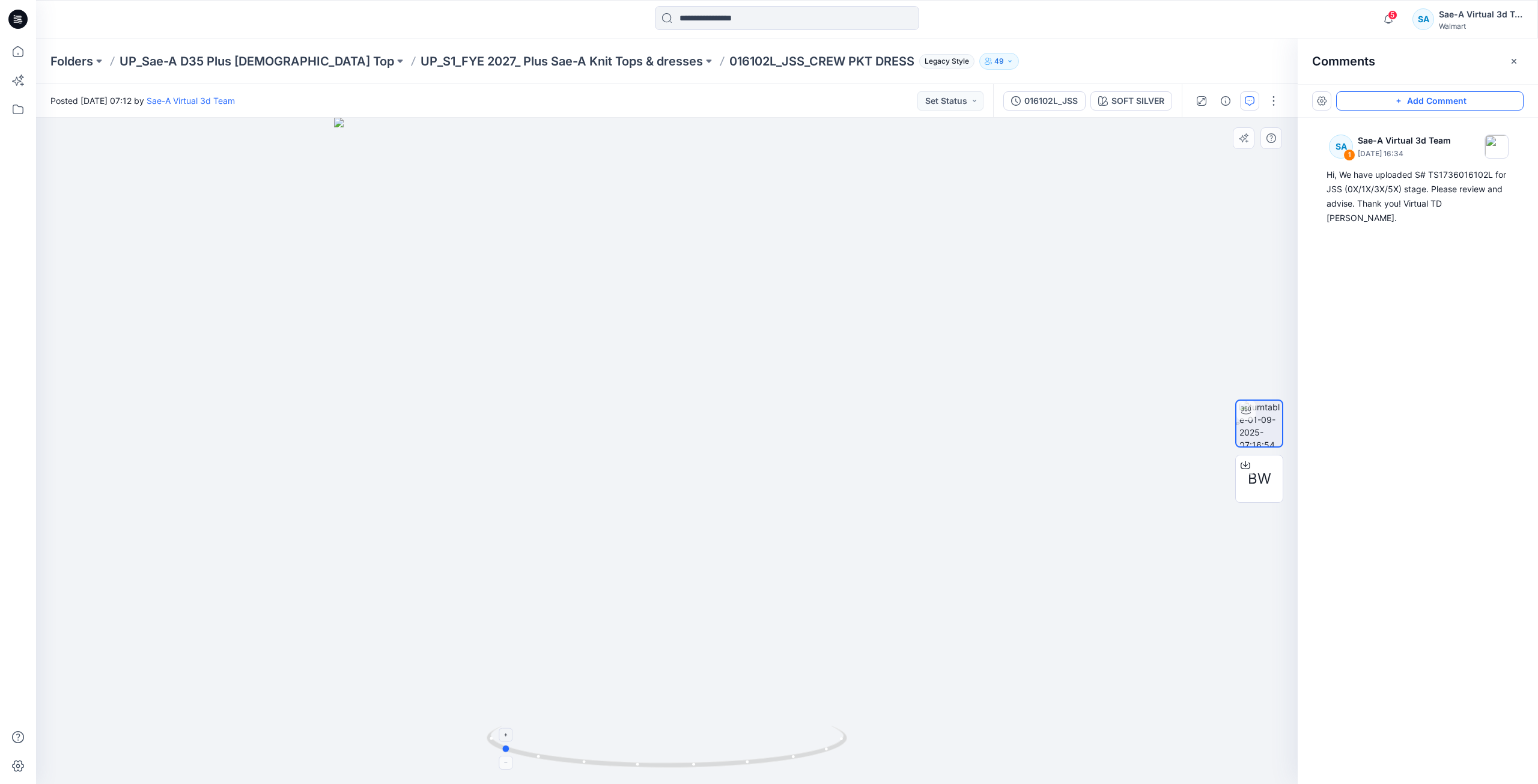
click at [783, 758] on icon at bounding box center [668, 748] width 363 height 45
click at [507, 63] on p "UP_S1_FYE 2027_ Plus Sae-A Knit Tops & dresses" at bounding box center [562, 61] width 283 height 17
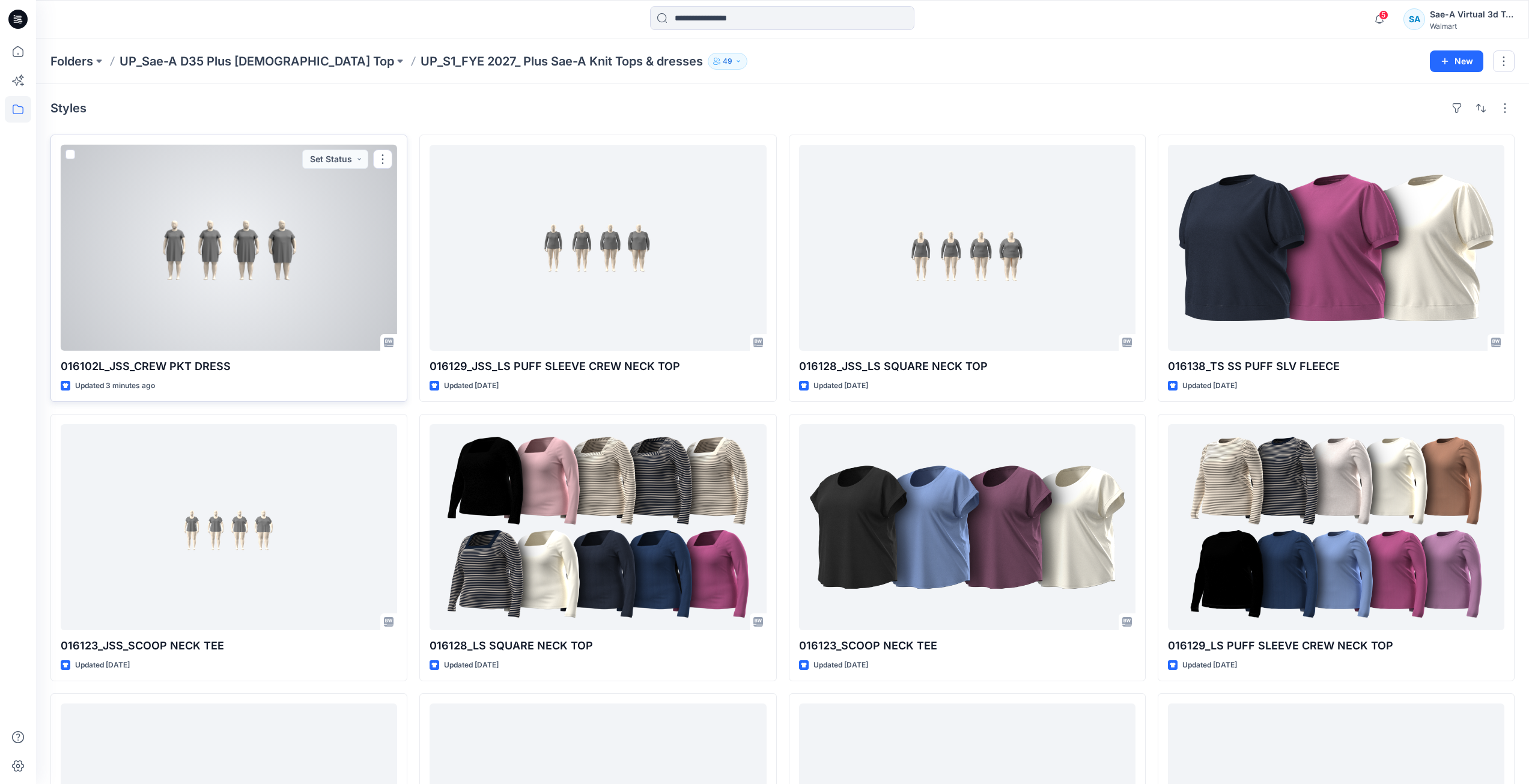
click at [282, 248] on div at bounding box center [229, 248] width 337 height 206
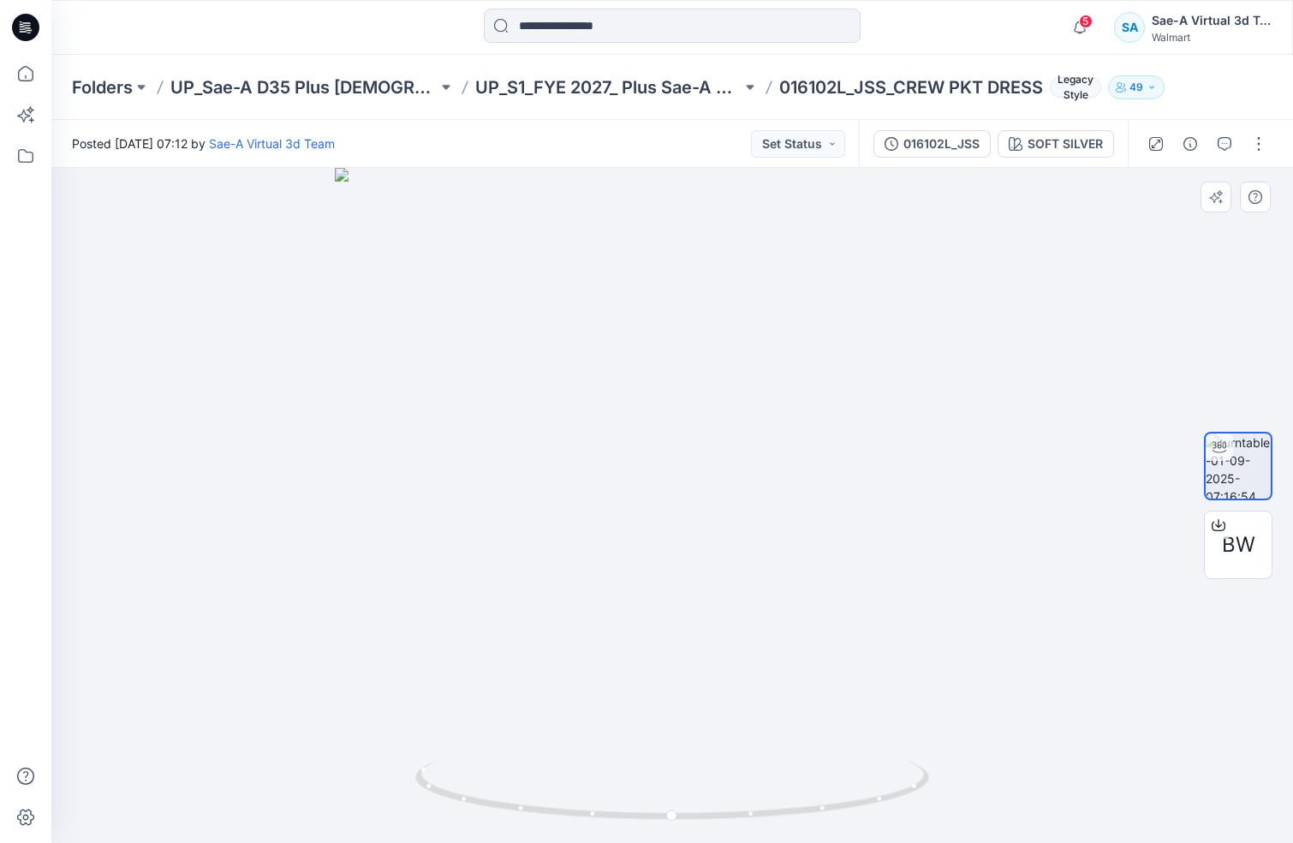
click at [236, 293] on div at bounding box center [672, 505] width 1242 height 675
